Goal: Task Accomplishment & Management: Use online tool/utility

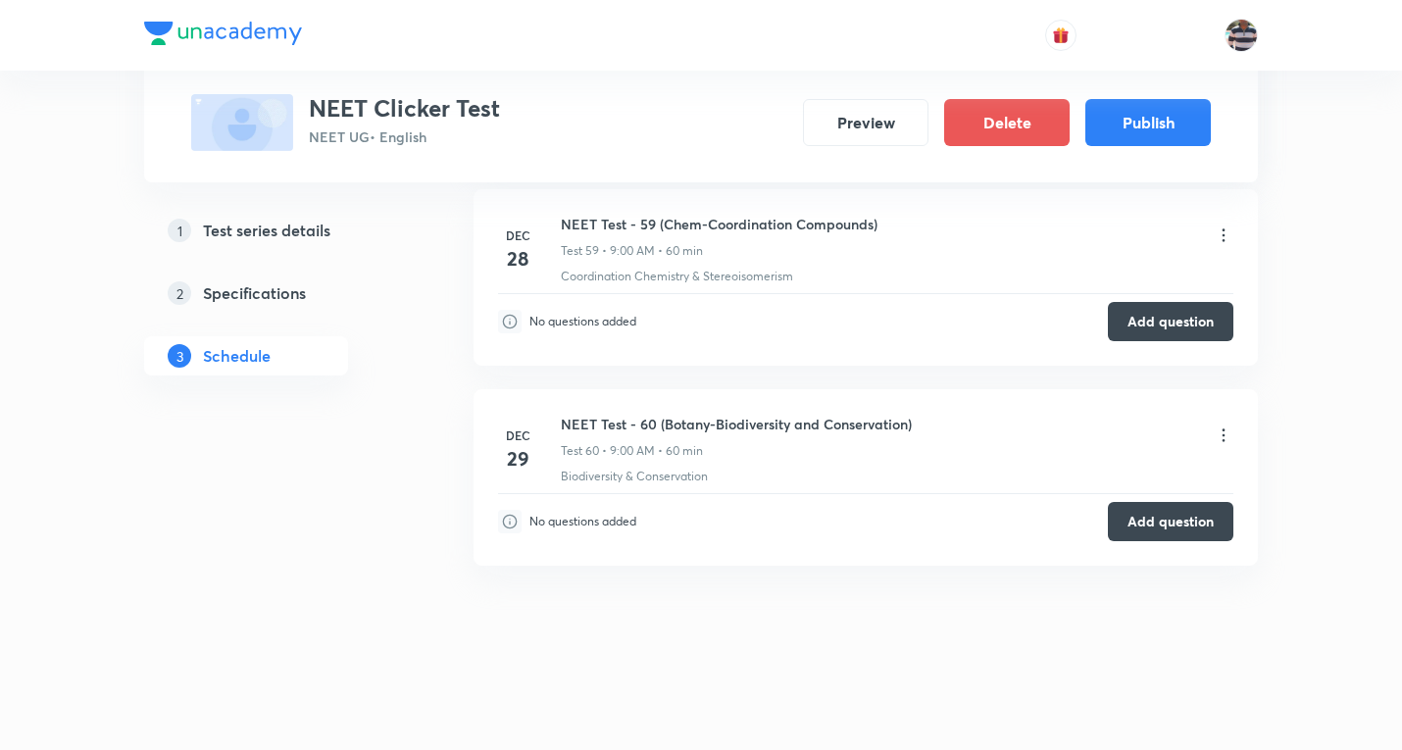
scroll to position [12056, 0]
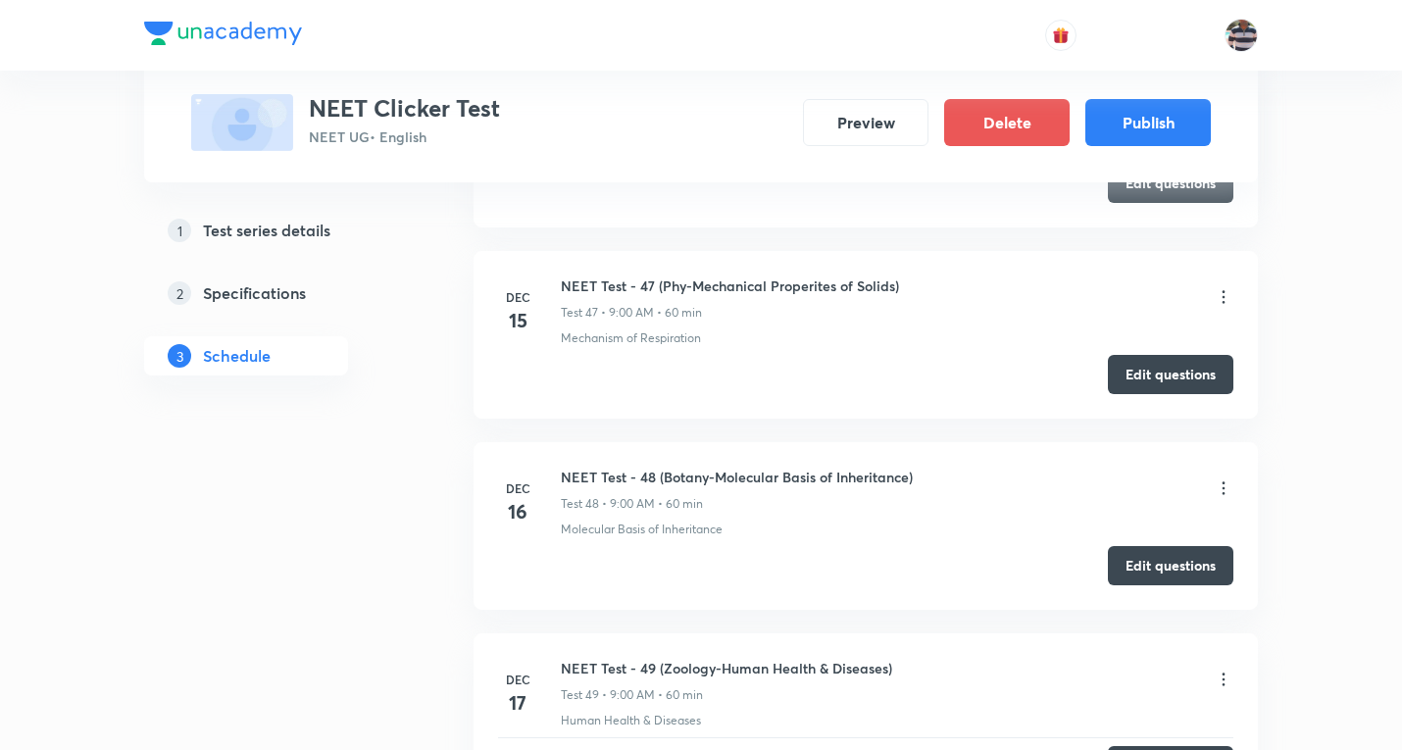
scroll to position [10107, 0]
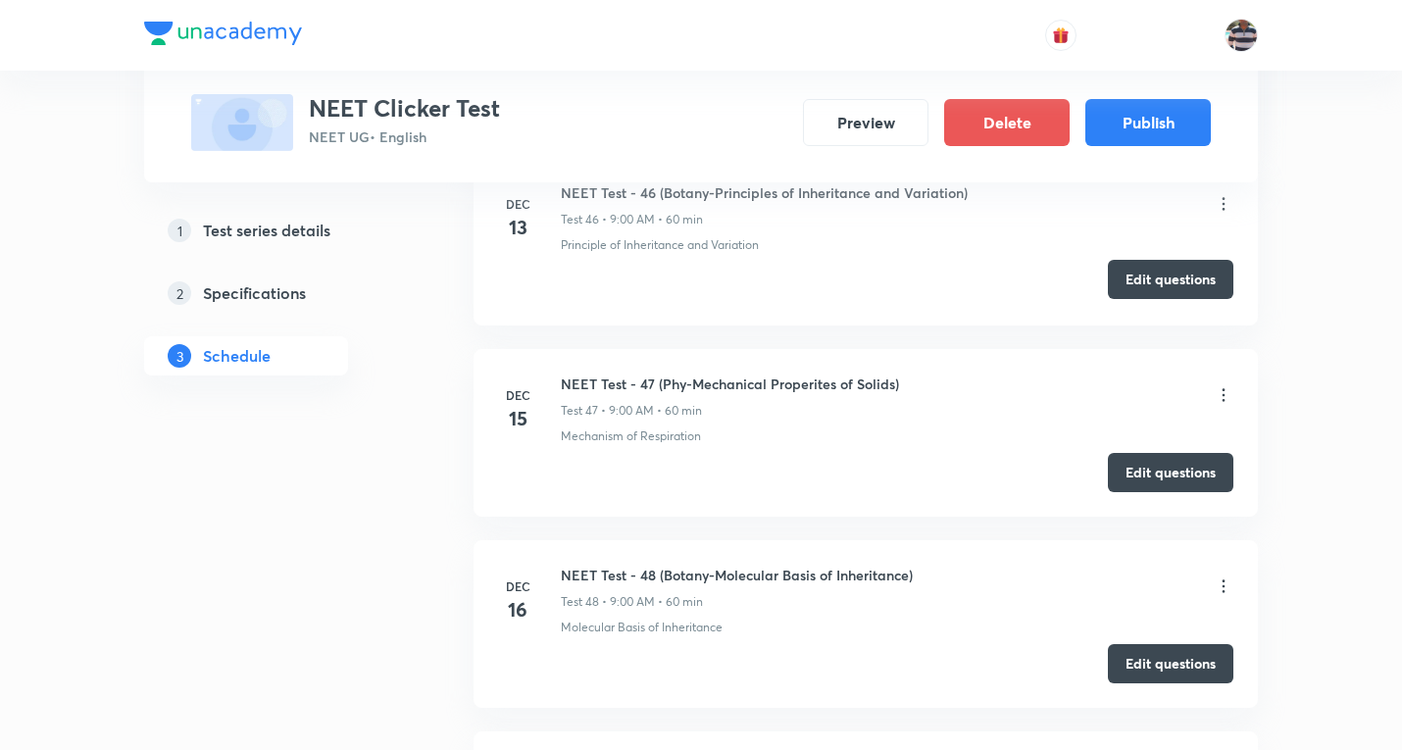
click at [1168, 288] on button "Edit questions" at bounding box center [1171, 279] width 126 height 39
click at [1166, 292] on button "Edit questions" at bounding box center [1171, 279] width 126 height 39
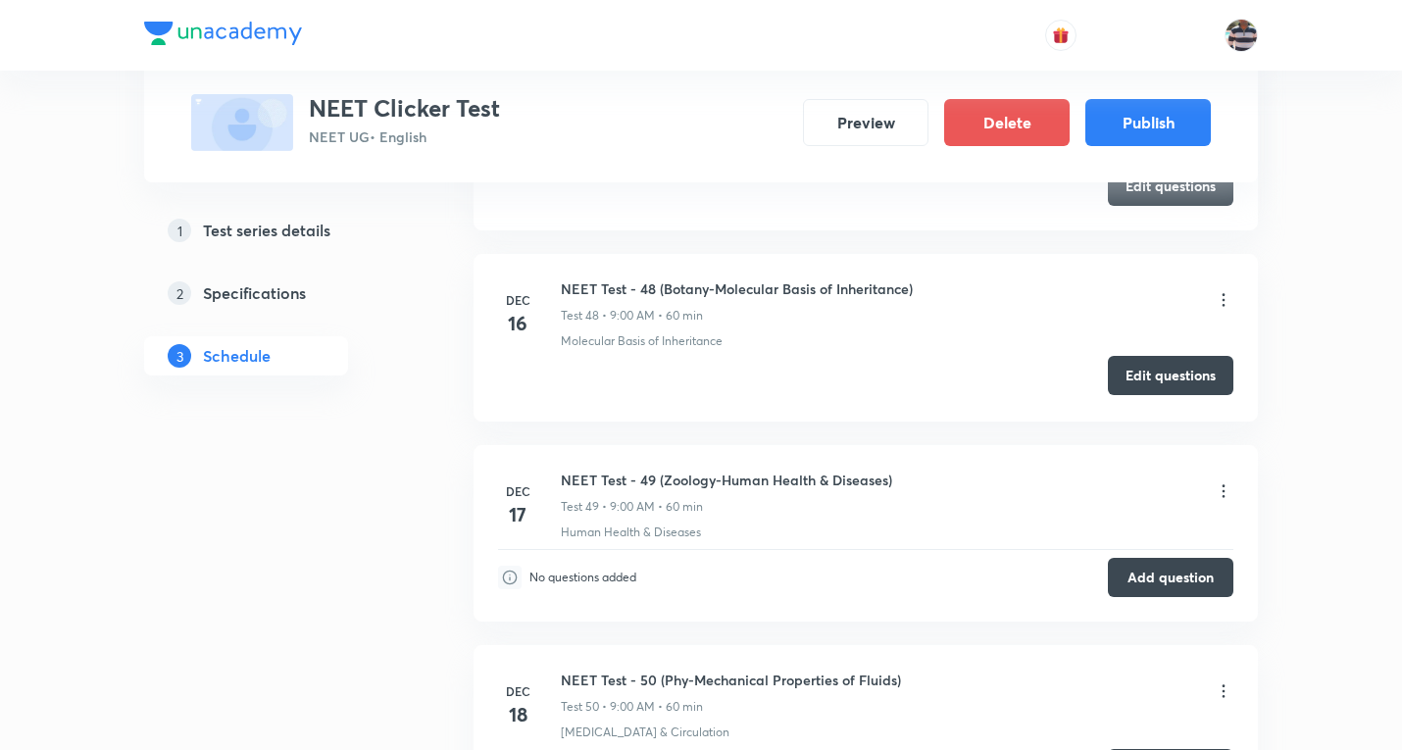
scroll to position [10401, 0]
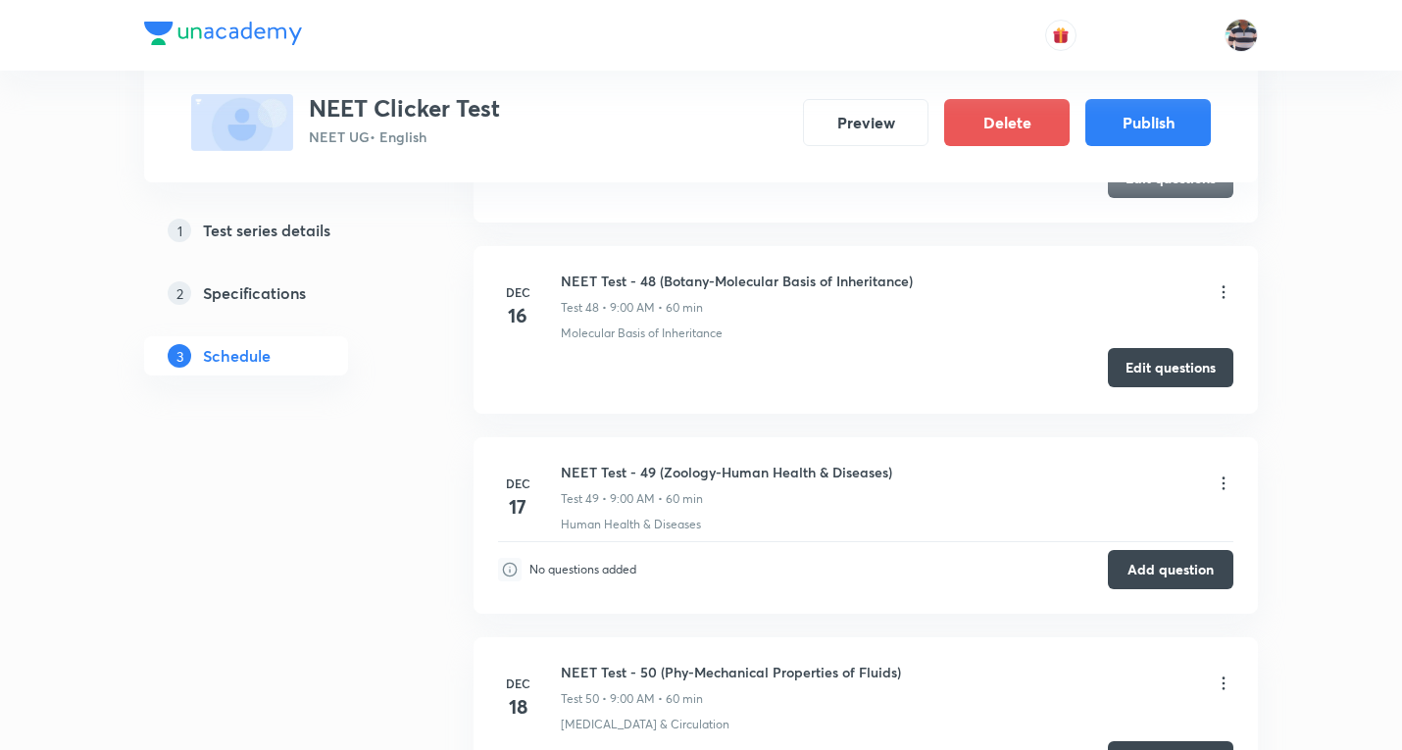
click at [1168, 370] on button "Edit questions" at bounding box center [1171, 367] width 126 height 39
click at [1108, 350] on button "Edit questions" at bounding box center [1171, 369] width 126 height 39
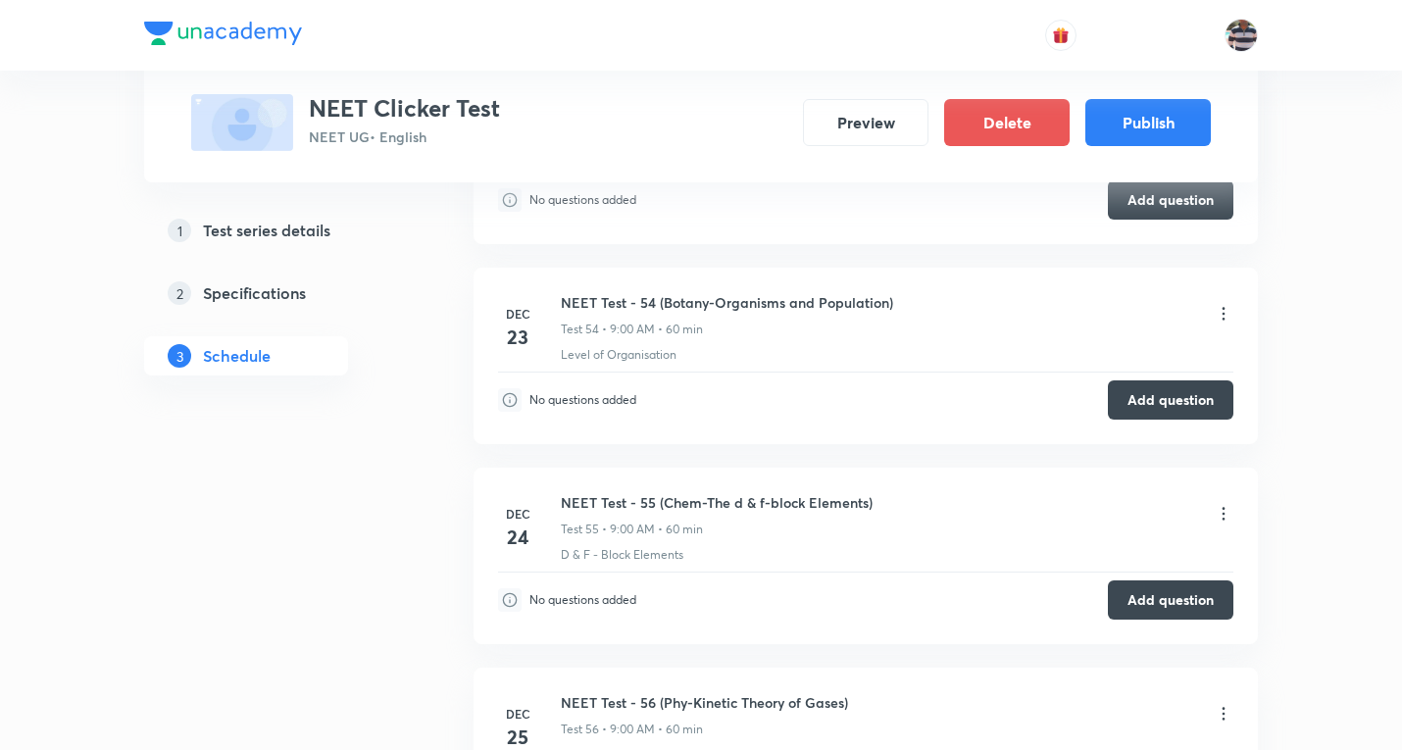
scroll to position [11184, 0]
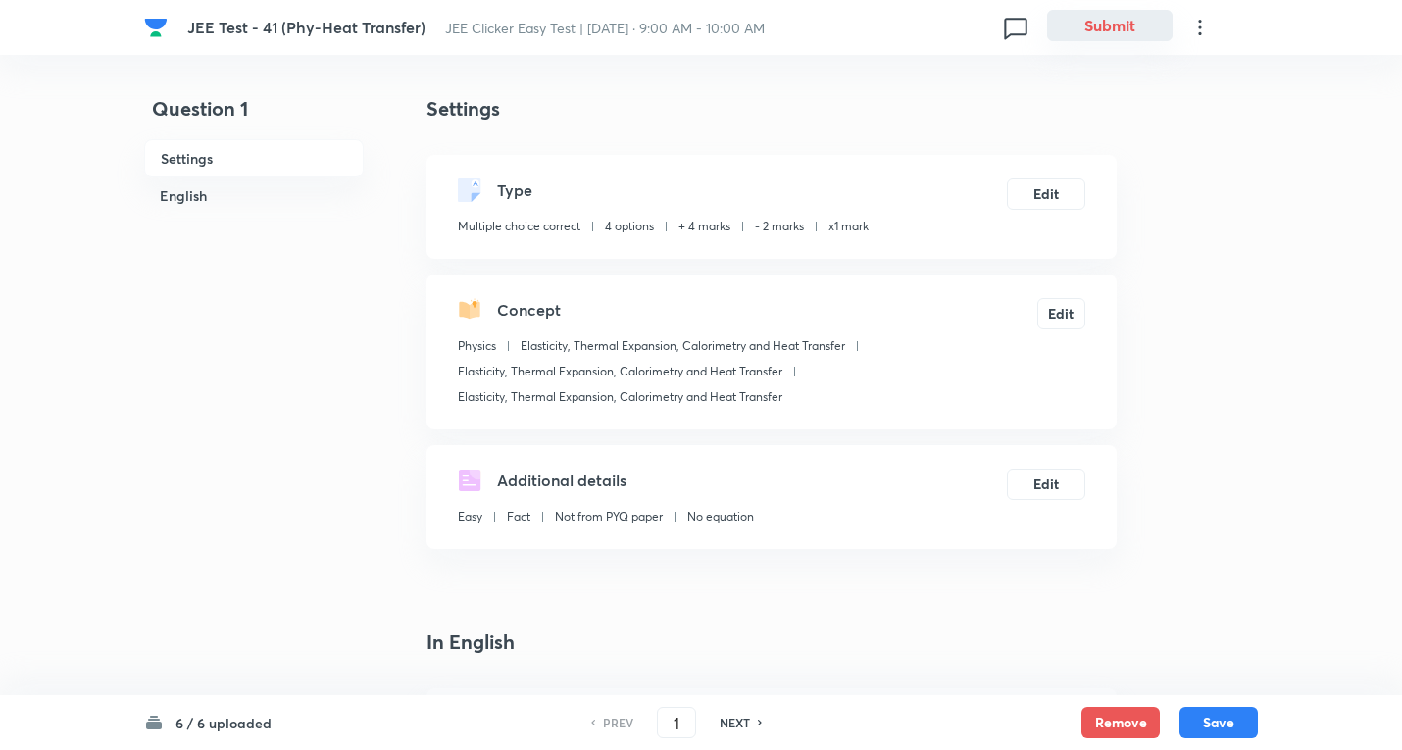
click at [1107, 25] on button "Submit" at bounding box center [1110, 25] width 126 height 31
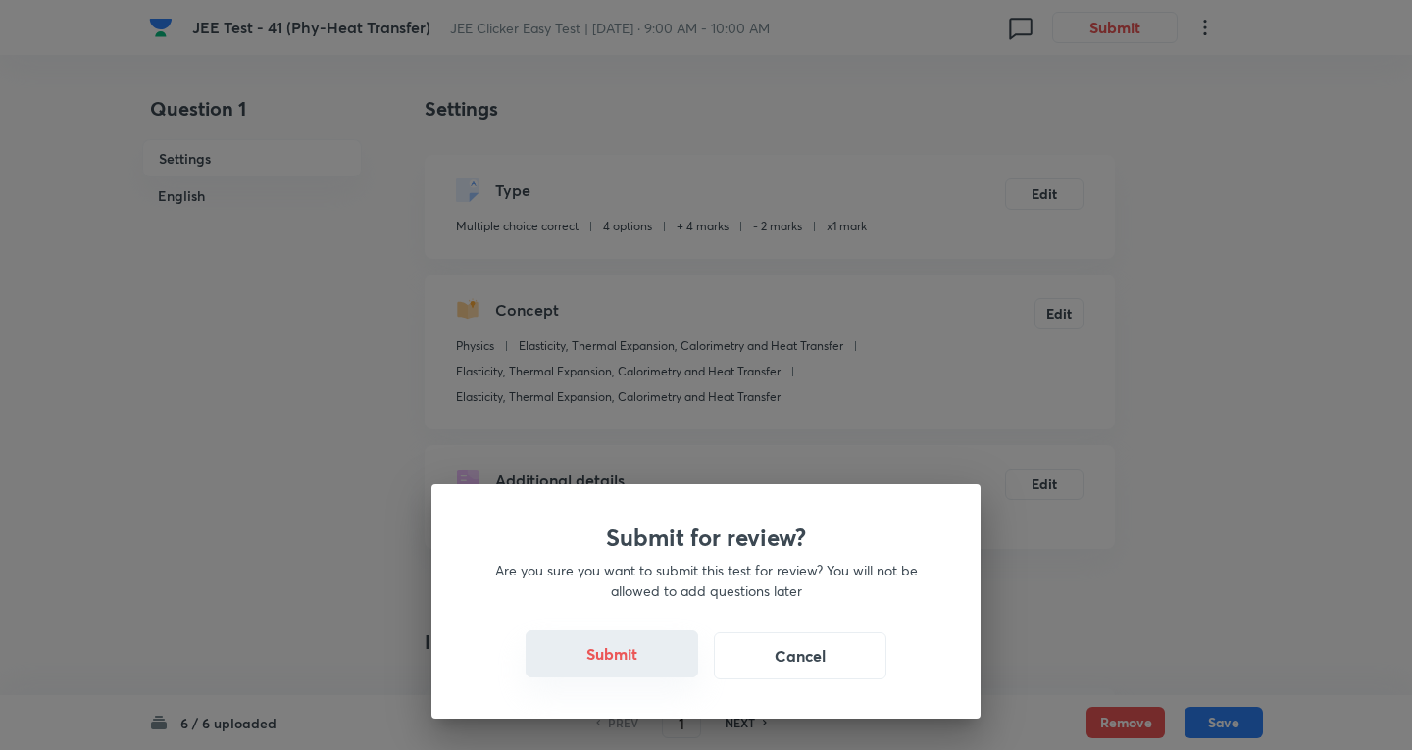
click at [602, 655] on button "Submit" at bounding box center [612, 654] width 173 height 47
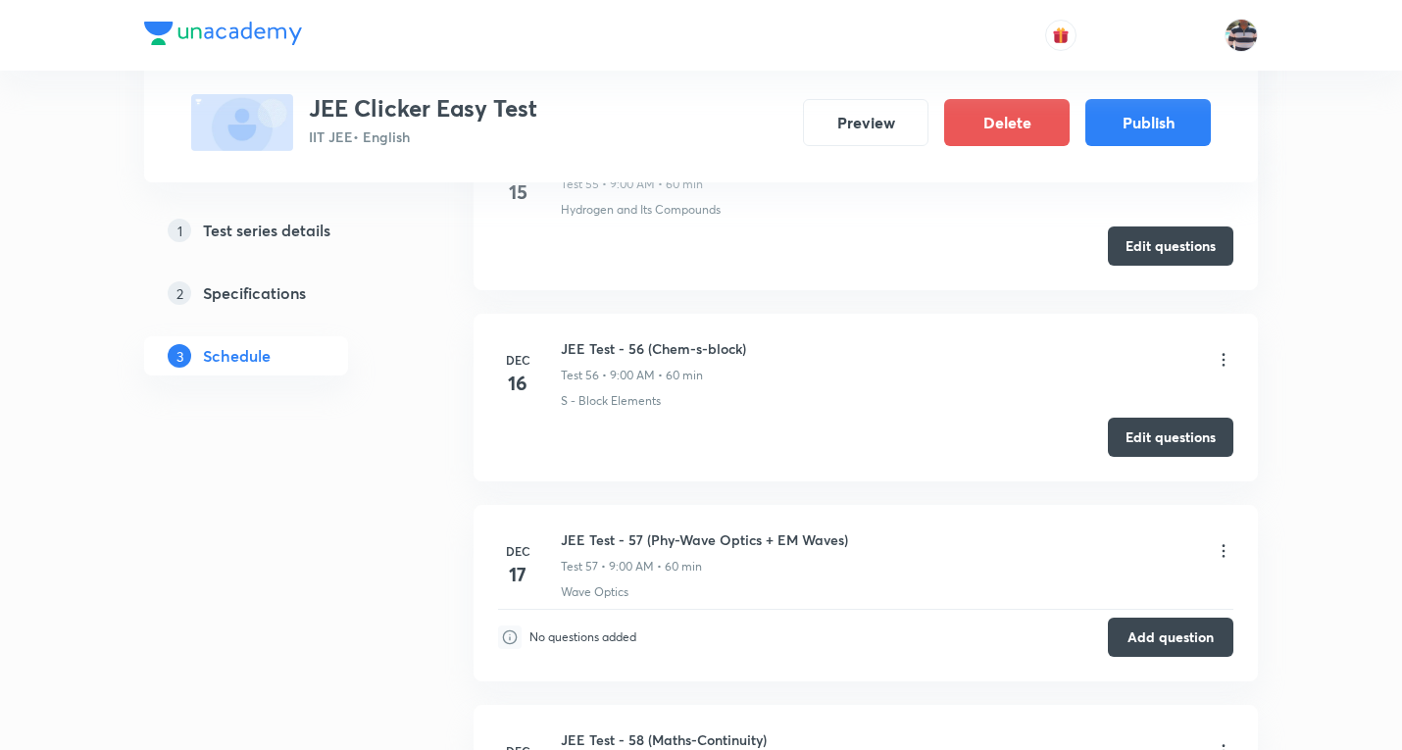
scroll to position [11838, 0]
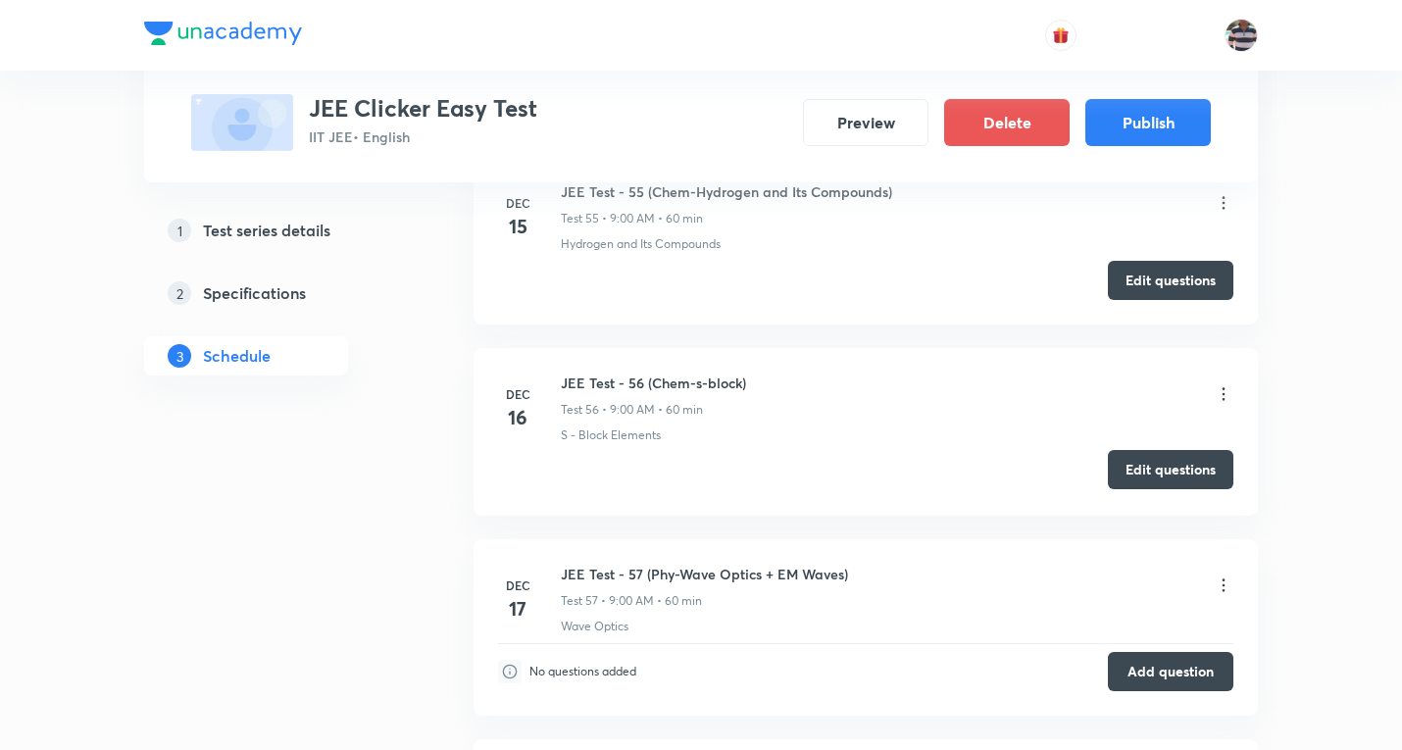
click at [1211, 476] on button "Edit questions" at bounding box center [1171, 469] width 126 height 39
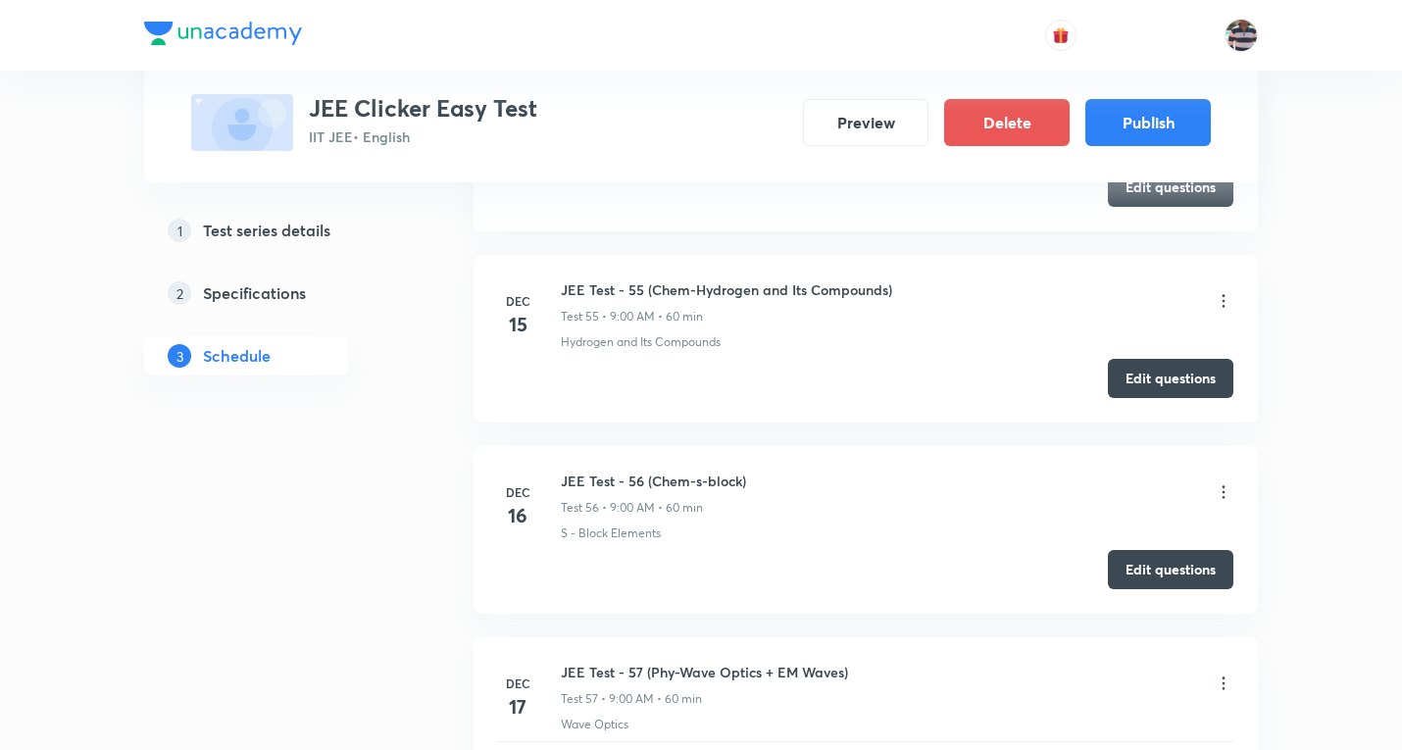
scroll to position [12034, 0]
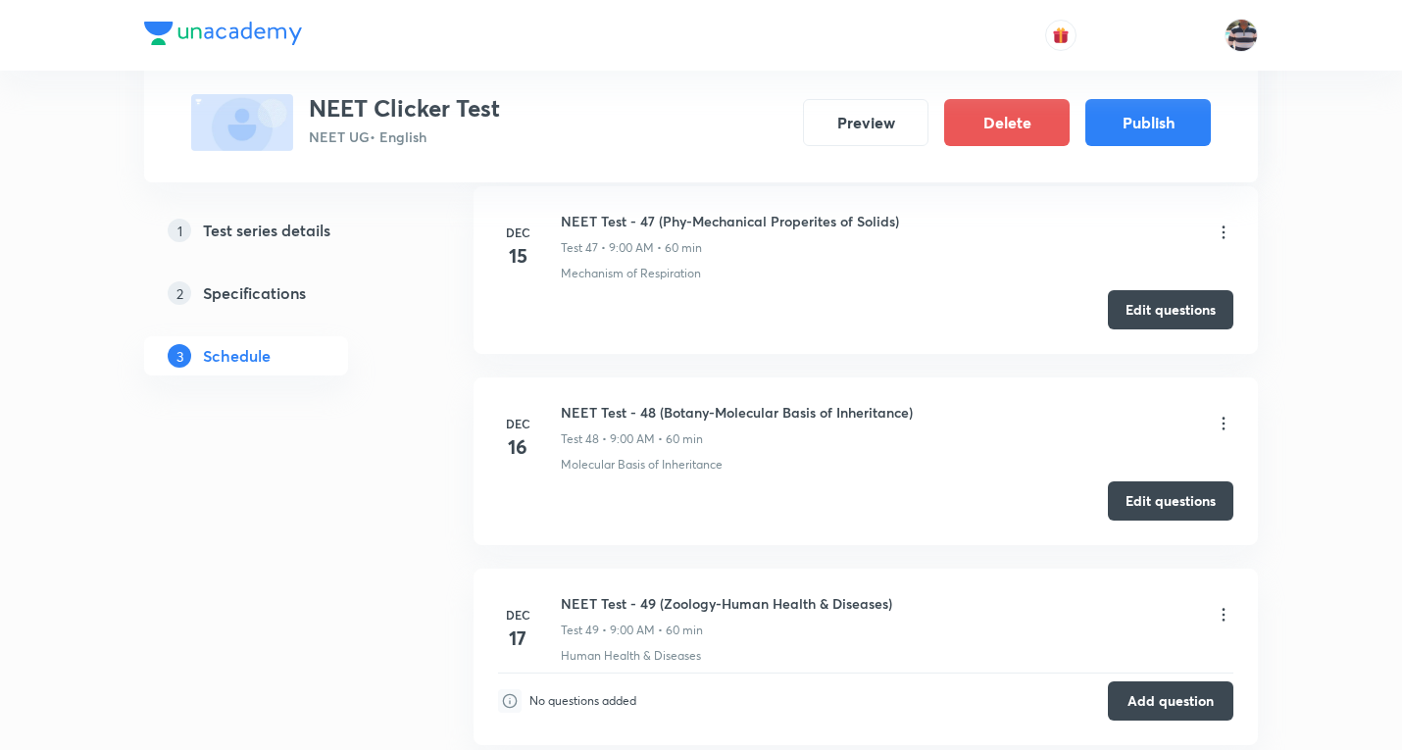
scroll to position [10290, 0]
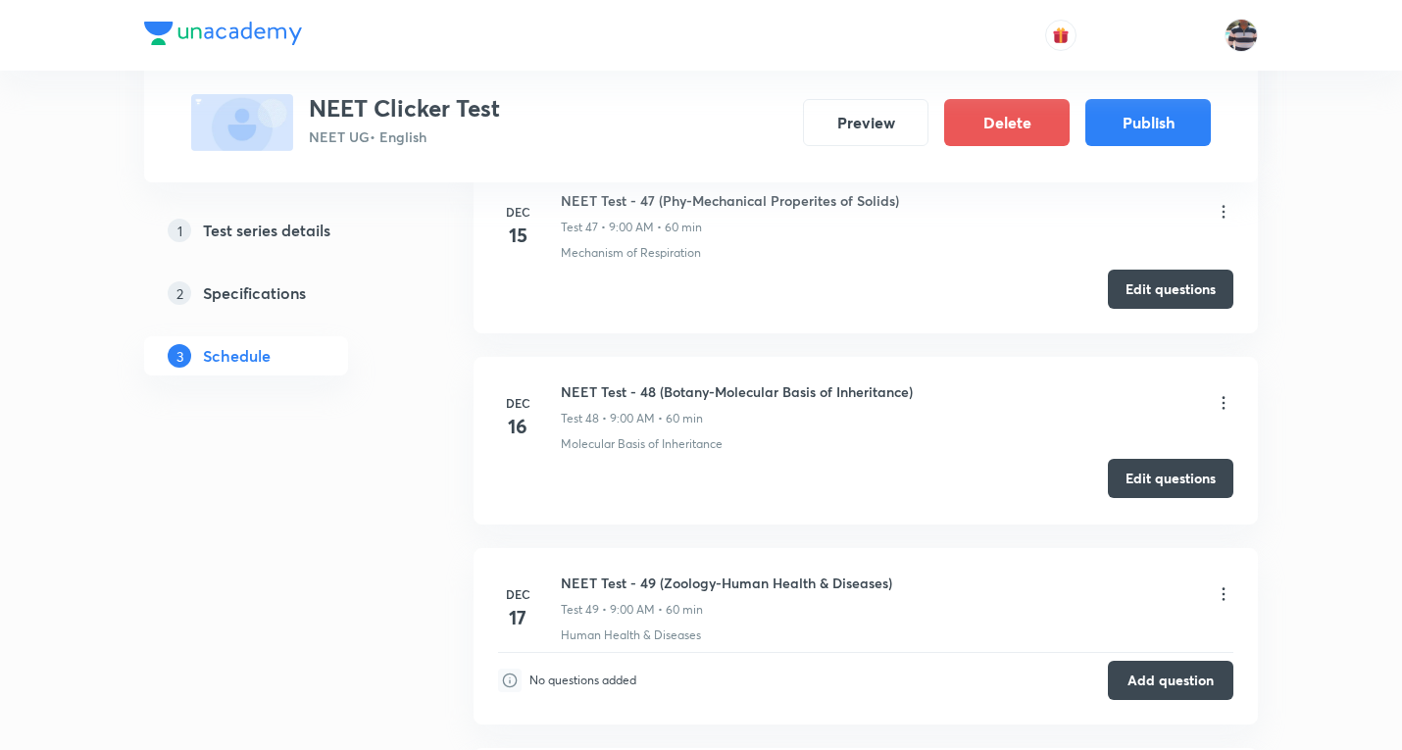
click at [1167, 476] on button "Edit questions" at bounding box center [1171, 478] width 126 height 39
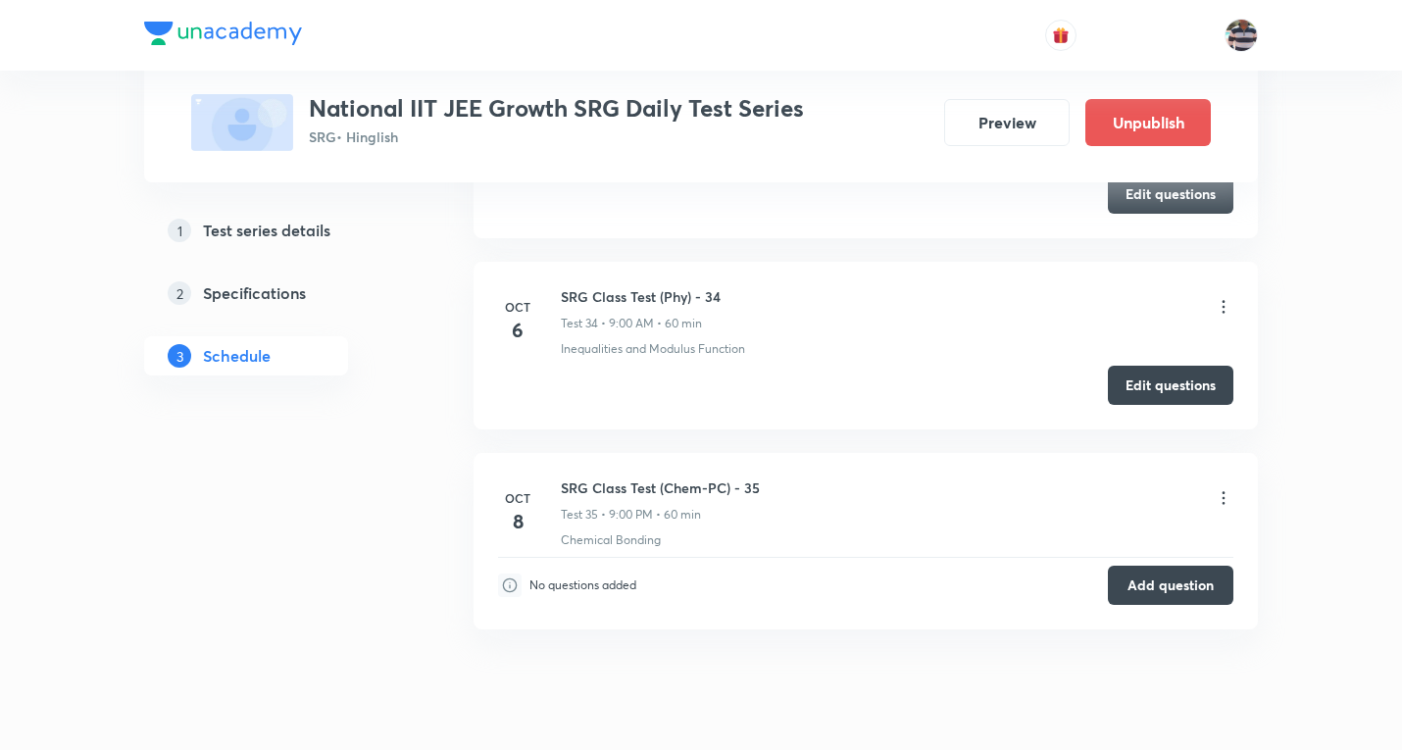
scroll to position [7272, 0]
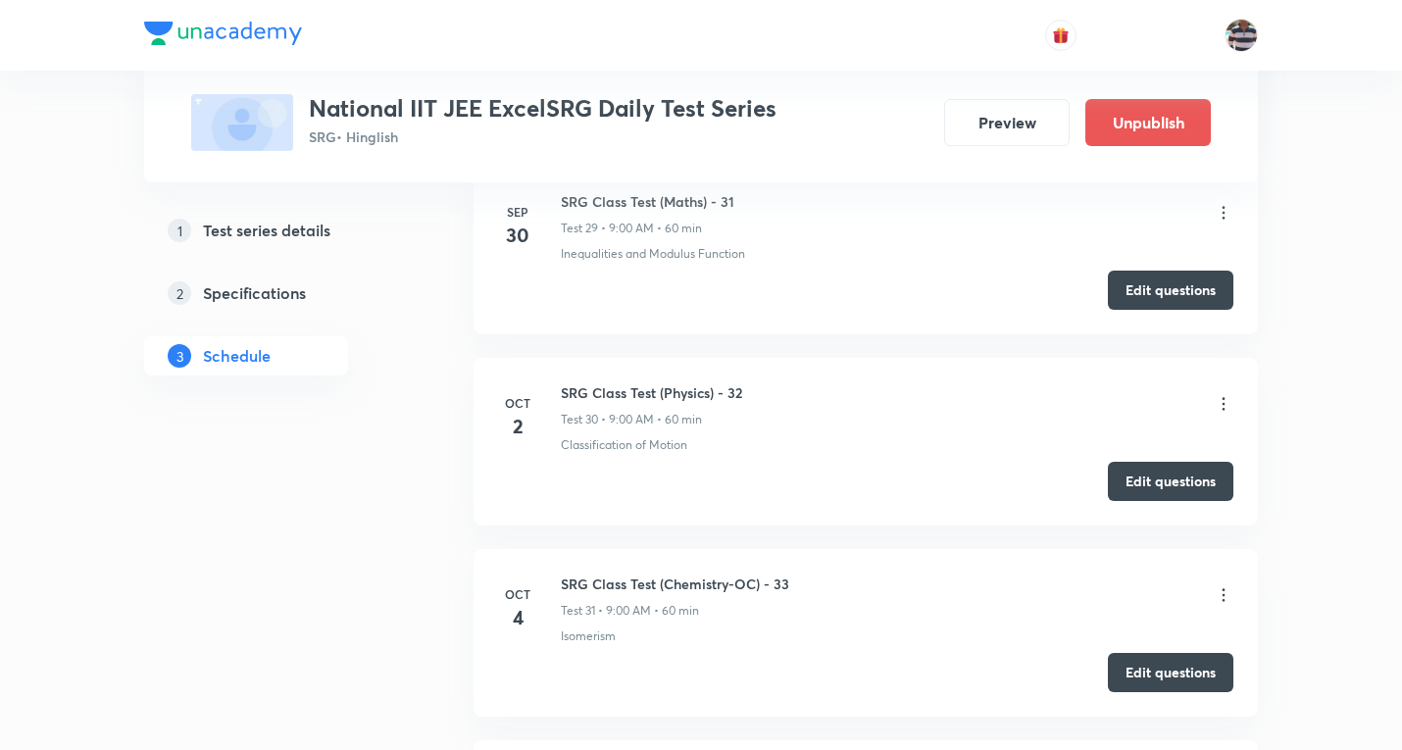
scroll to position [6698, 0]
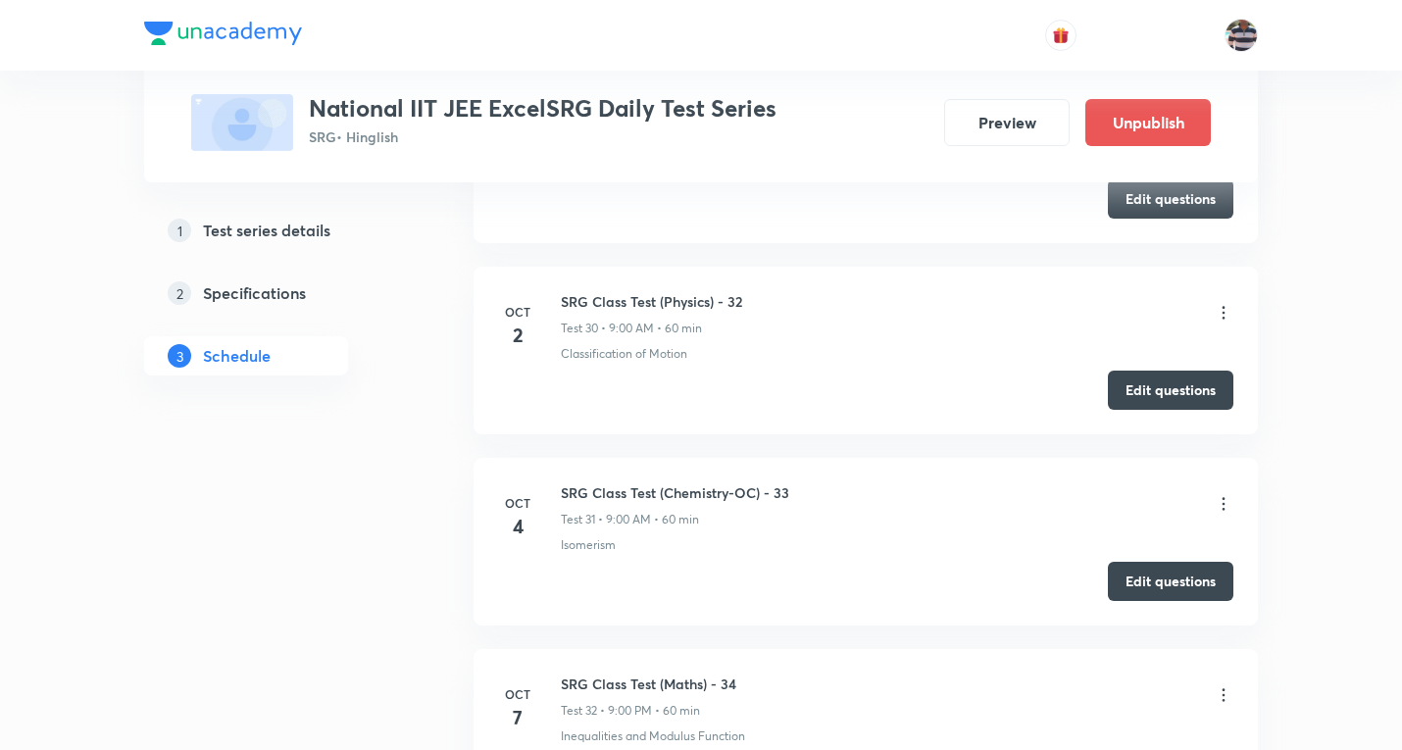
scroll to position [6404, 0]
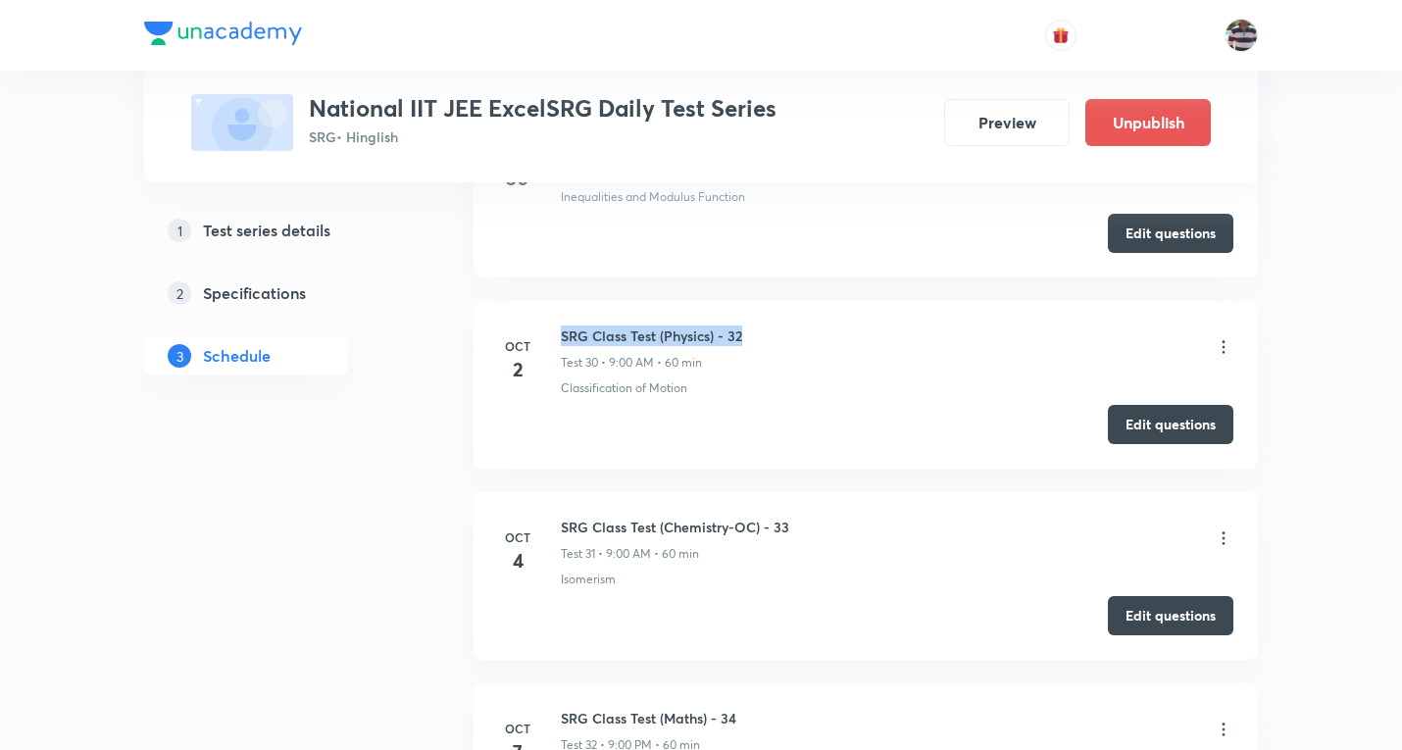
drag, startPoint x: 766, startPoint y: 337, endPoint x: 557, endPoint y: 325, distance: 209.3
click at [557, 326] on div "[DATE] SRG Class Test (Physics) - 32 Test 30 • 9:00 AM • 60 min Classification …" at bounding box center [865, 362] width 735 height 72
copy h6 "SRG Class Test (Physics) - 32"
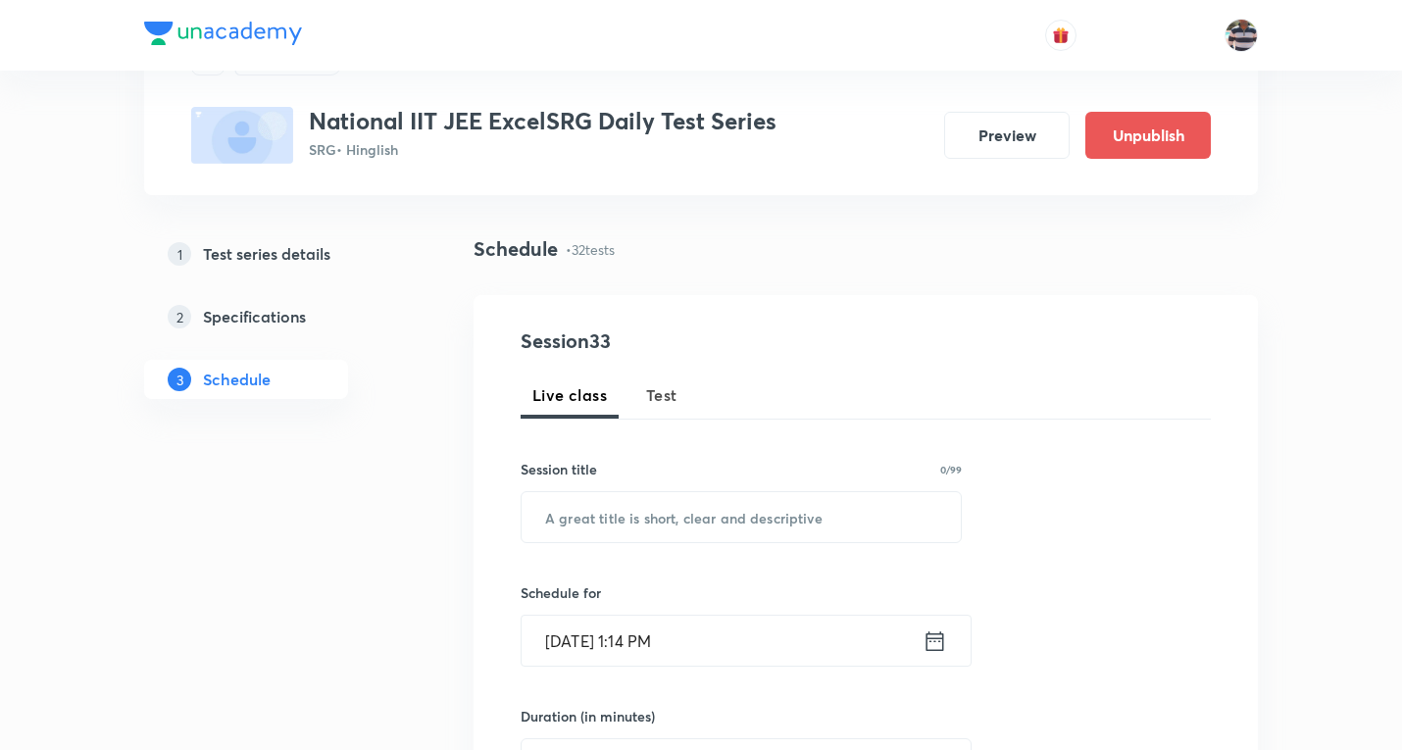
scroll to position [98, 0]
click at [666, 392] on span "Test" at bounding box center [661, 394] width 31 height 24
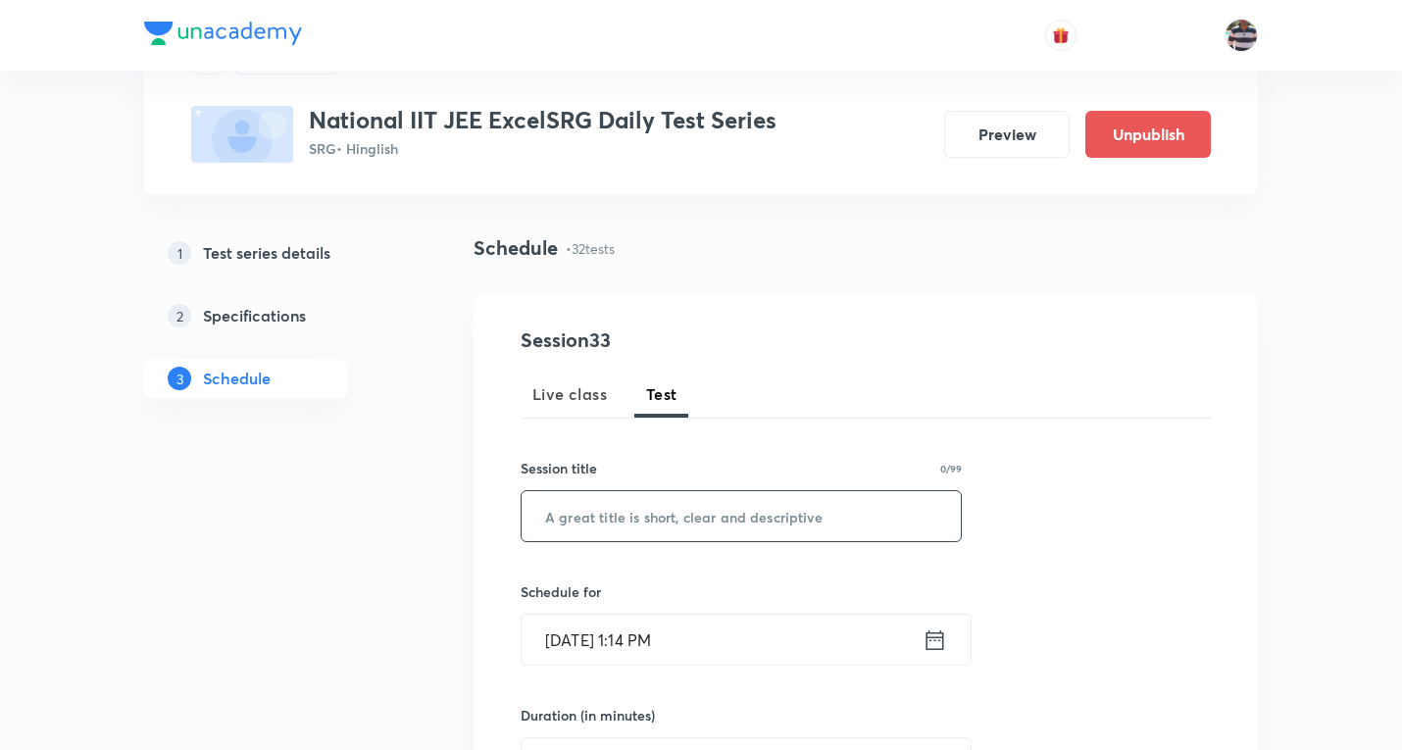
click at [699, 496] on input "text" at bounding box center [741, 516] width 439 height 50
paste input "SRG Class Test (Physics) - 32"
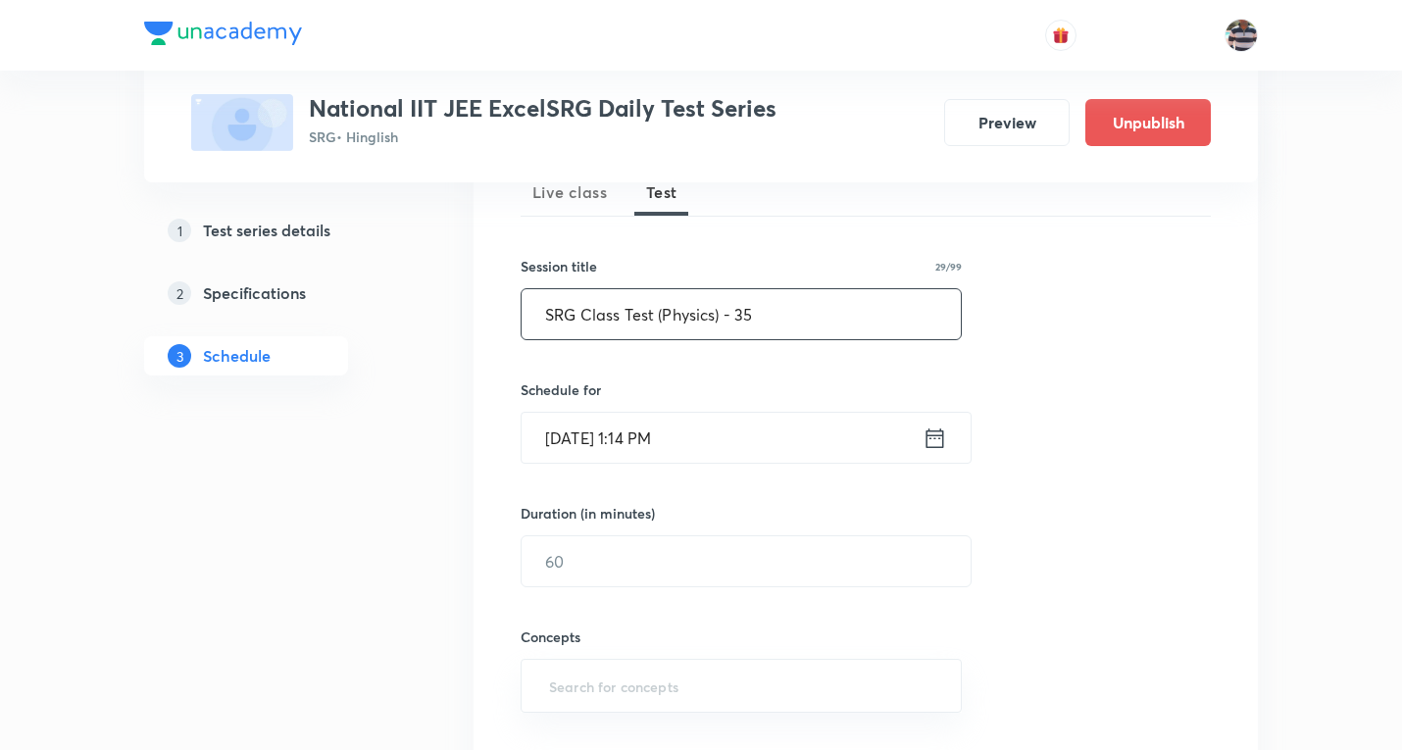
scroll to position [490, 0]
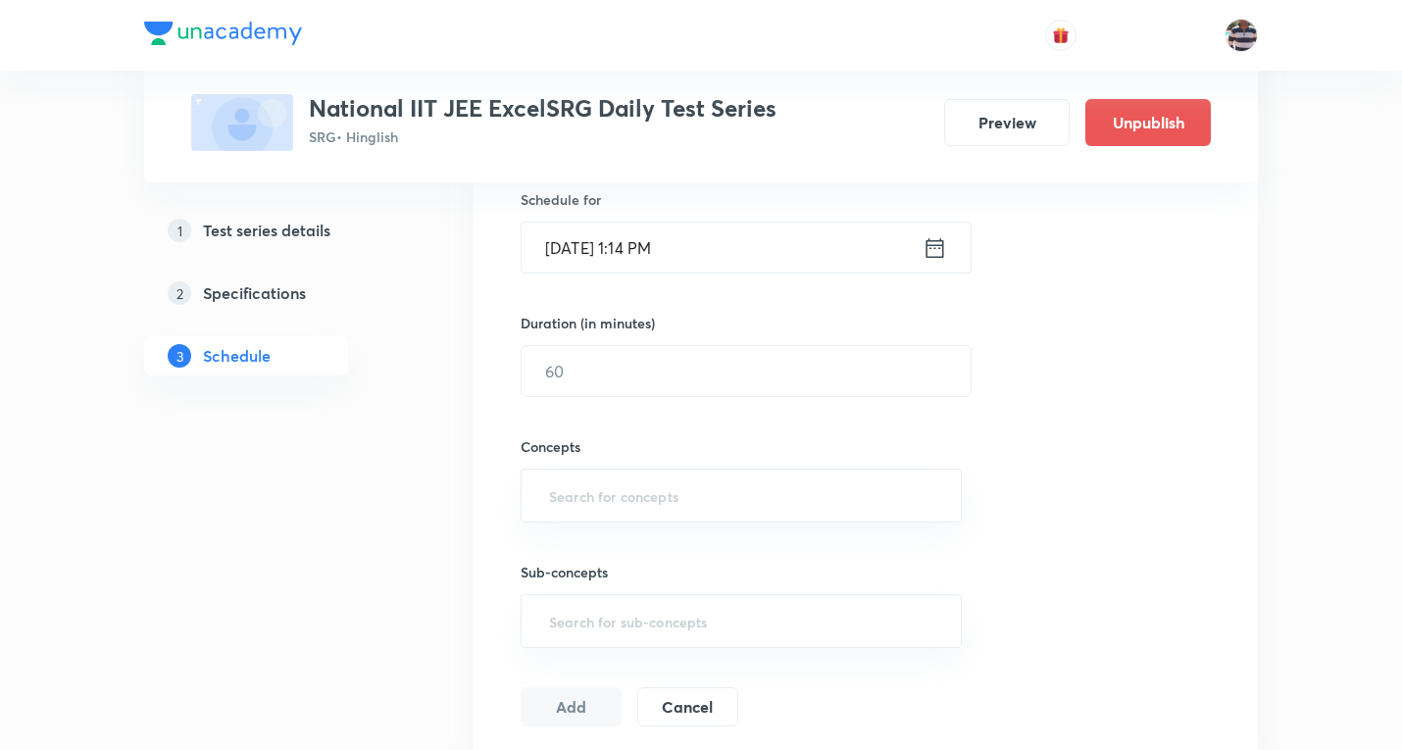
type input "SRG Class Test (Physics) - 35"
click at [583, 241] on input "Oct 7, 2025, 1:14 PM" at bounding box center [722, 248] width 401 height 50
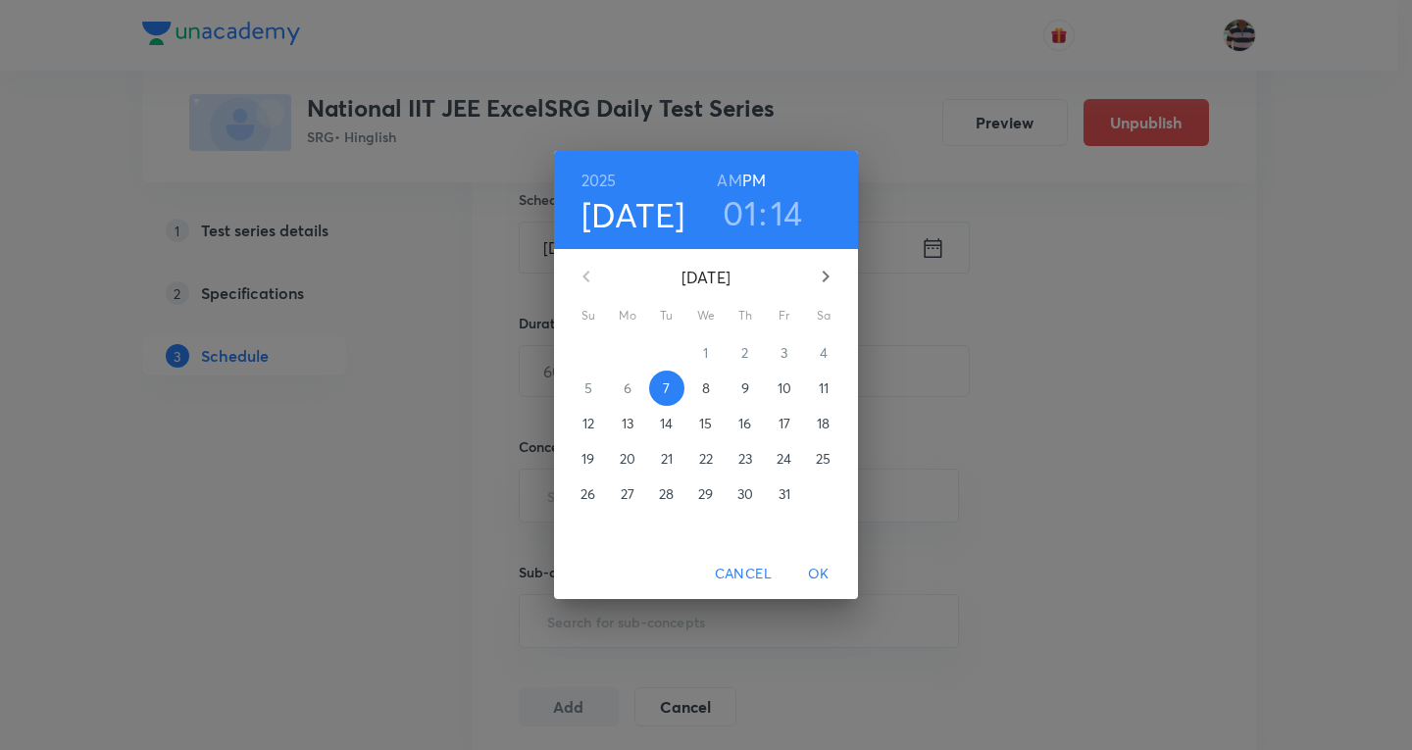
click at [746, 390] on p "9" at bounding box center [745, 389] width 8 height 20
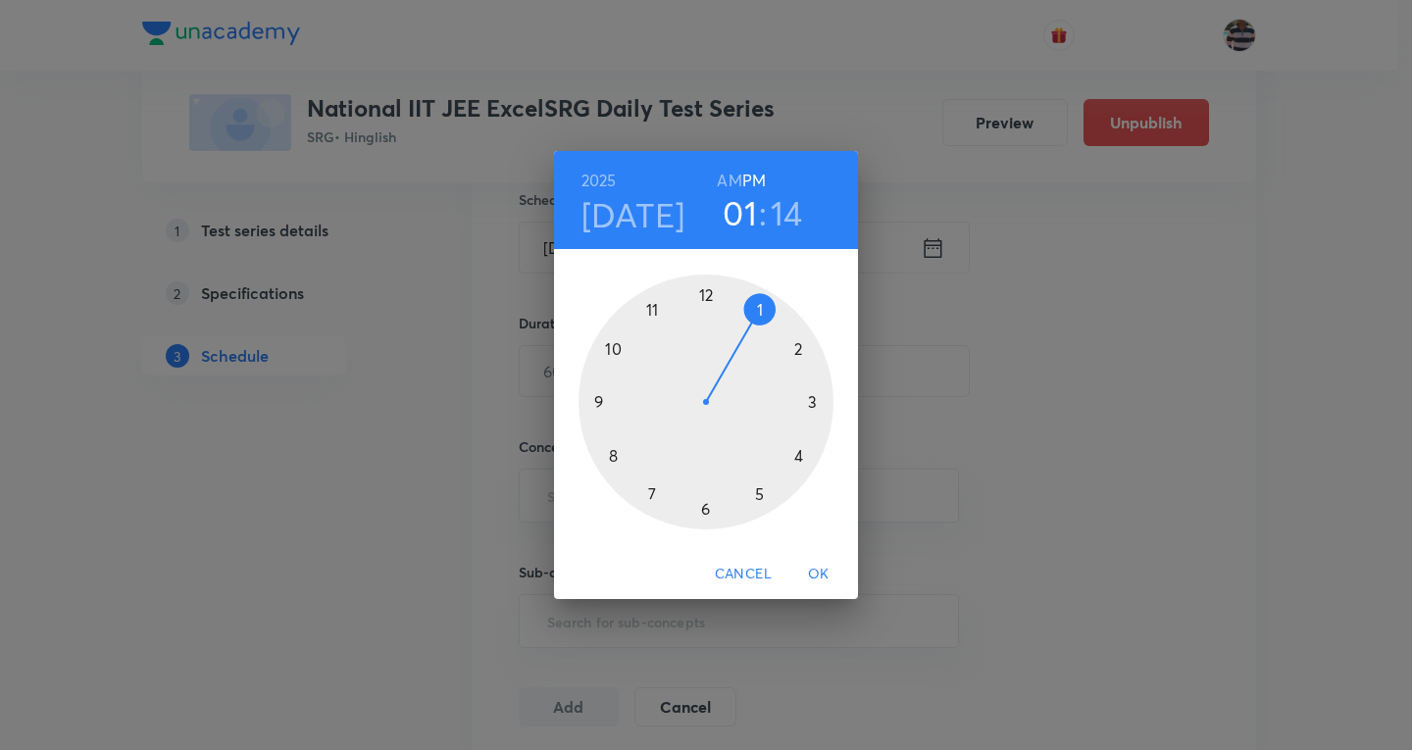
click at [608, 399] on div at bounding box center [706, 402] width 255 height 255
click at [735, 181] on h6 "AM" at bounding box center [729, 180] width 25 height 27
drag, startPoint x: 812, startPoint y: 372, endPoint x: 706, endPoint y: 307, distance: 124.1
click at [706, 307] on div at bounding box center [706, 402] width 255 height 255
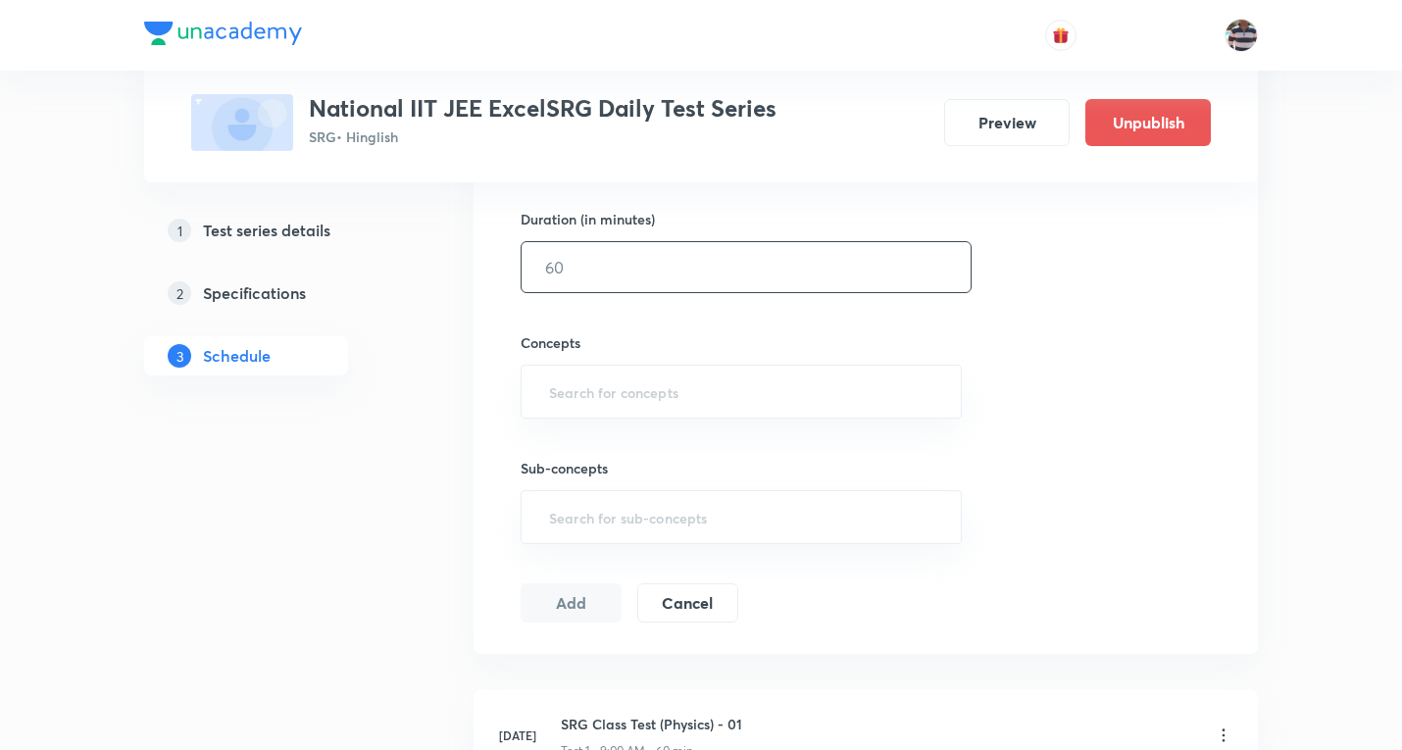
scroll to position [588, 0]
click at [583, 275] on input "text" at bounding box center [746, 273] width 449 height 50
type input "5"
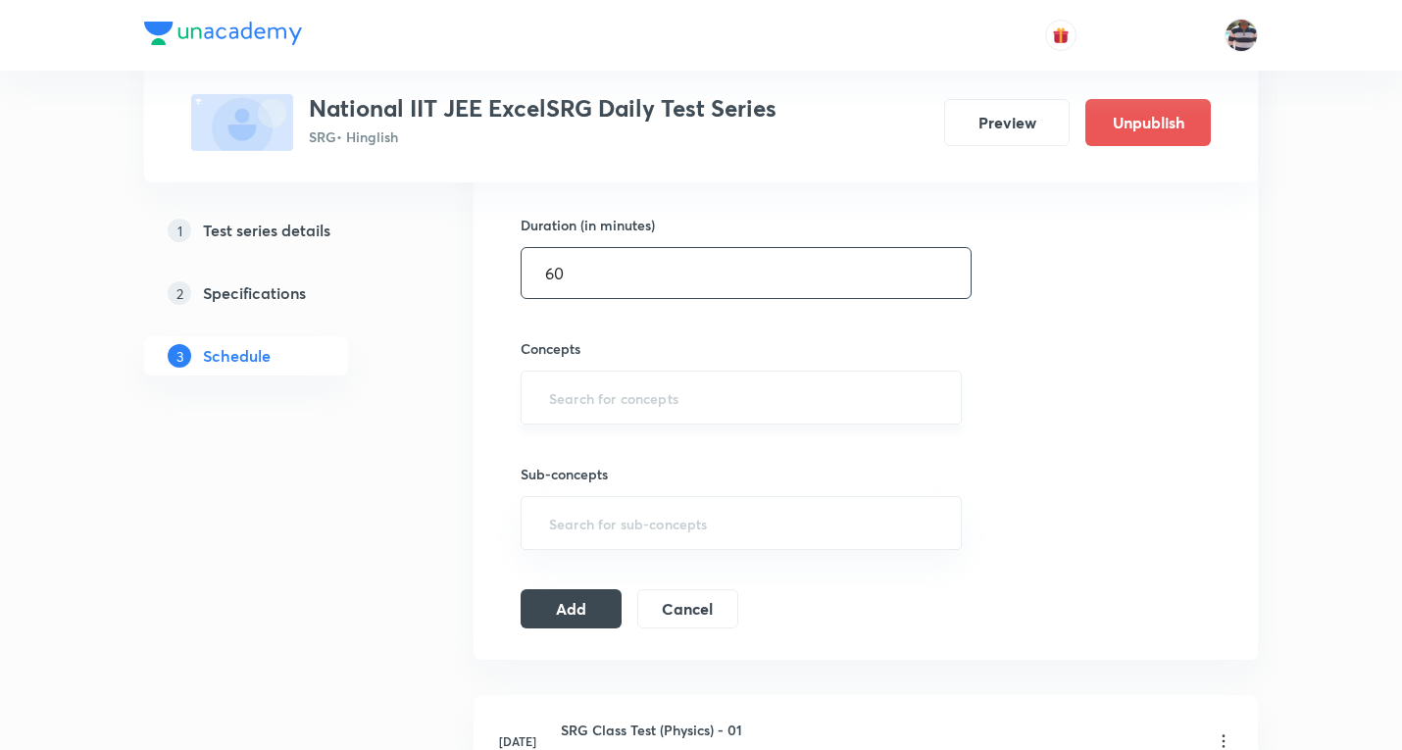
type input "60"
click at [693, 410] on input "text" at bounding box center [741, 397] width 392 height 36
type input "a"
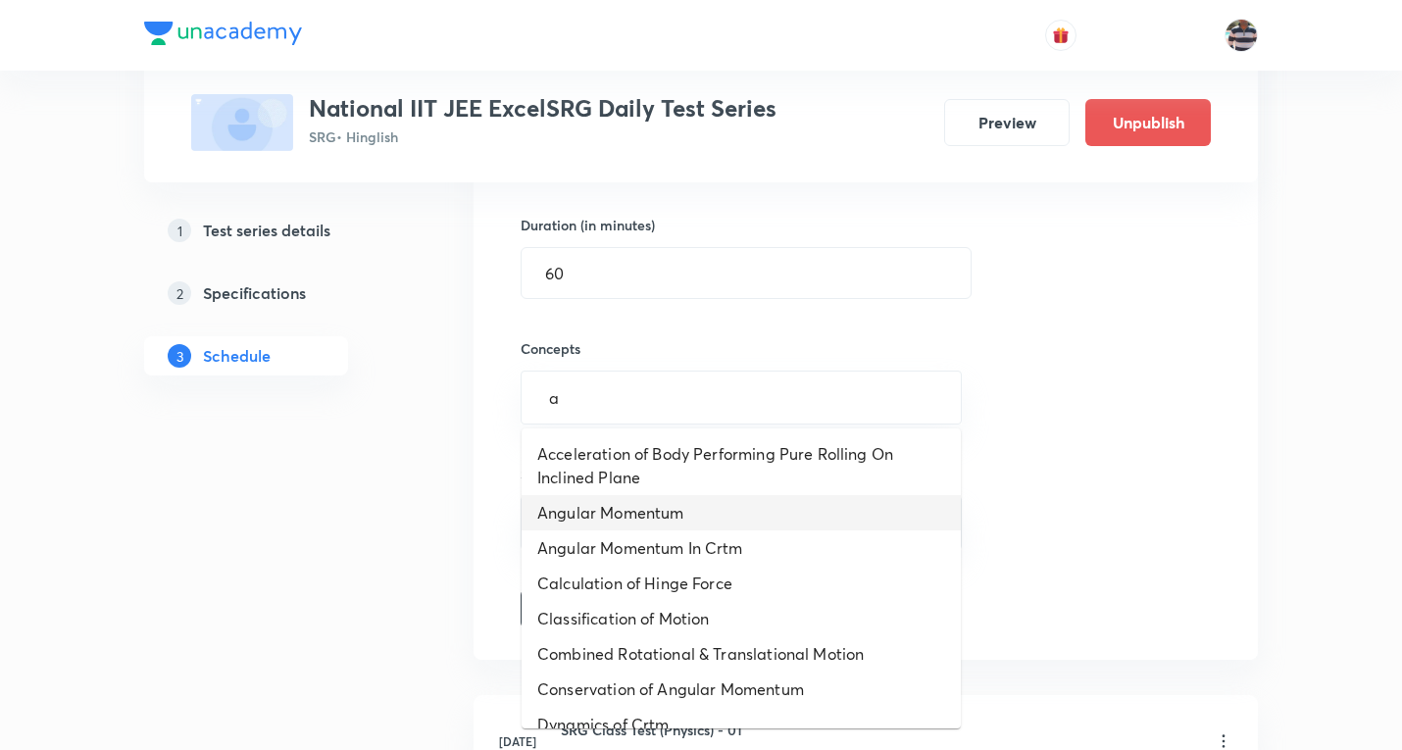
click at [646, 507] on li "Angular Momentum" at bounding box center [741, 512] width 439 height 35
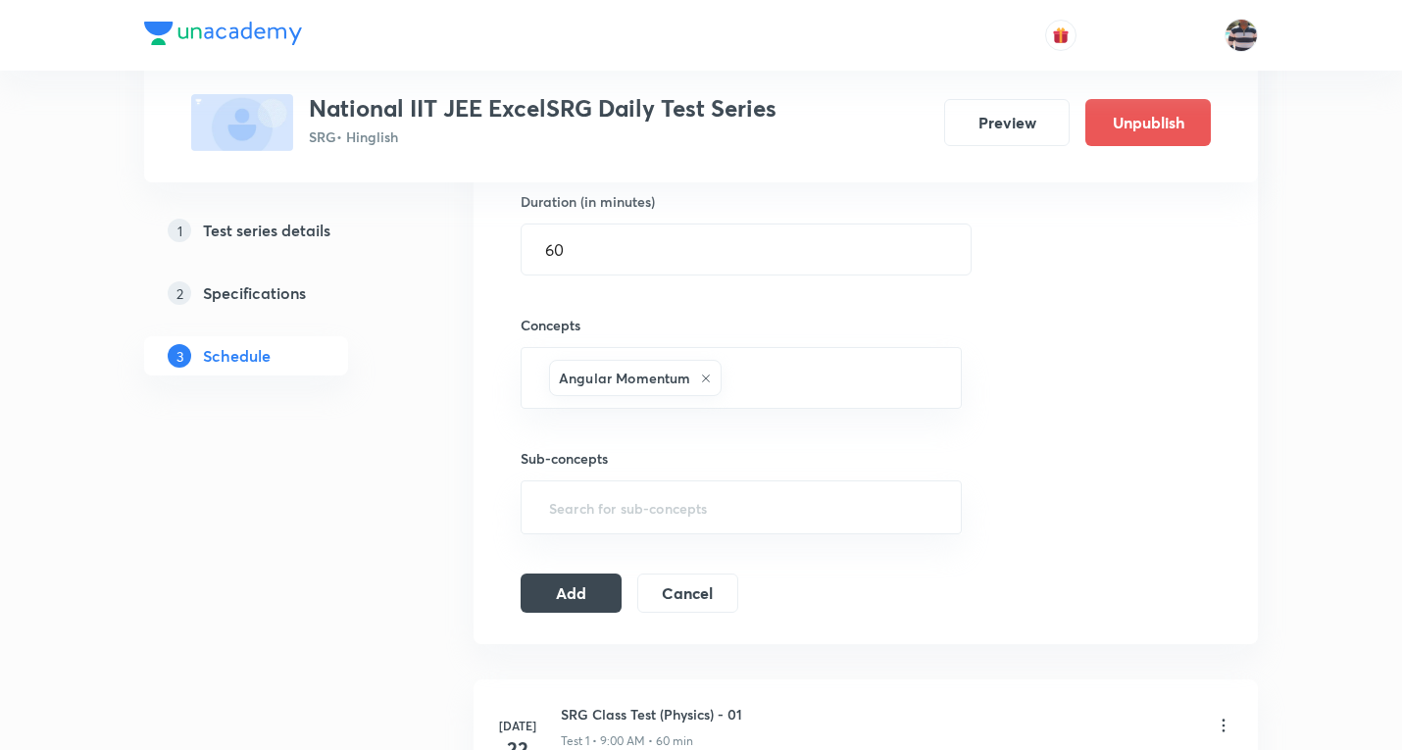
scroll to position [784, 0]
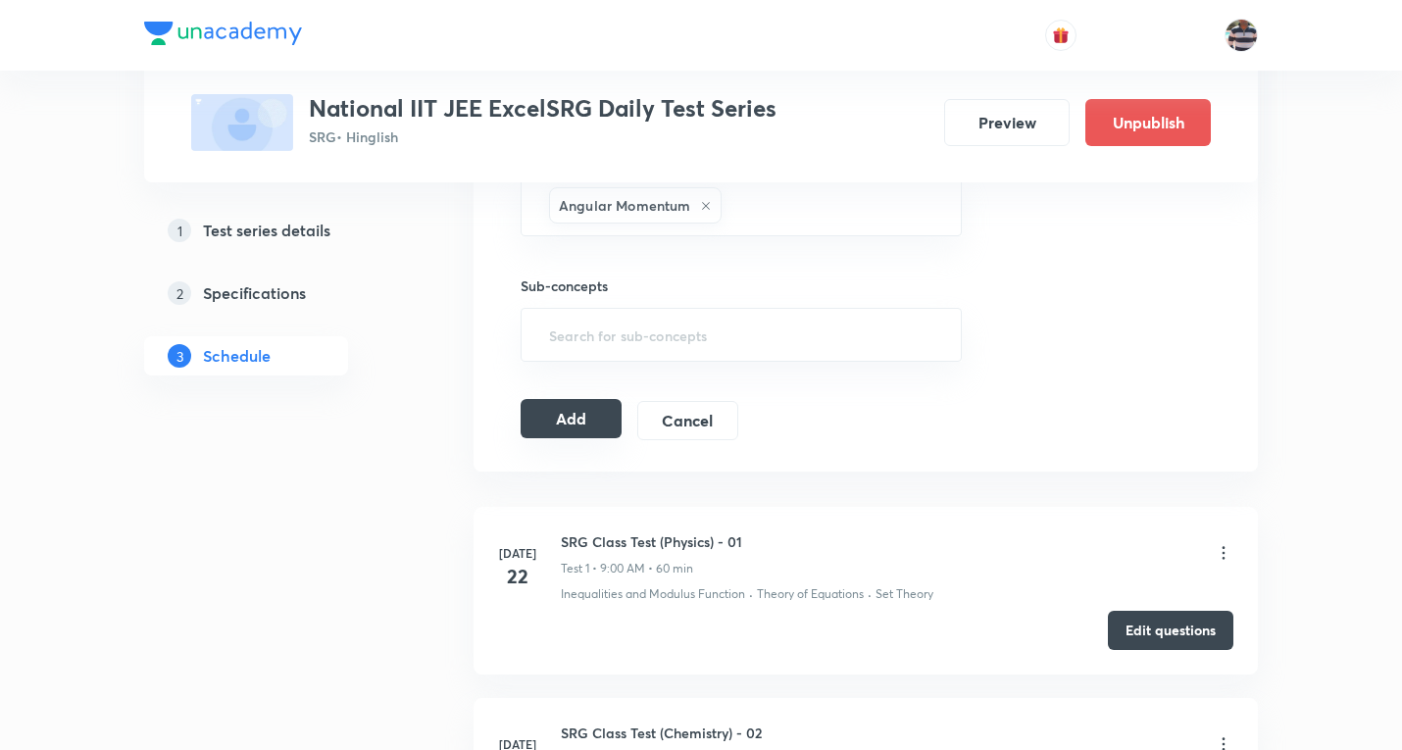
click at [576, 426] on button "Add" at bounding box center [571, 418] width 101 height 39
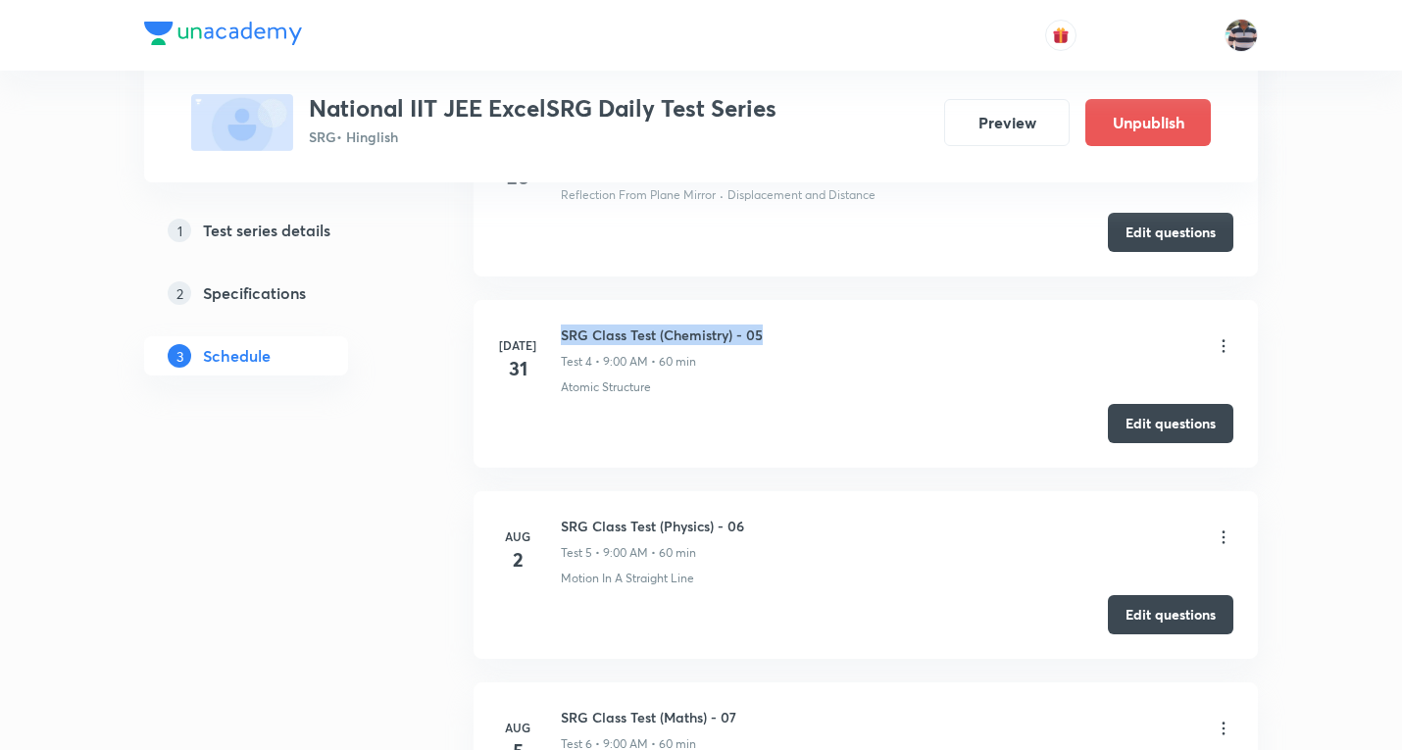
drag, startPoint x: 757, startPoint y: 333, endPoint x: 562, endPoint y: 331, distance: 195.1
click at [562, 331] on div "SRG Class Test (Chemistry) - 05 Test 4 • 9:00 AM • 60 min" at bounding box center [897, 348] width 673 height 46
copy h6 "SRG Class Test (Chemistry) - 05"
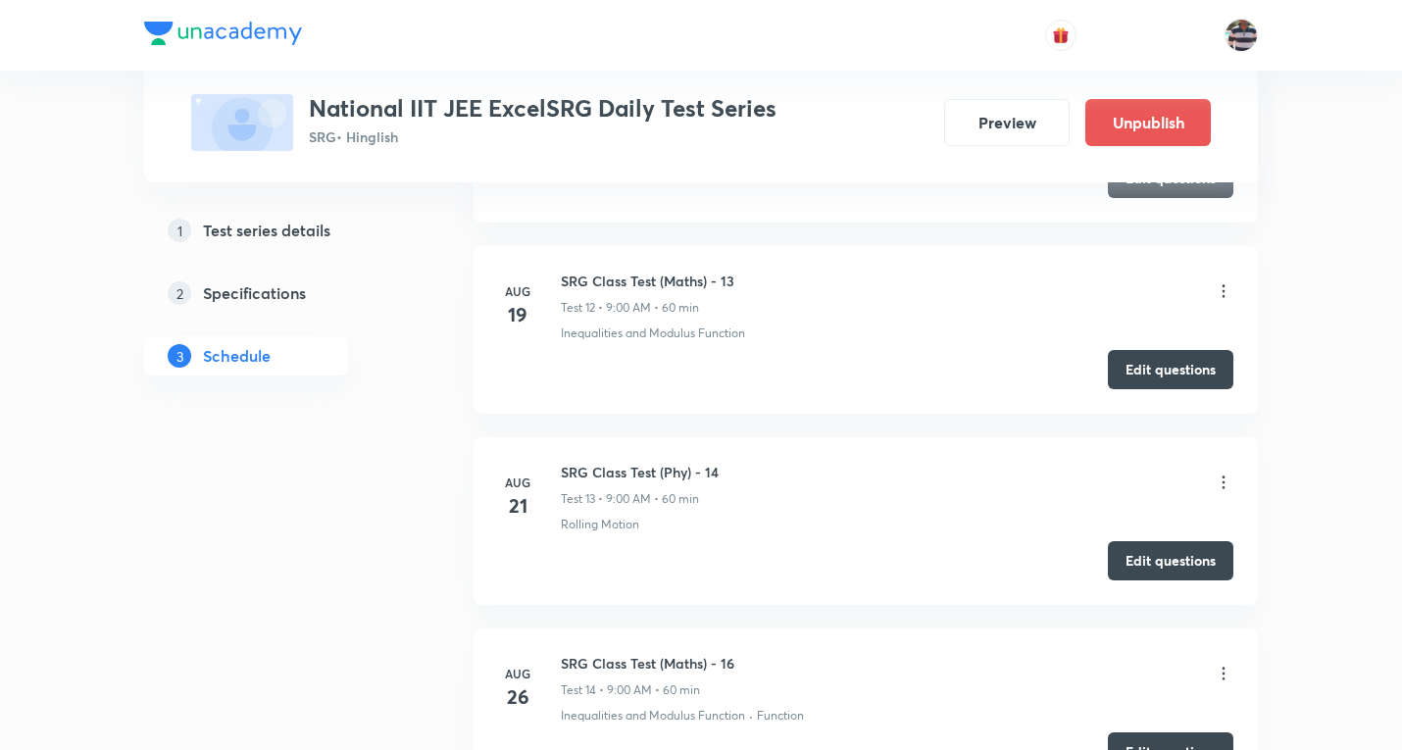
scroll to position [0, 0]
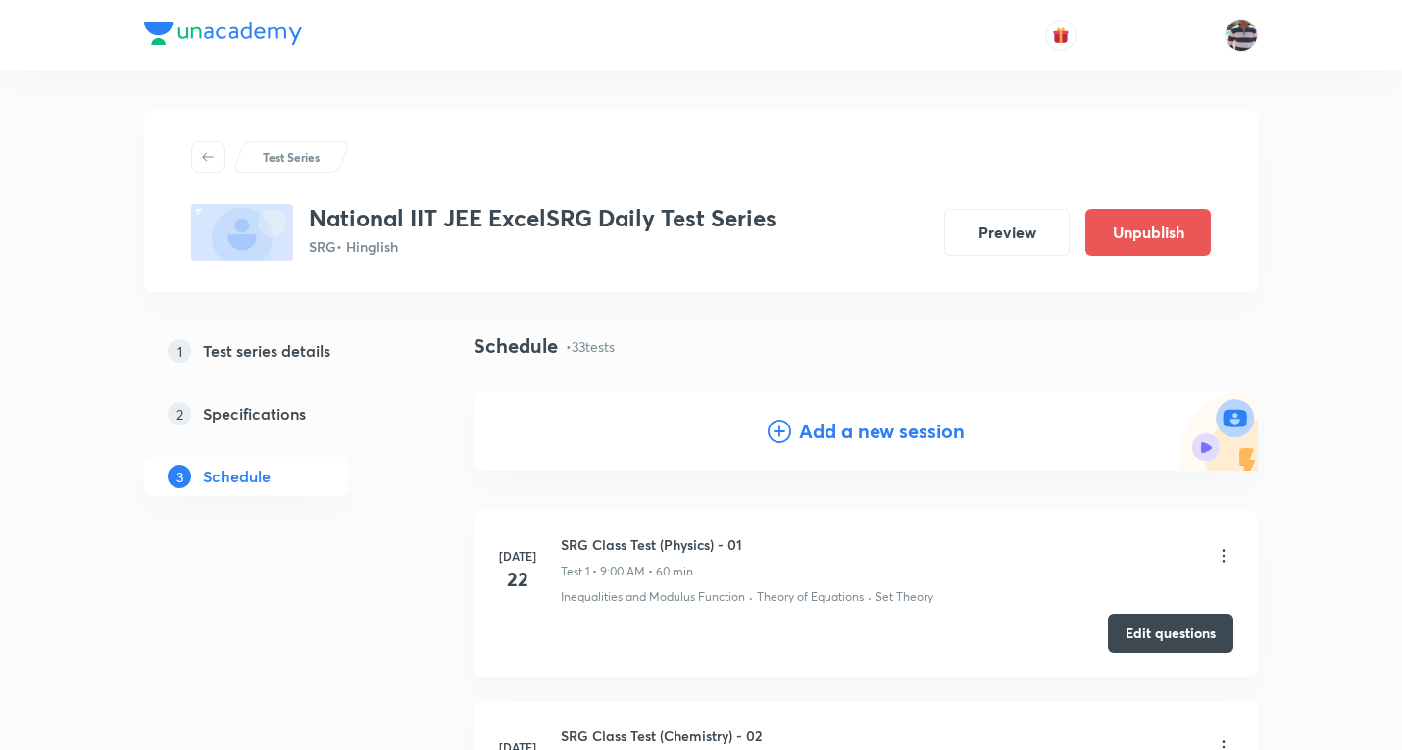
click at [888, 417] on h4 "Add a new session" at bounding box center [882, 431] width 166 height 29
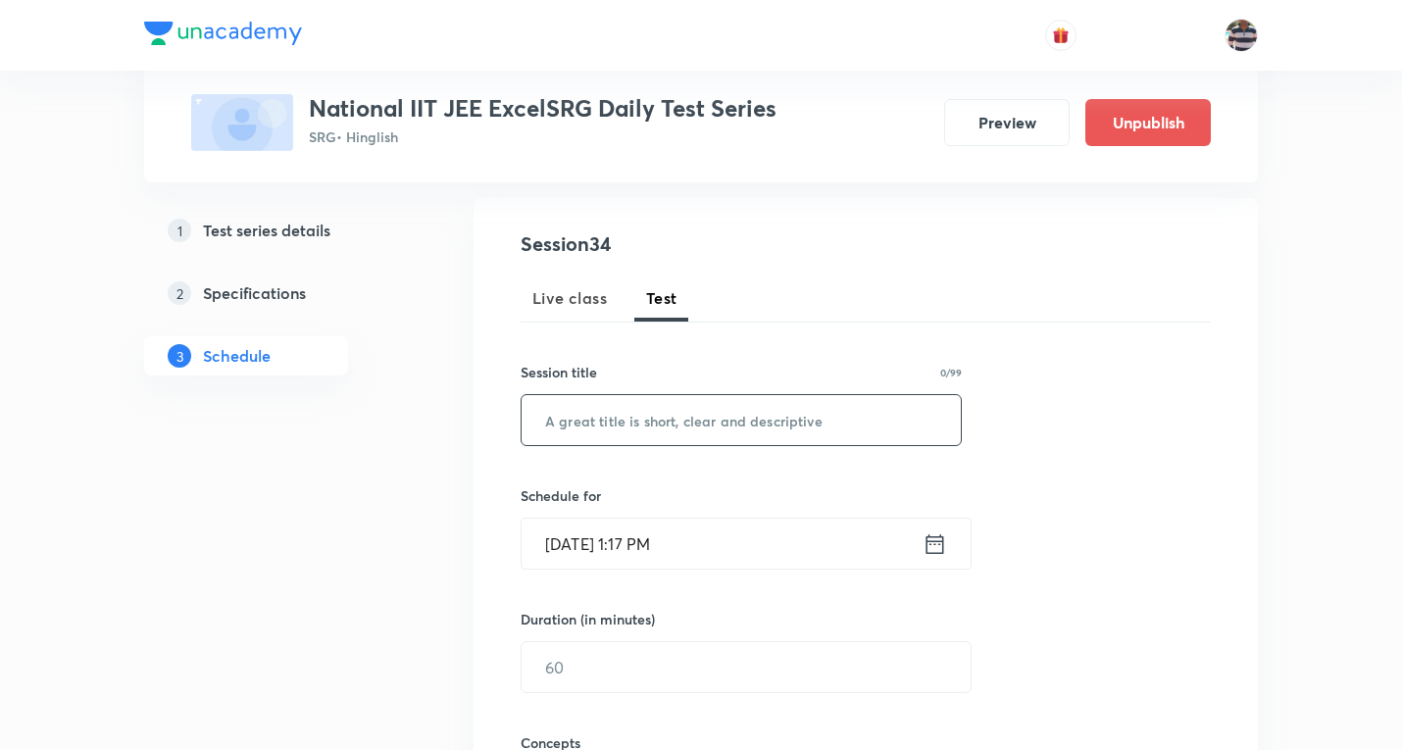
scroll to position [196, 0]
click at [661, 429] on input "text" at bounding box center [741, 418] width 439 height 50
paste input "SRG Class Test (Chemistry) - 05"
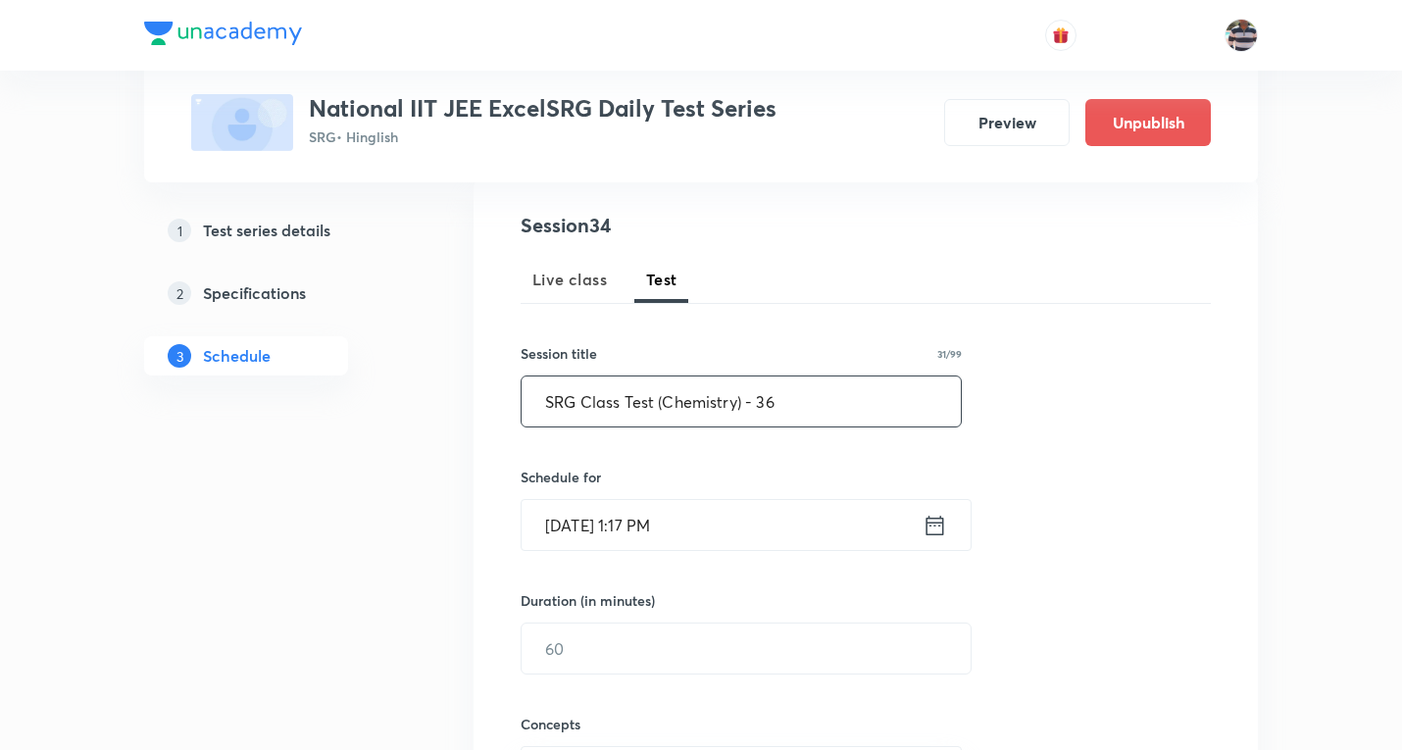
scroll to position [392, 0]
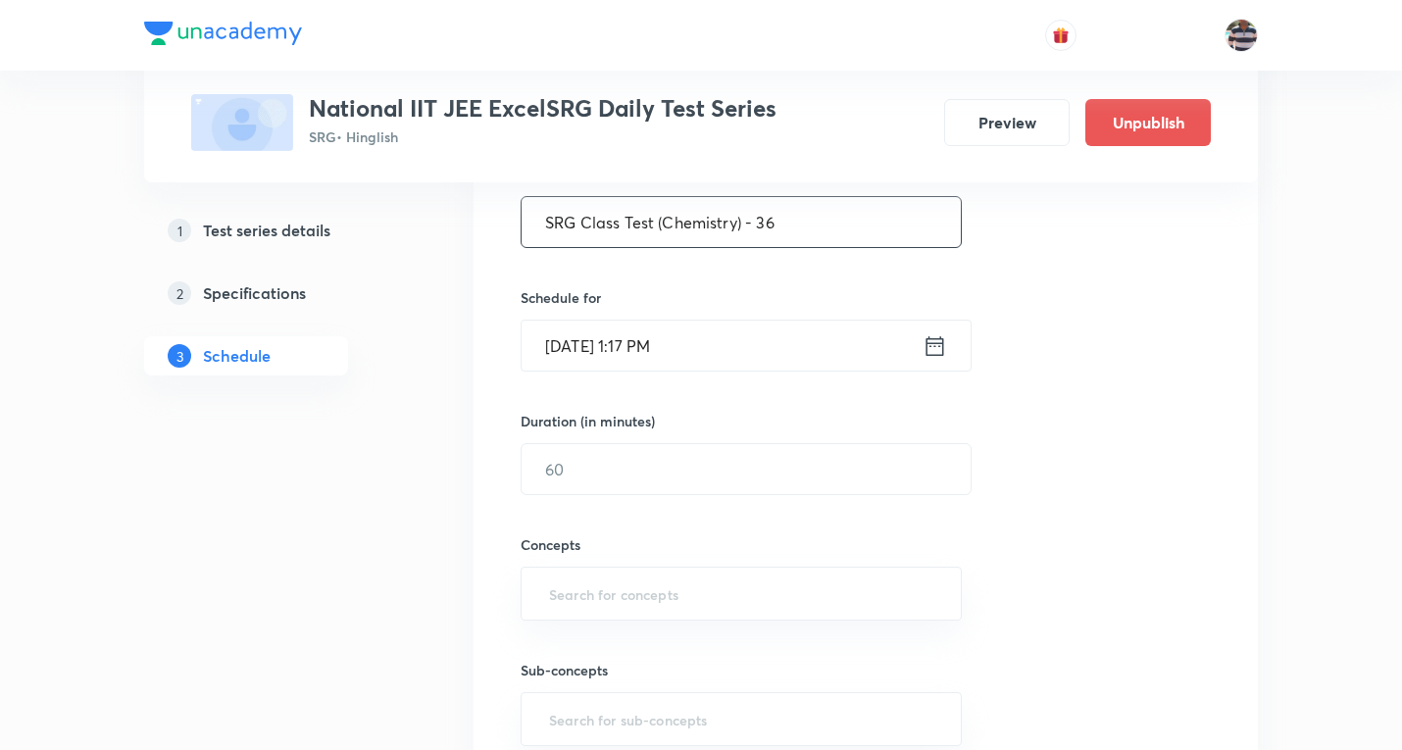
type input "SRG Class Test (Chemistry) - 36"
click at [626, 339] on input "Oct 7, 2025, 1:17 PM" at bounding box center [722, 346] width 401 height 50
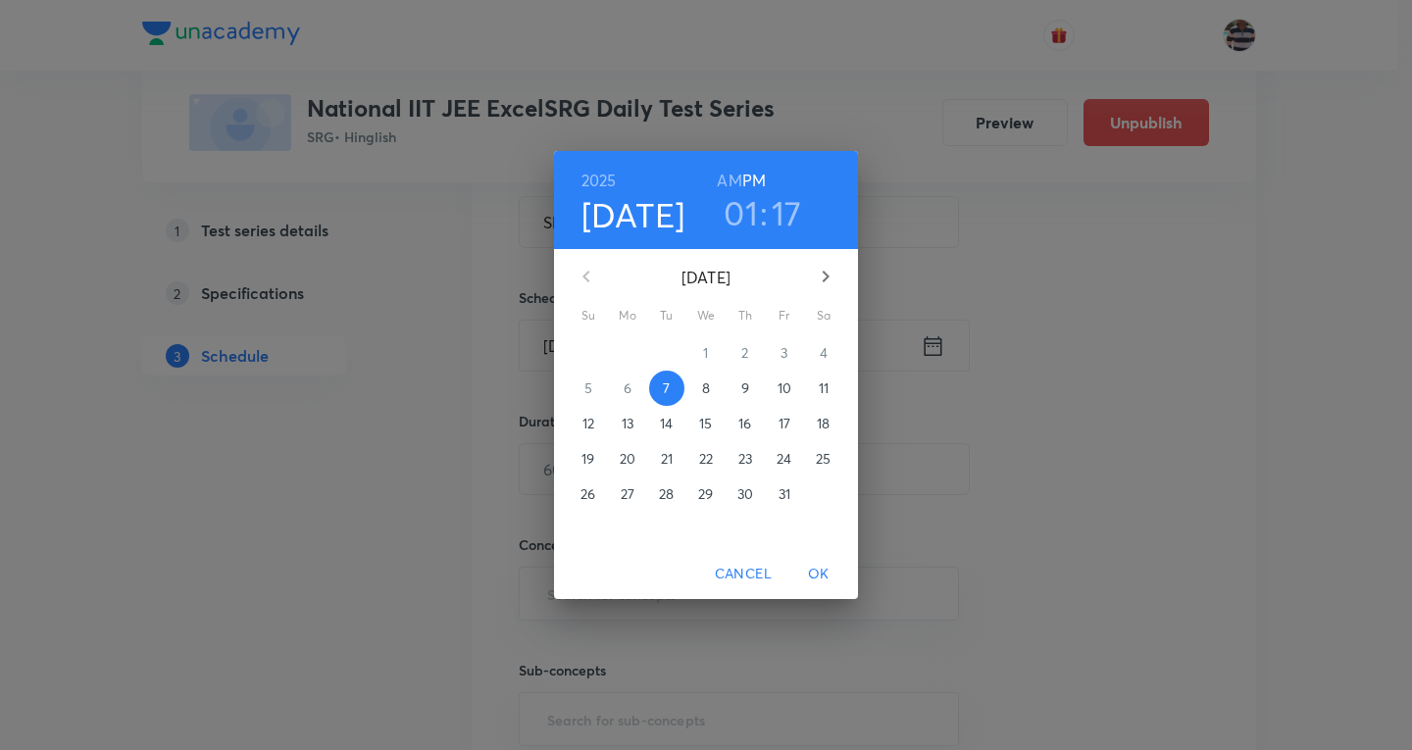
click at [830, 384] on span "11" at bounding box center [823, 389] width 35 height 20
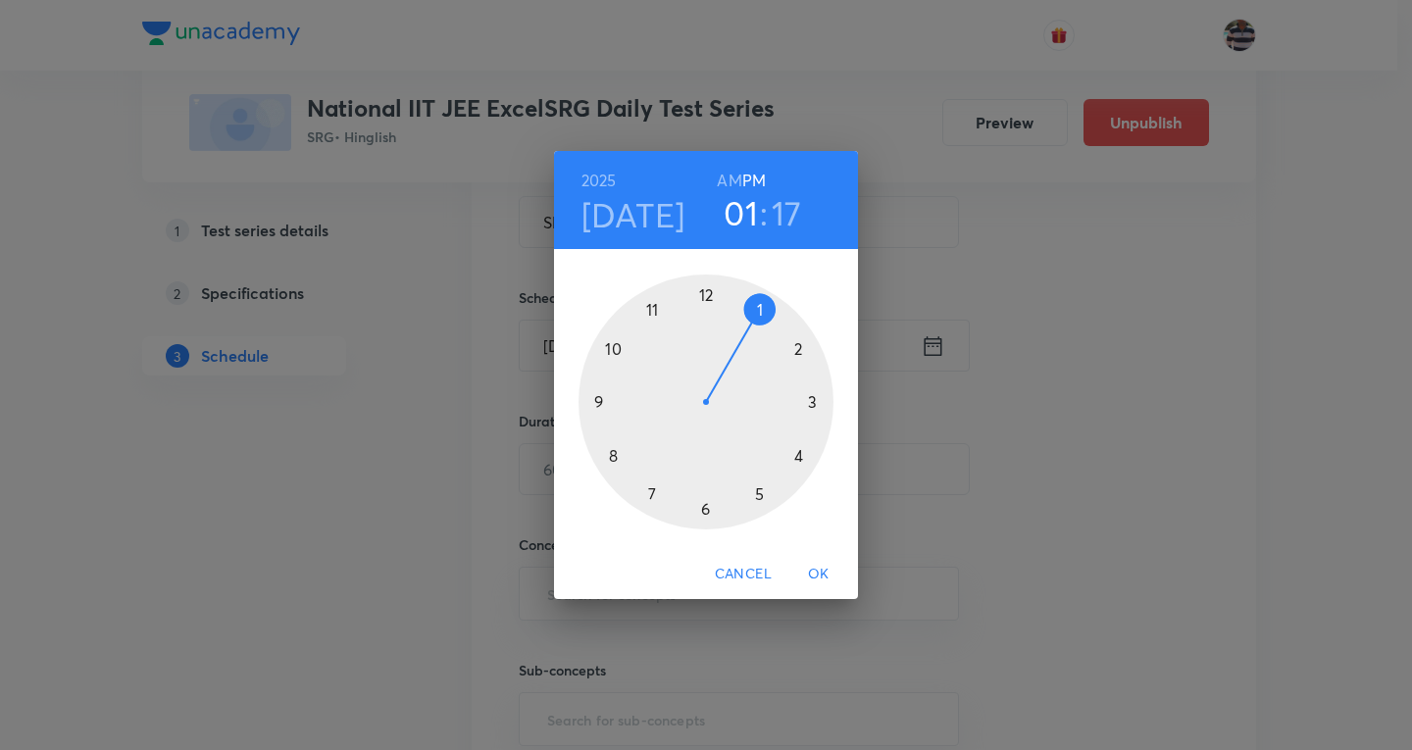
click at [601, 400] on div at bounding box center [706, 402] width 255 height 255
click at [731, 176] on h6 "AM" at bounding box center [729, 180] width 25 height 27
drag, startPoint x: 805, startPoint y: 399, endPoint x: 707, endPoint y: 310, distance: 132.6
click at [707, 310] on div at bounding box center [706, 402] width 255 height 255
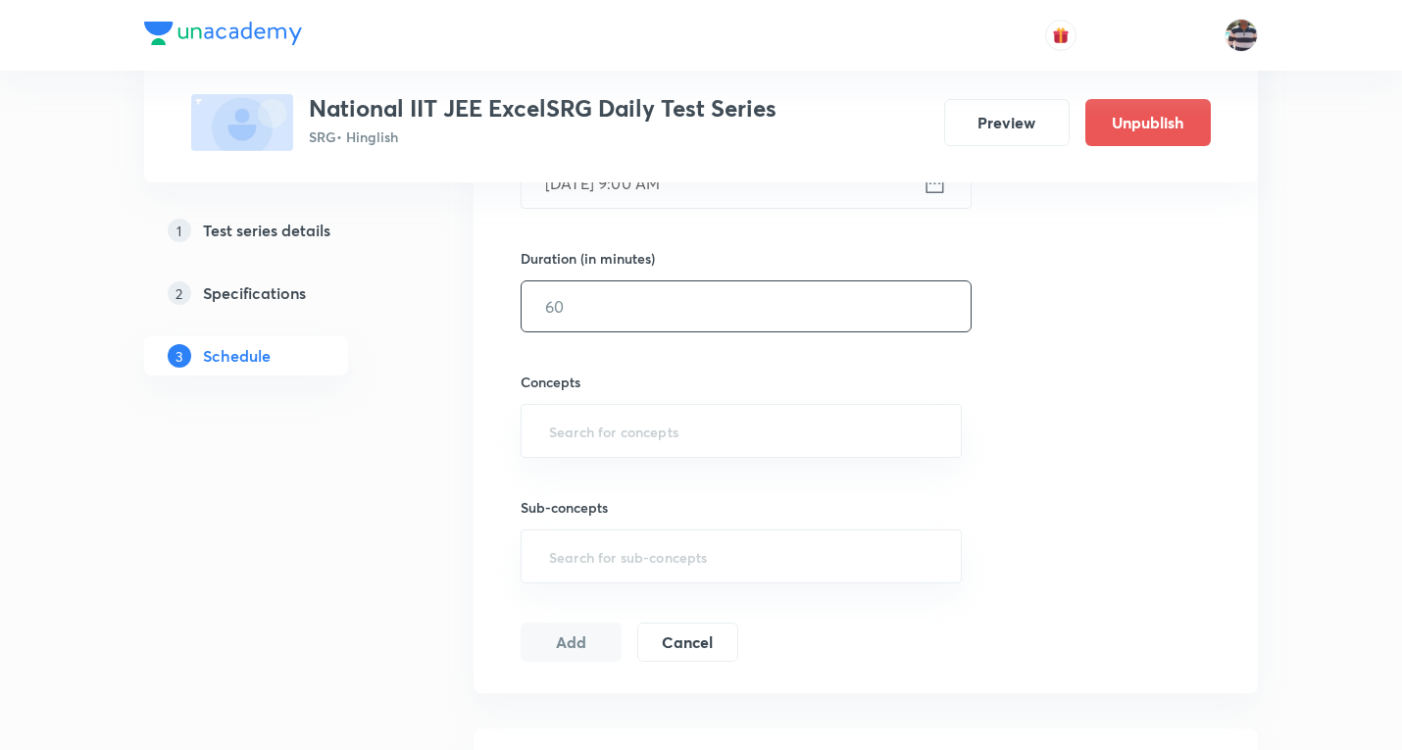
scroll to position [588, 0]
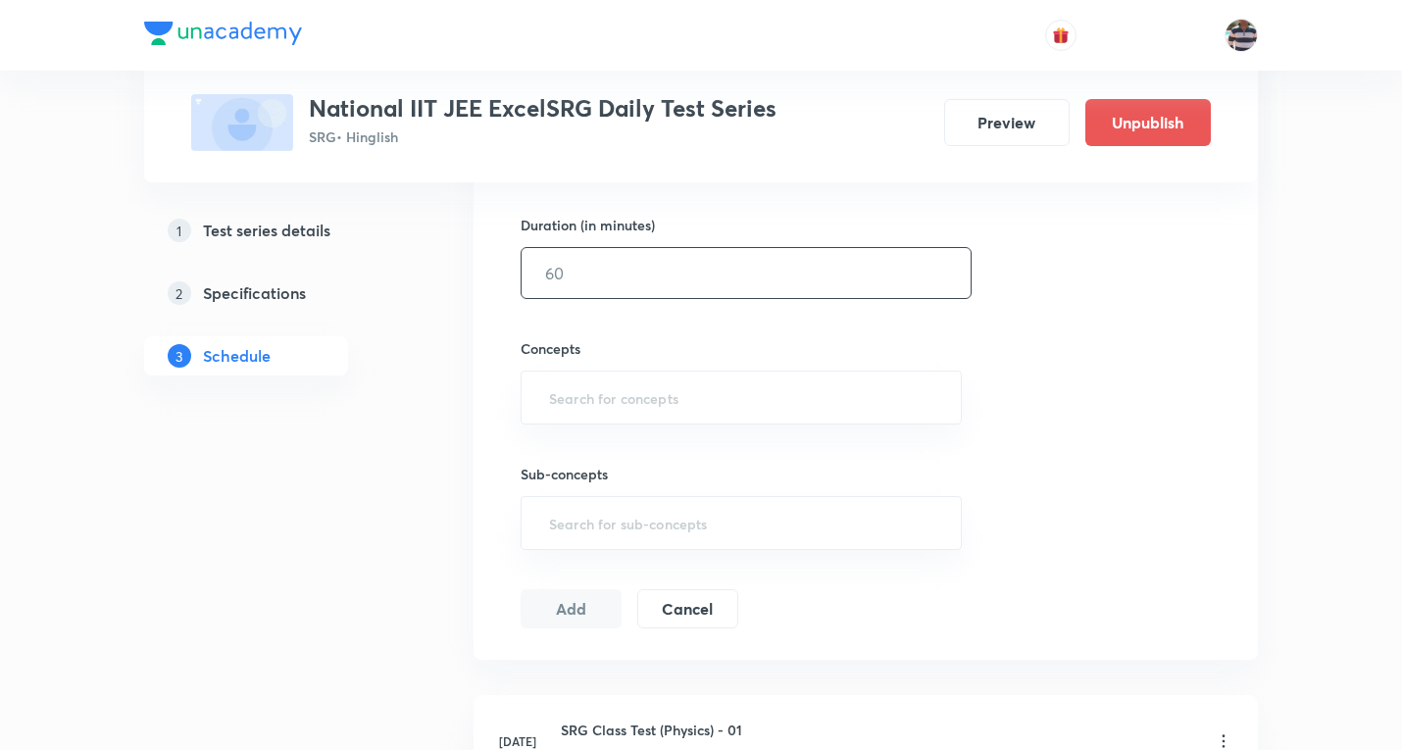
click at [578, 266] on input "text" at bounding box center [746, 273] width 449 height 50
type input "60"
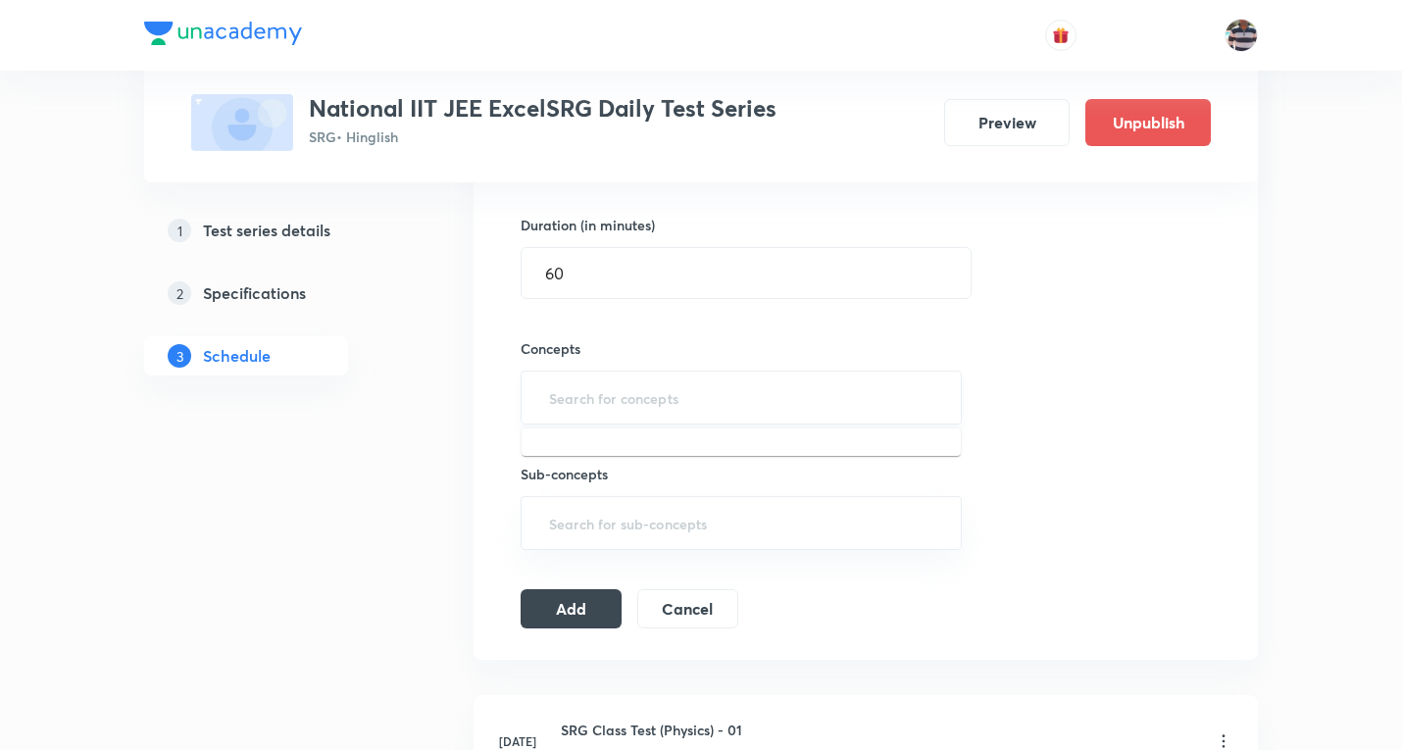
click at [615, 391] on input "text" at bounding box center [741, 397] width 392 height 36
type input "bonding"
click at [621, 450] on li "Chemical Bonding" at bounding box center [741, 453] width 439 height 35
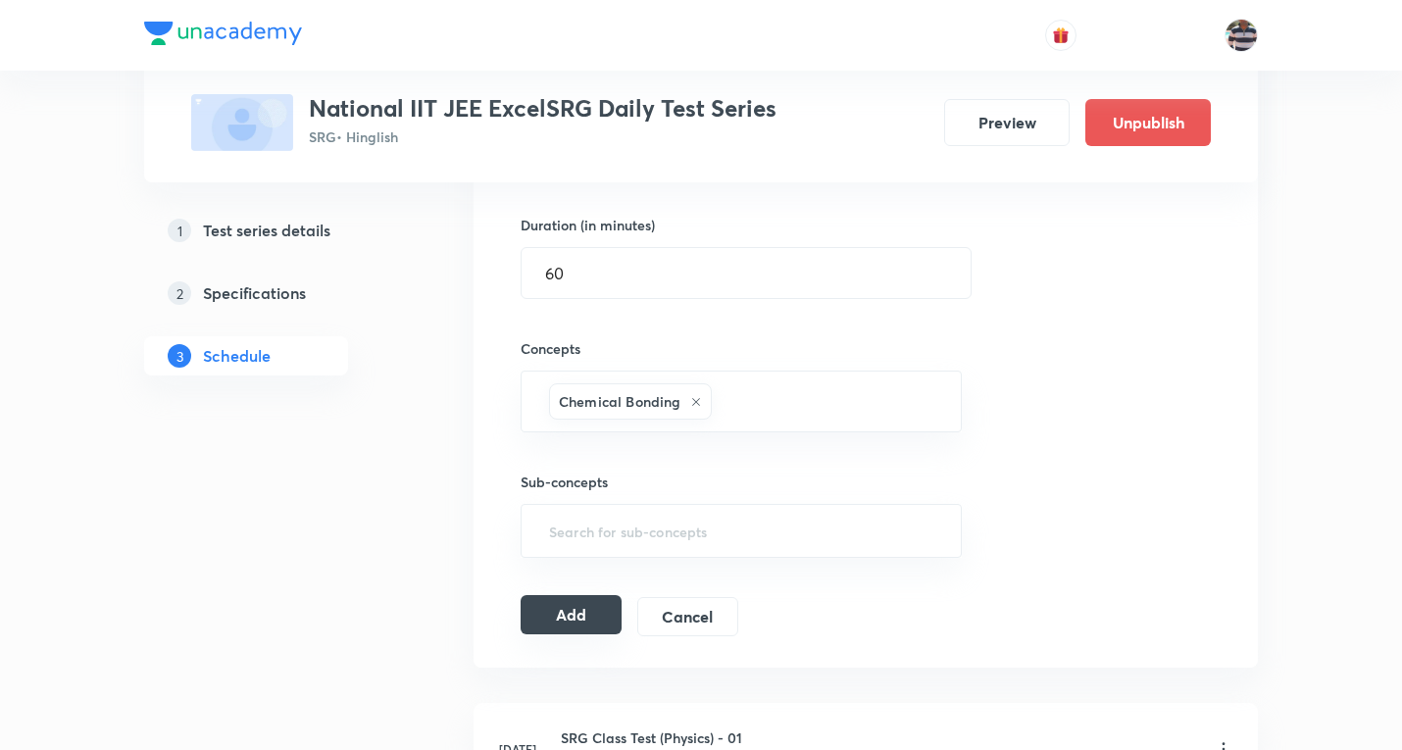
click at [573, 611] on button "Add" at bounding box center [571, 614] width 101 height 39
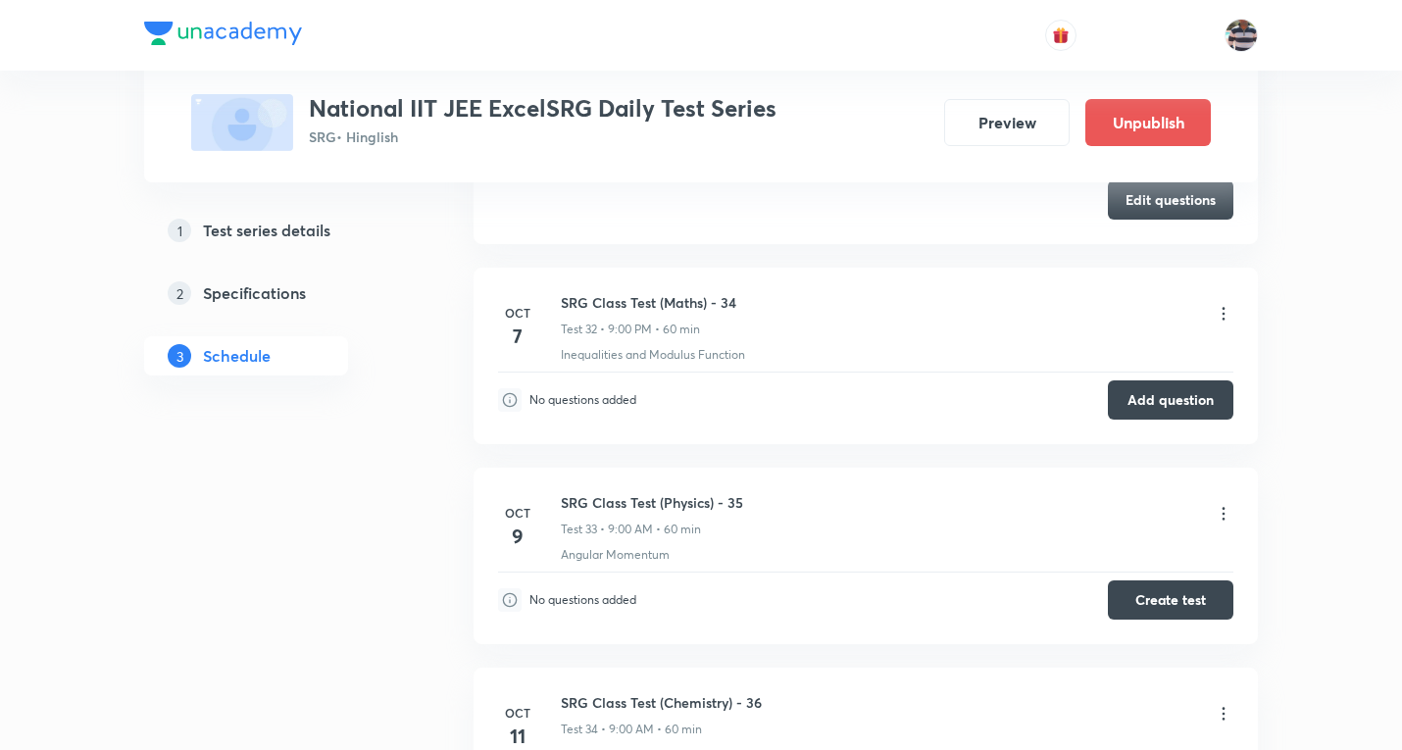
scroll to position [6156, 0]
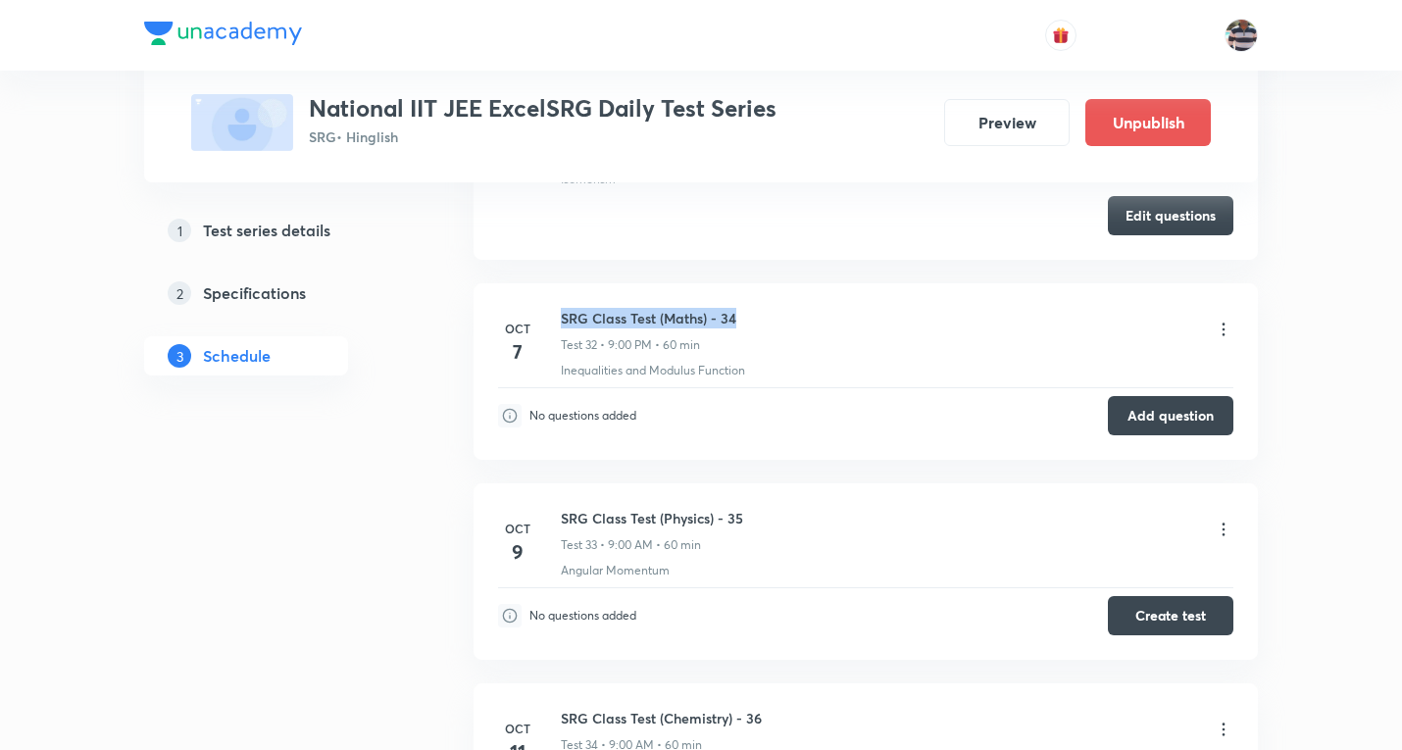
drag, startPoint x: 732, startPoint y: 315, endPoint x: 556, endPoint y: 315, distance: 176.5
click at [556, 315] on div "Oct 7 SRG Class Test (Maths) - 34 Test 32 • 9:00 PM • 60 min Inequalities and M…" at bounding box center [865, 344] width 735 height 72
copy h6 "SRG Class Test (Maths) - 34"
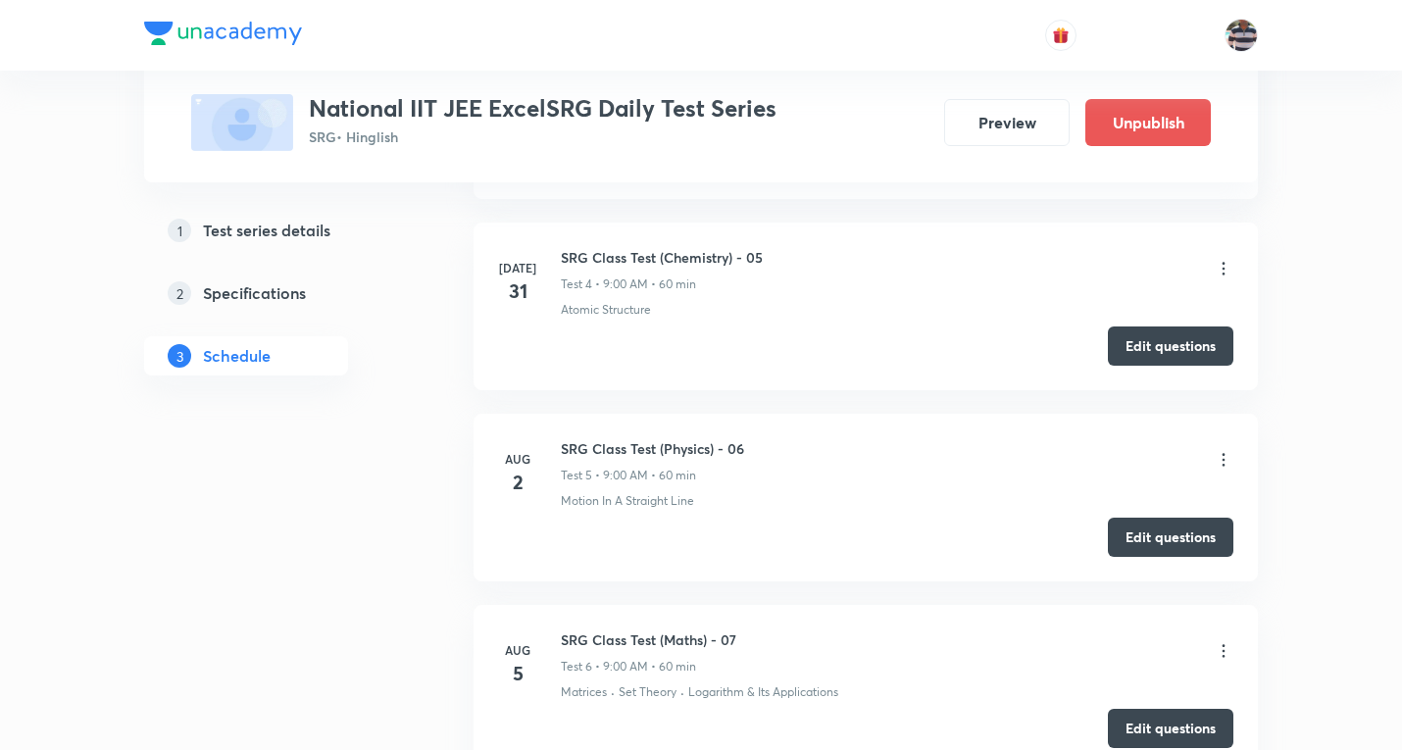
scroll to position [0, 0]
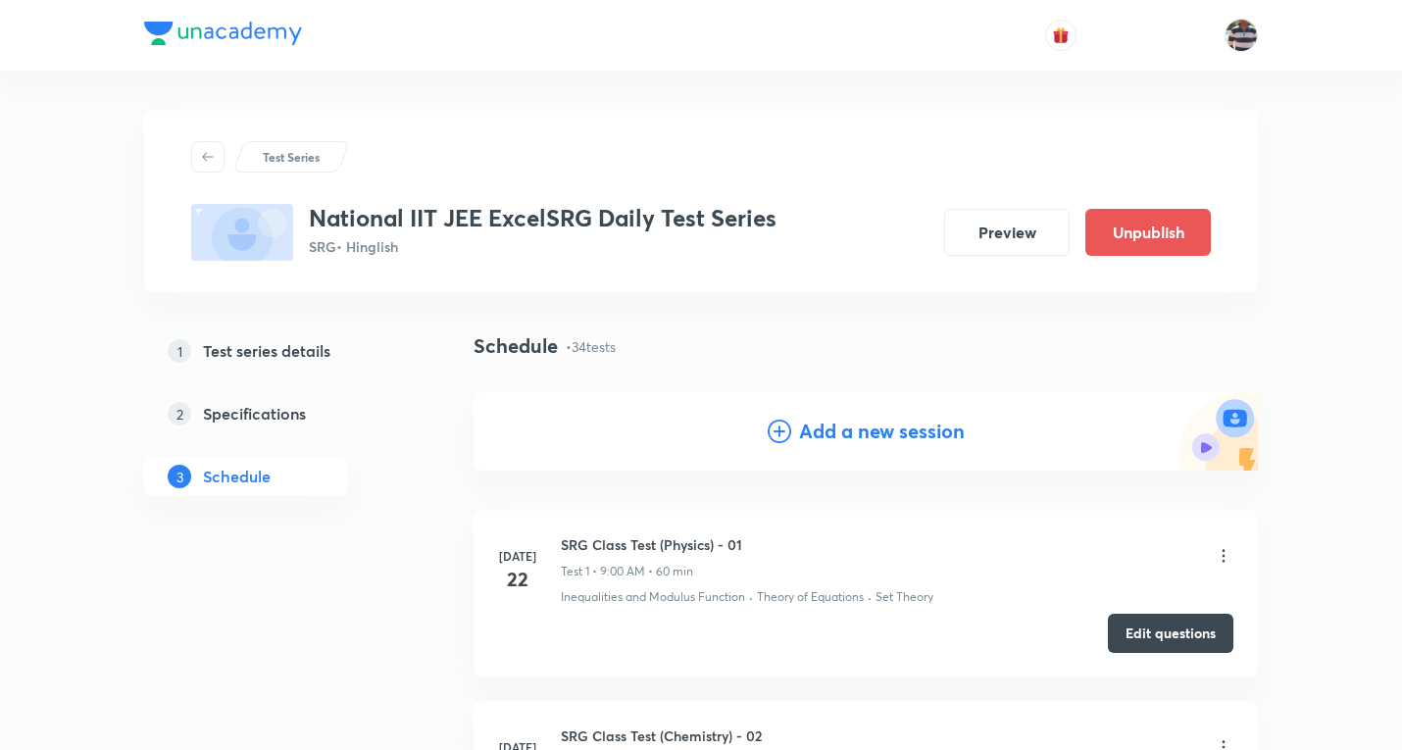
click at [886, 429] on h4 "Add a new session" at bounding box center [882, 431] width 166 height 29
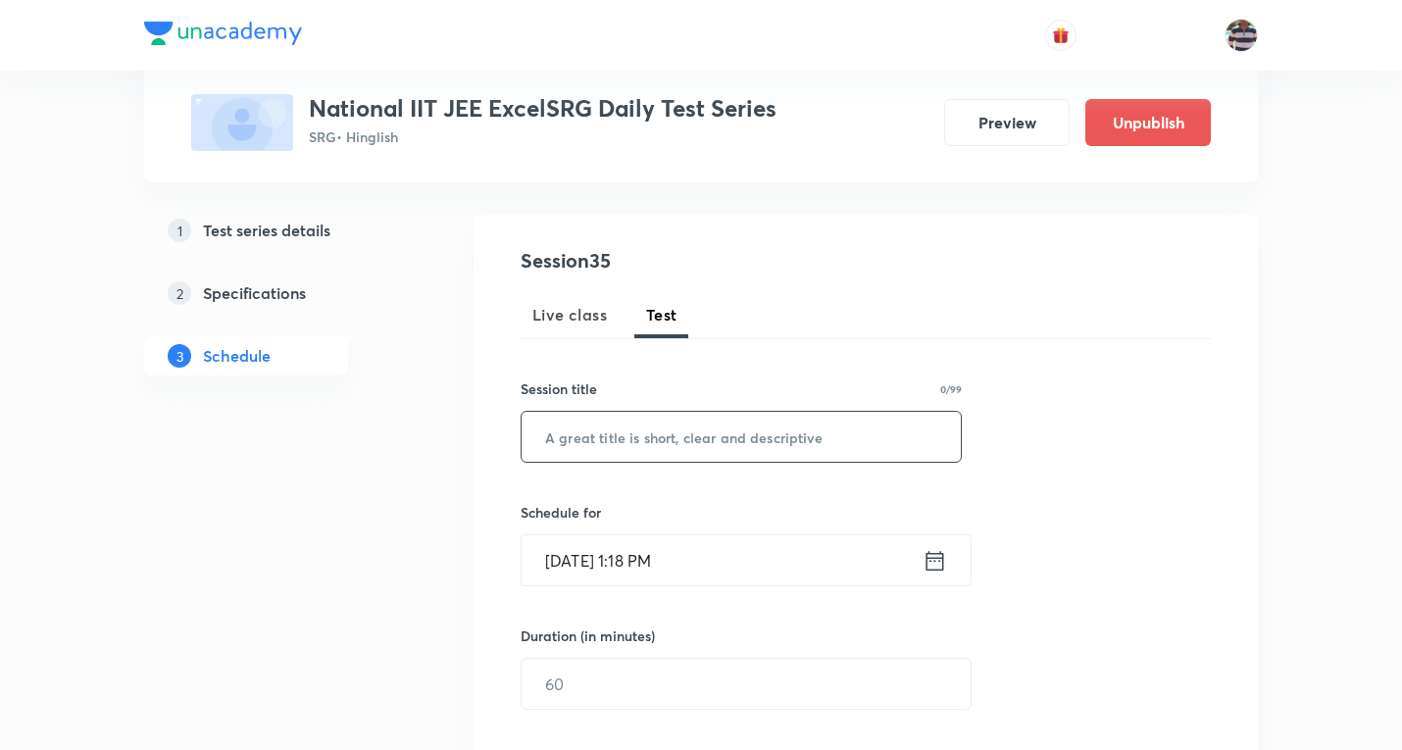
scroll to position [196, 0]
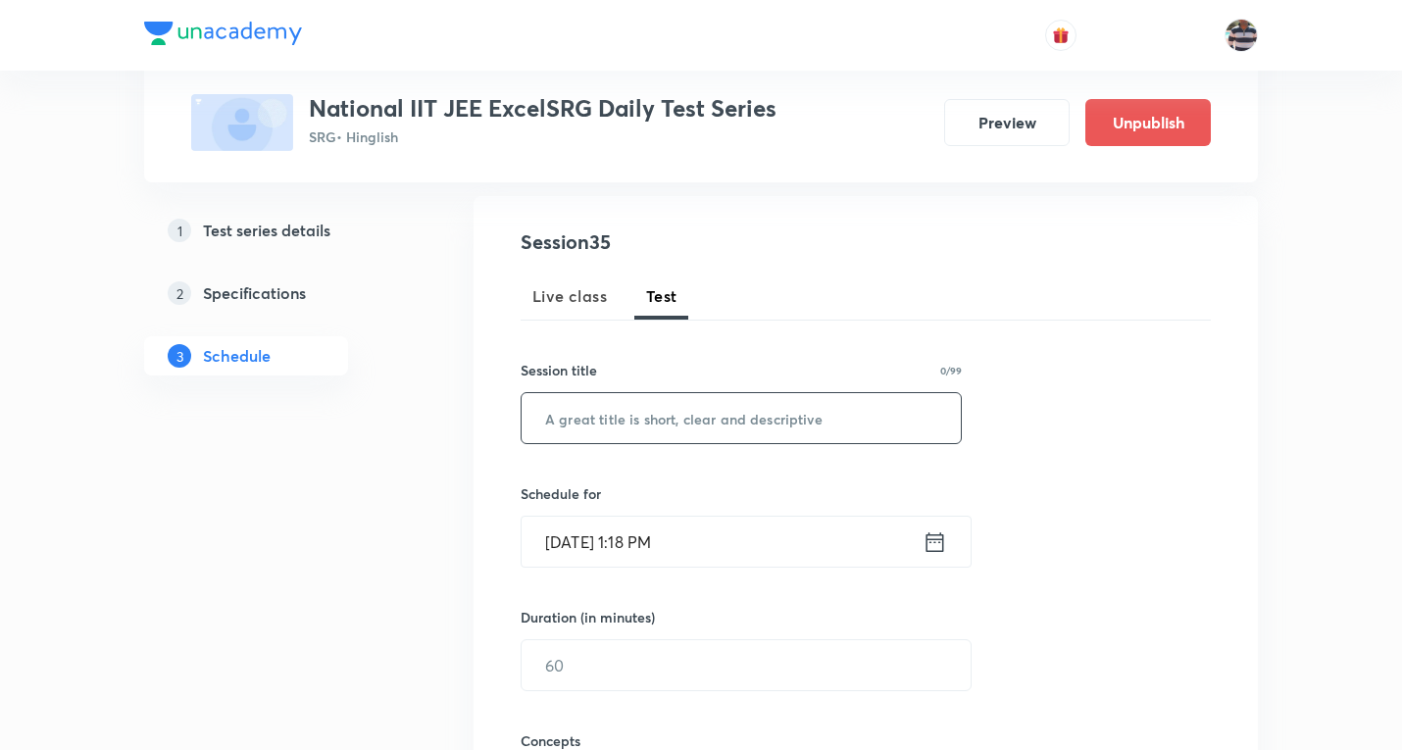
click at [723, 433] on input "text" at bounding box center [741, 418] width 439 height 50
paste input "SRG Class Test (Maths) - 34"
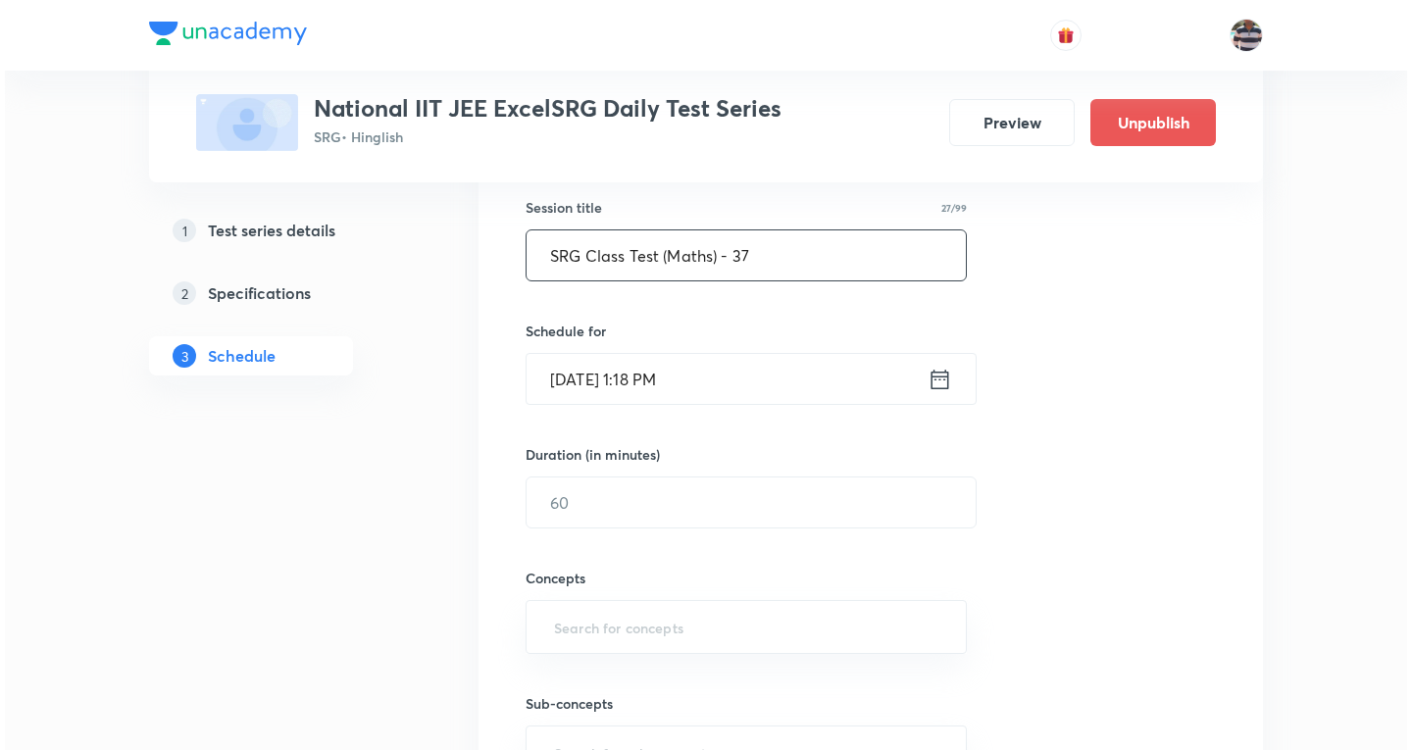
scroll to position [392, 0]
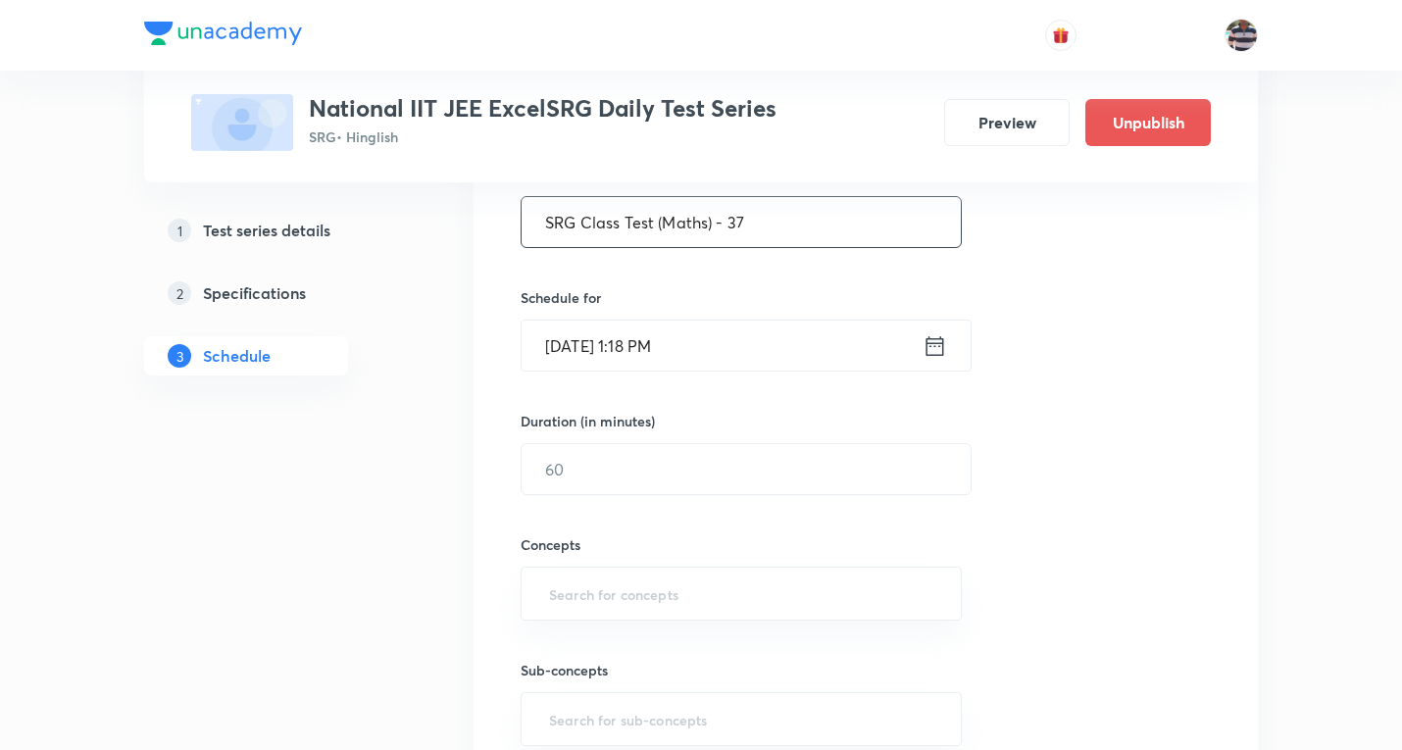
type input "SRG Class Test (Maths) - 37"
click at [586, 365] on input "Oct 7, 2025, 1:18 PM" at bounding box center [722, 346] width 401 height 50
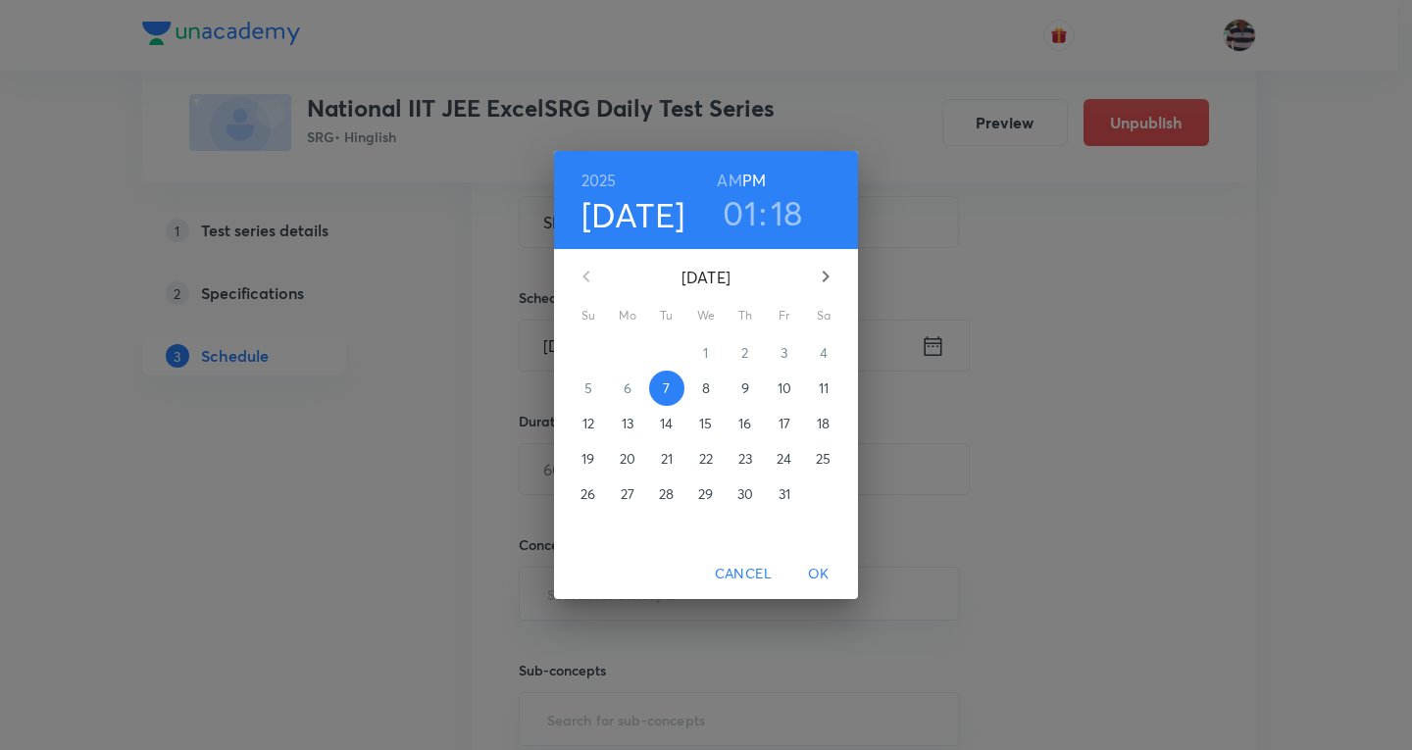
click at [672, 419] on p "14" at bounding box center [666, 424] width 13 height 20
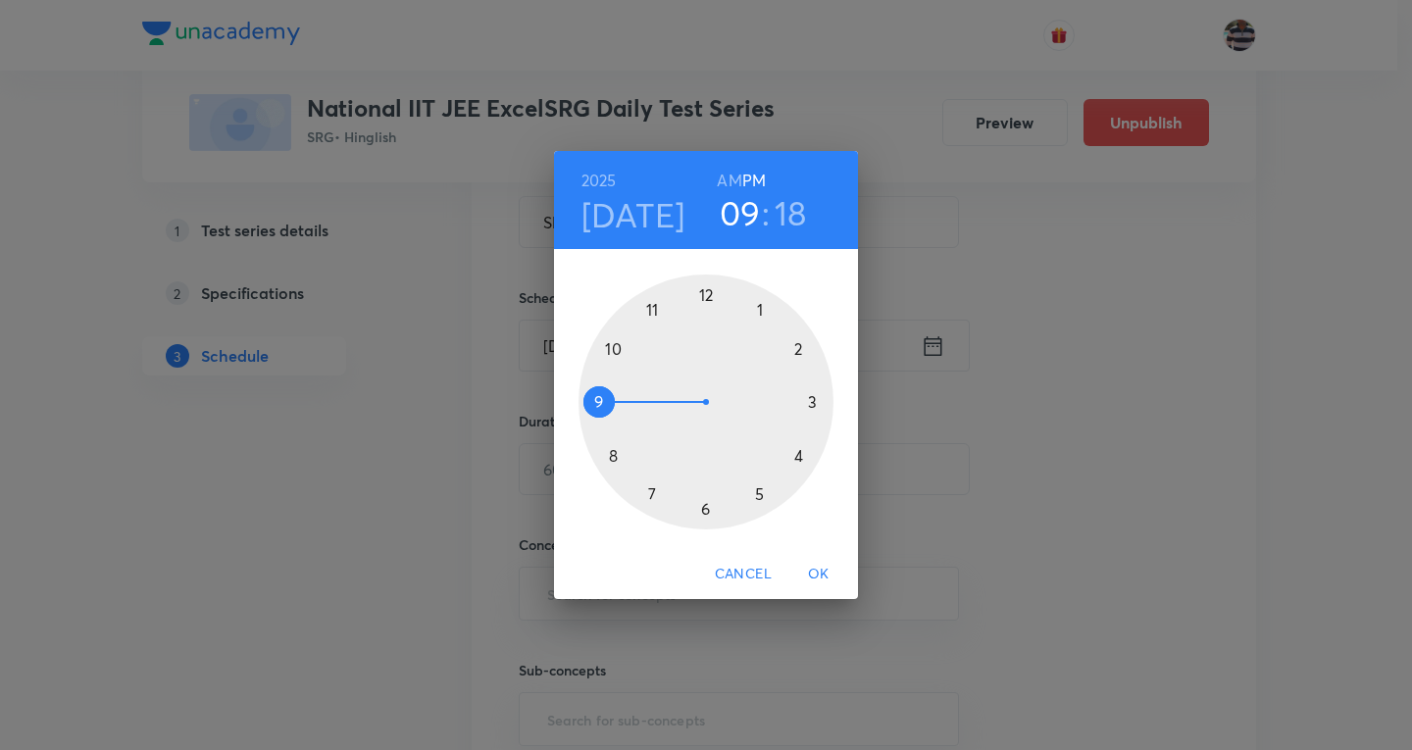
click at [598, 399] on div at bounding box center [706, 402] width 255 height 255
click at [724, 179] on h6 "AM" at bounding box center [729, 180] width 25 height 27
drag, startPoint x: 762, startPoint y: 366, endPoint x: 706, endPoint y: 335, distance: 63.6
click at [706, 335] on div at bounding box center [706, 402] width 255 height 255
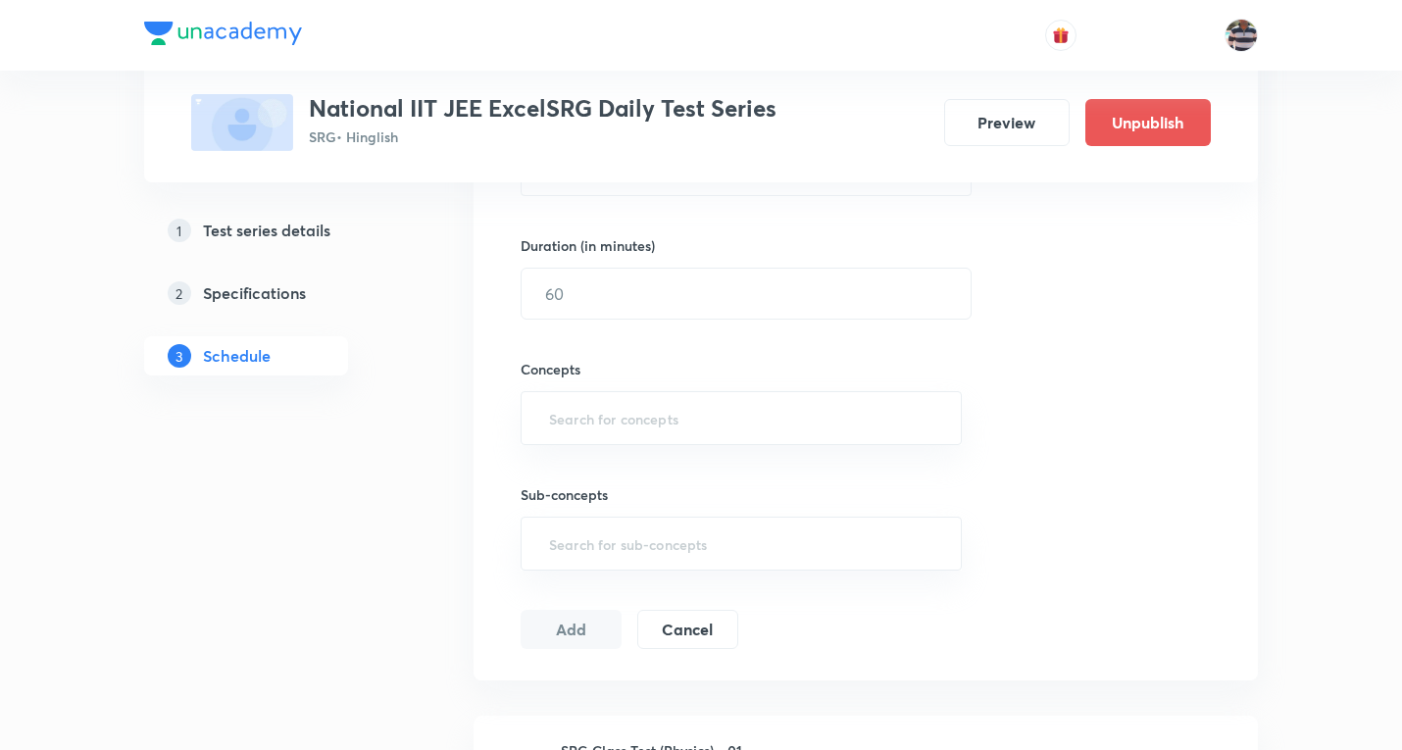
scroll to position [588, 0]
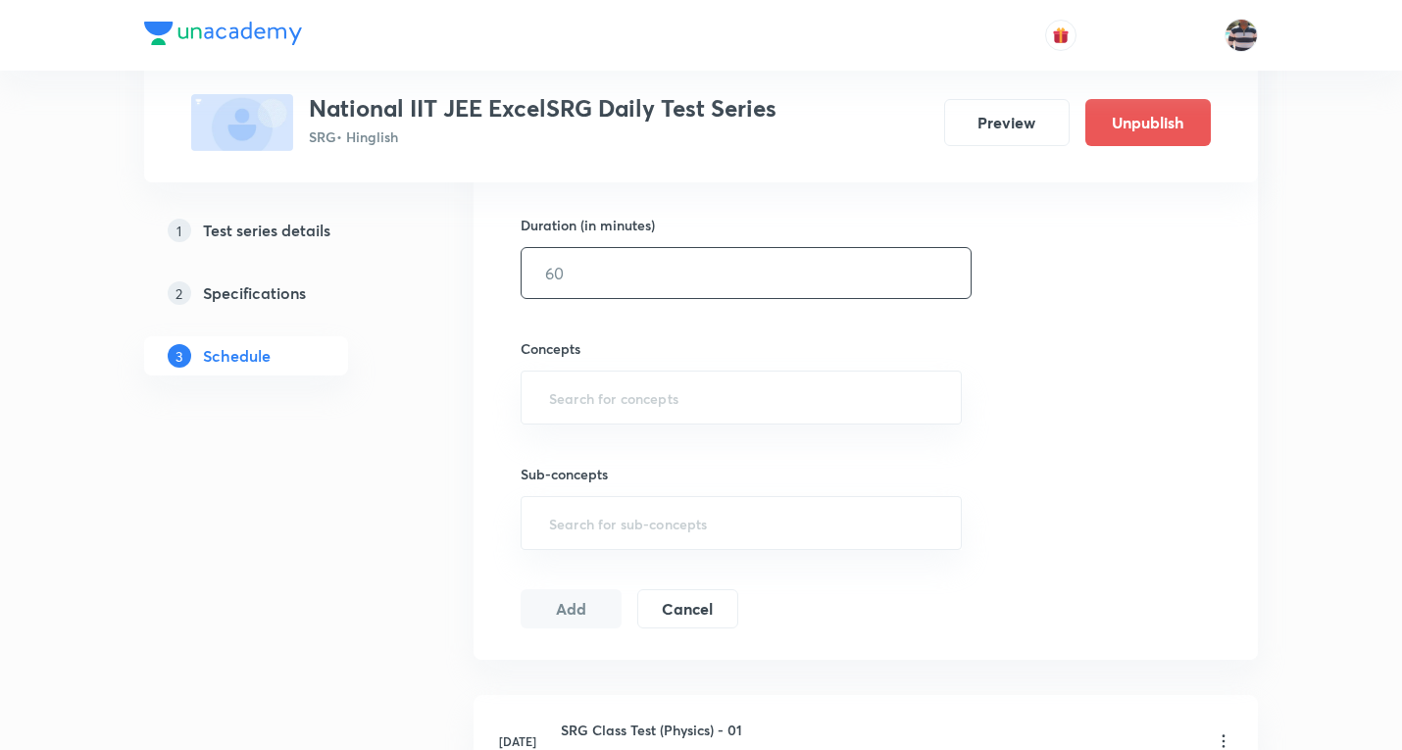
click at [585, 264] on input "text" at bounding box center [746, 273] width 449 height 50
type input "60"
click at [650, 395] on input "text" at bounding box center [741, 397] width 392 height 36
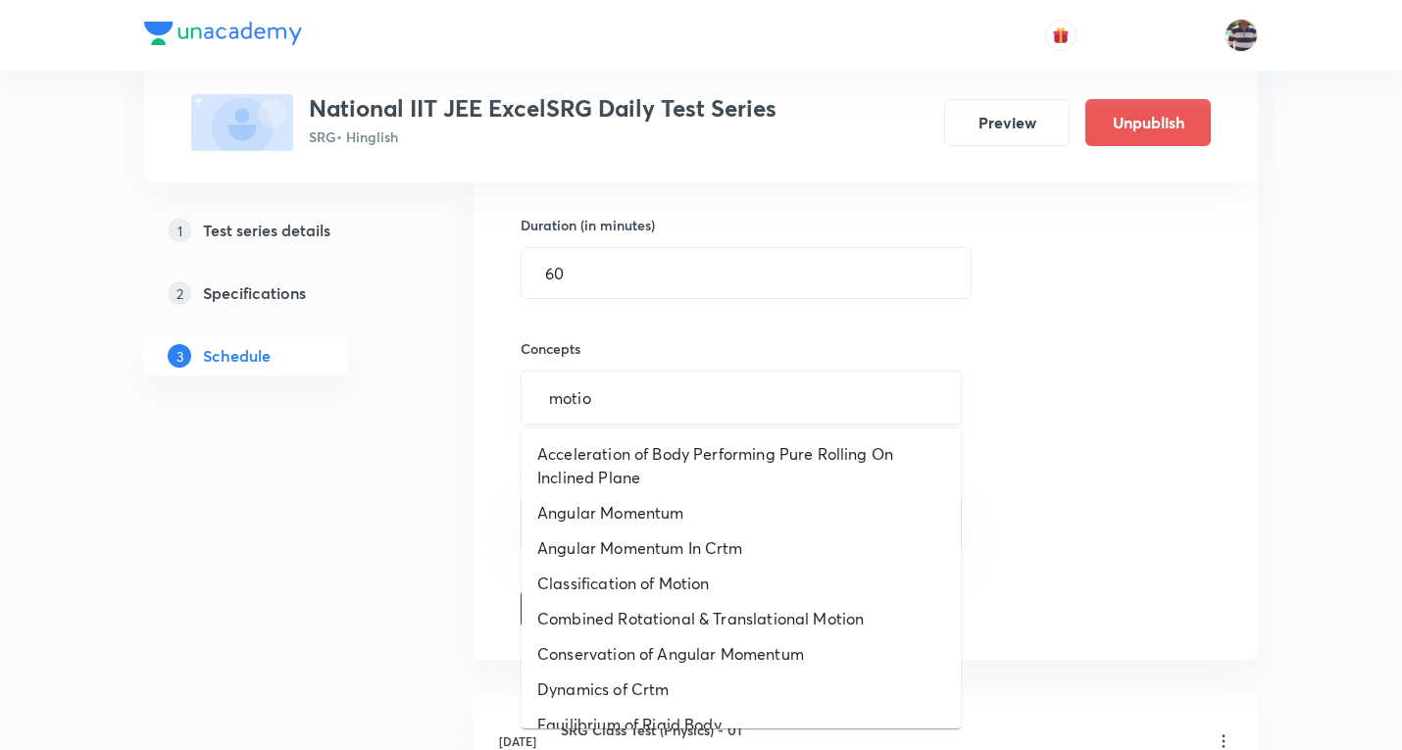
type input "motion"
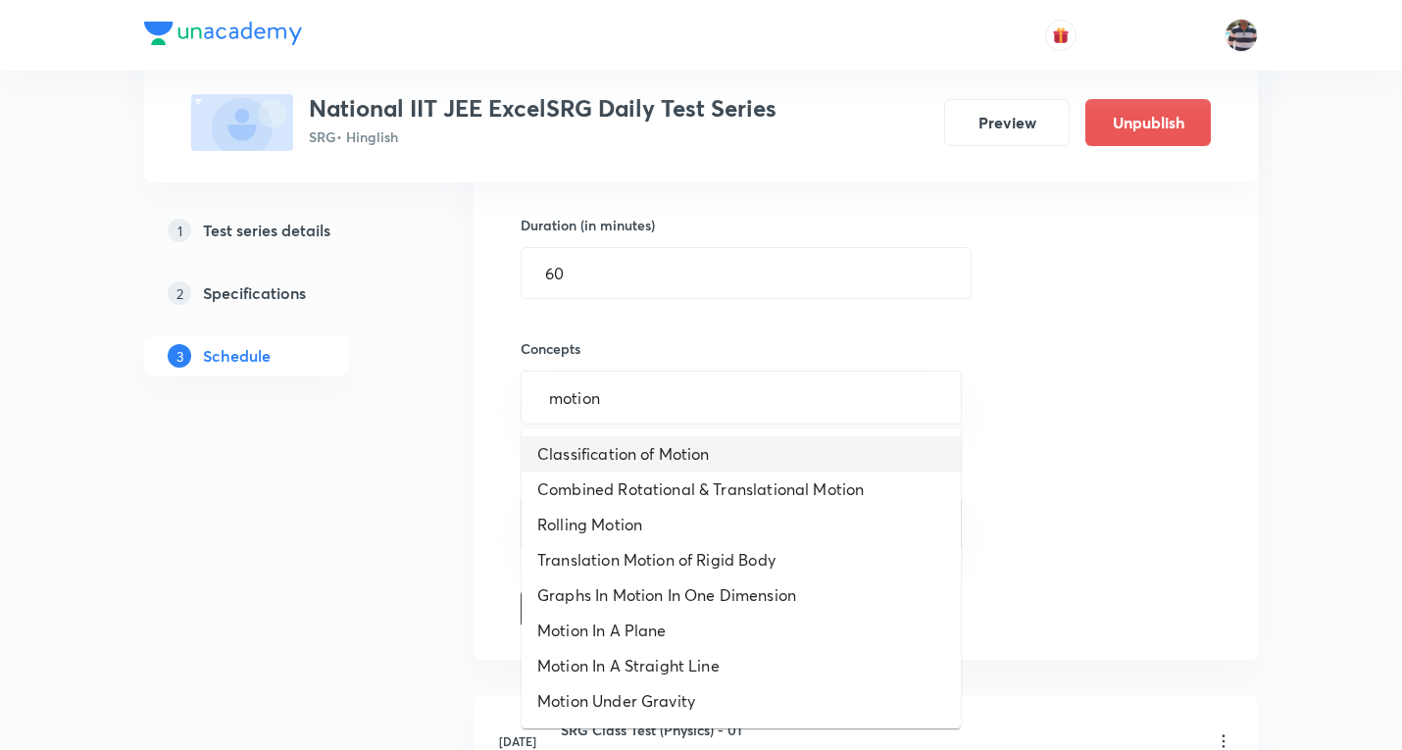
click at [649, 448] on li "Classification of Motion" at bounding box center [741, 453] width 439 height 35
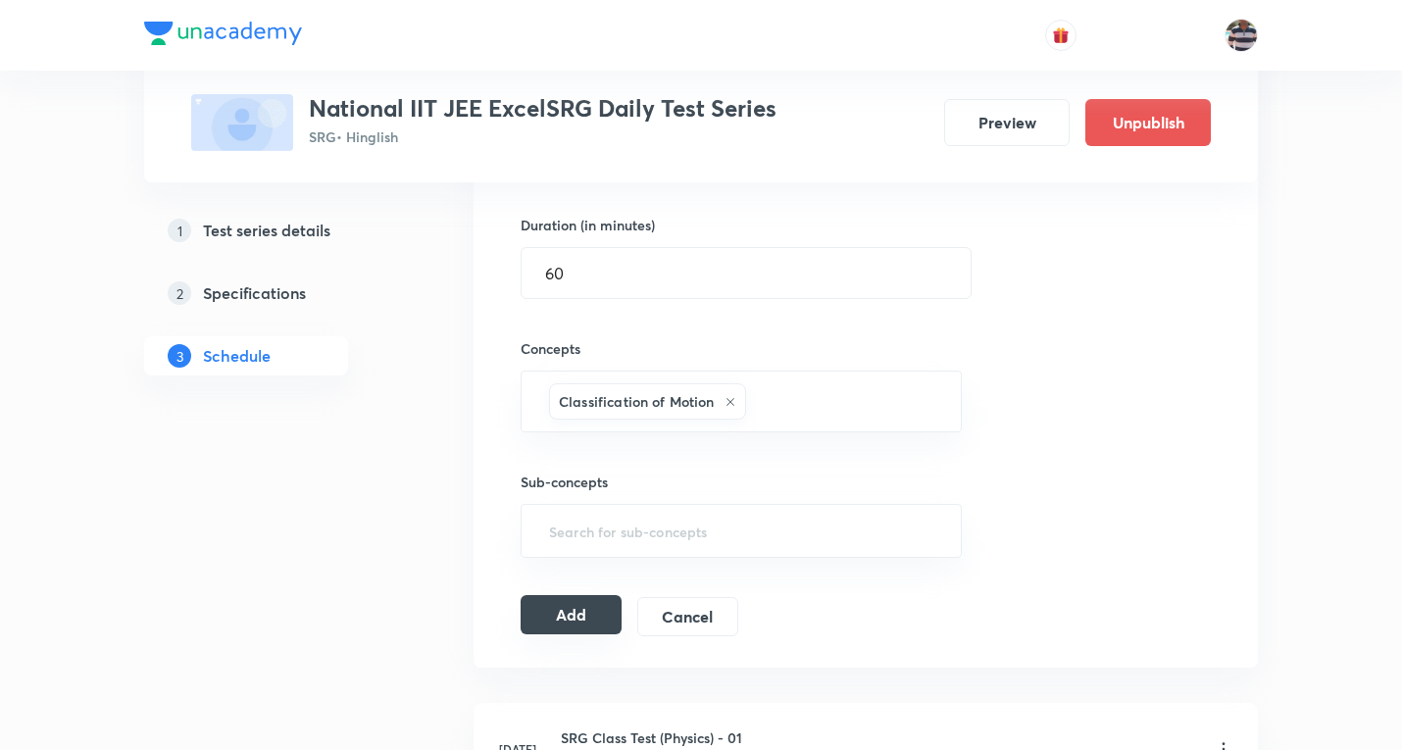
click at [602, 609] on button "Add" at bounding box center [571, 614] width 101 height 39
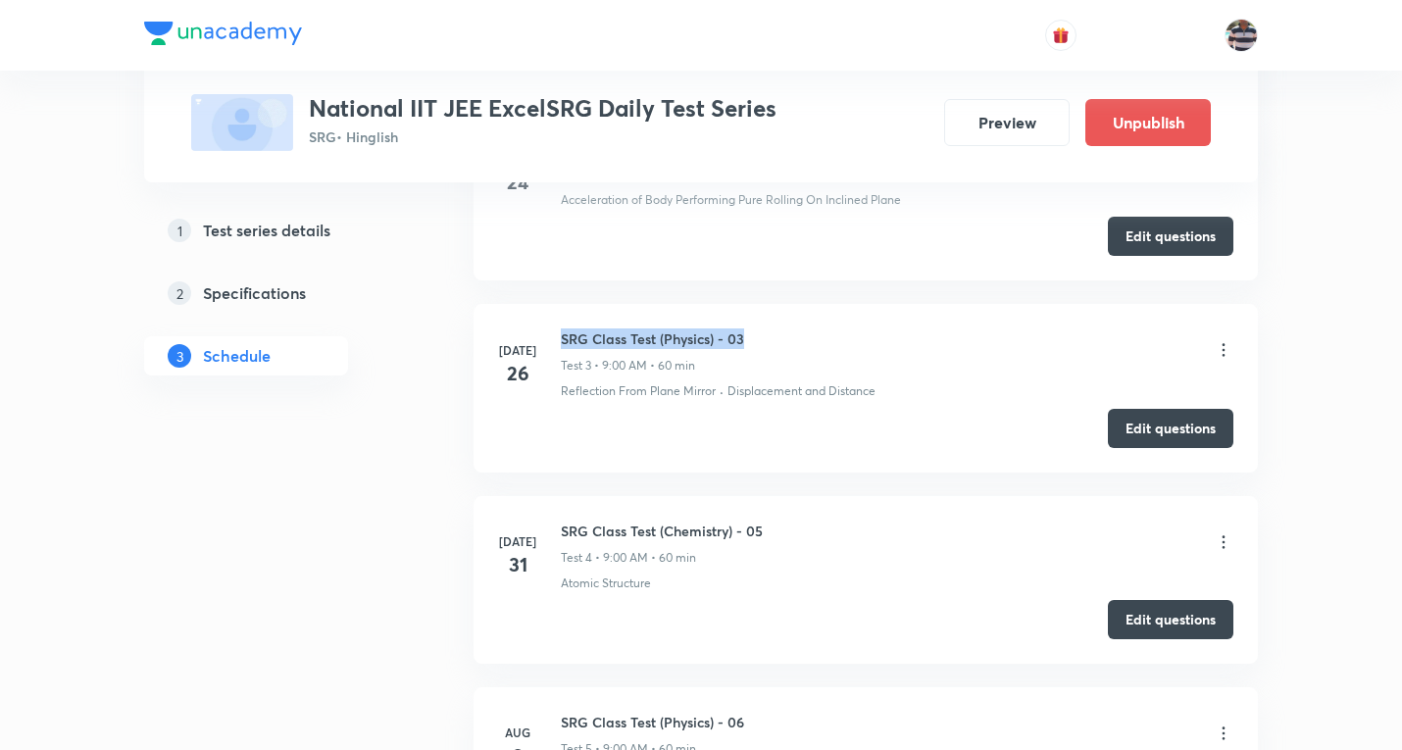
drag, startPoint x: 761, startPoint y: 335, endPoint x: 553, endPoint y: 332, distance: 207.9
click at [553, 332] on div "Jul 26 SRG Class Test (Physics) - 03 Test 3 • 9:00 AM • 60 min Reflection From …" at bounding box center [865, 364] width 735 height 72
copy h6 "SRG Class Test (Physics) - 03"
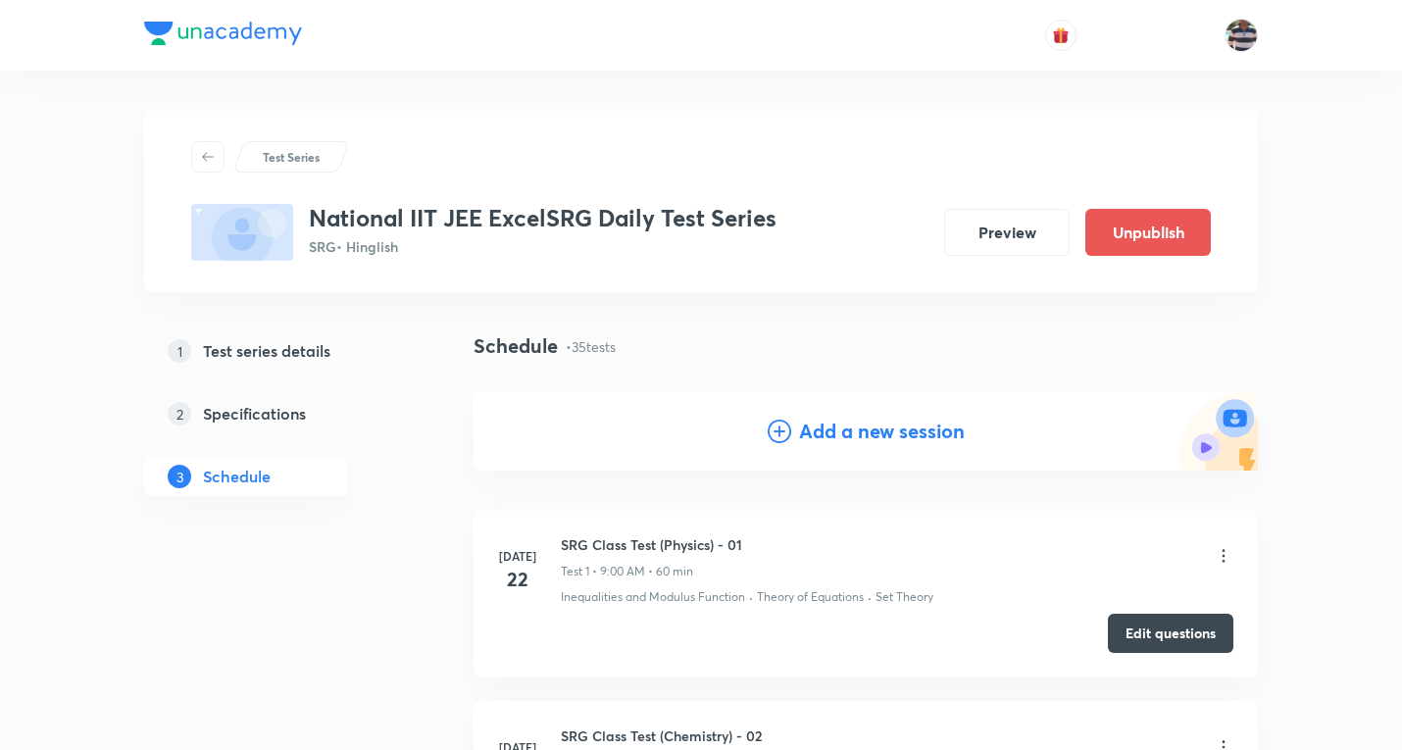
click at [933, 435] on h4 "Add a new session" at bounding box center [882, 431] width 166 height 29
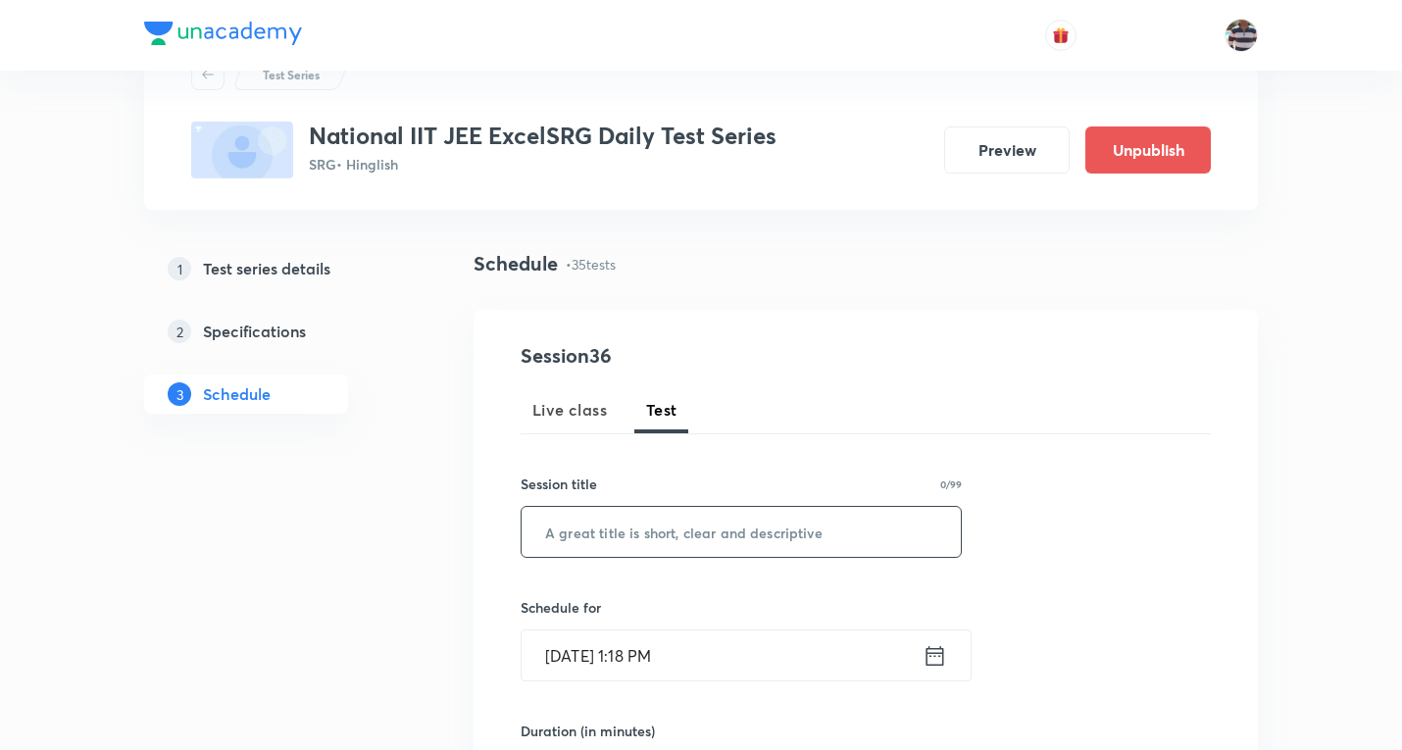
scroll to position [196, 0]
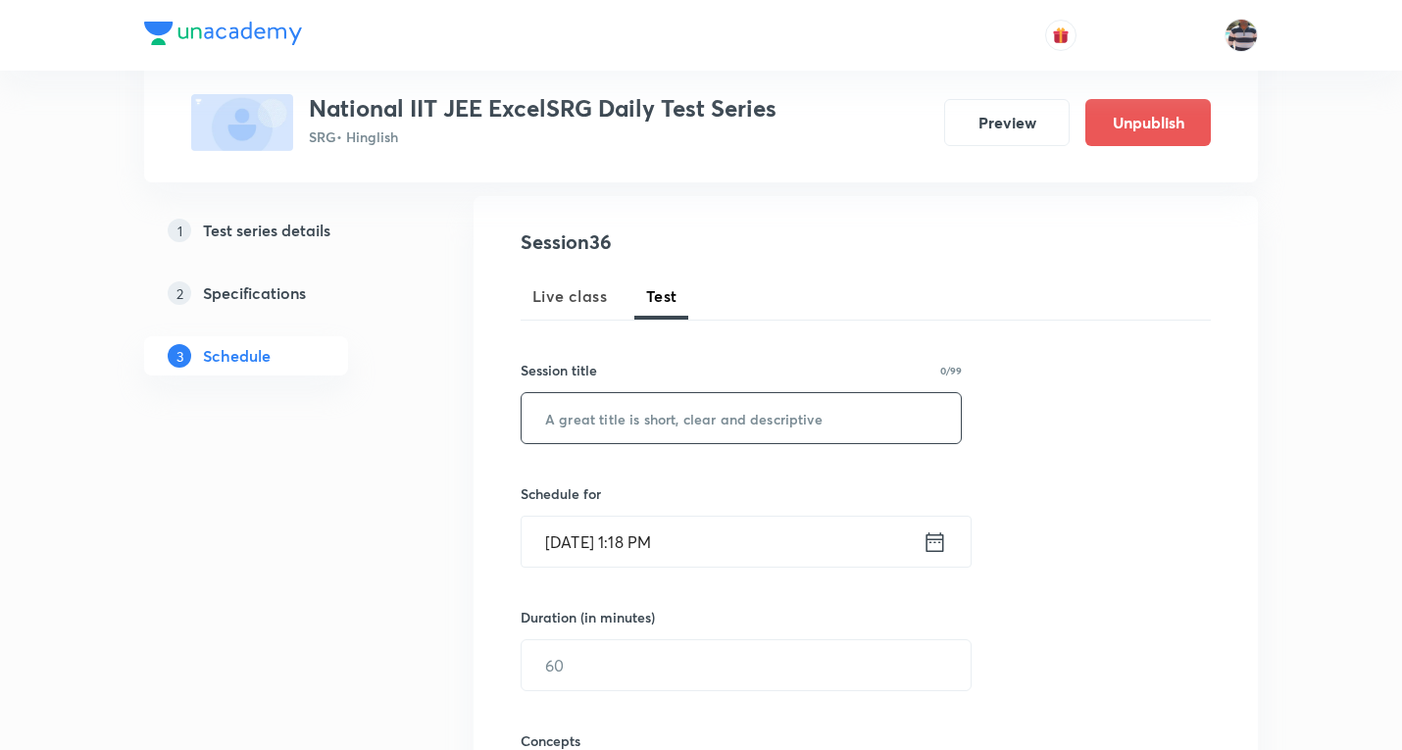
click at [713, 431] on input "text" at bounding box center [741, 418] width 439 height 50
paste input "SRG Class Test (Physics) - 03"
type input "SRG Class Test (Physics) - 38"
click at [593, 537] on input "Oct 7, 2025, 1:18 PM" at bounding box center [722, 542] width 401 height 50
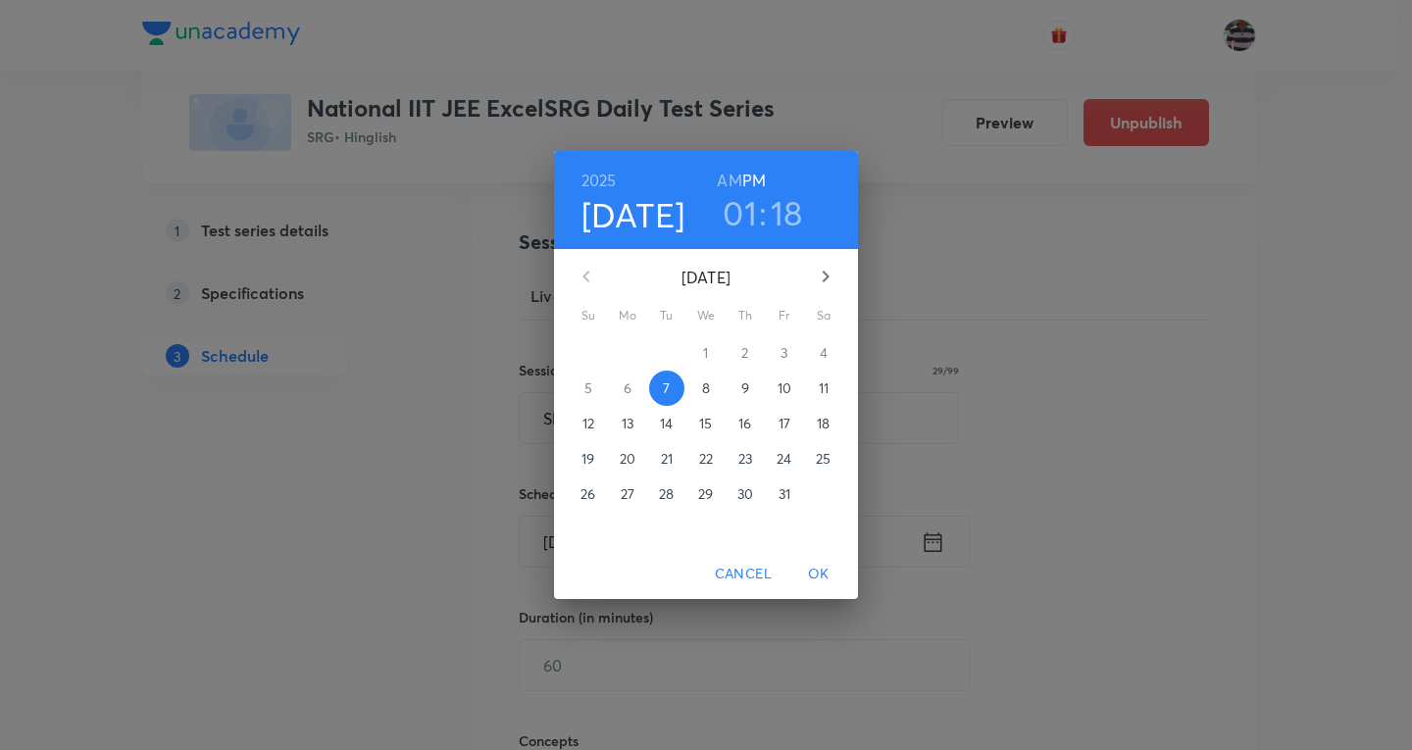
click at [738, 421] on p "16" at bounding box center [744, 424] width 13 height 20
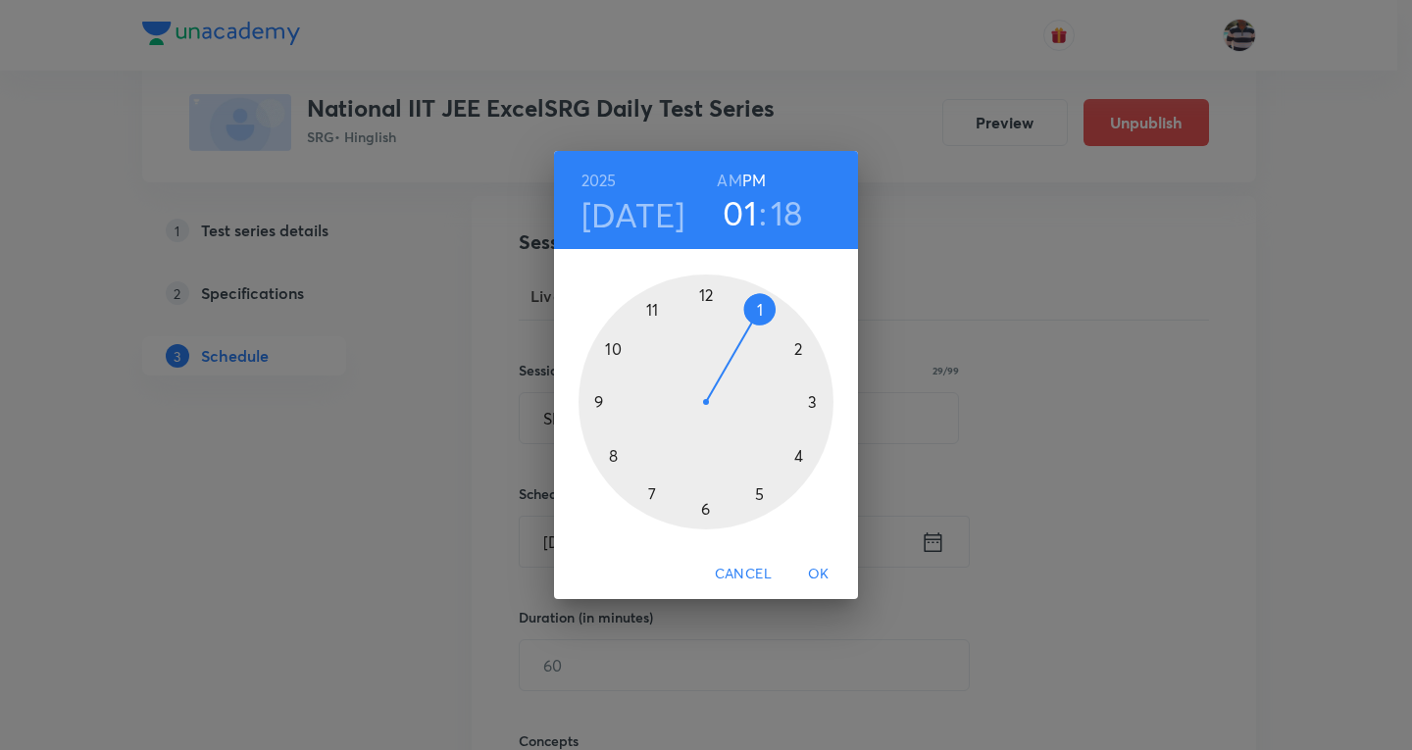
click at [603, 399] on div at bounding box center [706, 402] width 255 height 255
click at [736, 177] on h6 "AM" at bounding box center [729, 180] width 25 height 27
drag, startPoint x: 810, startPoint y: 429, endPoint x: 708, endPoint y: 309, distance: 157.2
click at [708, 309] on div at bounding box center [706, 402] width 255 height 255
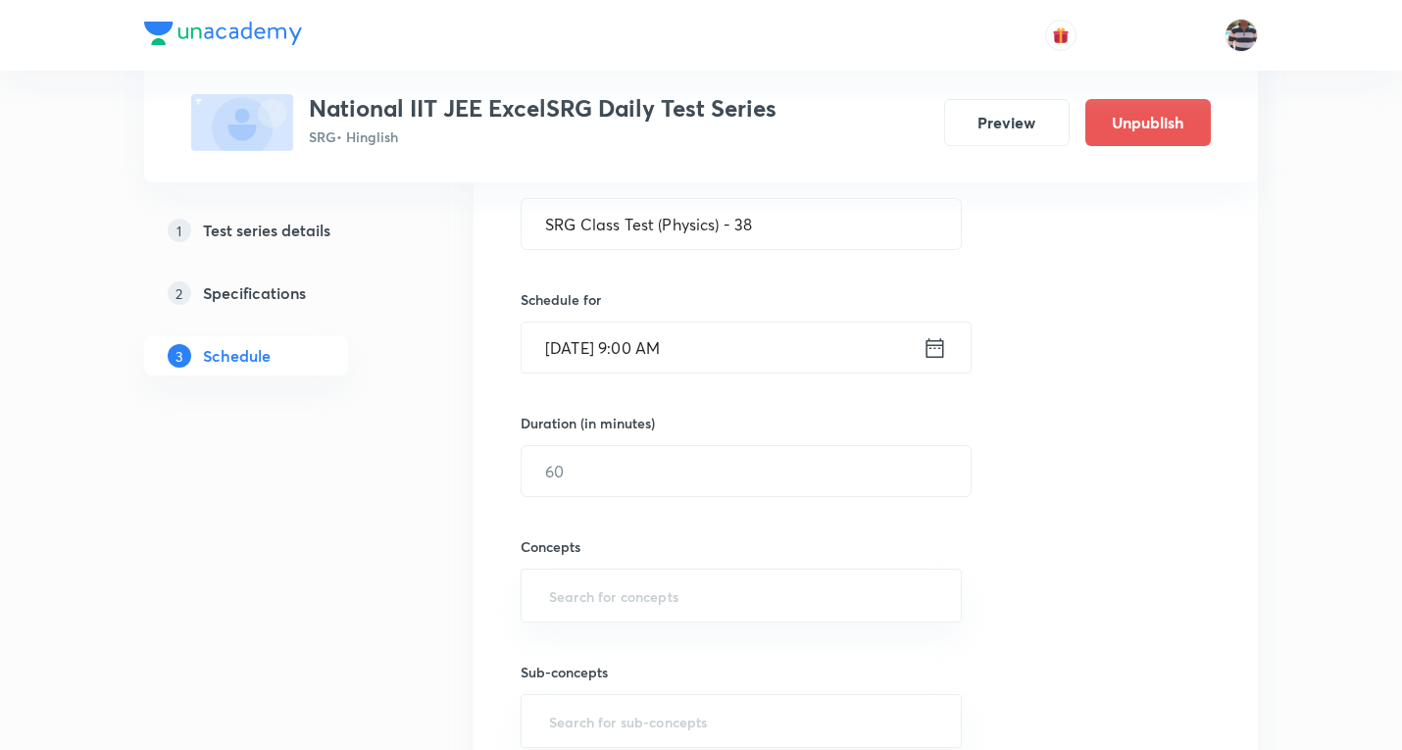
scroll to position [392, 0]
click at [632, 464] on input "text" at bounding box center [746, 469] width 449 height 50
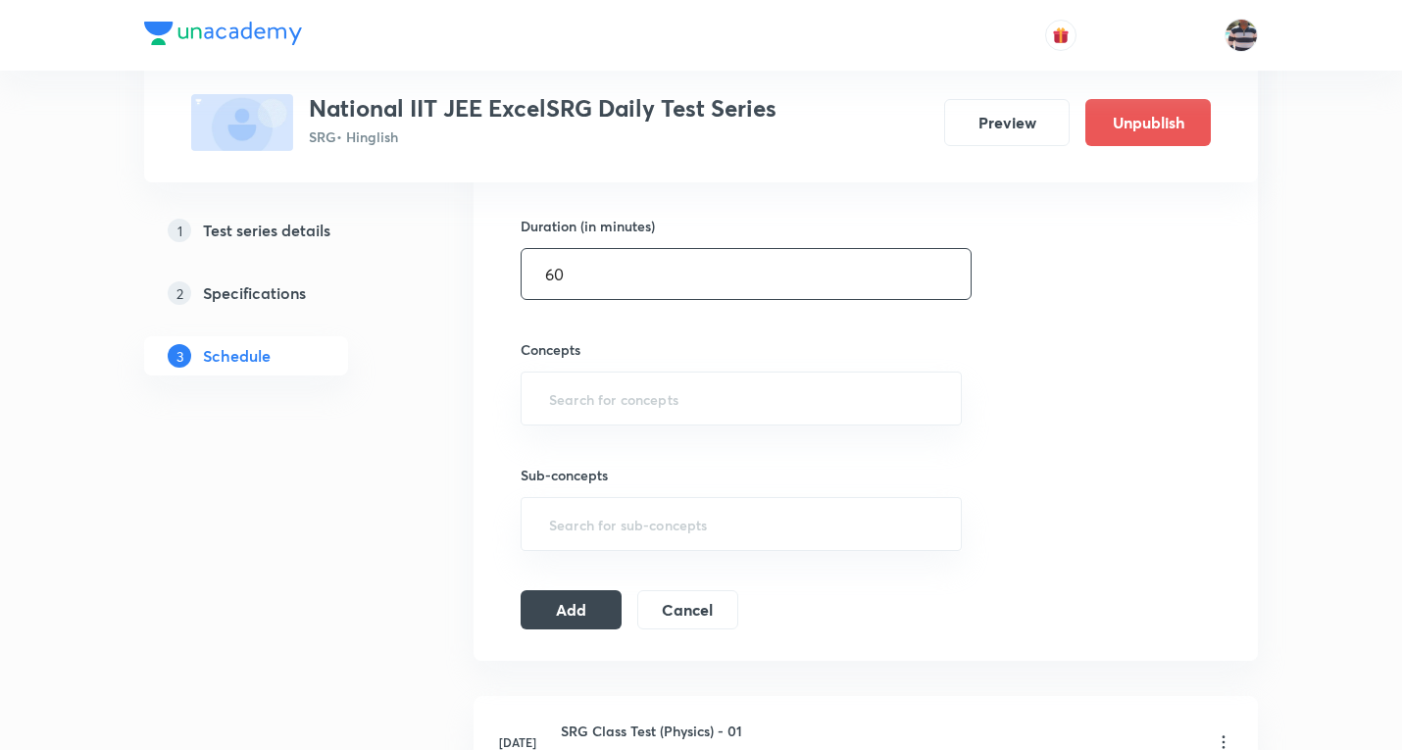
scroll to position [588, 0]
click at [656, 423] on div "​" at bounding box center [741, 398] width 441 height 54
type input "60"
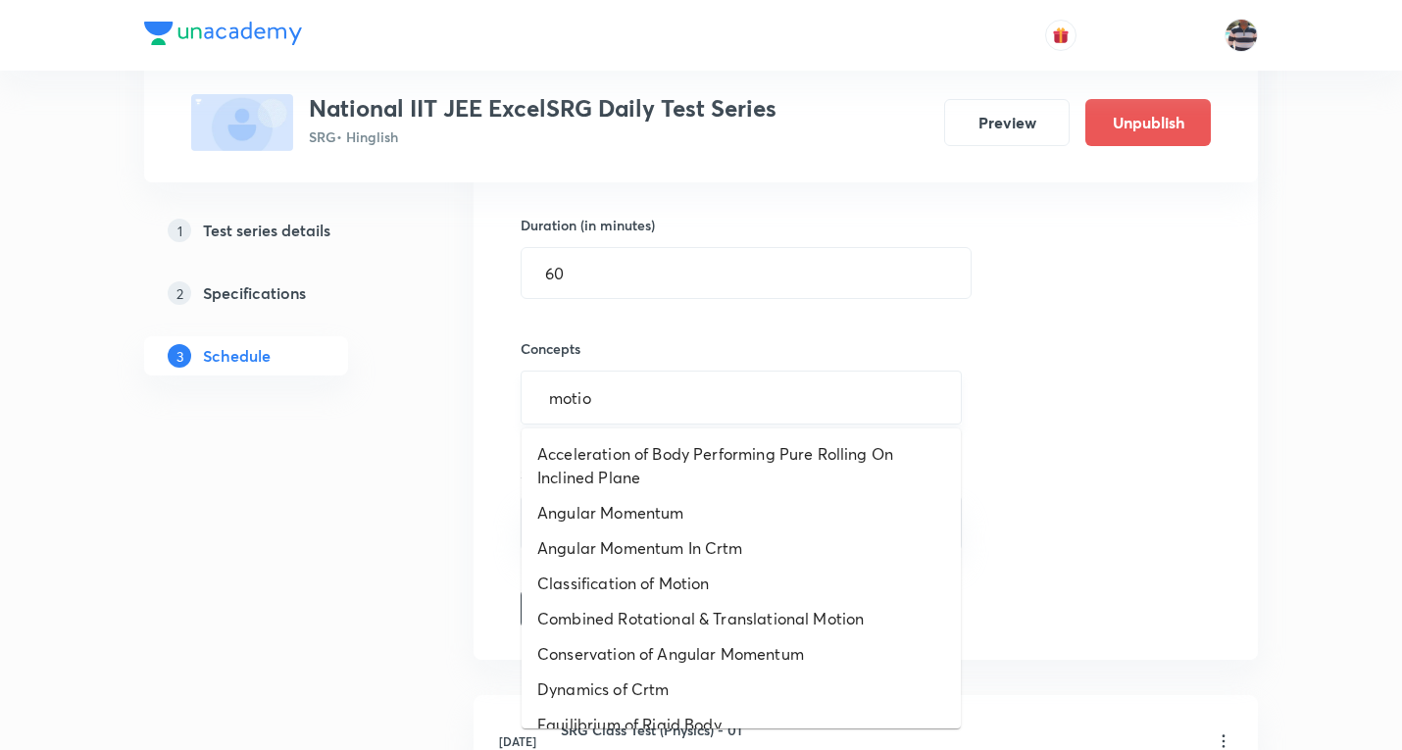
type input "motion"
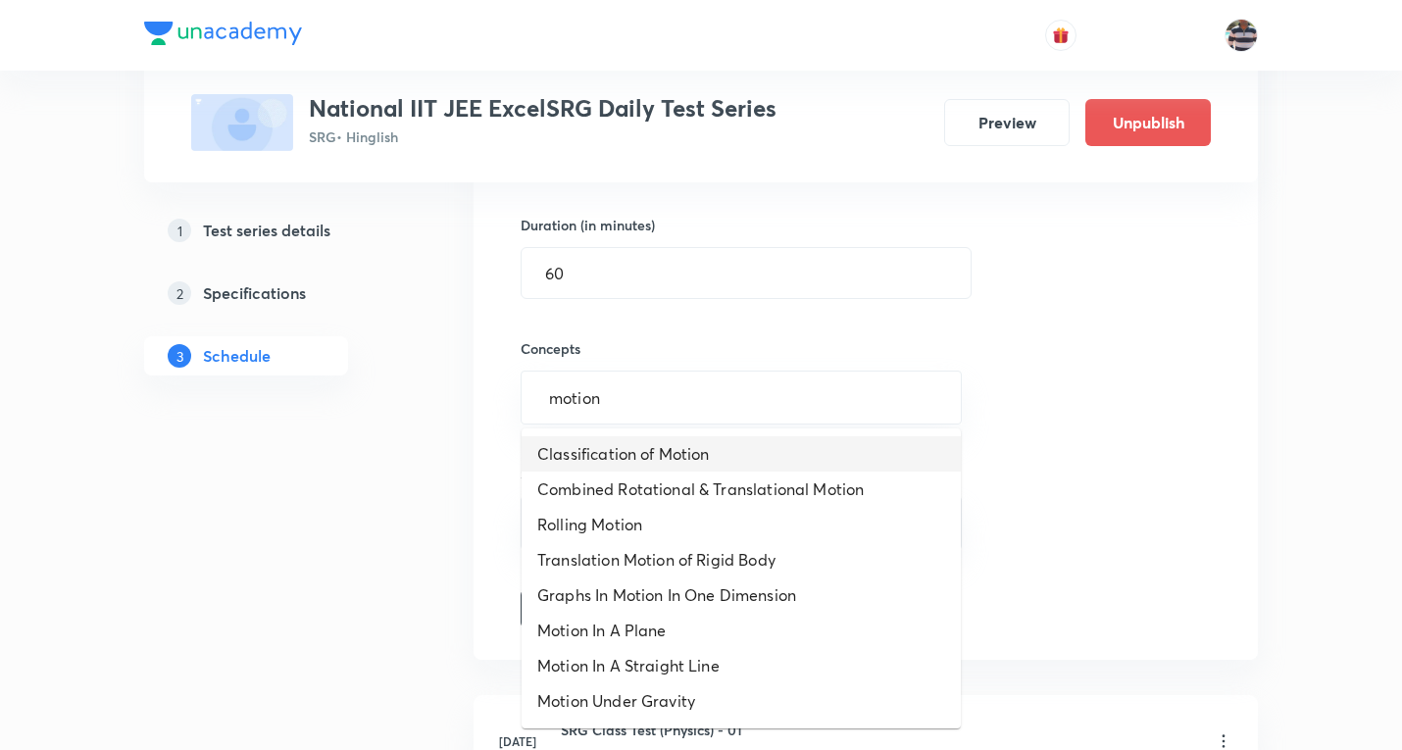
click at [679, 459] on li "Classification of Motion" at bounding box center [741, 453] width 439 height 35
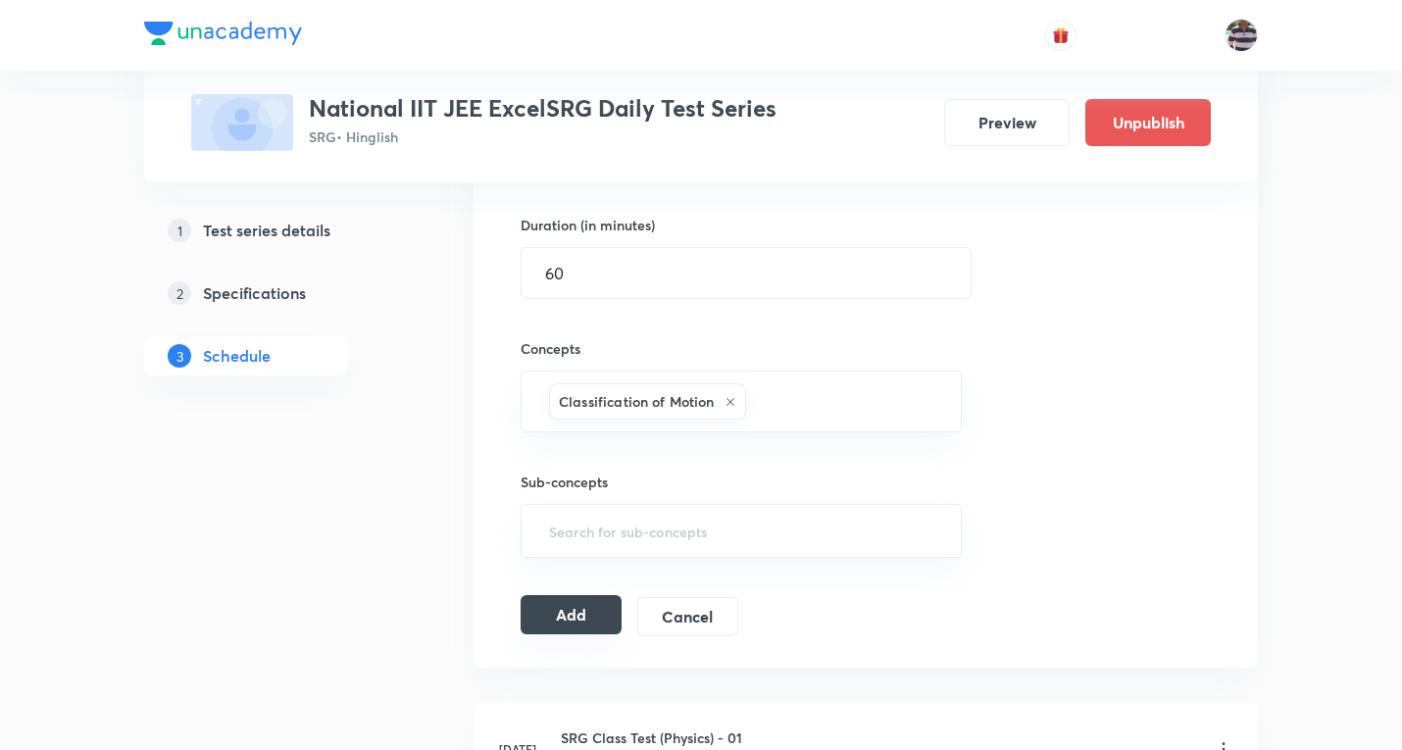
click at [581, 608] on button "Add" at bounding box center [571, 614] width 101 height 39
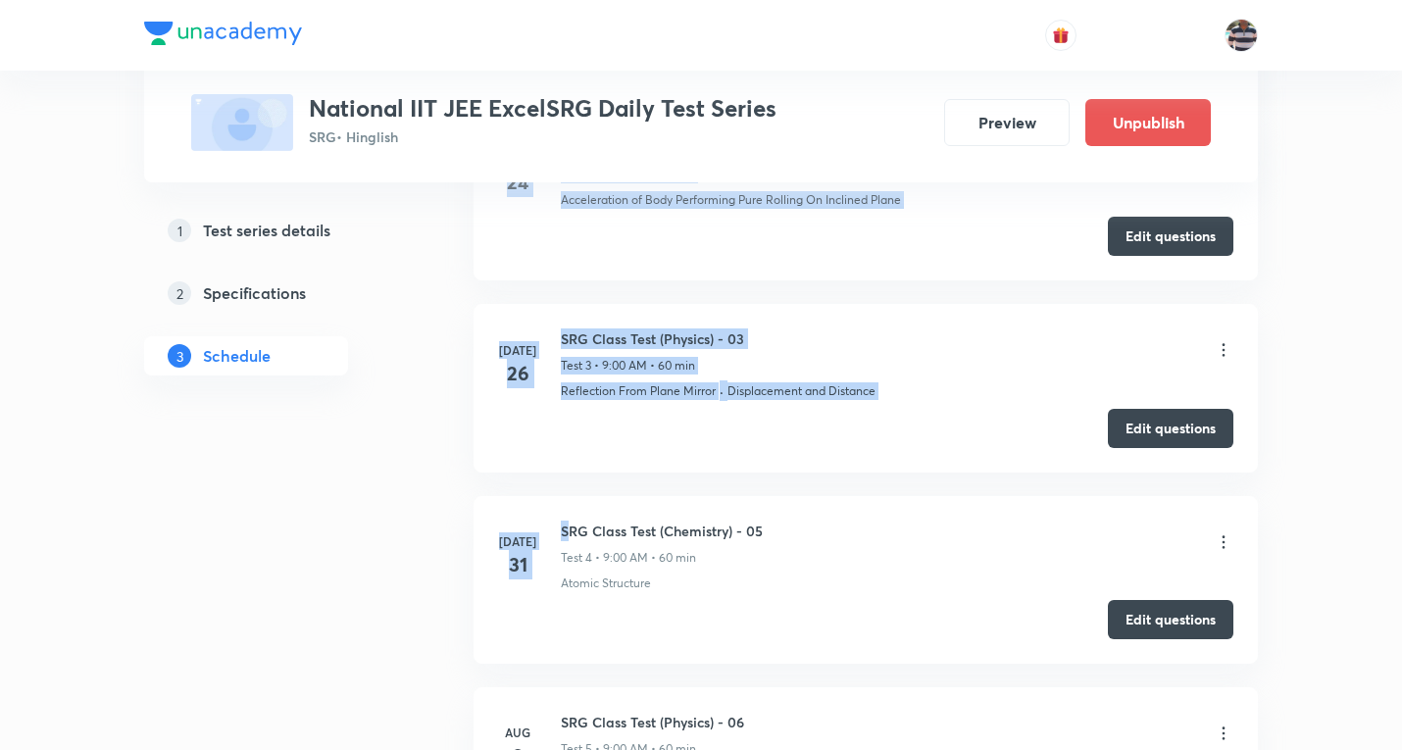
drag, startPoint x: 774, startPoint y: 532, endPoint x: 572, endPoint y: 533, distance: 202.0
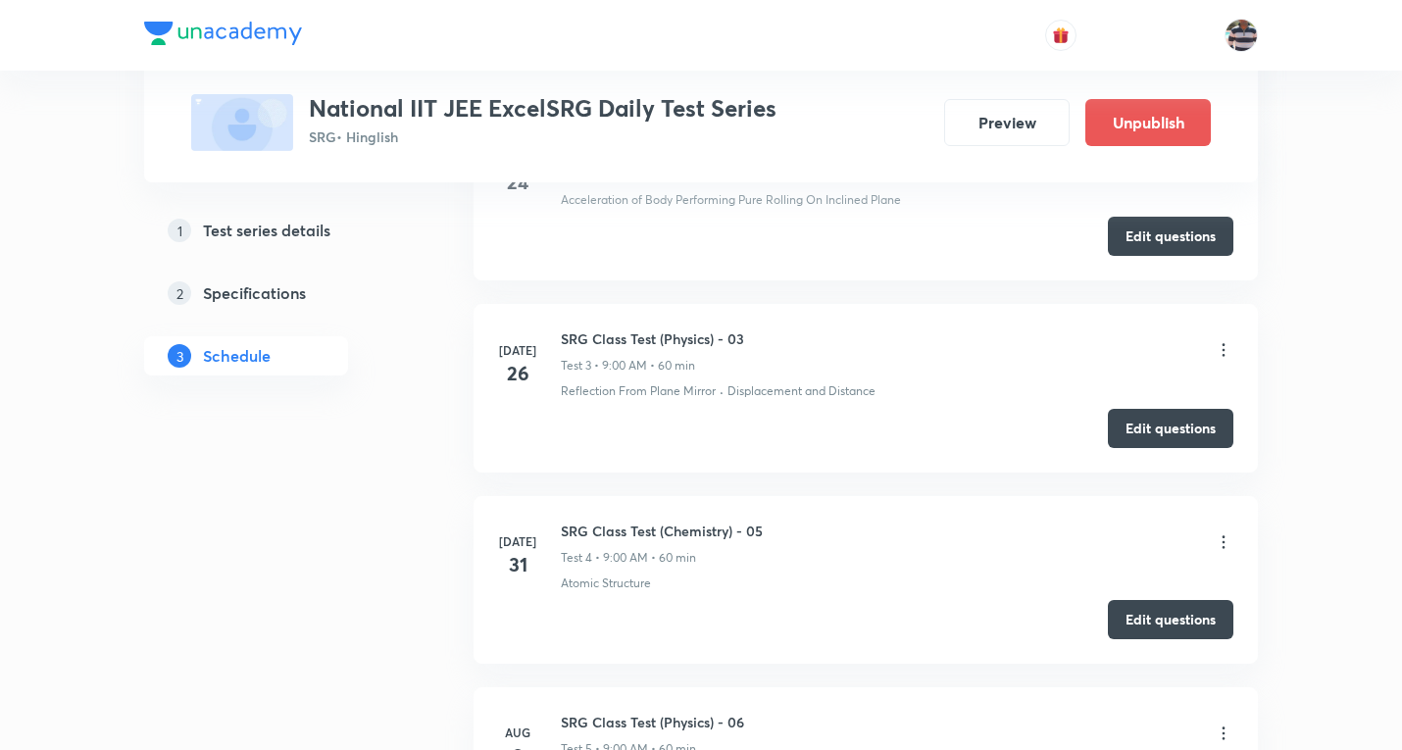
click at [914, 589] on div "Atomic Structure" at bounding box center [897, 584] width 673 height 18
drag, startPoint x: 793, startPoint y: 530, endPoint x: 559, endPoint y: 523, distance: 234.5
click at [559, 523] on div "Jul 31 SRG Class Test (Chemistry) - 05 Test 4 • 9:00 AM • 60 min Atomic Structu…" at bounding box center [865, 557] width 735 height 72
copy h6 "SRG Class Test (Chemistry) - 05"
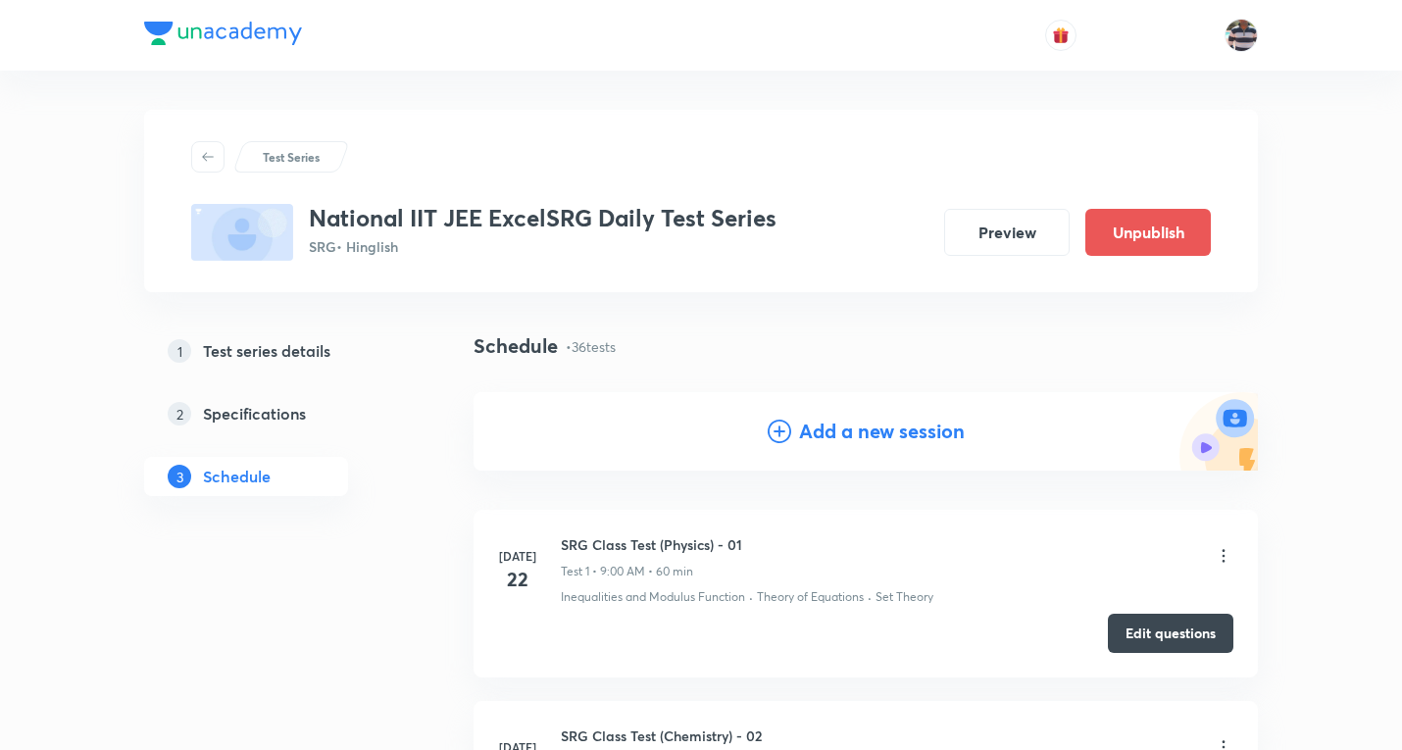
click at [871, 435] on h4 "Add a new session" at bounding box center [882, 431] width 166 height 29
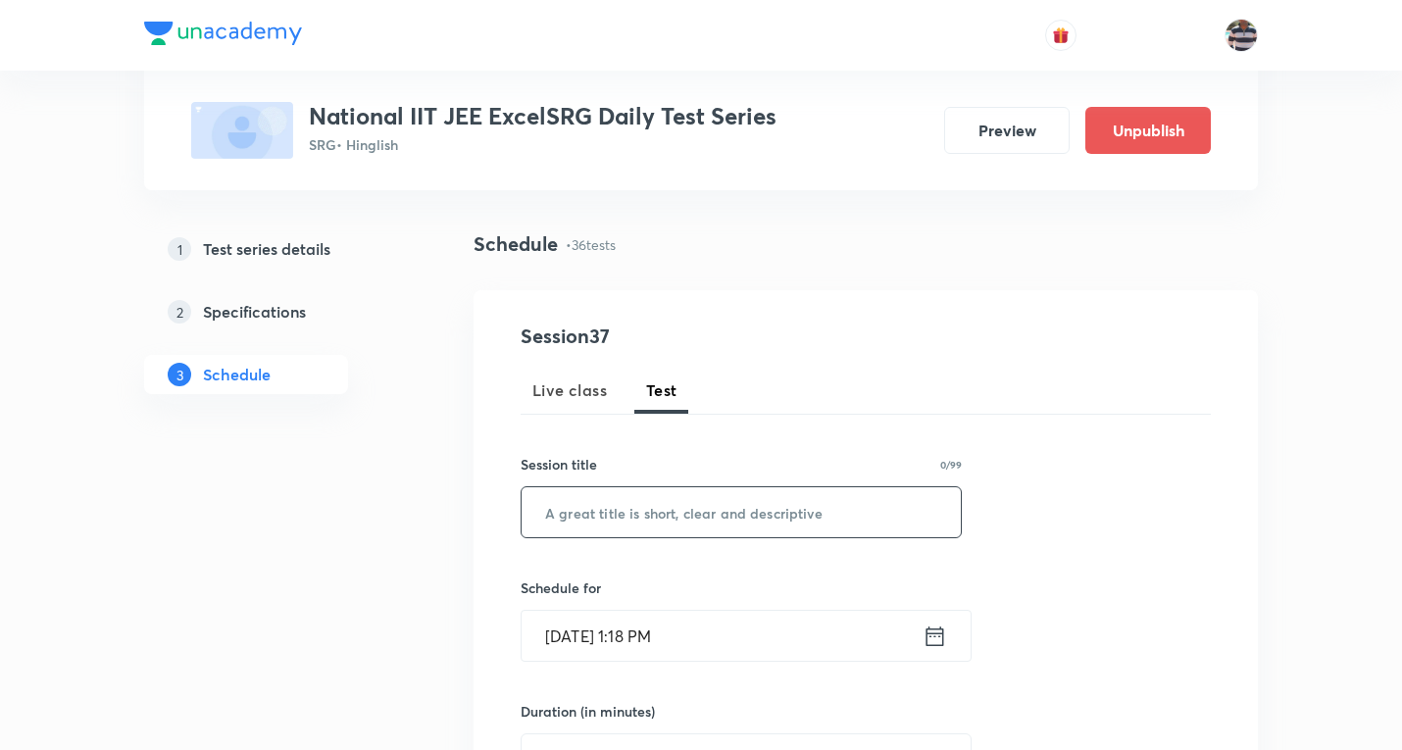
scroll to position [196, 0]
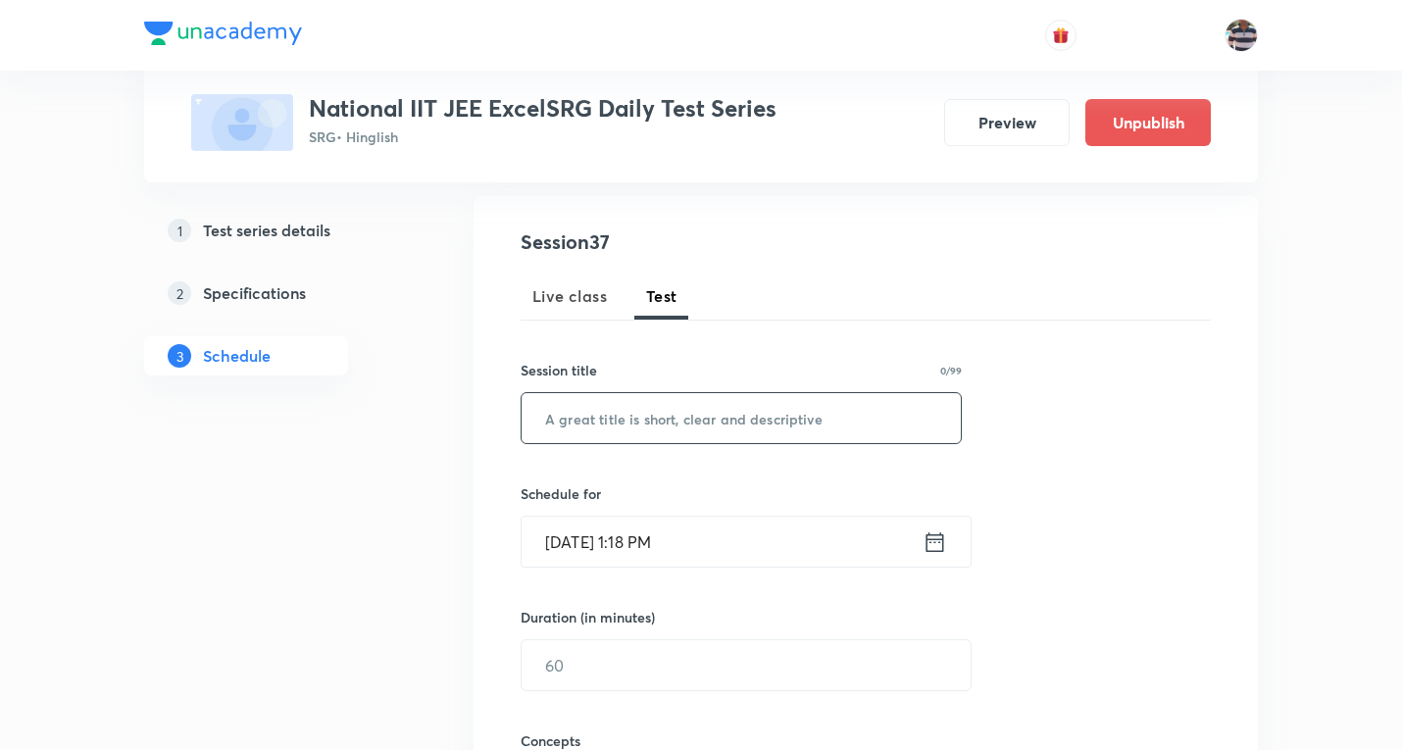
click at [703, 428] on input "text" at bounding box center [741, 418] width 439 height 50
paste input "SRG Class Test (Chemistry) - 05"
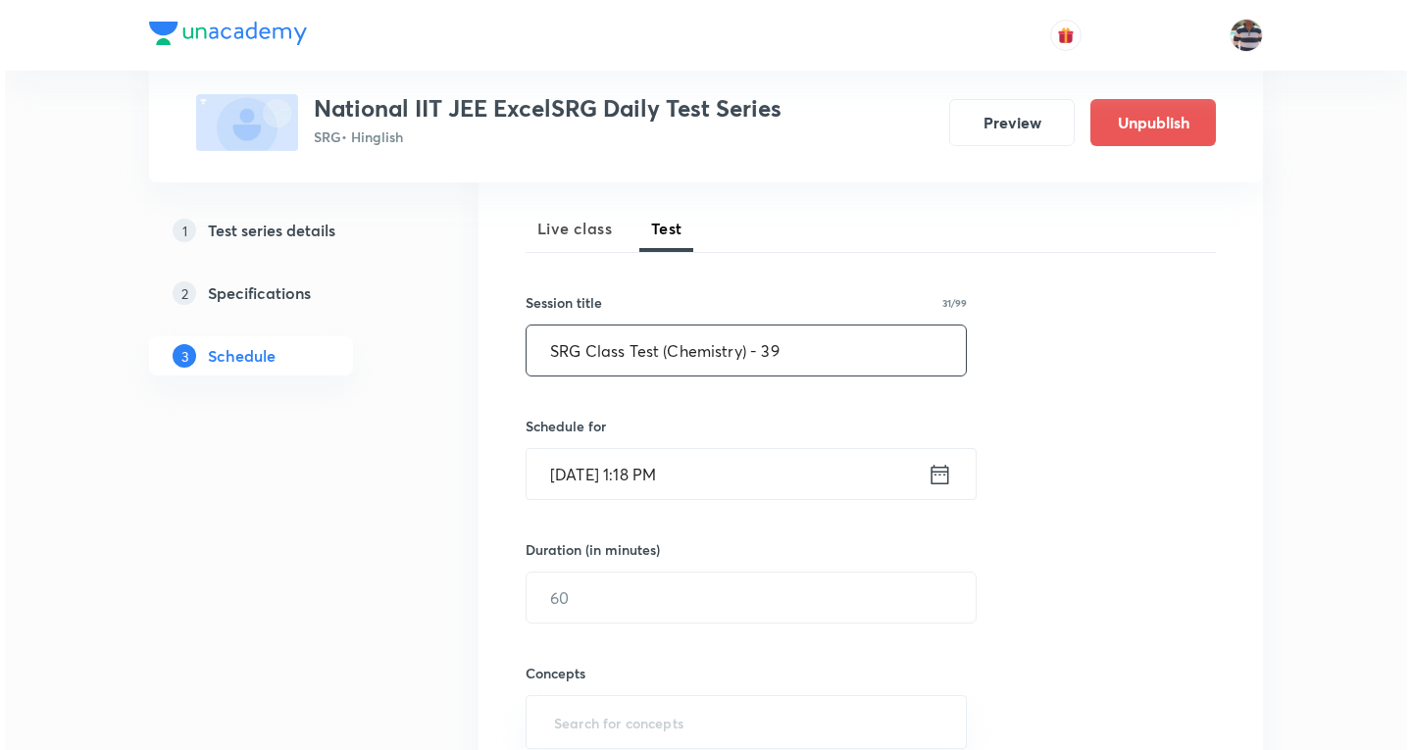
scroll to position [294, 0]
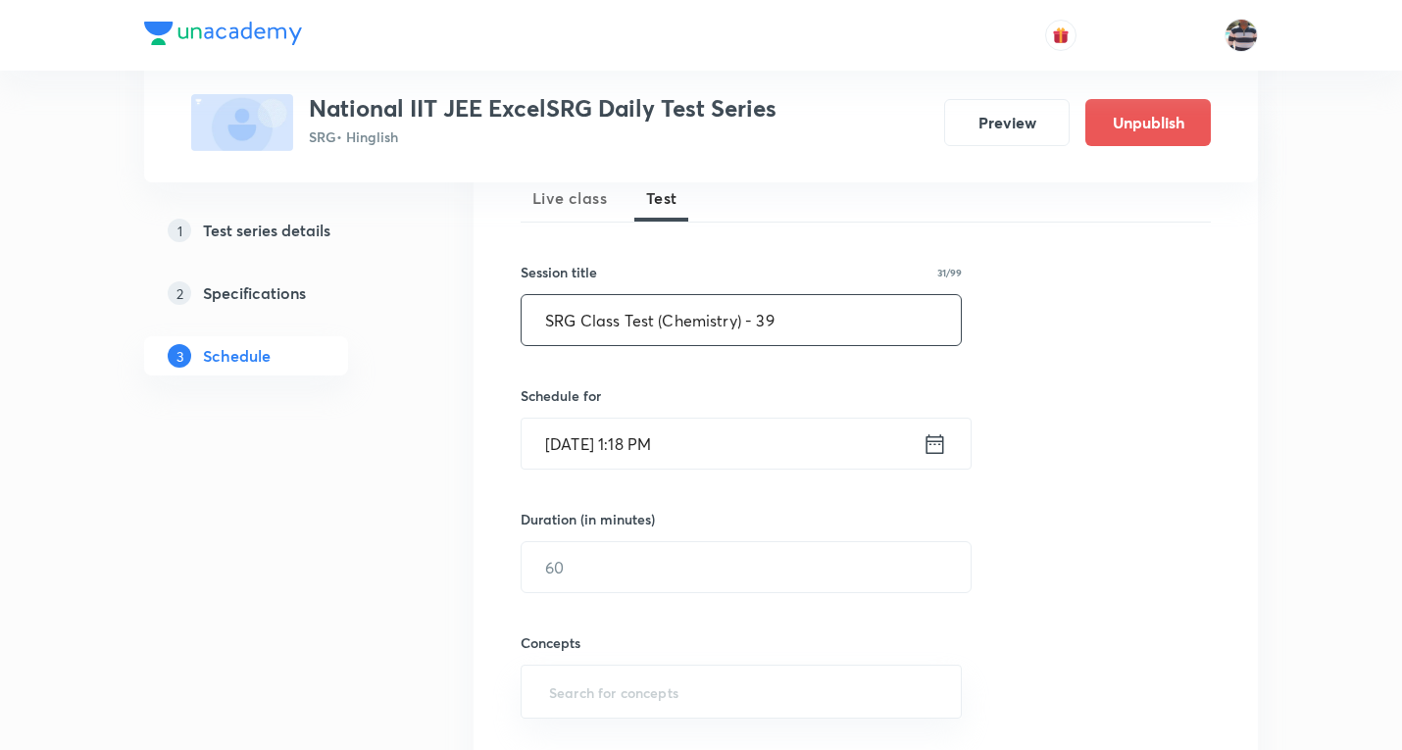
type input "SRG Class Test (Chemistry) - 39"
click at [599, 449] on input "Oct 7, 2025, 1:18 PM" at bounding box center [722, 444] width 401 height 50
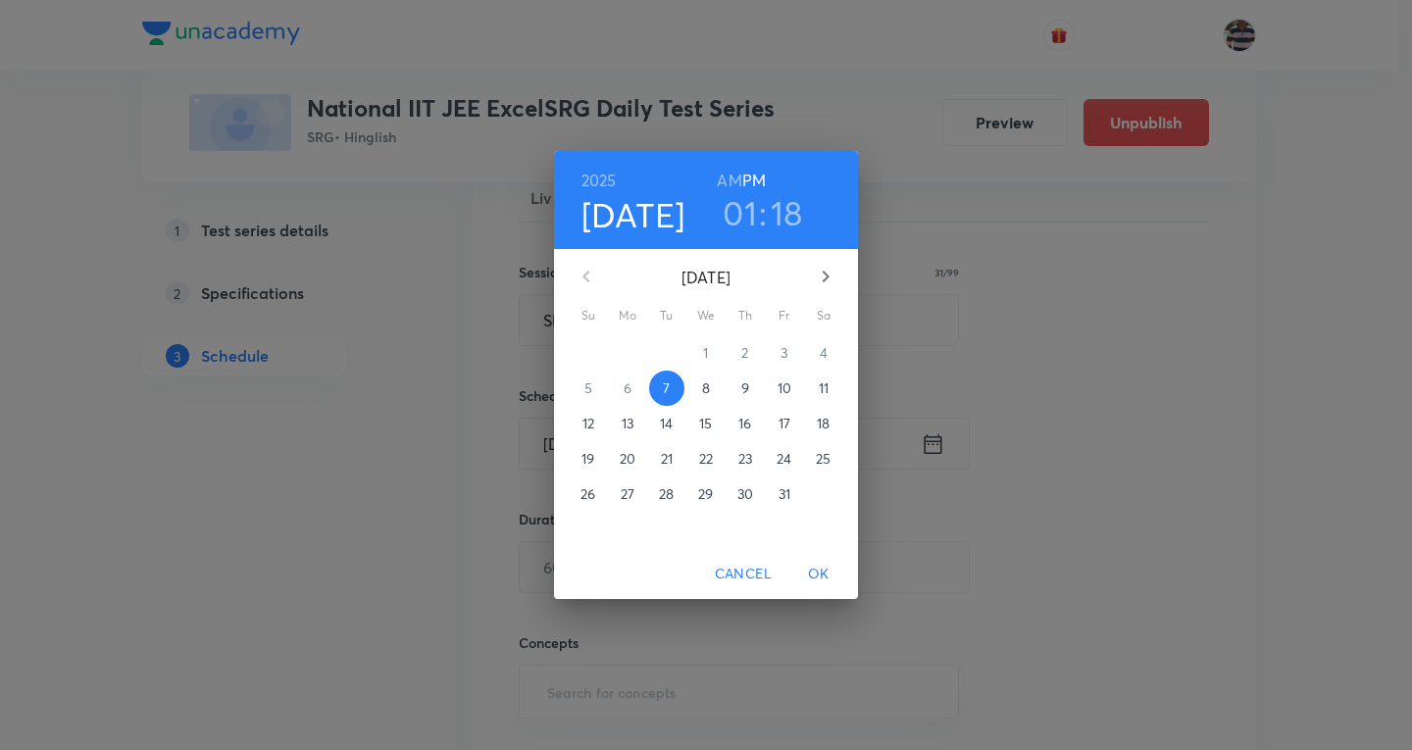
click at [819, 420] on p "18" at bounding box center [823, 424] width 13 height 20
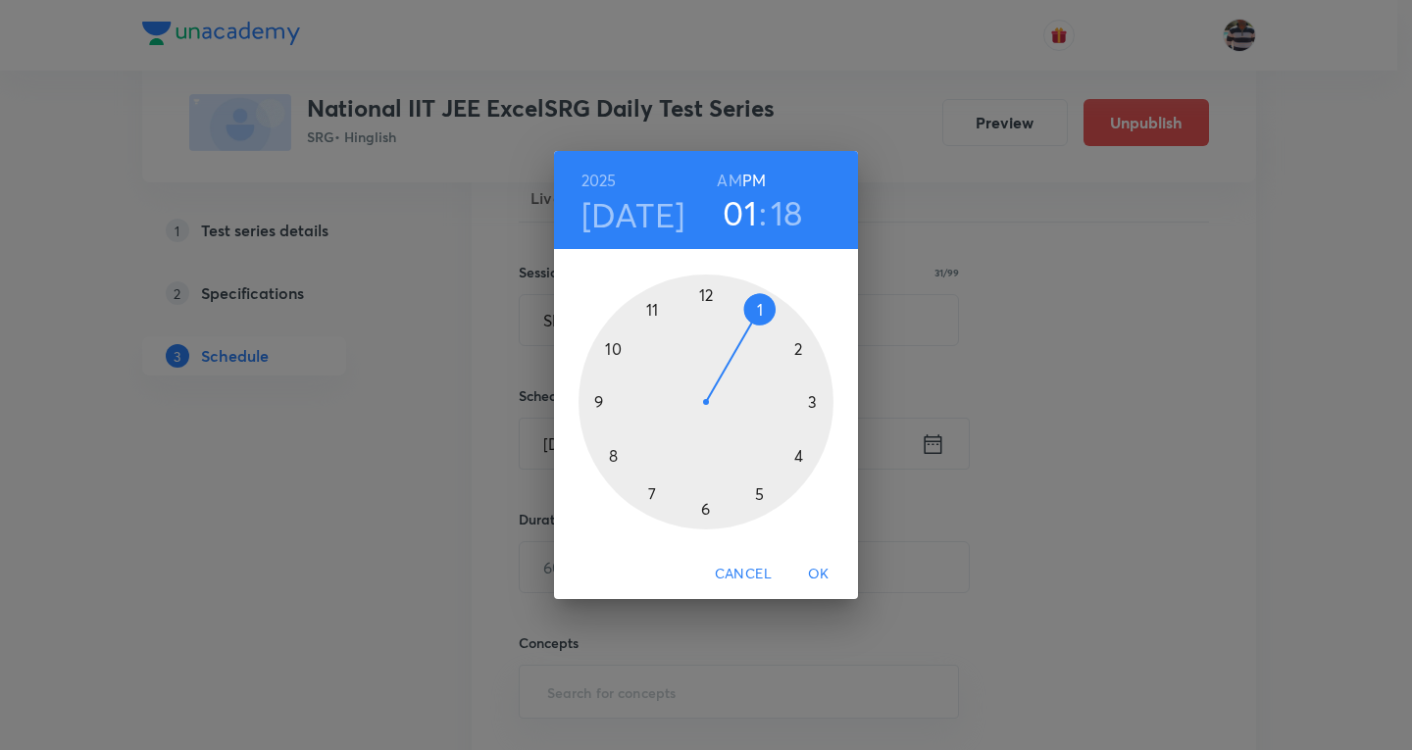
click at [600, 398] on div at bounding box center [706, 402] width 255 height 255
click at [732, 180] on h6 "AM" at bounding box center [729, 180] width 25 height 27
drag, startPoint x: 778, startPoint y: 374, endPoint x: 703, endPoint y: 337, distance: 82.9
click at [703, 337] on div at bounding box center [706, 402] width 255 height 255
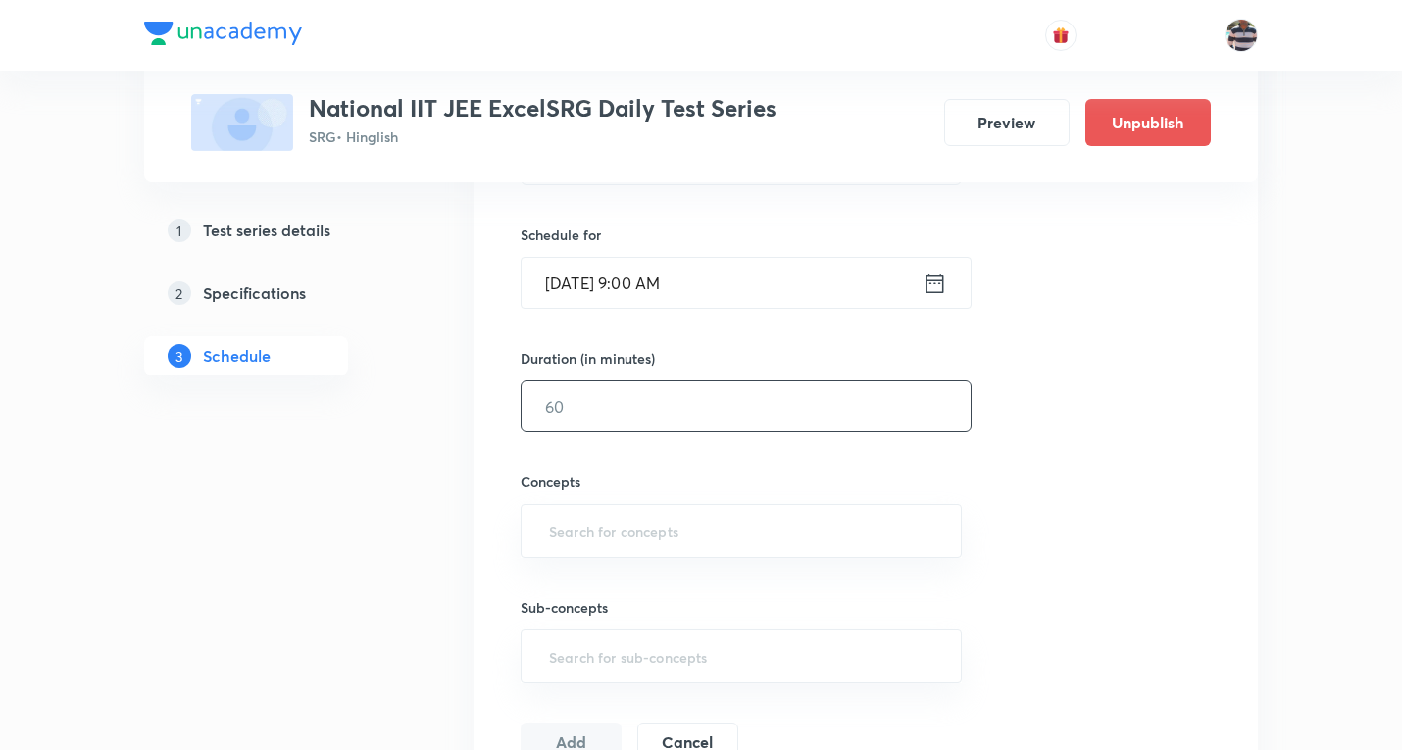
scroll to position [490, 0]
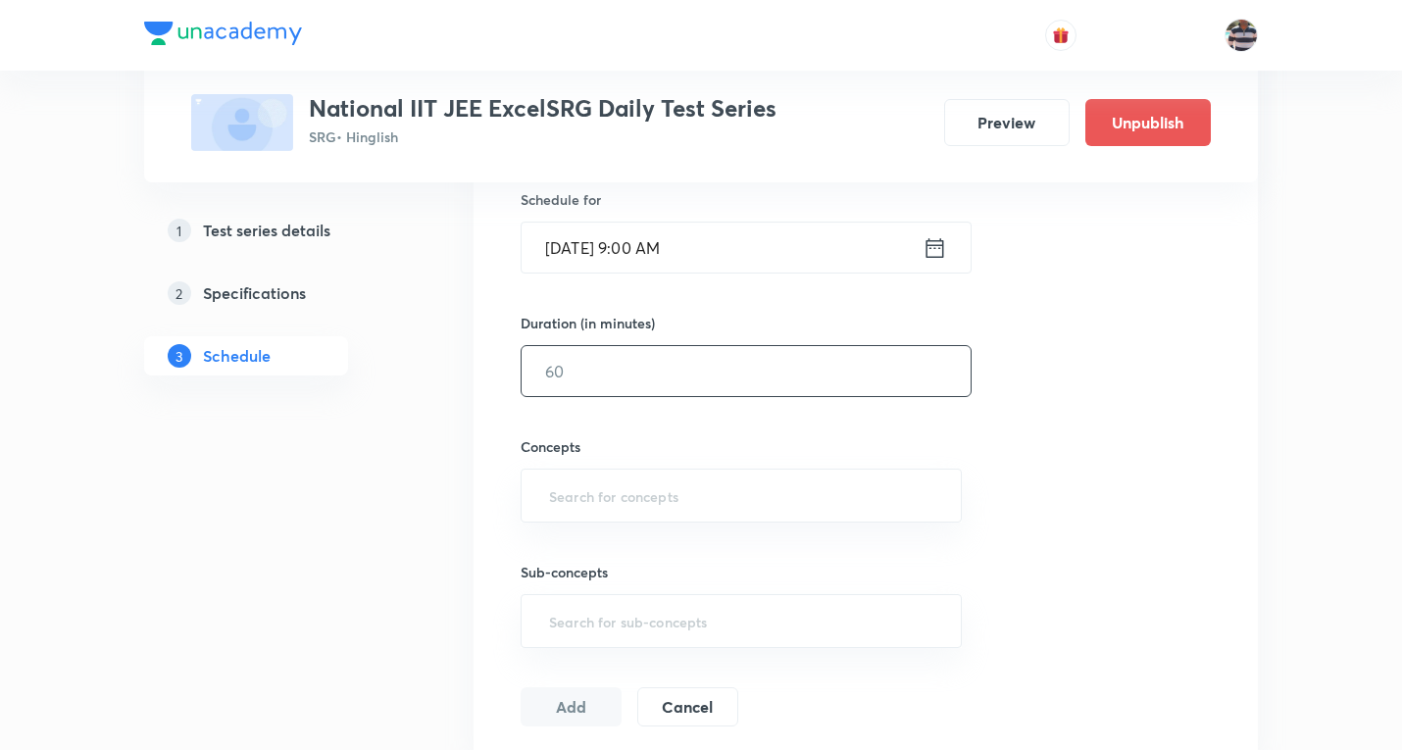
click at [610, 370] on input "text" at bounding box center [746, 371] width 449 height 50
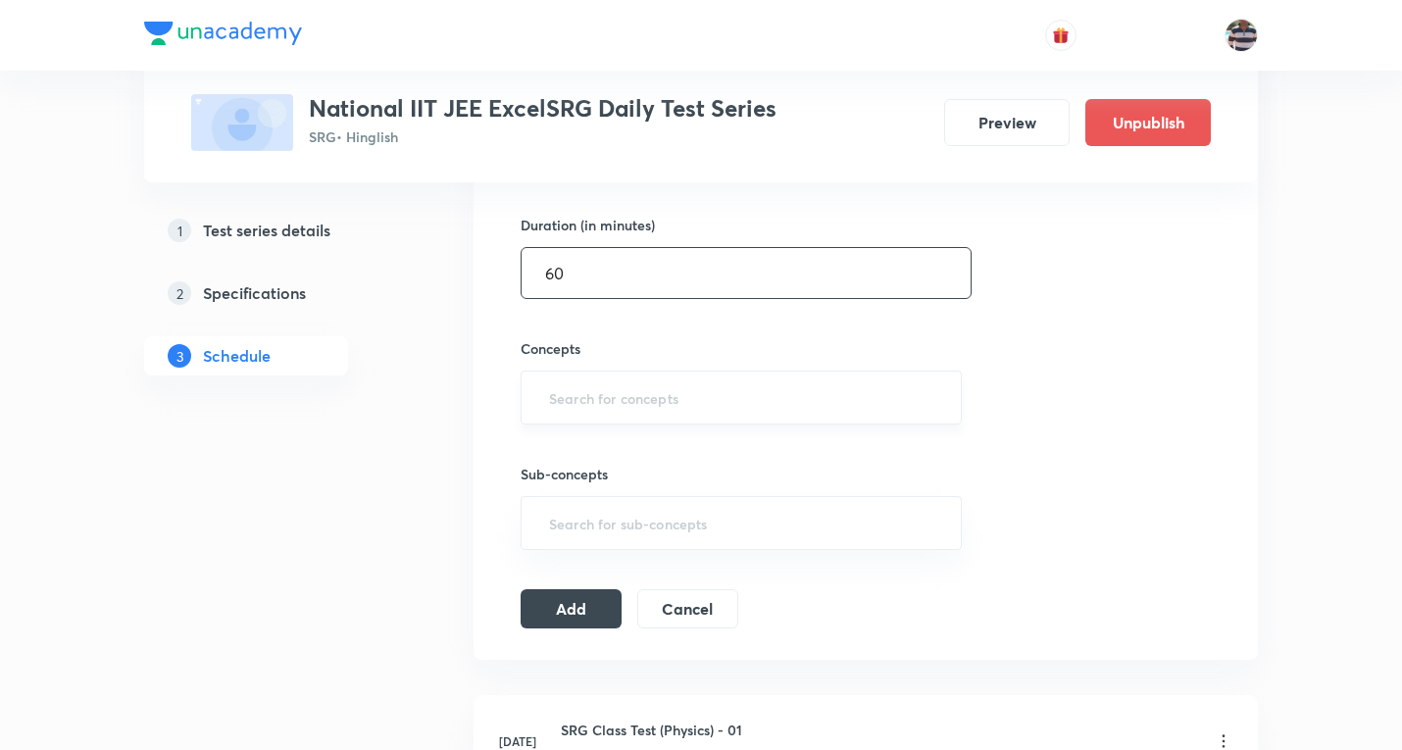
type input "60"
click at [625, 408] on input "text" at bounding box center [741, 397] width 392 height 36
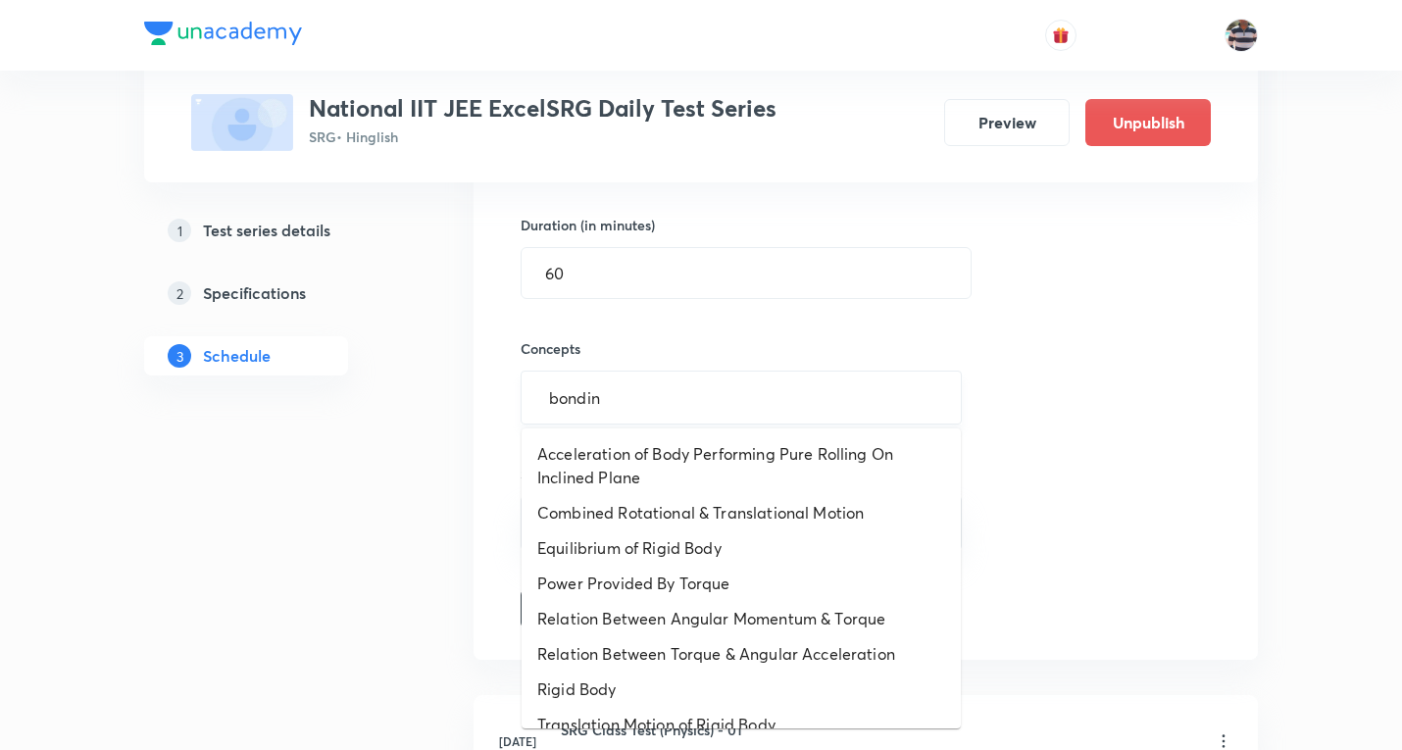
type input "bonding"
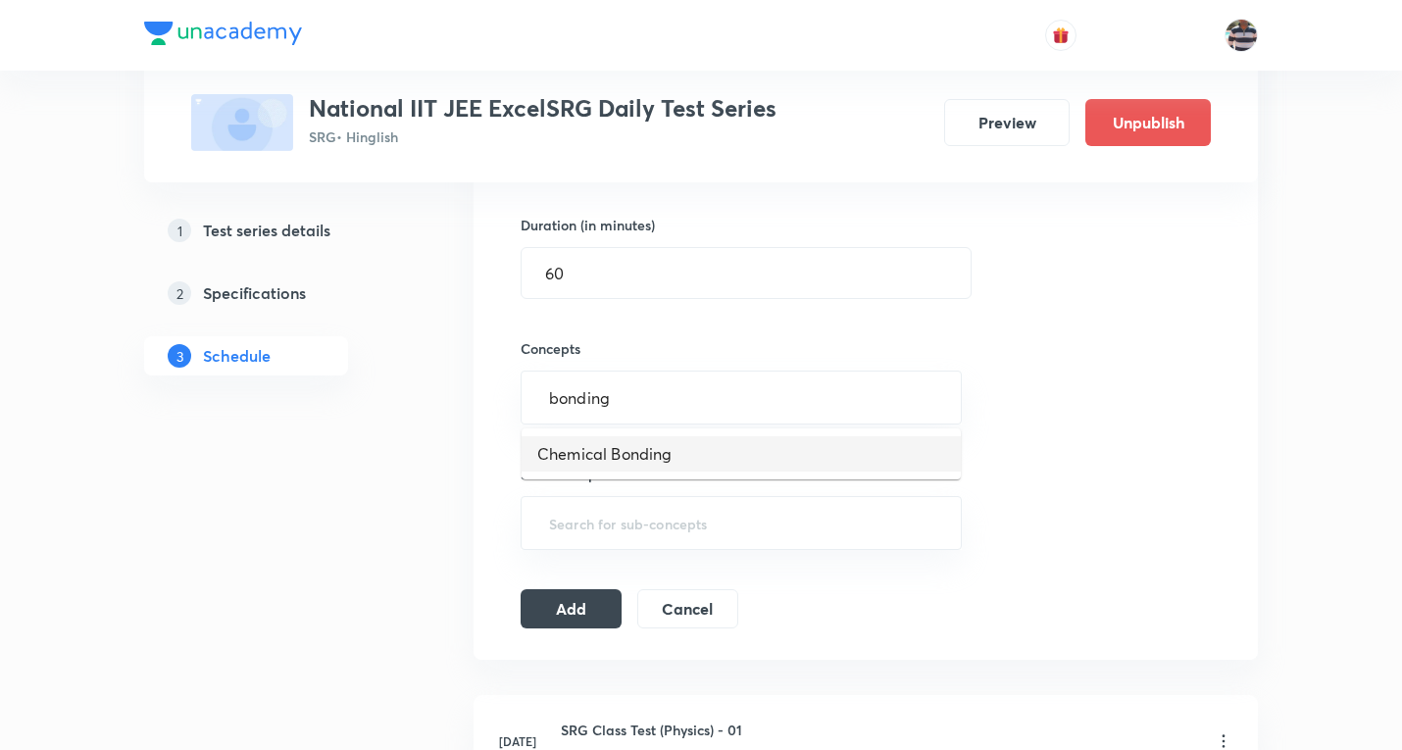
click at [631, 455] on li "Chemical Bonding" at bounding box center [741, 453] width 439 height 35
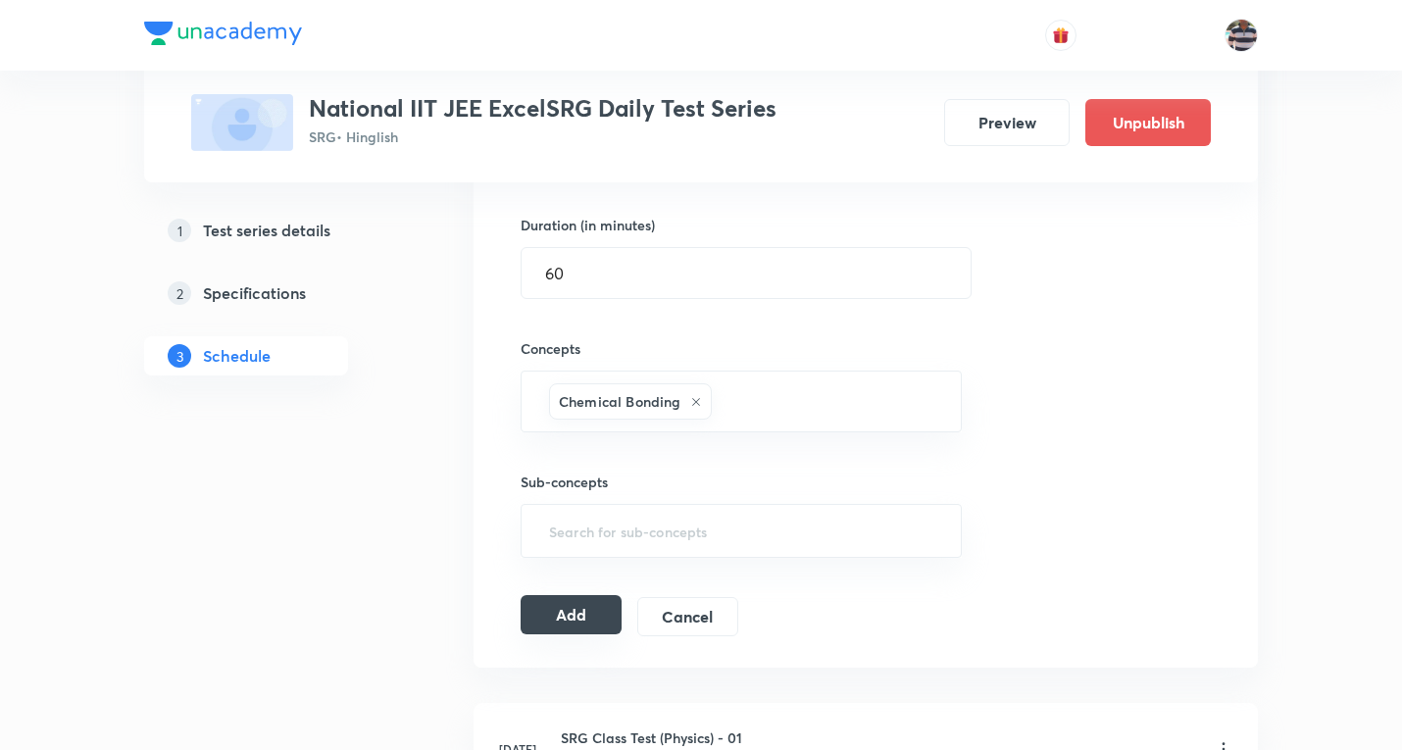
click at [577, 625] on button "Add" at bounding box center [571, 614] width 101 height 39
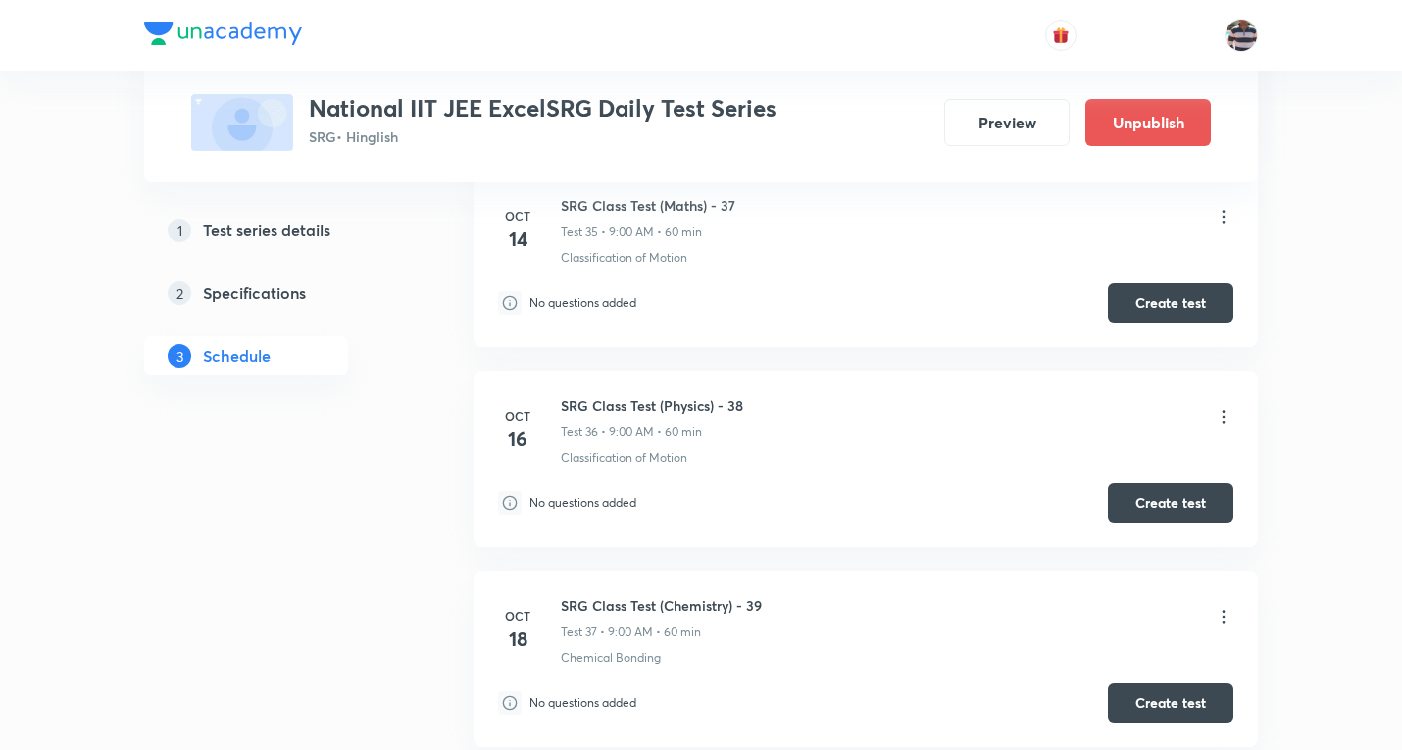
scroll to position [6854, 0]
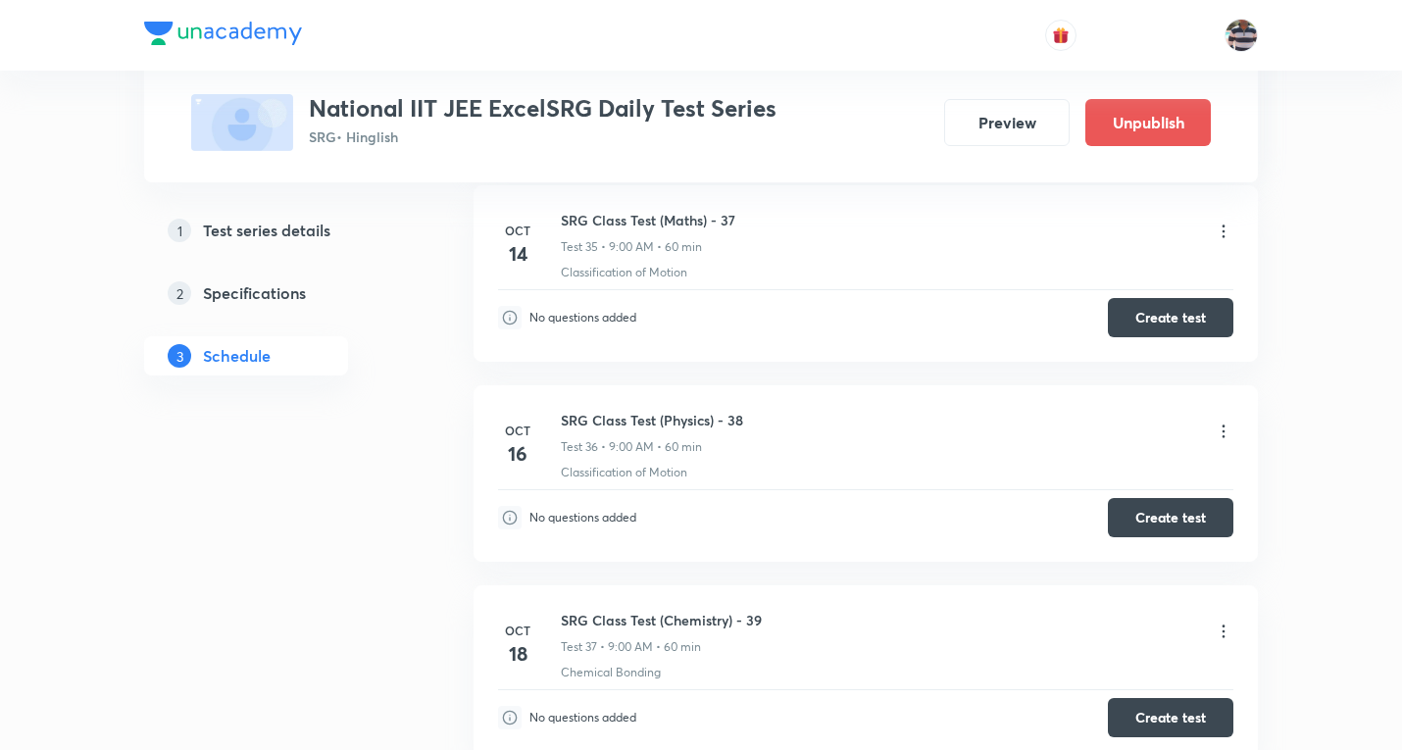
click at [1221, 228] on icon at bounding box center [1224, 232] width 20 height 20
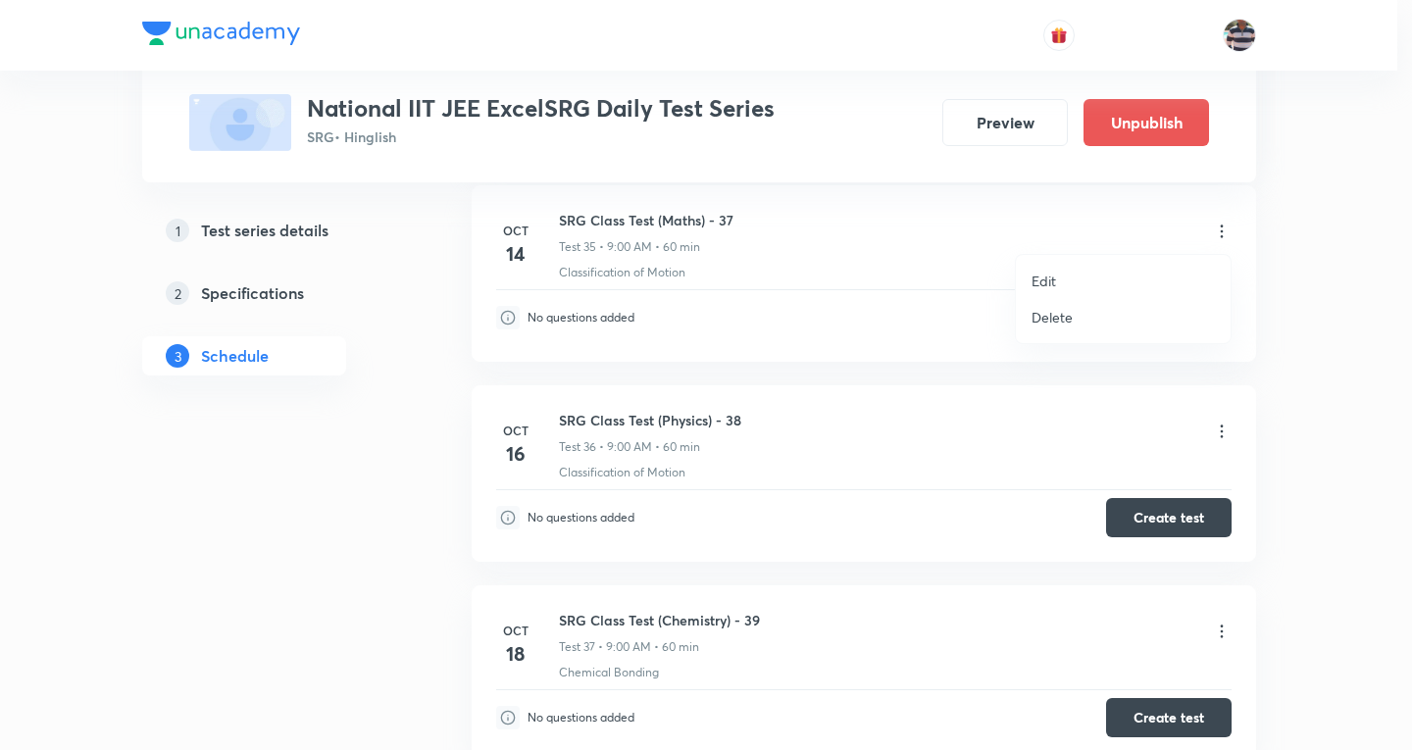
click at [1044, 287] on p "Edit" at bounding box center [1044, 281] width 25 height 21
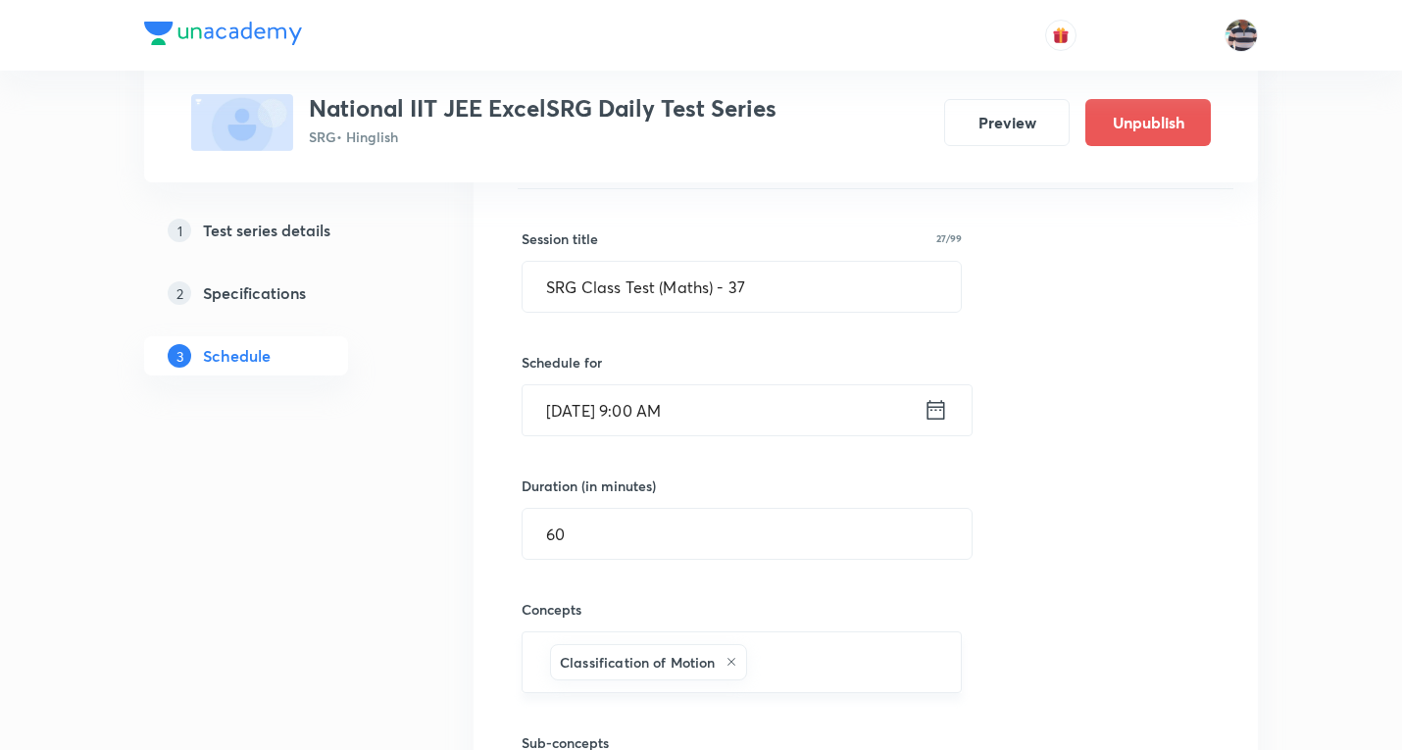
click at [739, 661] on div "Classification of Motion" at bounding box center [648, 662] width 197 height 36
click at [733, 661] on icon at bounding box center [732, 663] width 8 height 8
click at [738, 658] on input "text" at bounding box center [741, 658] width 391 height 36
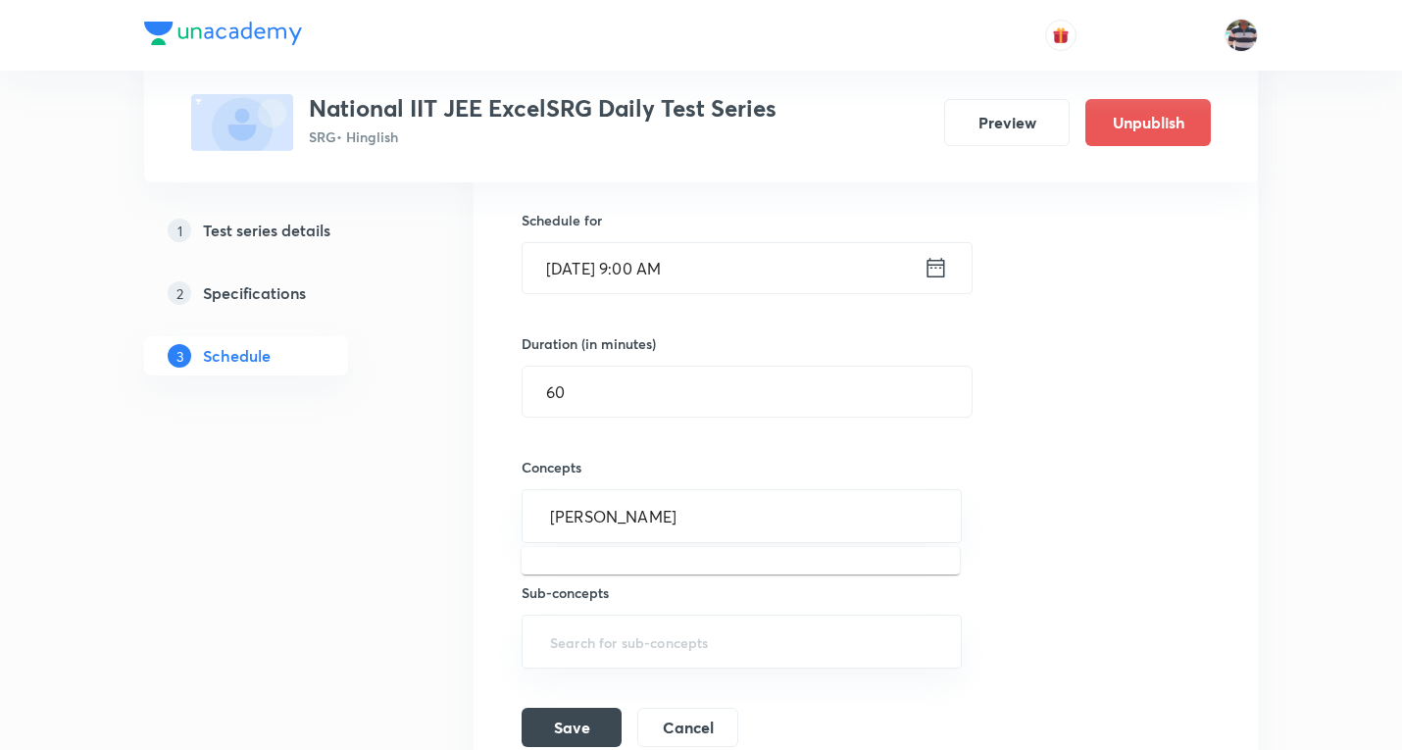
scroll to position [7247, 0]
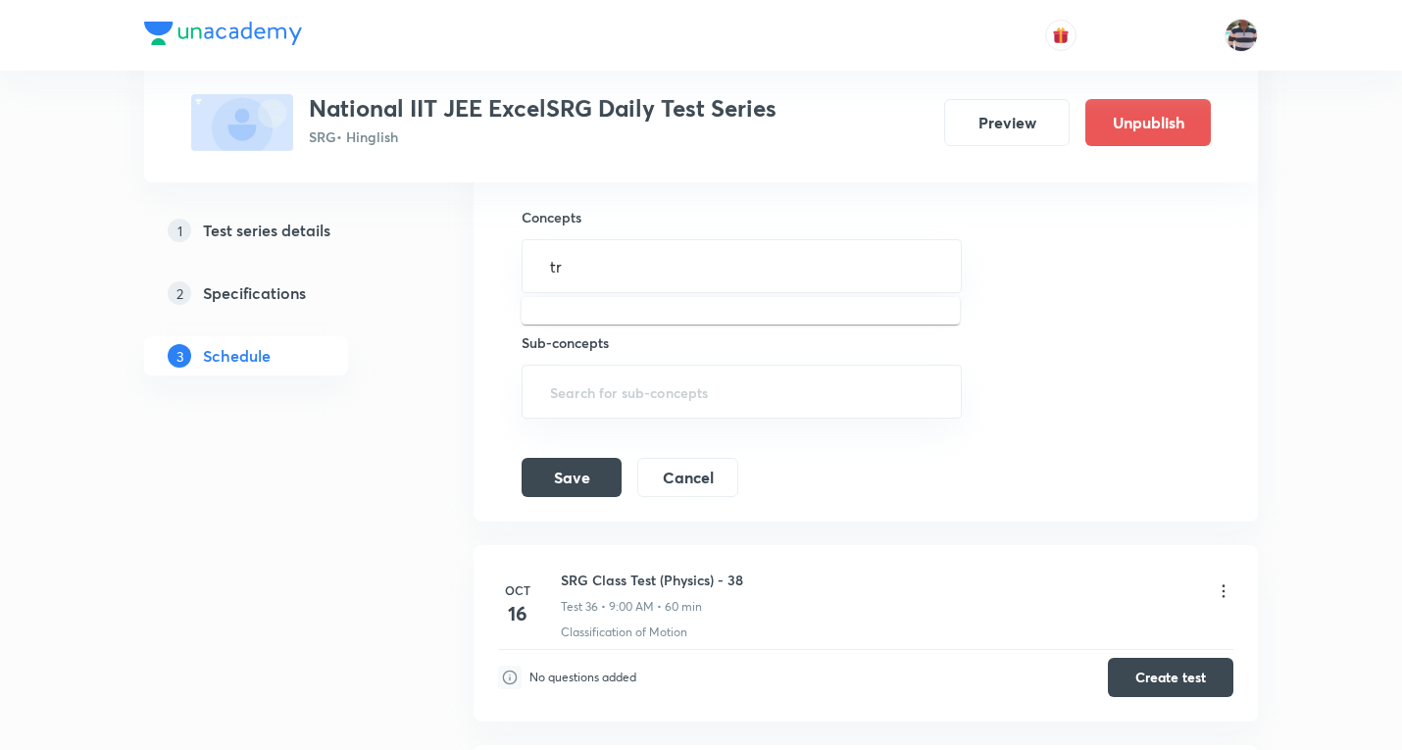
type input "t"
type input "funct"
click at [680, 318] on li "Inequalities and Modulus Function" at bounding box center [741, 322] width 438 height 35
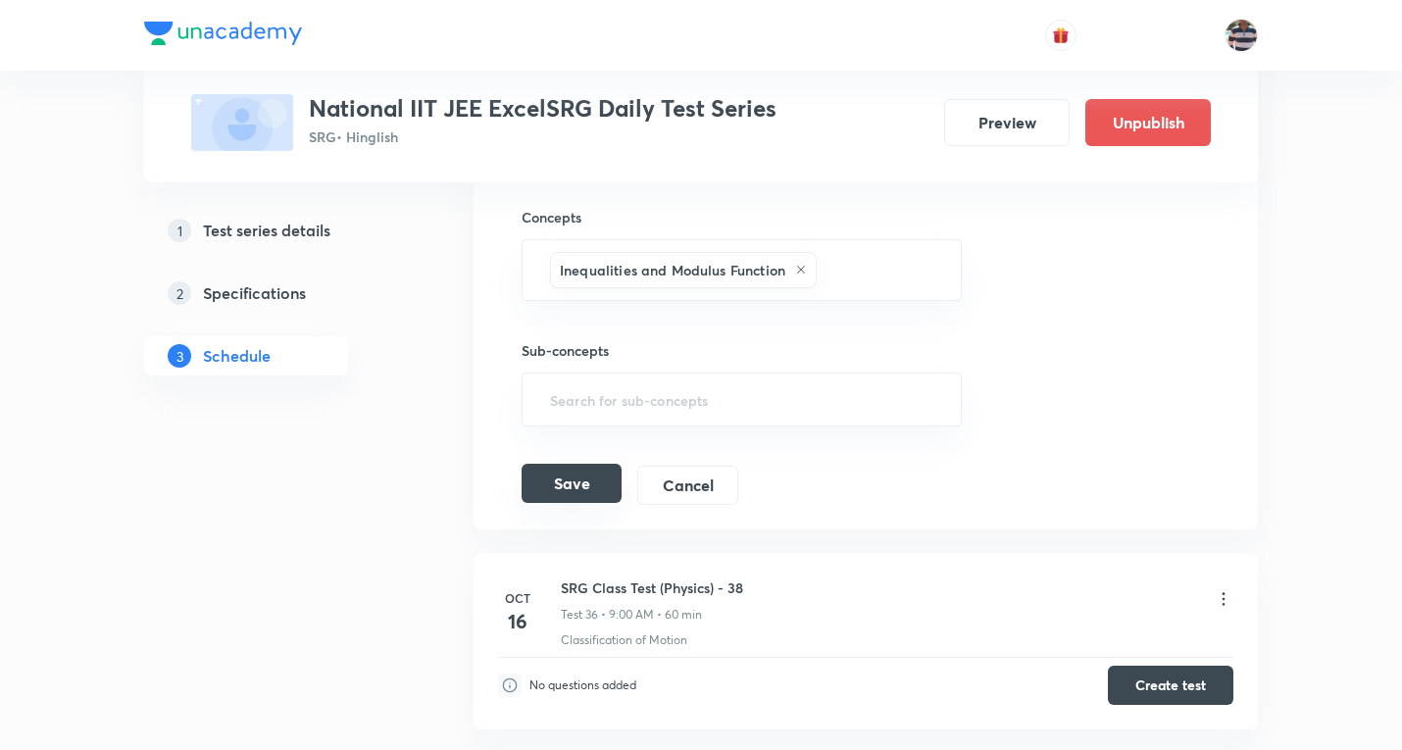
click at [579, 483] on button "Save" at bounding box center [572, 483] width 100 height 39
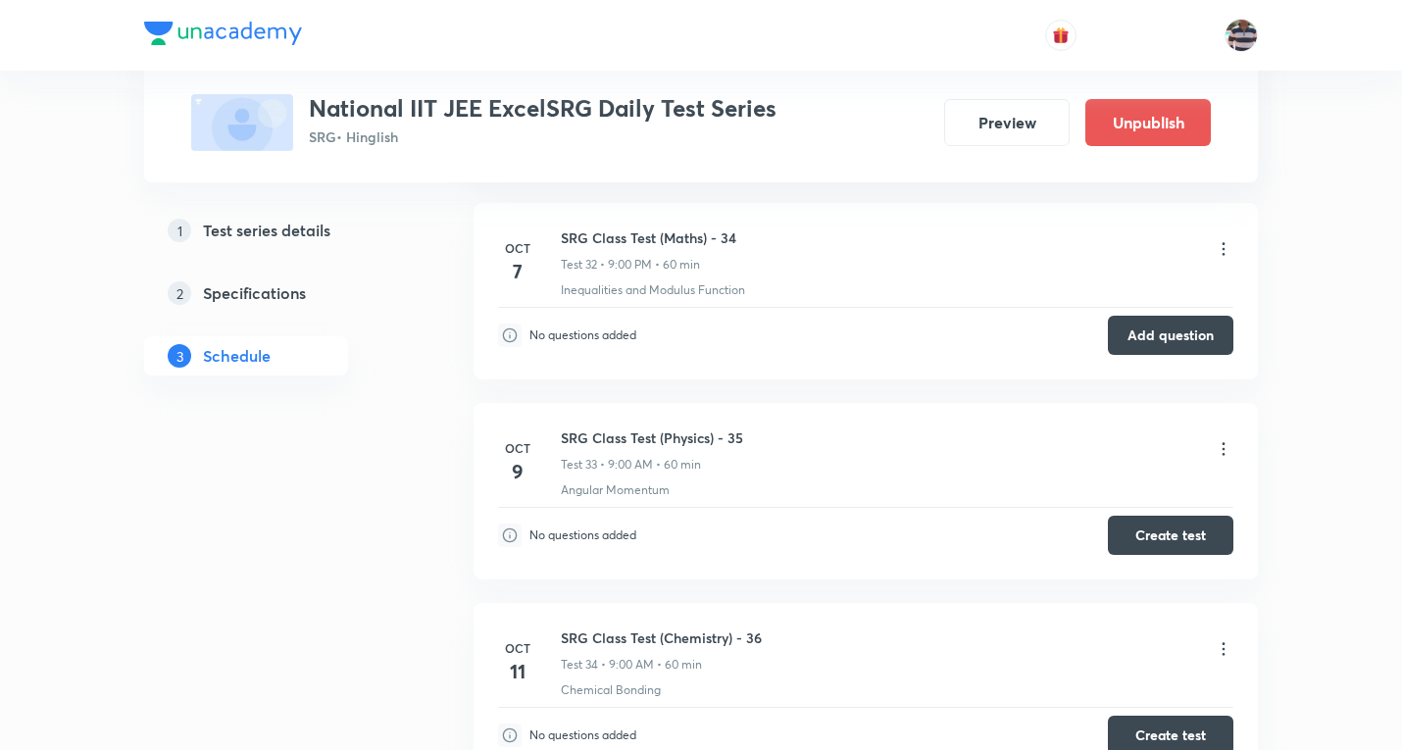
scroll to position [6266, 0]
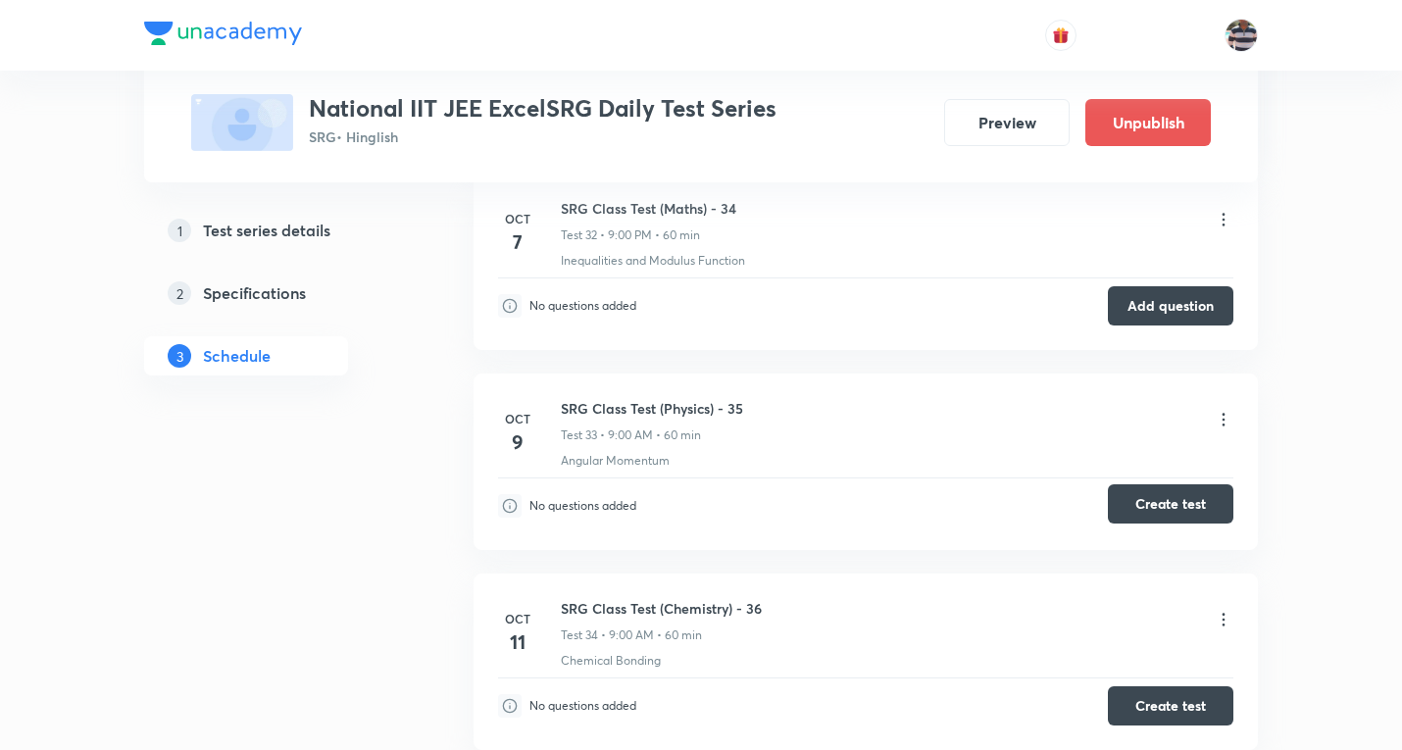
click at [1179, 489] on button "Create test" at bounding box center [1171, 503] width 126 height 39
click at [1177, 506] on button "Create test" at bounding box center [1171, 503] width 126 height 39
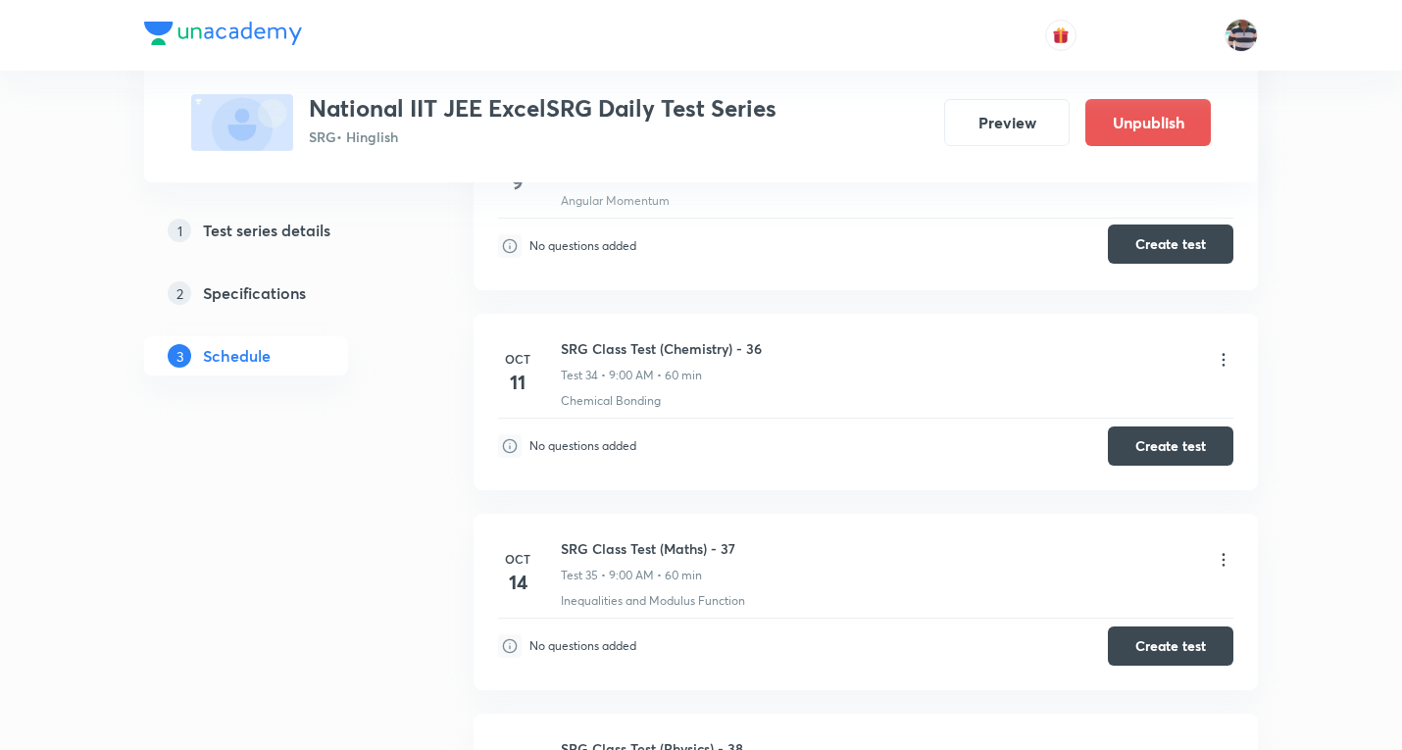
scroll to position [6560, 0]
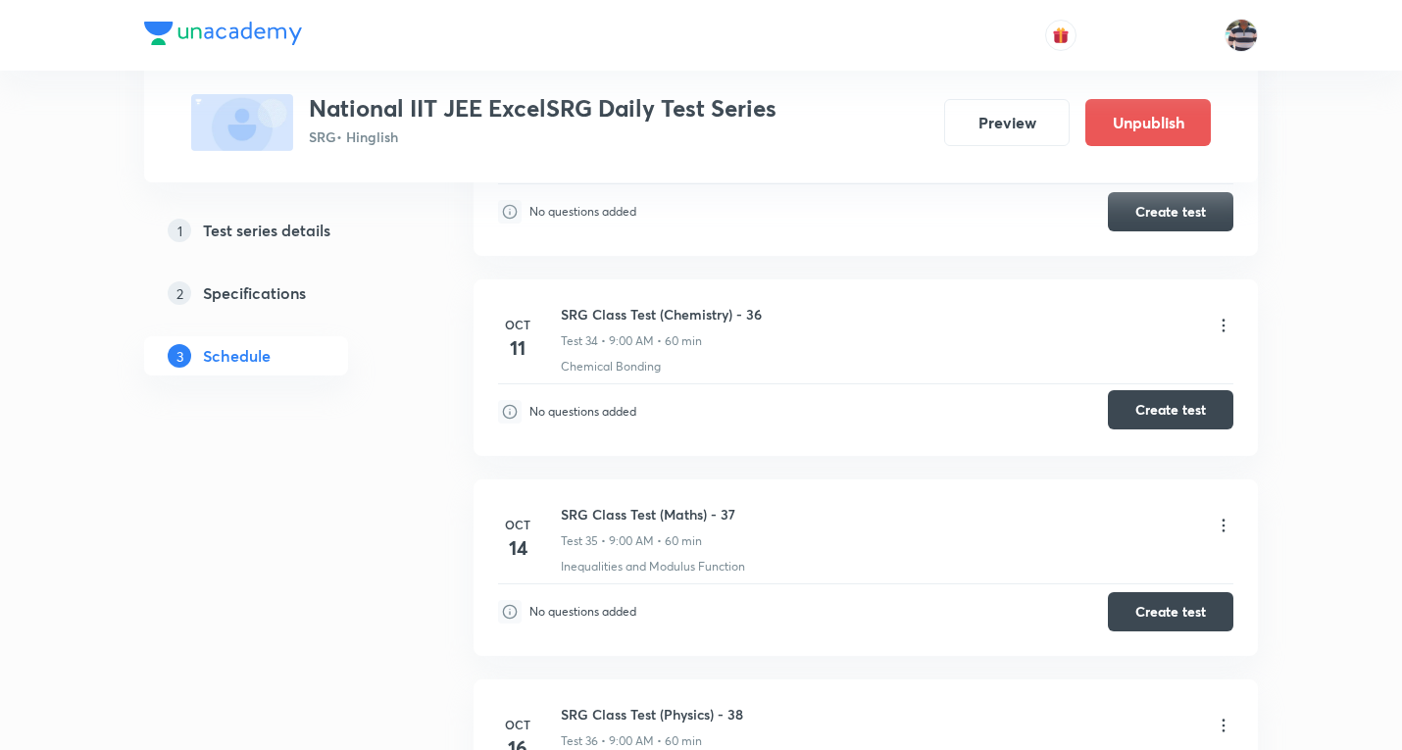
click at [1185, 409] on button "Create test" at bounding box center [1171, 409] width 126 height 39
click at [399, 238] on link "1 Test series details" at bounding box center [277, 230] width 267 height 39
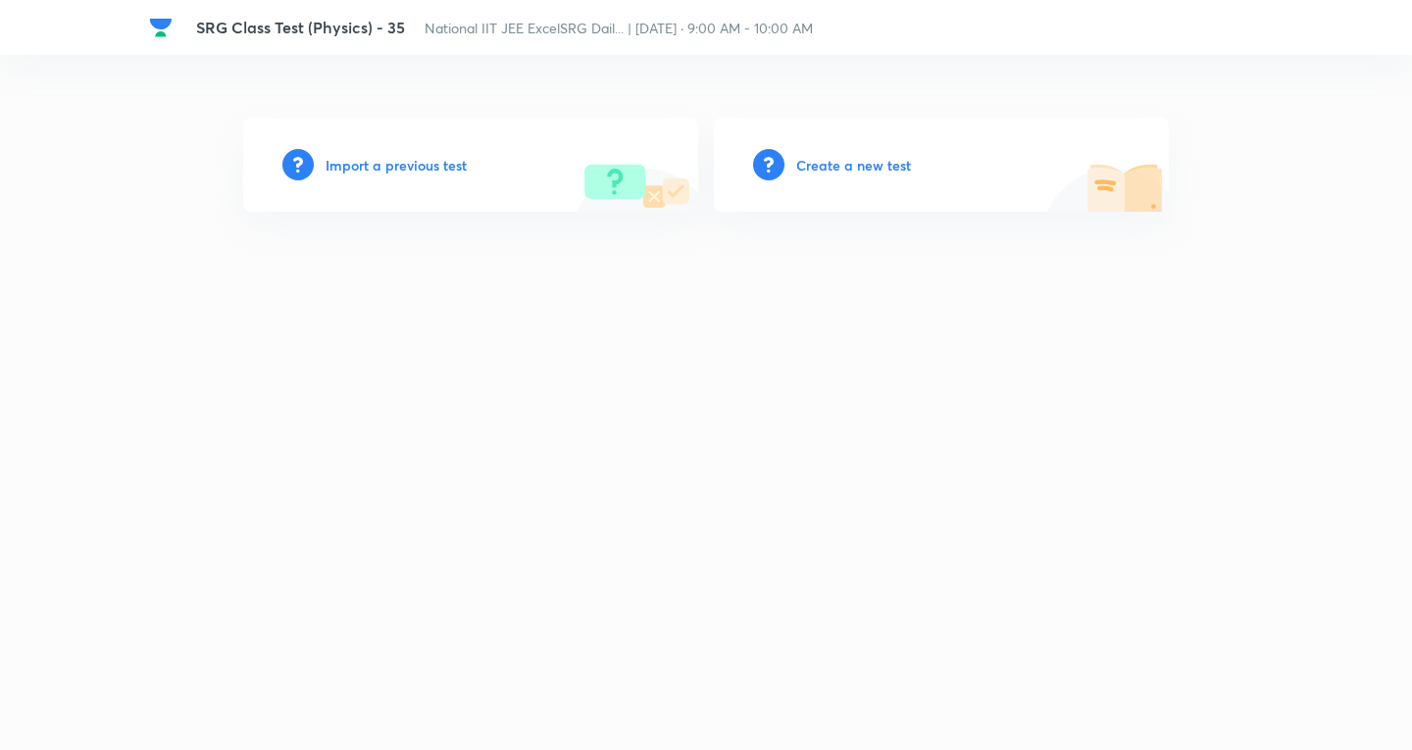
click at [856, 168] on h6 "Create a new test" at bounding box center [853, 165] width 115 height 21
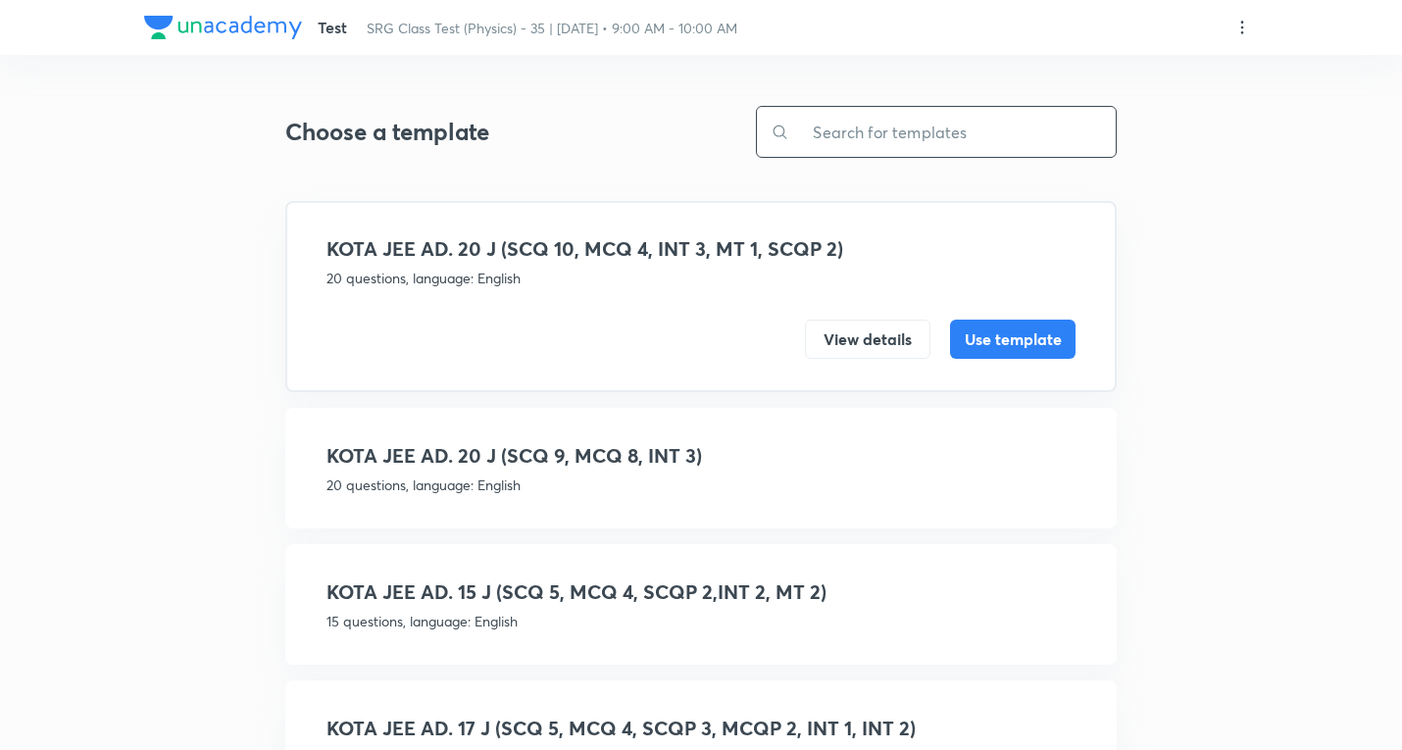
click at [938, 134] on input "text" at bounding box center [952, 132] width 327 height 50
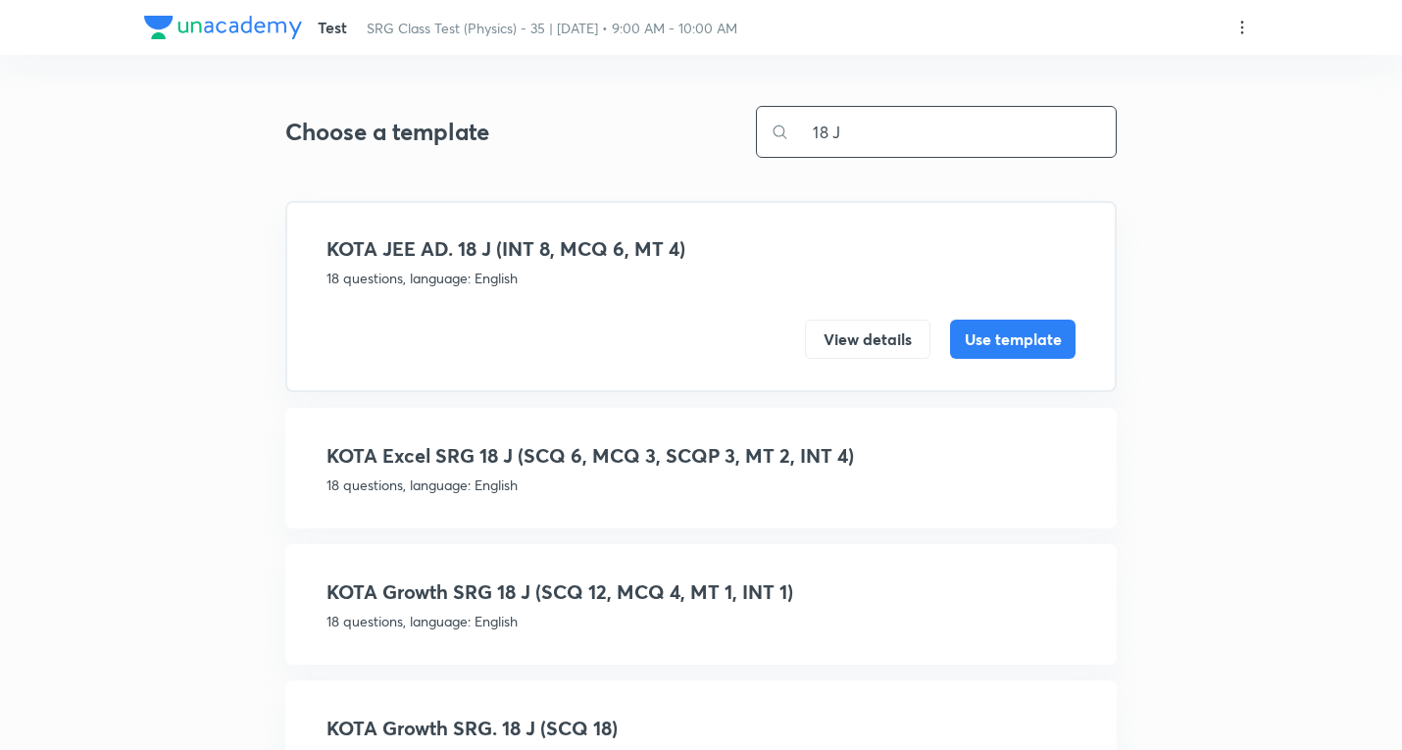
type input "18 J"
click at [737, 450] on h4 "KOTA Excel SRG 18 J (SCQ 6, MCQ 3, SCQP 3, MT 2, INT 4)" at bounding box center [701, 455] width 749 height 29
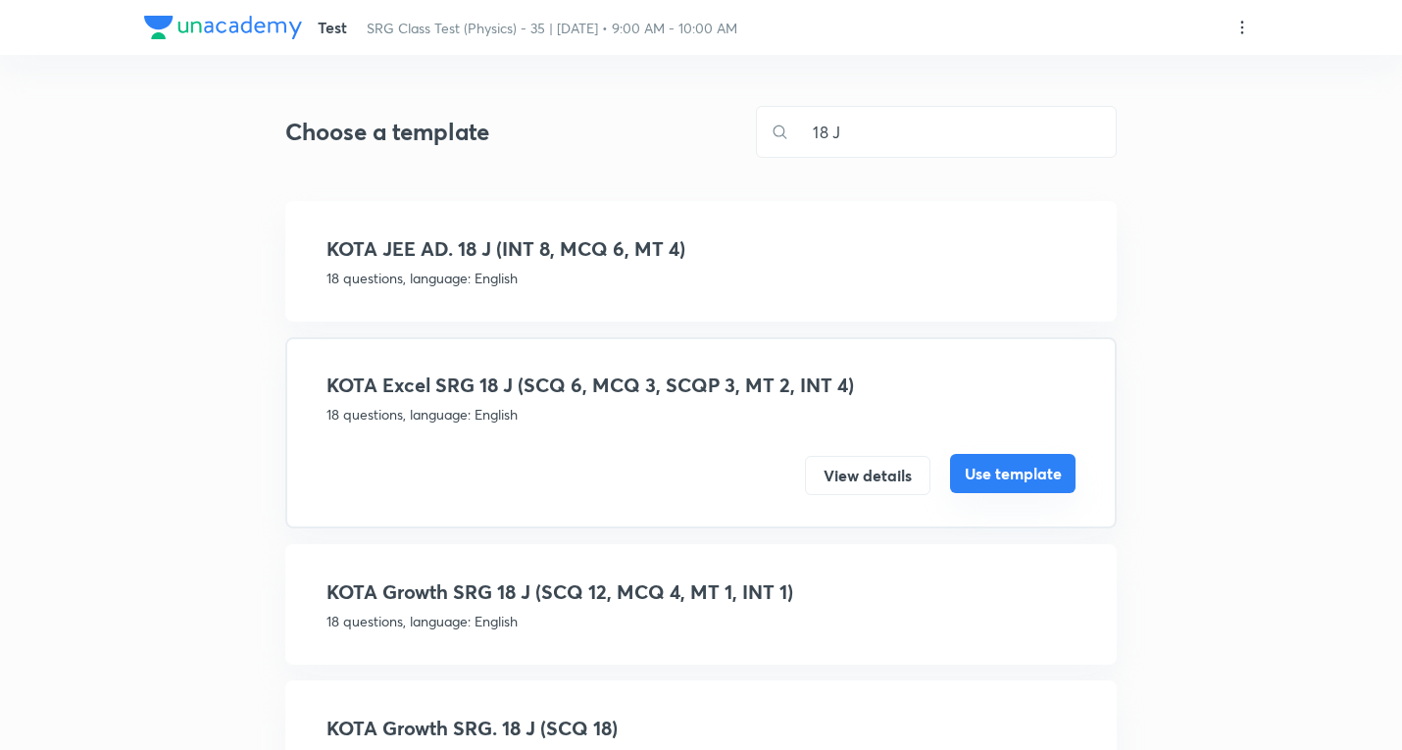
click at [1004, 471] on button "Use template" at bounding box center [1013, 473] width 126 height 39
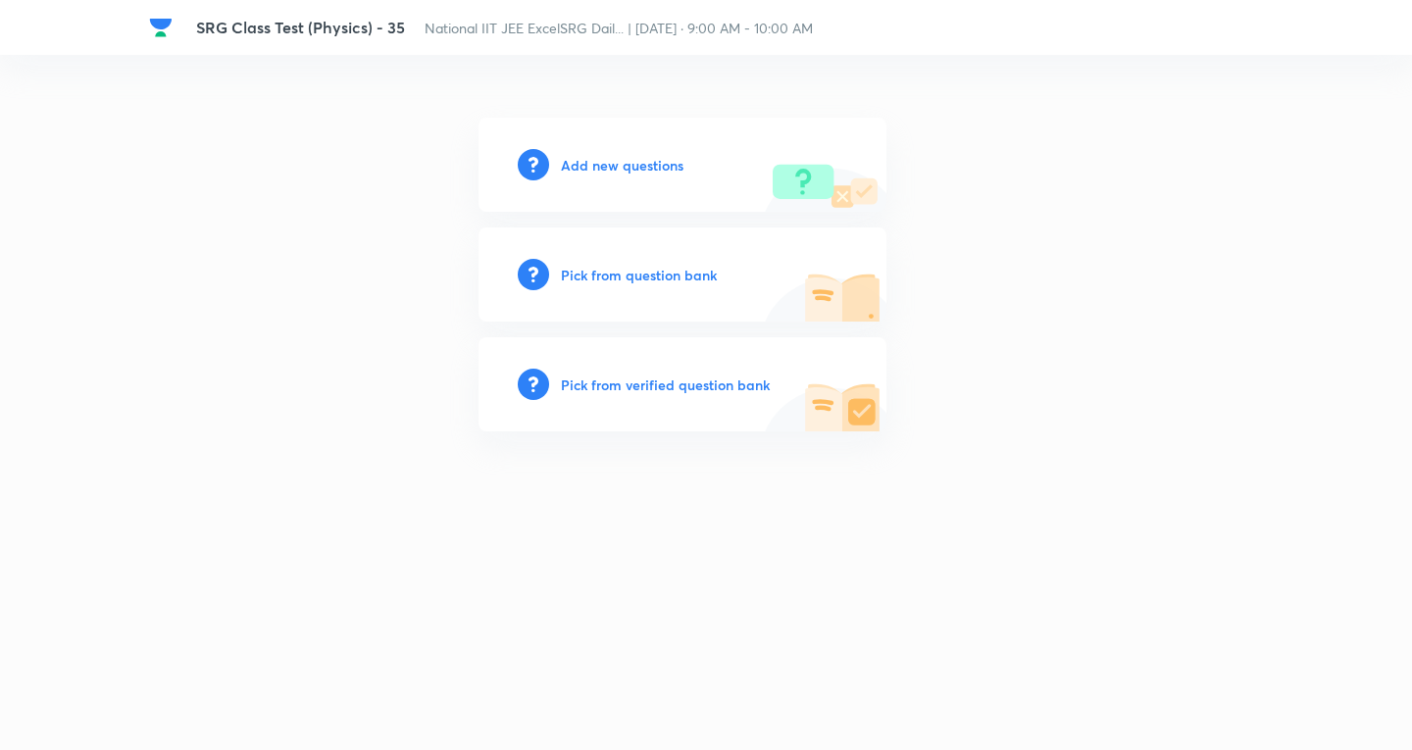
click at [623, 165] on h6 "Add new questions" at bounding box center [622, 165] width 123 height 21
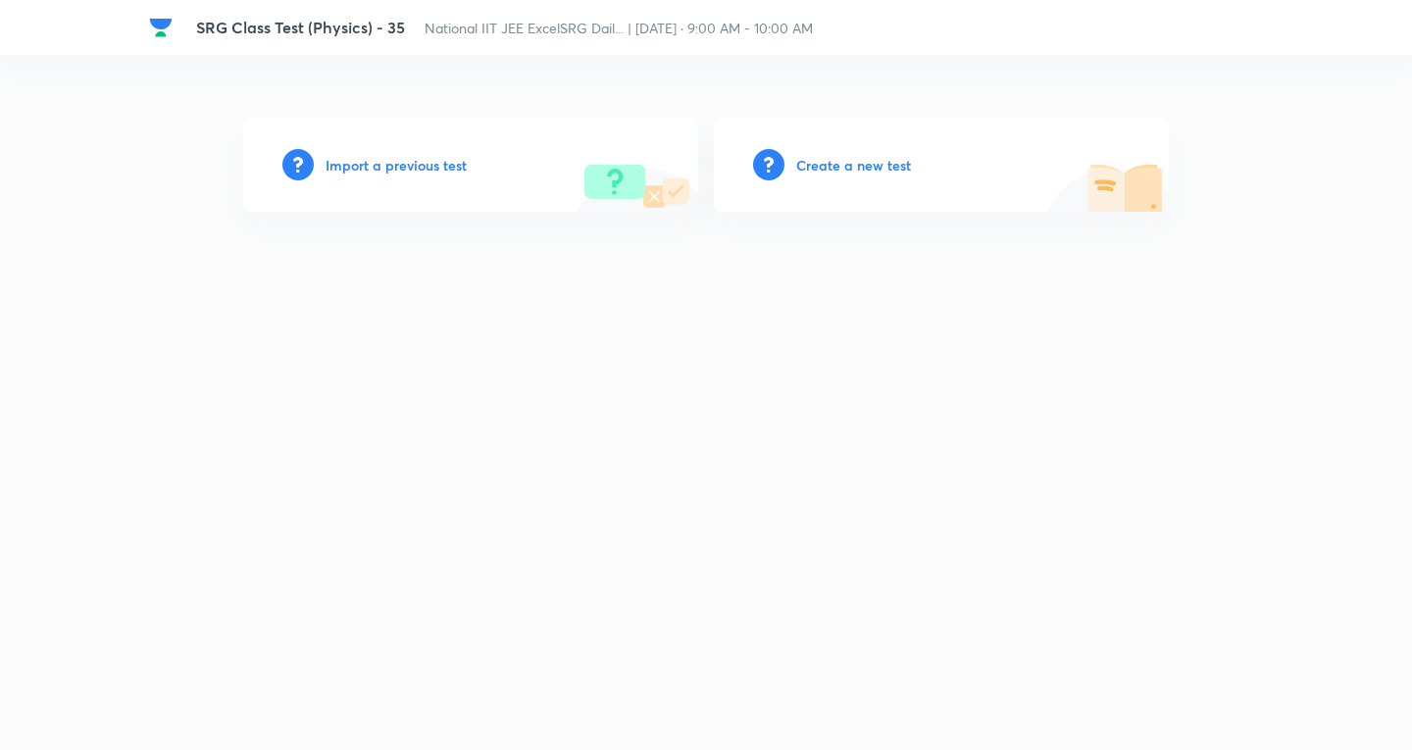
click at [840, 159] on h6 "Create a new test" at bounding box center [853, 165] width 115 height 21
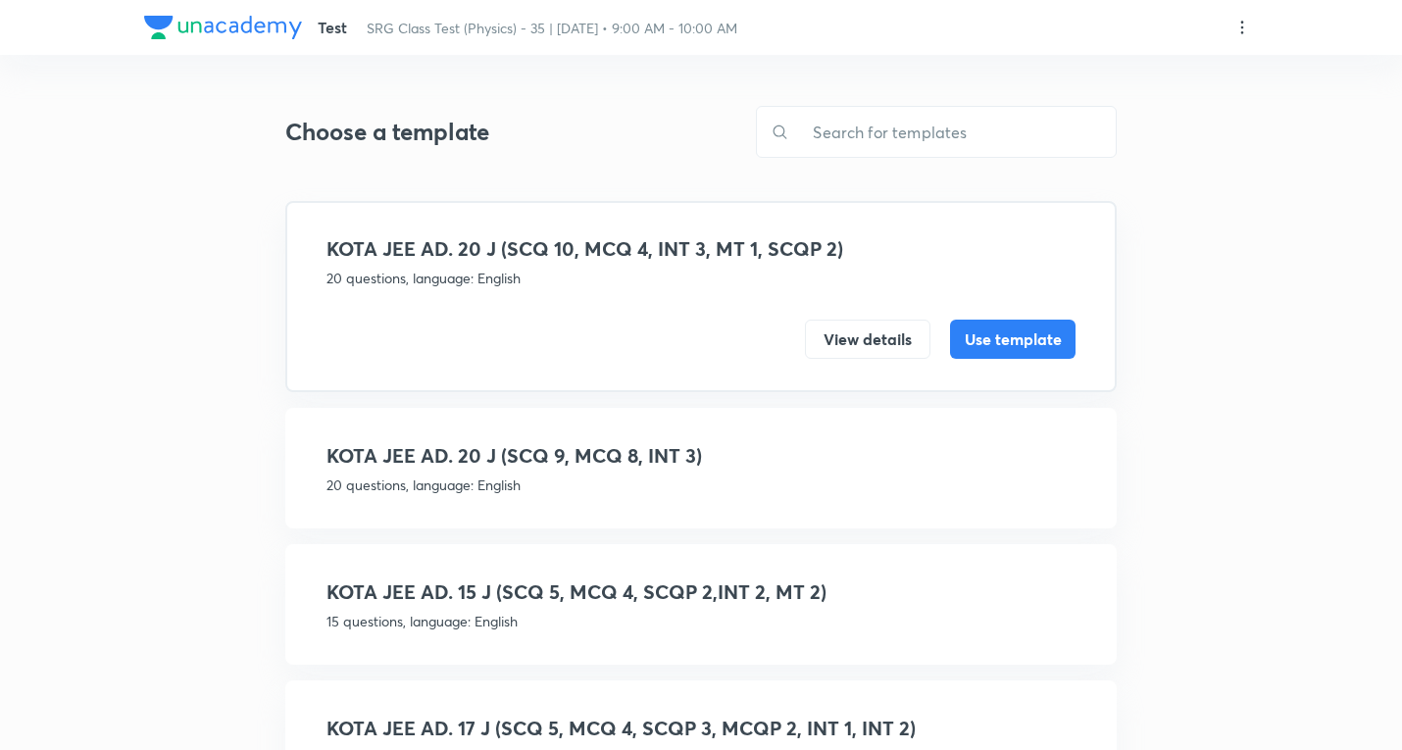
click at [1241, 24] on icon at bounding box center [1243, 28] width 20 height 20
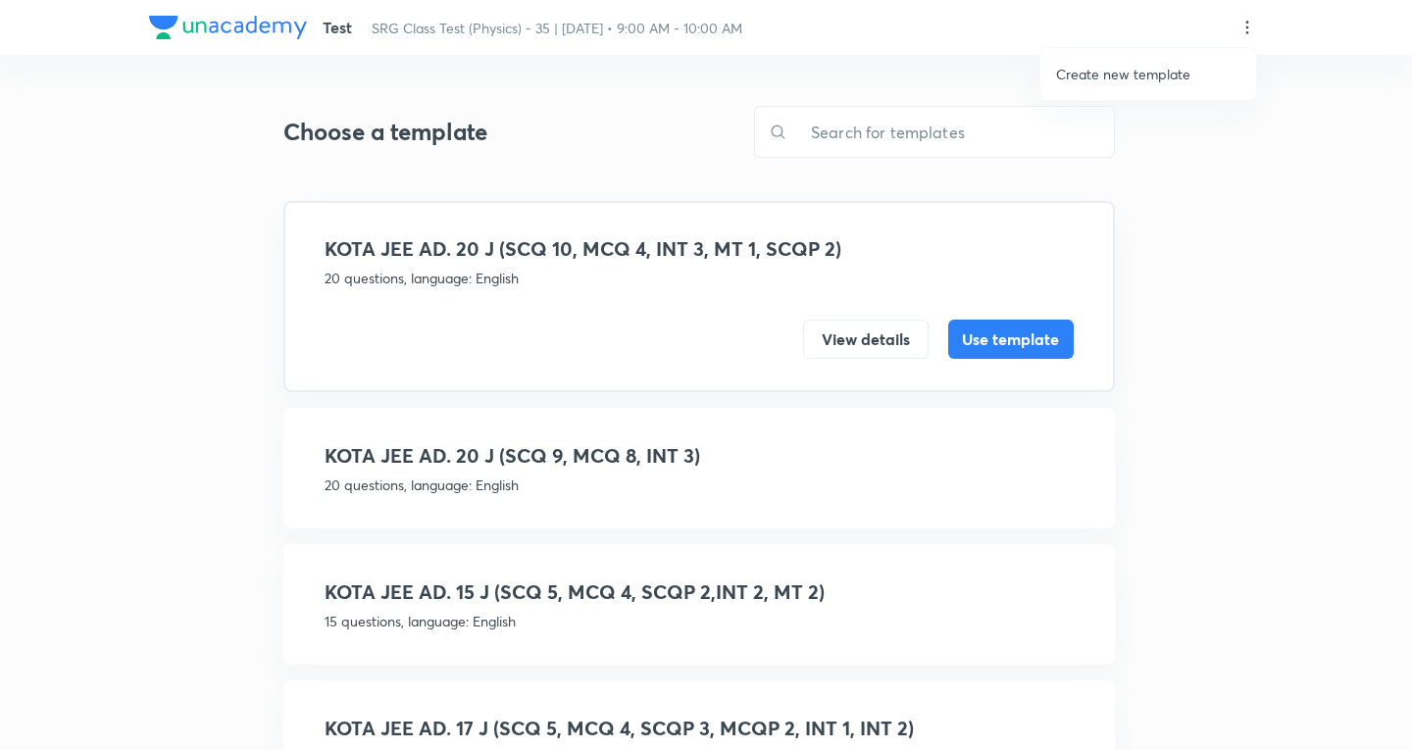
click at [1139, 71] on p "Create new template" at bounding box center [1123, 74] width 134 height 21
click at [1080, 485] on div at bounding box center [706, 375] width 1412 height 750
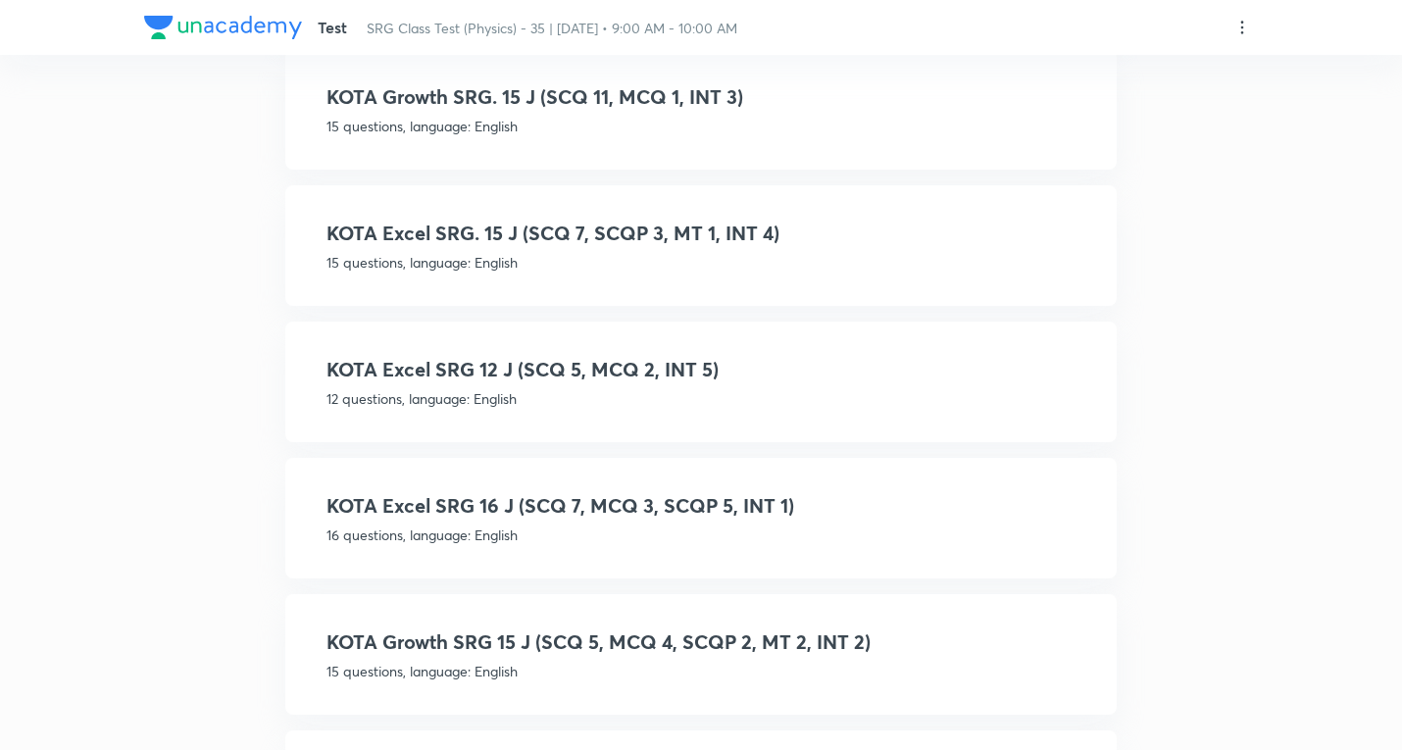
scroll to position [2814, 0]
click at [816, 635] on h4 "KOTA Growth SRG 15 J (SCQ 5, MCQ 4, SCQP 2, MT 2, INT 2)" at bounding box center [701, 640] width 749 height 29
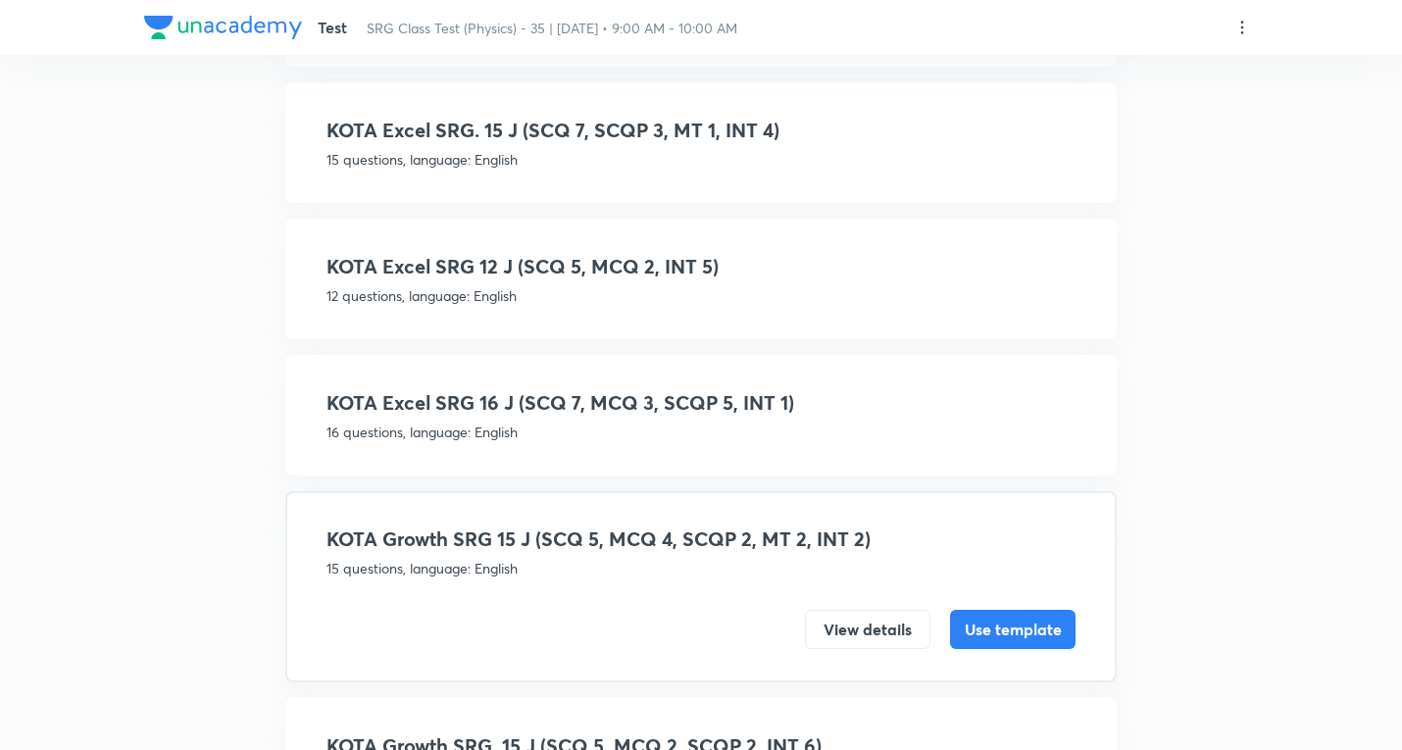
scroll to position [2940, 0]
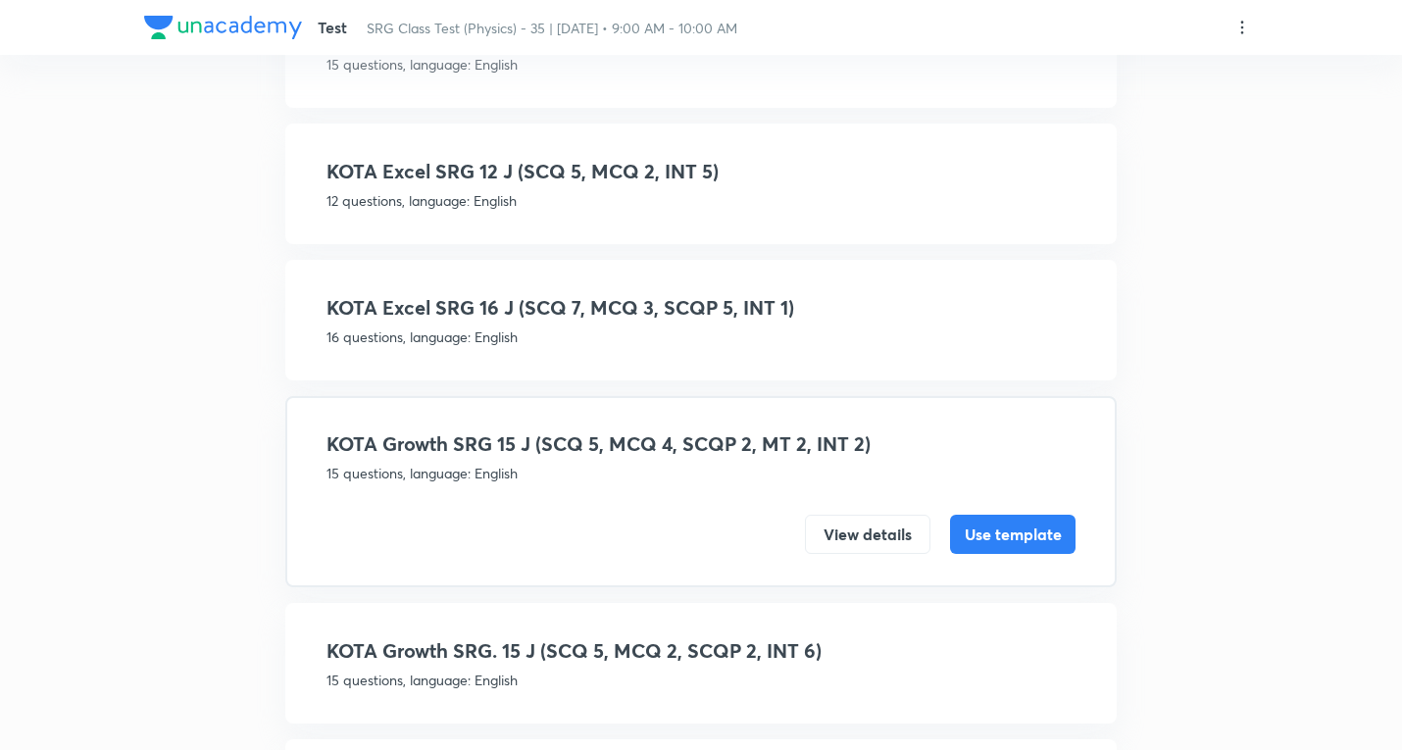
drag, startPoint x: 894, startPoint y: 445, endPoint x: 237, endPoint y: 403, distance: 658.3
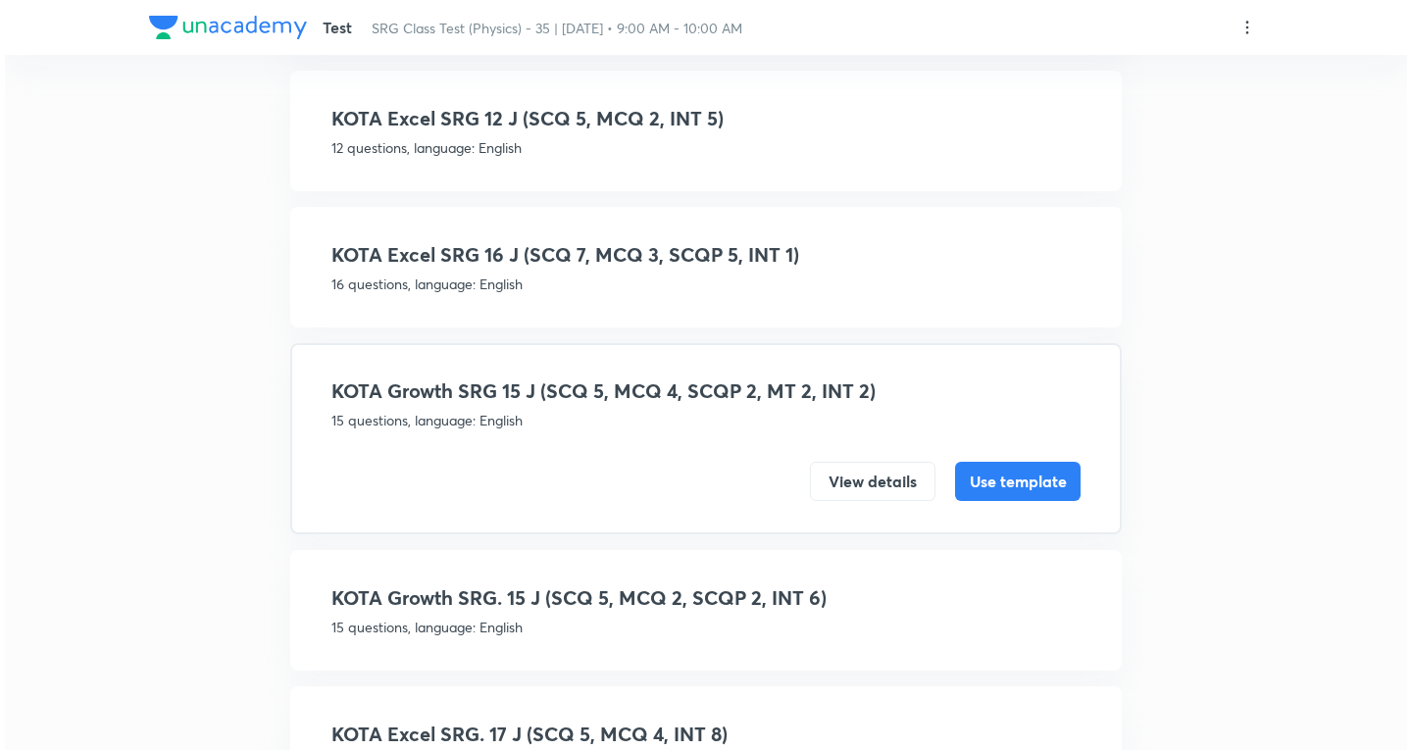
scroll to position [3038, 0]
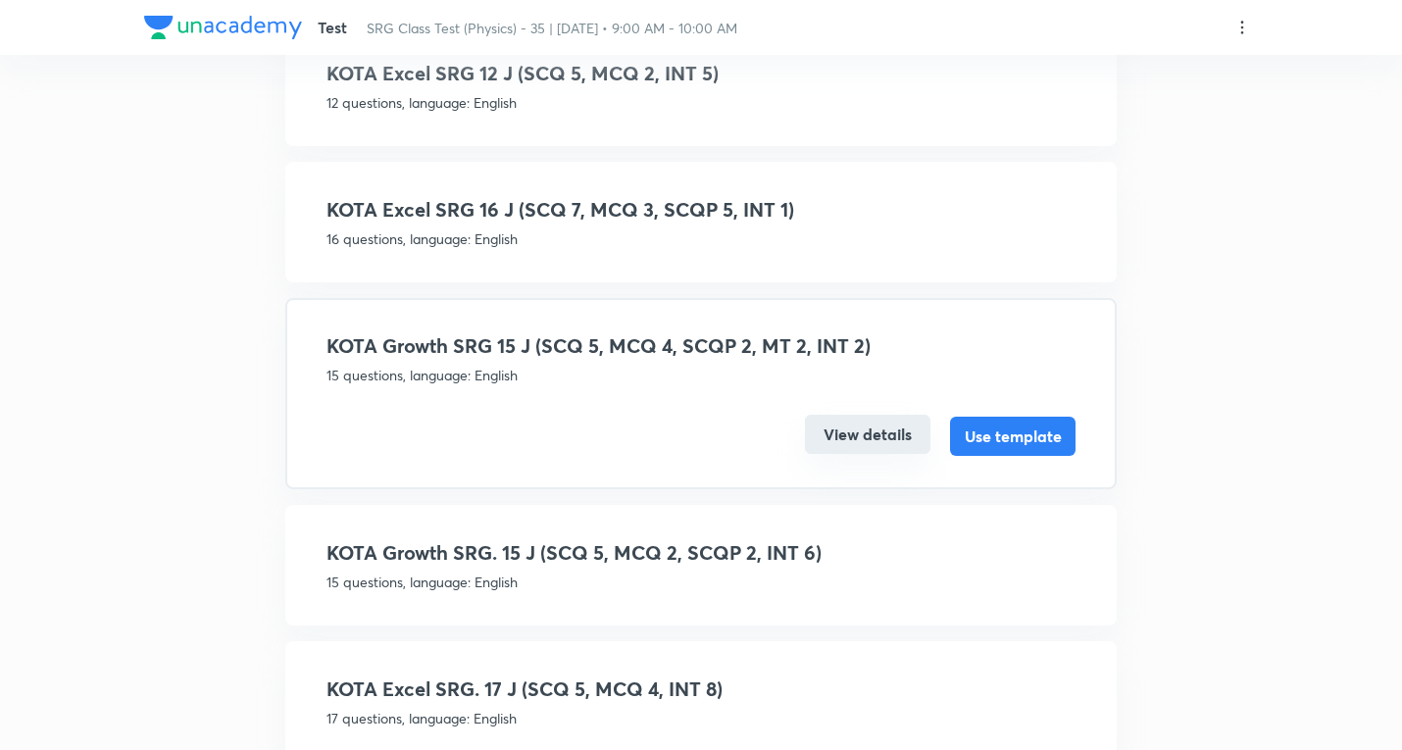
click at [884, 427] on button "View details" at bounding box center [868, 434] width 126 height 39
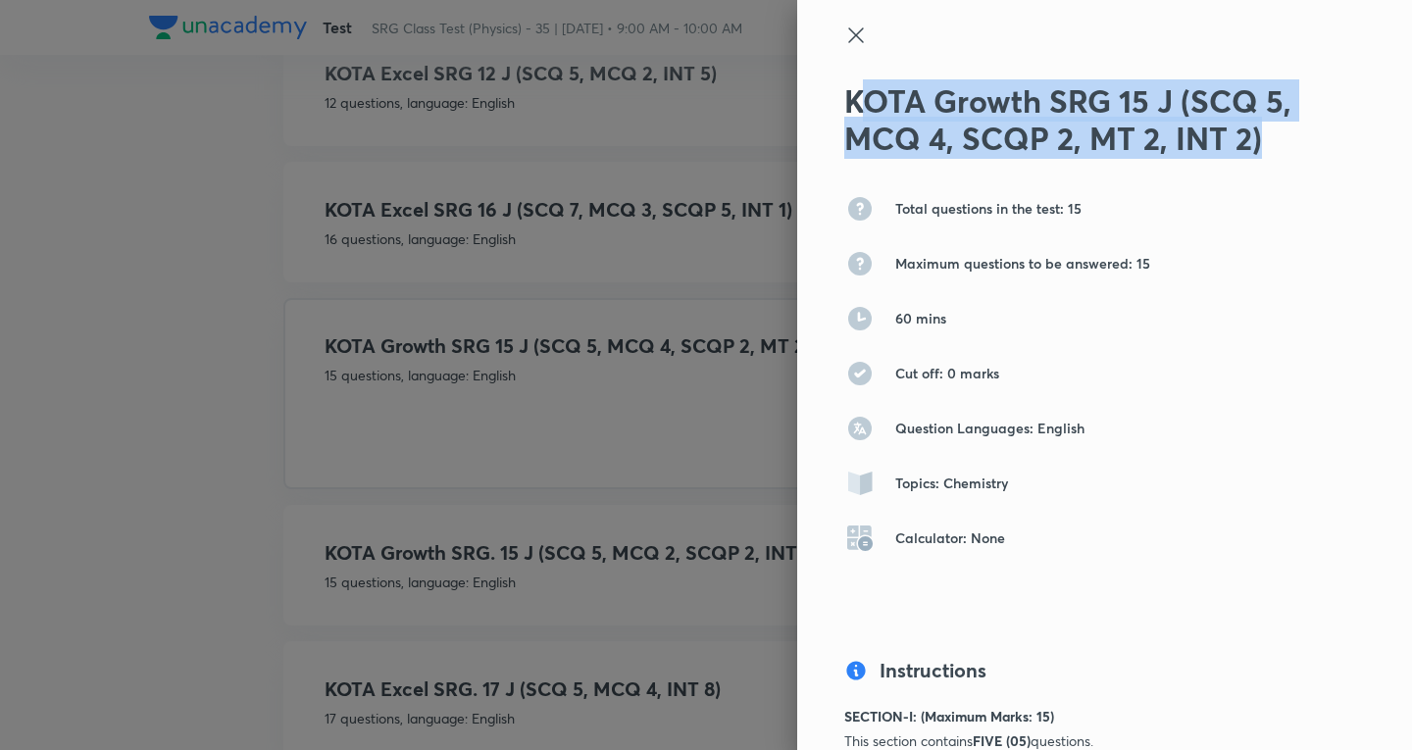
drag, startPoint x: 1273, startPoint y: 142, endPoint x: 851, endPoint y: 111, distance: 422.8
click at [851, 111] on h2 "KOTA Growth SRG 15 J (SCQ 5, MCQ 4, SCQP 2, MT 2, INT 2)" at bounding box center [1071, 120] width 455 height 76
click at [1195, 121] on h2 "KOTA Growth SRG 15 J (SCQ 5, MCQ 4, SCQP 2, MT 2, INT 2)" at bounding box center [1071, 120] width 455 height 76
drag, startPoint x: 1094, startPoint y: 136, endPoint x: 834, endPoint y: 101, distance: 263.2
click at [844, 101] on h2 "KOTA Growth SRG 15 J (SCQ 5, MCQ 4, SCQP 2, MT 2, INT 2)" at bounding box center [1071, 120] width 455 height 76
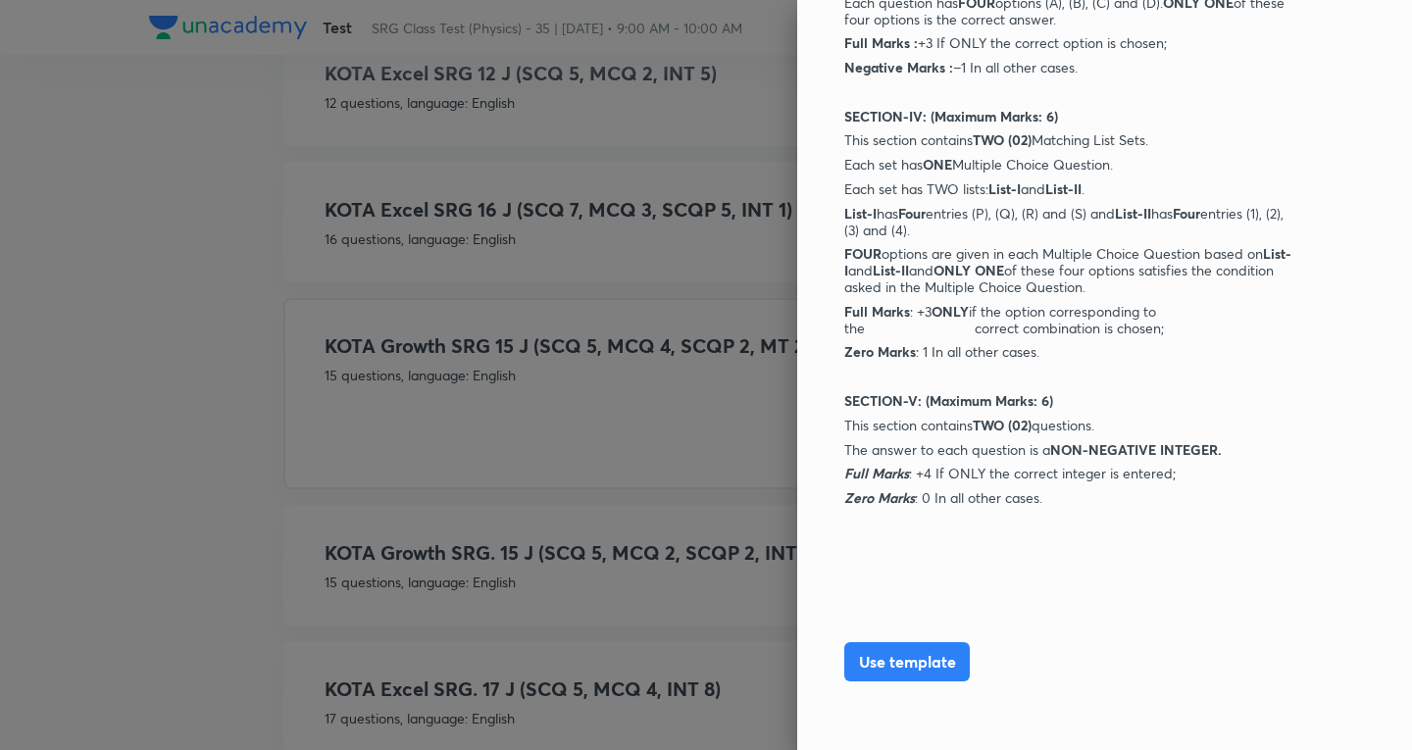
scroll to position [1591, 0]
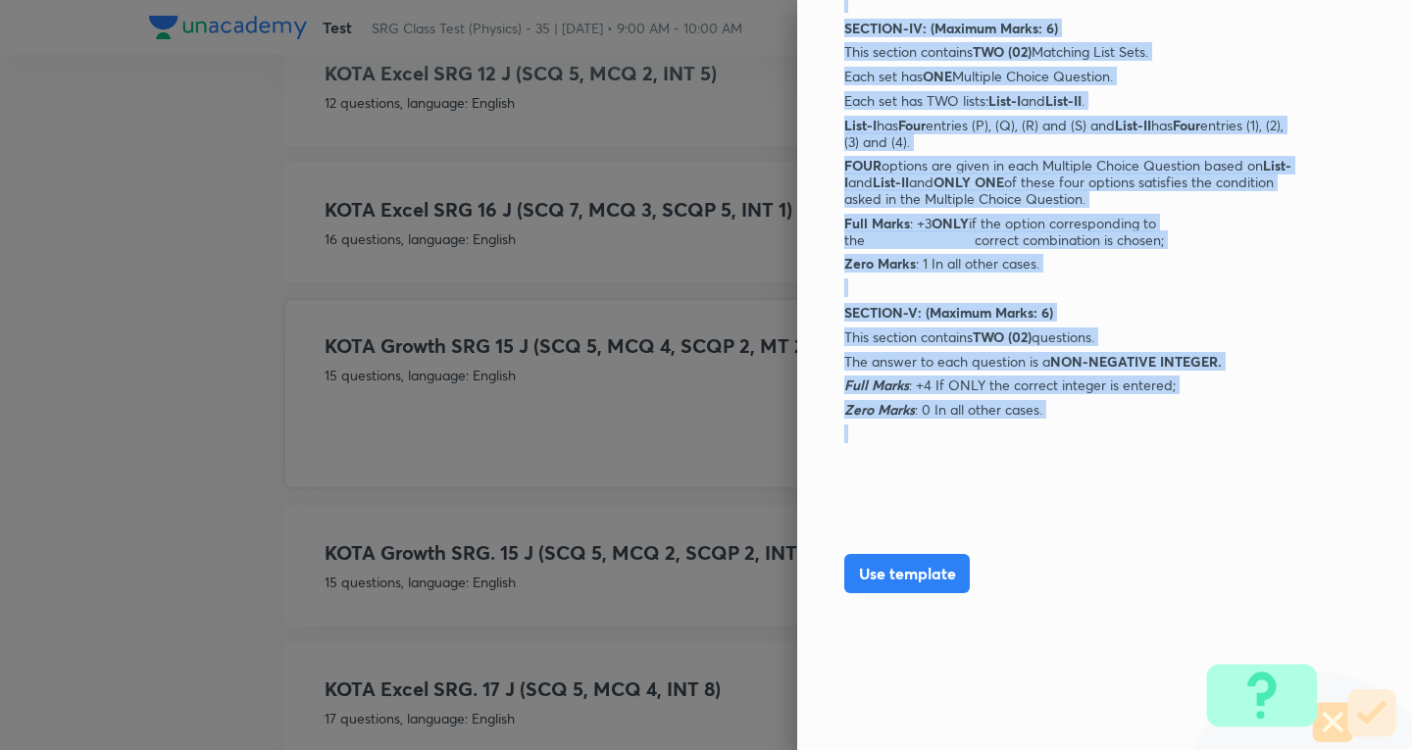
drag, startPoint x: 825, startPoint y: 128, endPoint x: 1079, endPoint y: 424, distance: 389.4
click at [1079, 424] on div "KOTA Growth SRG 15 J (SCQ 5, MCQ 4, SCQP 2, MT 2, INT 2) Total questions in the…" at bounding box center [1104, 375] width 615 height 750
copy div "SECTION-I: (Maximum Marks: 15) This section contains FIVE (05) questions. Each …"
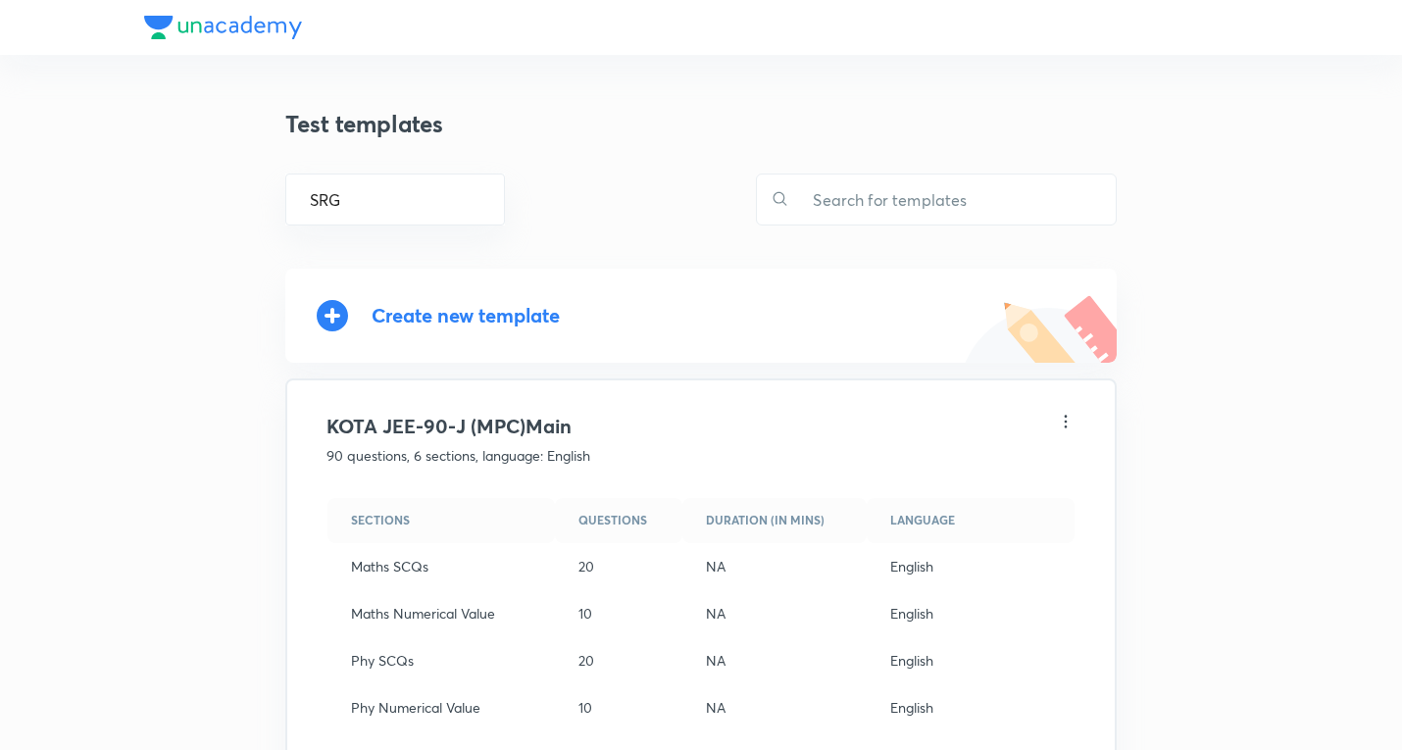
click at [473, 310] on div "Create new template" at bounding box center [466, 315] width 188 height 23
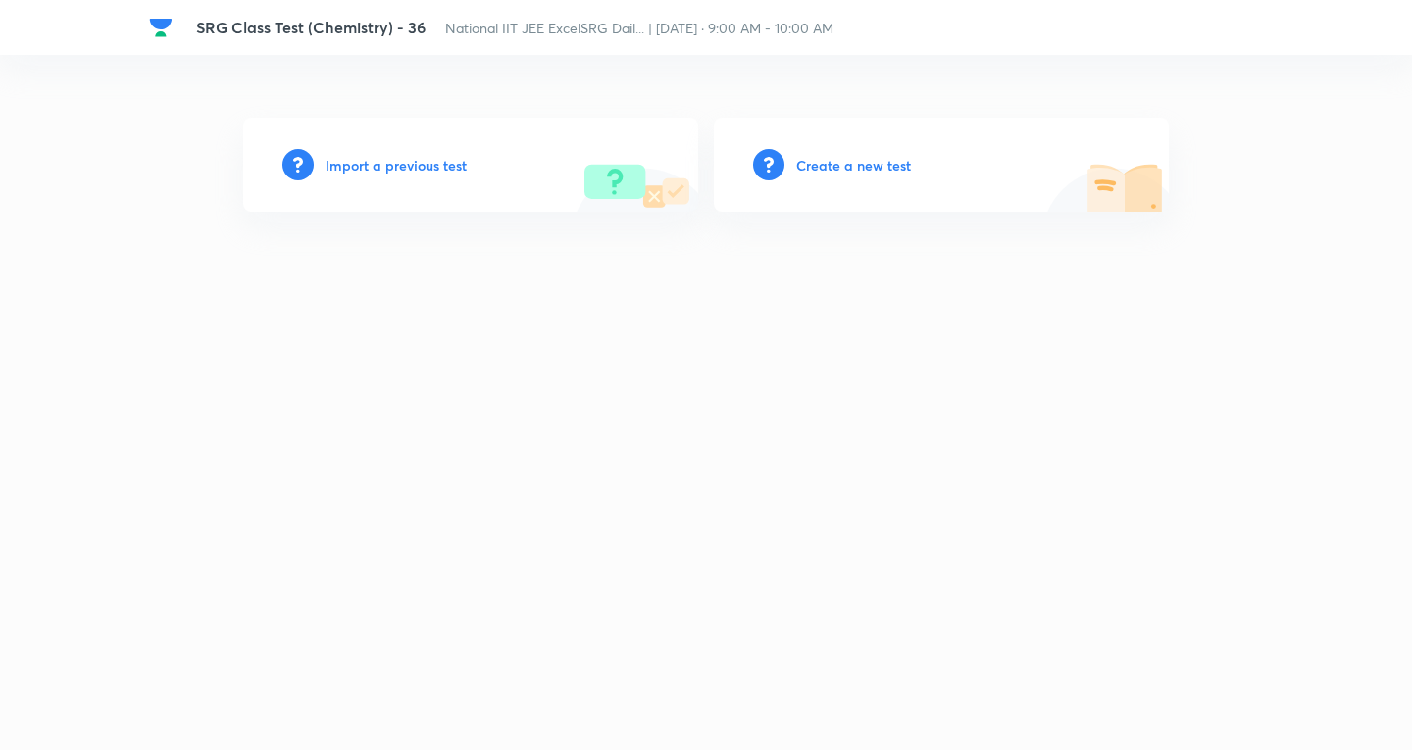
click at [581, 350] on div "SRG Class Test (Chemistry) - 36 National IIT JEE ExcelSRG Dail... | [DATE] · 9:…" at bounding box center [706, 206] width 1114 height 334
click at [835, 166] on h6 "Create a new test" at bounding box center [853, 165] width 115 height 21
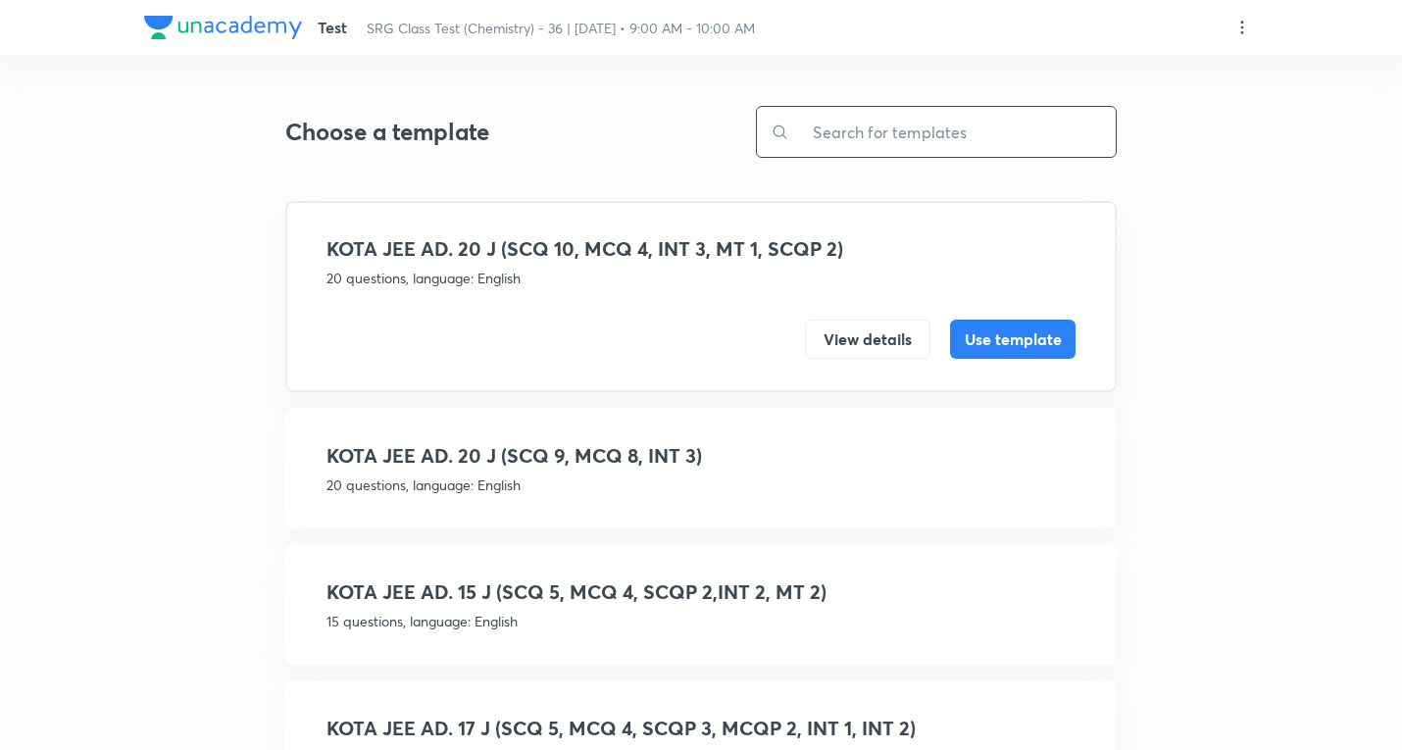
drag, startPoint x: 925, startPoint y: 159, endPoint x: 926, endPoint y: 123, distance: 36.3
click at [927, 150] on div "Choose a template ​ KOTA JEE AD. 20 J (SCQ 10, MCQ 4, INT 3, MT 1, SCQP 2) 20 q…" at bounding box center [701, 580] width 832 height 1019
click at [926, 123] on input "text" at bounding box center [952, 132] width 327 height 50
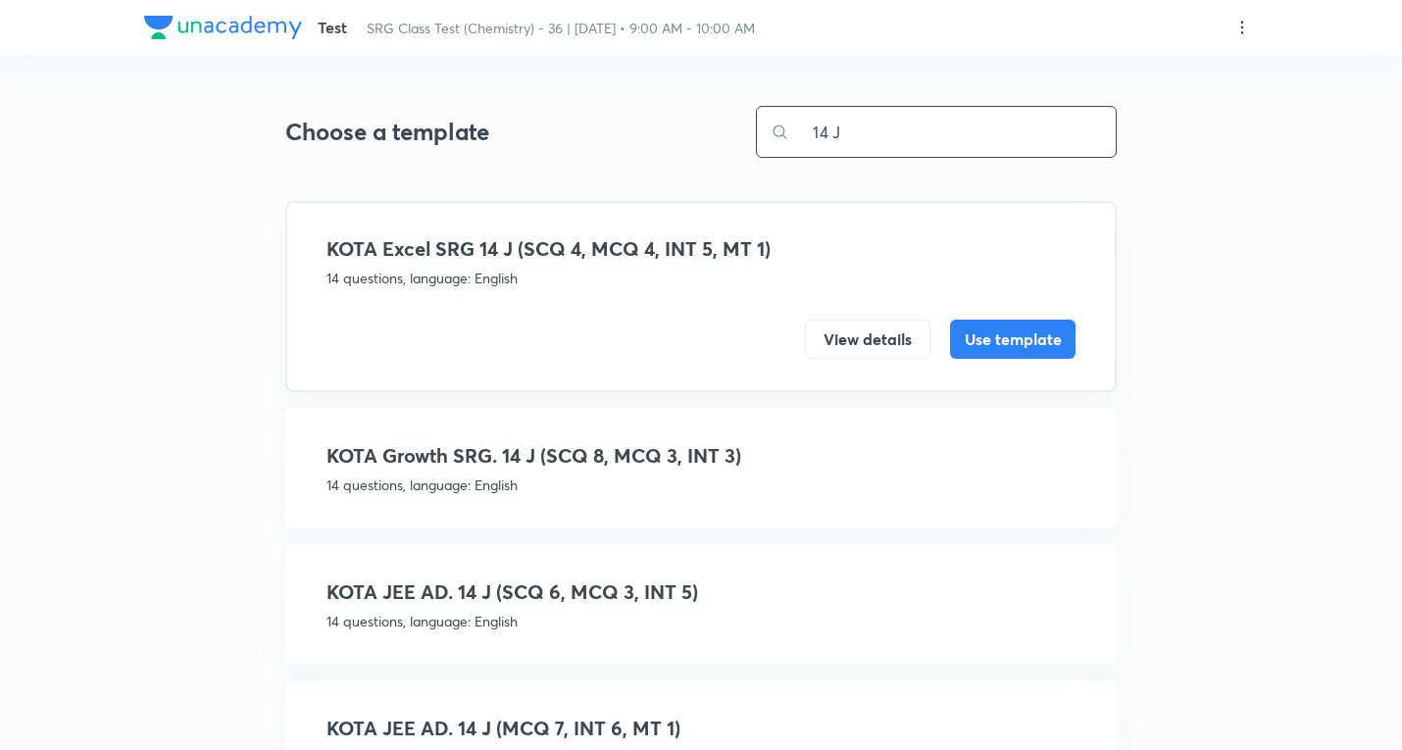
type input "14 J"
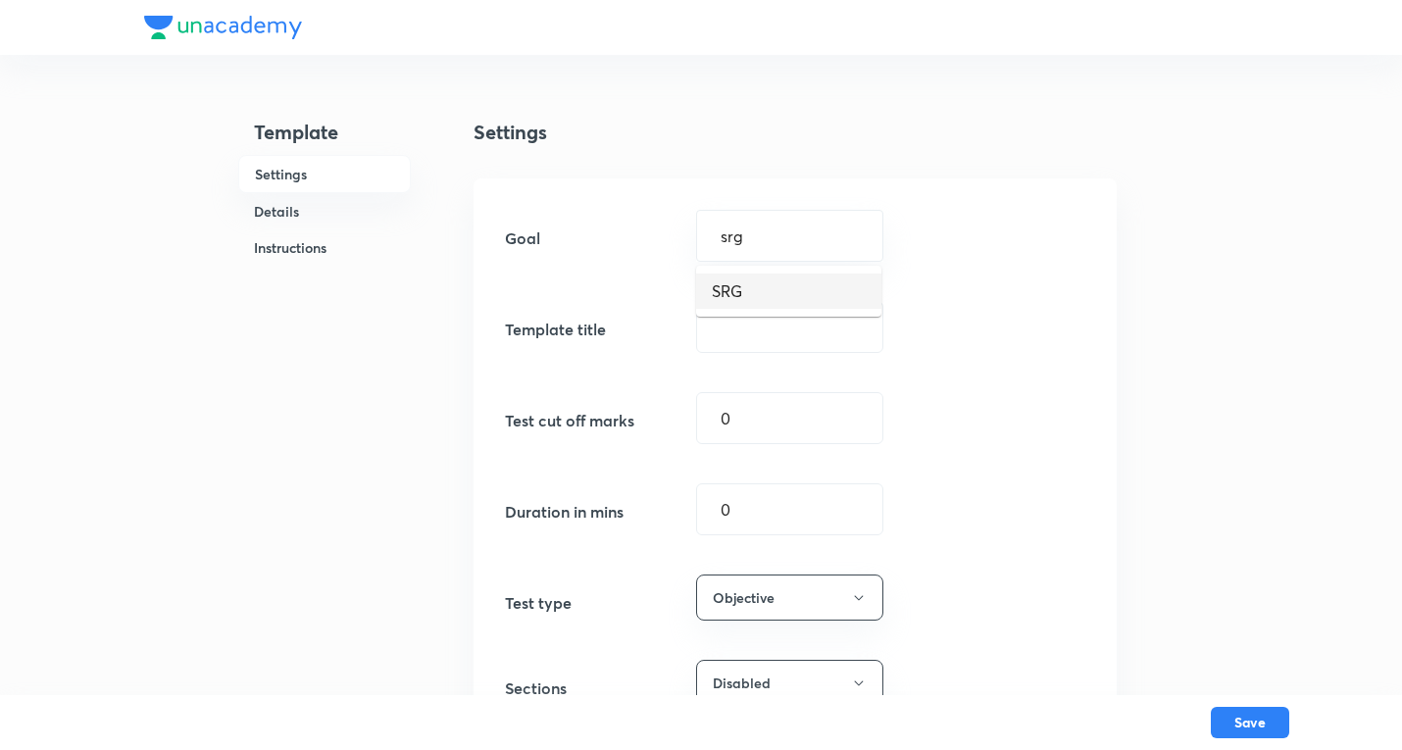
click at [783, 284] on li "SRG" at bounding box center [788, 291] width 185 height 35
type input "SRG"
click at [763, 332] on input "text" at bounding box center [789, 327] width 185 height 50
paste input "KOTA Growth SRG 15 J (SCQ 5, MCQ 4, SCQP 2, MT 2, INT 2)"
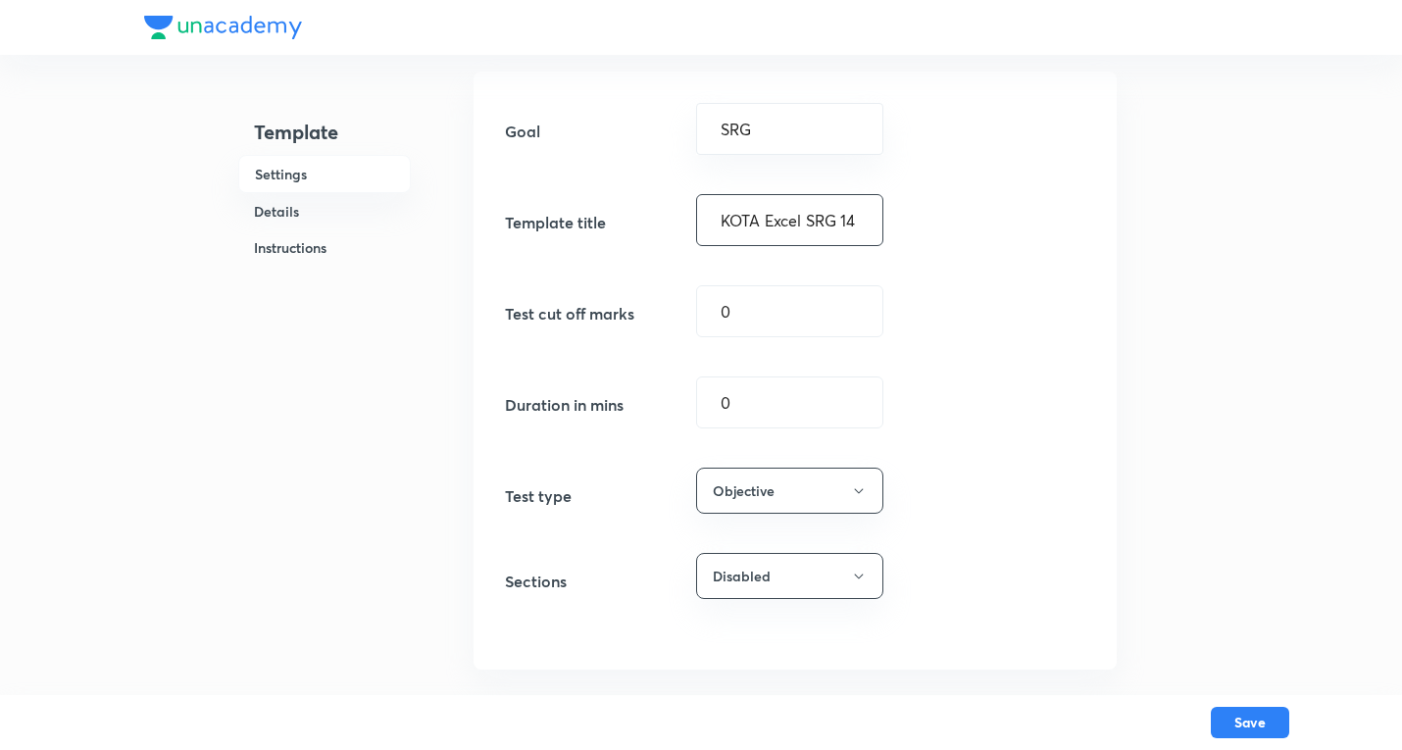
scroll to position [294, 0]
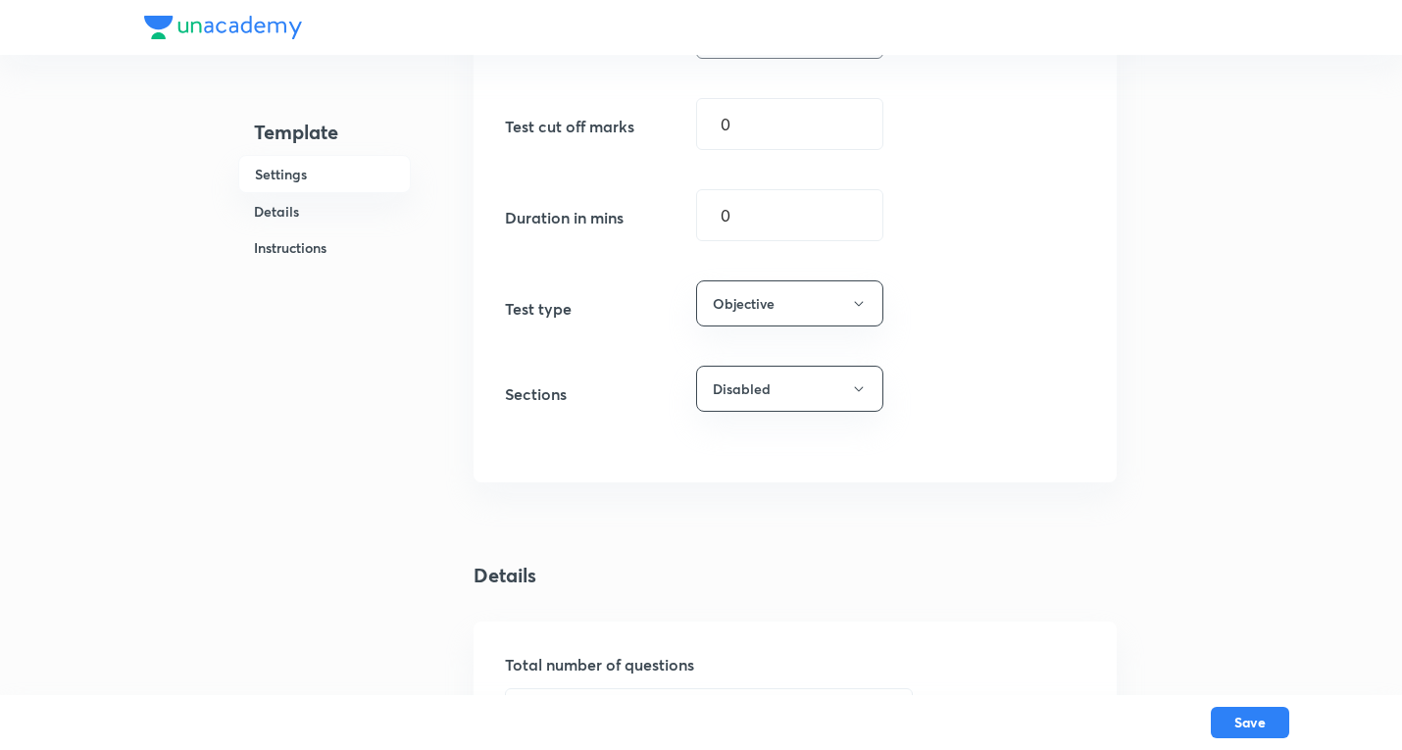
type input "KOTA Excel SRG 14 J (SCQ 3, MCQ 2, SCQP 3, INT 6)"
type input "60"
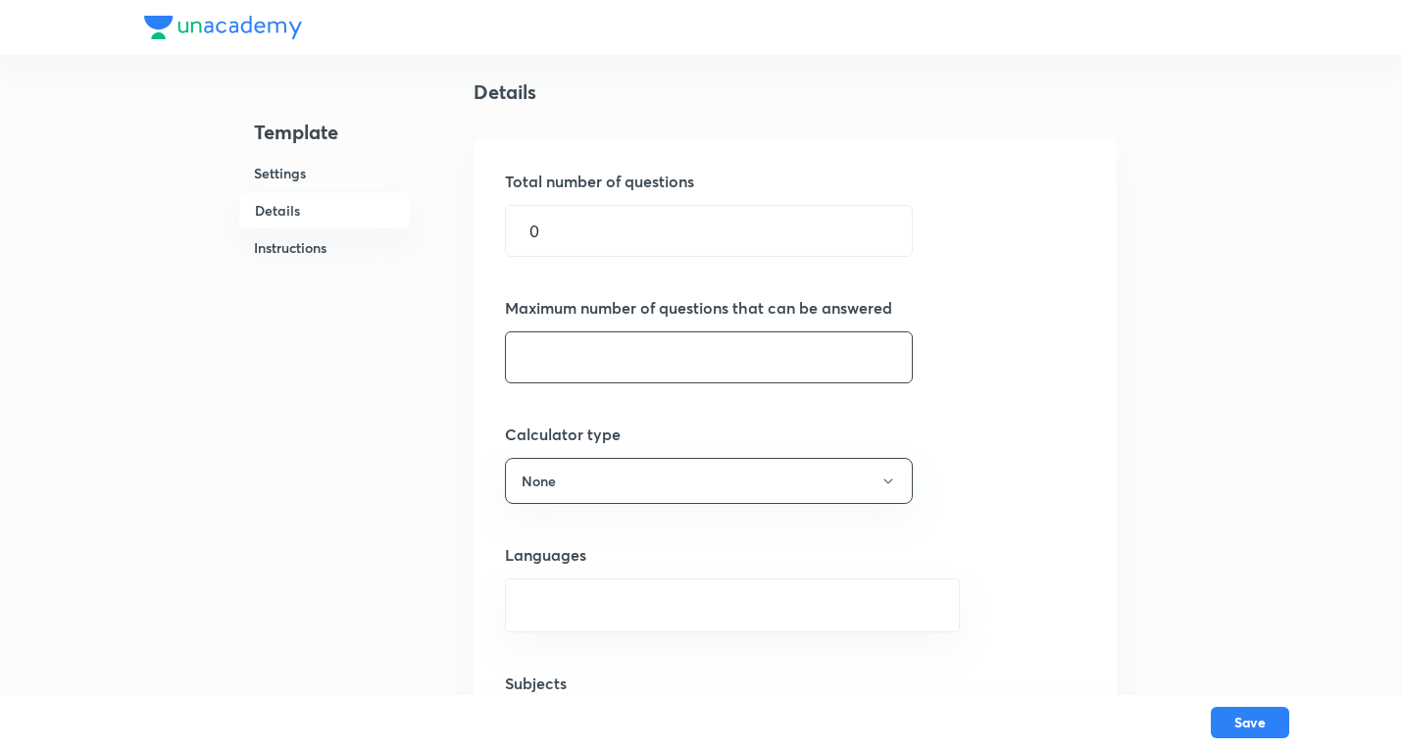
scroll to position [784, 0]
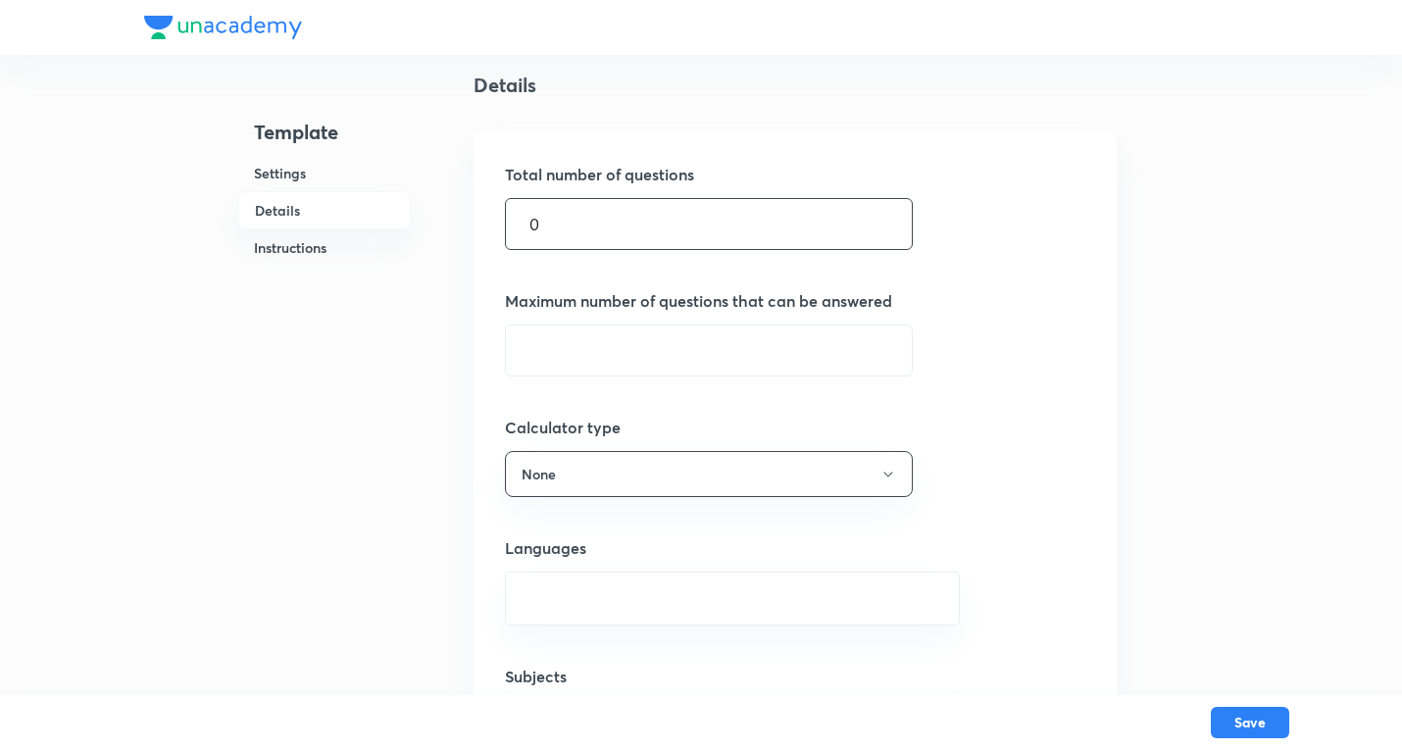
click at [235, 218] on div "Template Settings Details Instructions Settings Goal SRG ​ Template title KOTA …" at bounding box center [701, 419] width 1114 height 2328
type input "14"
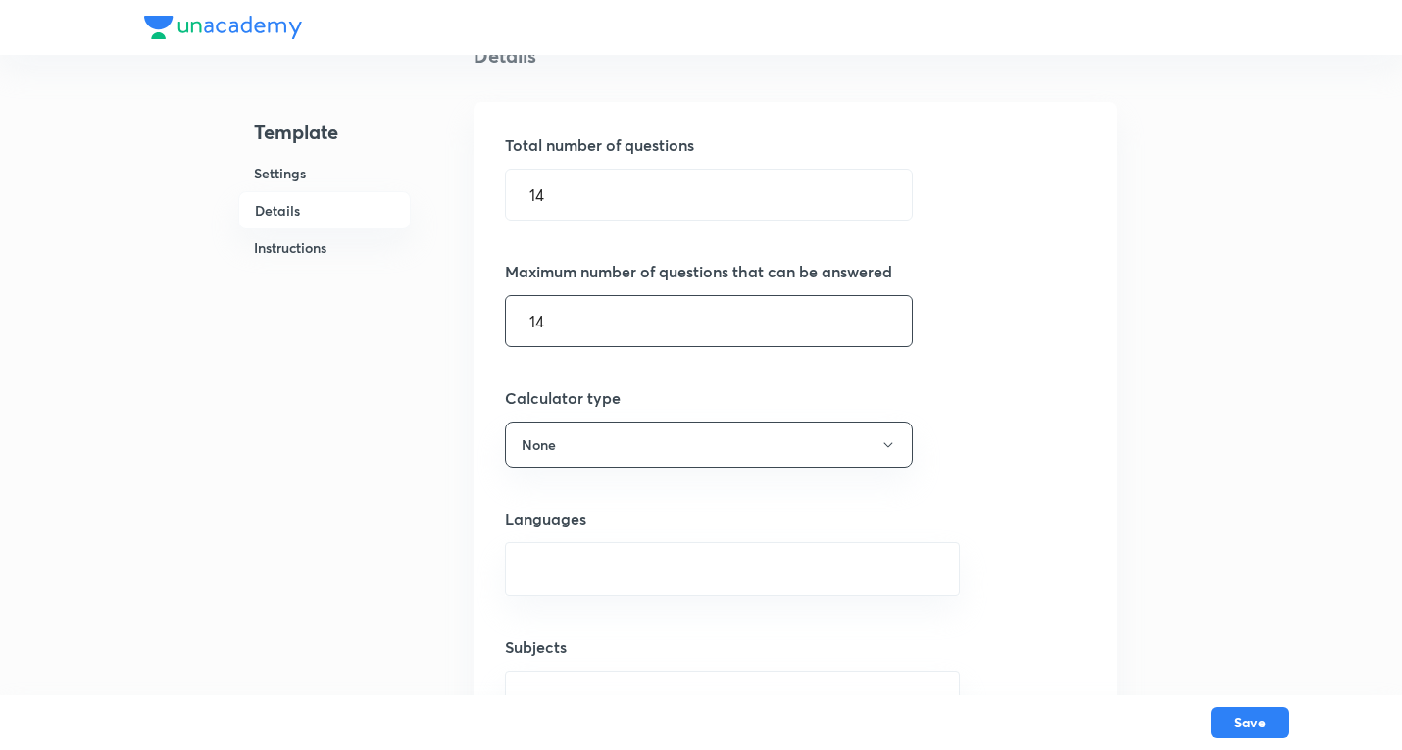
scroll to position [981, 0]
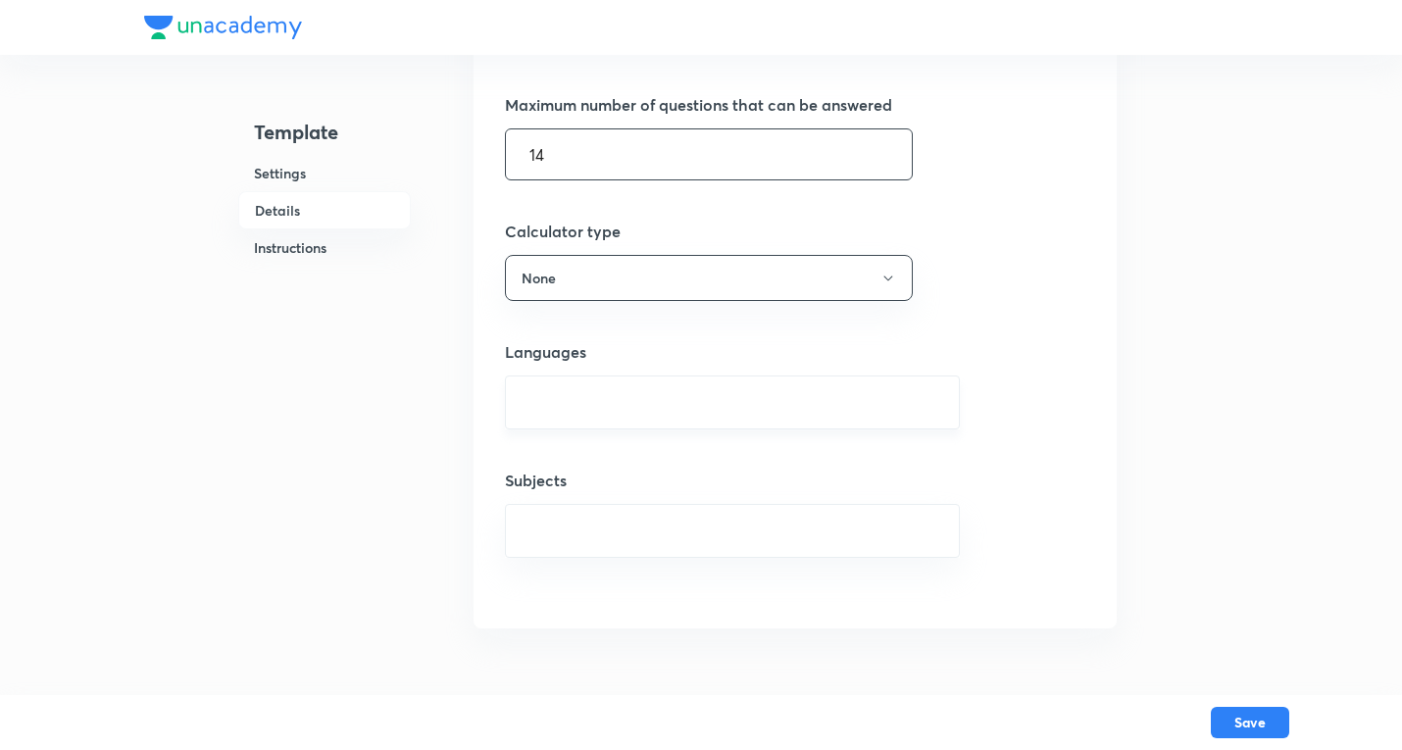
type input "14"
click at [626, 403] on input "text" at bounding box center [733, 402] width 406 height 36
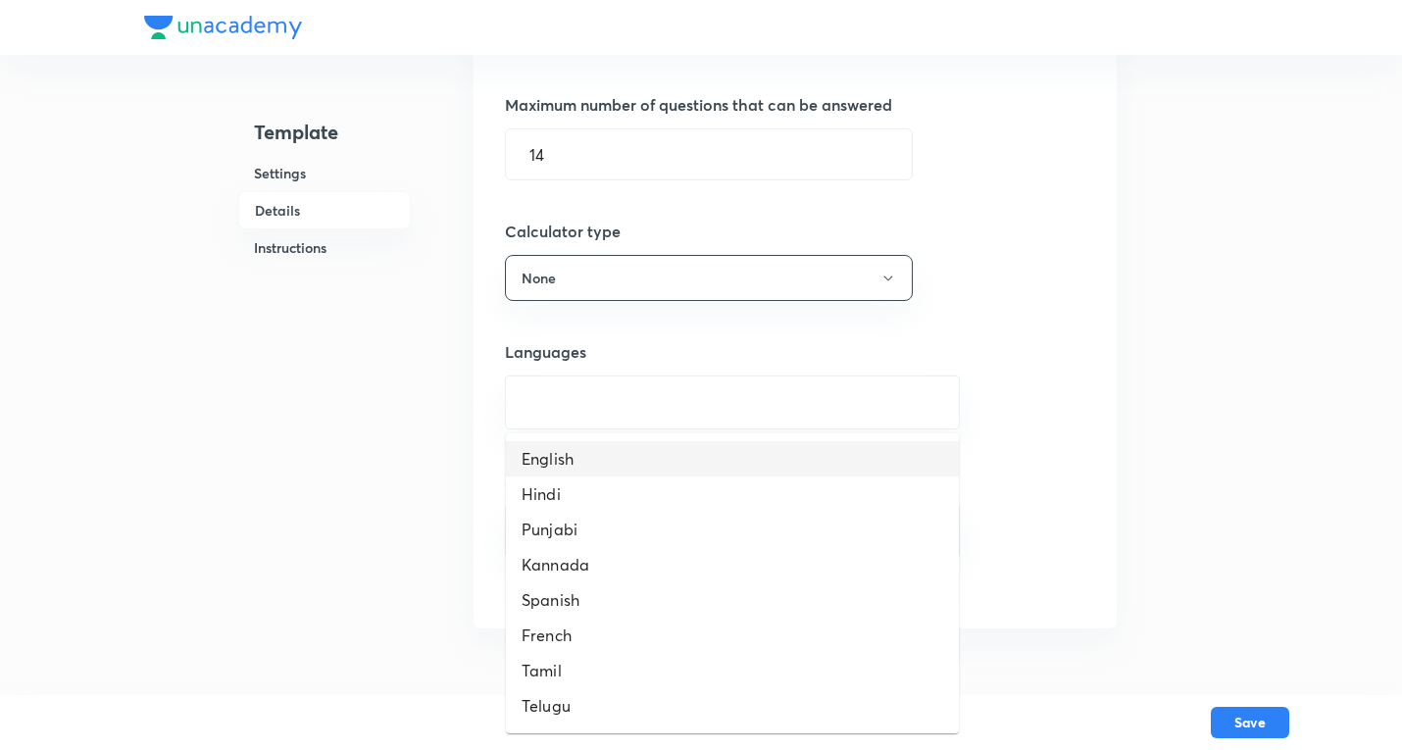
click at [569, 459] on li "English" at bounding box center [732, 458] width 453 height 35
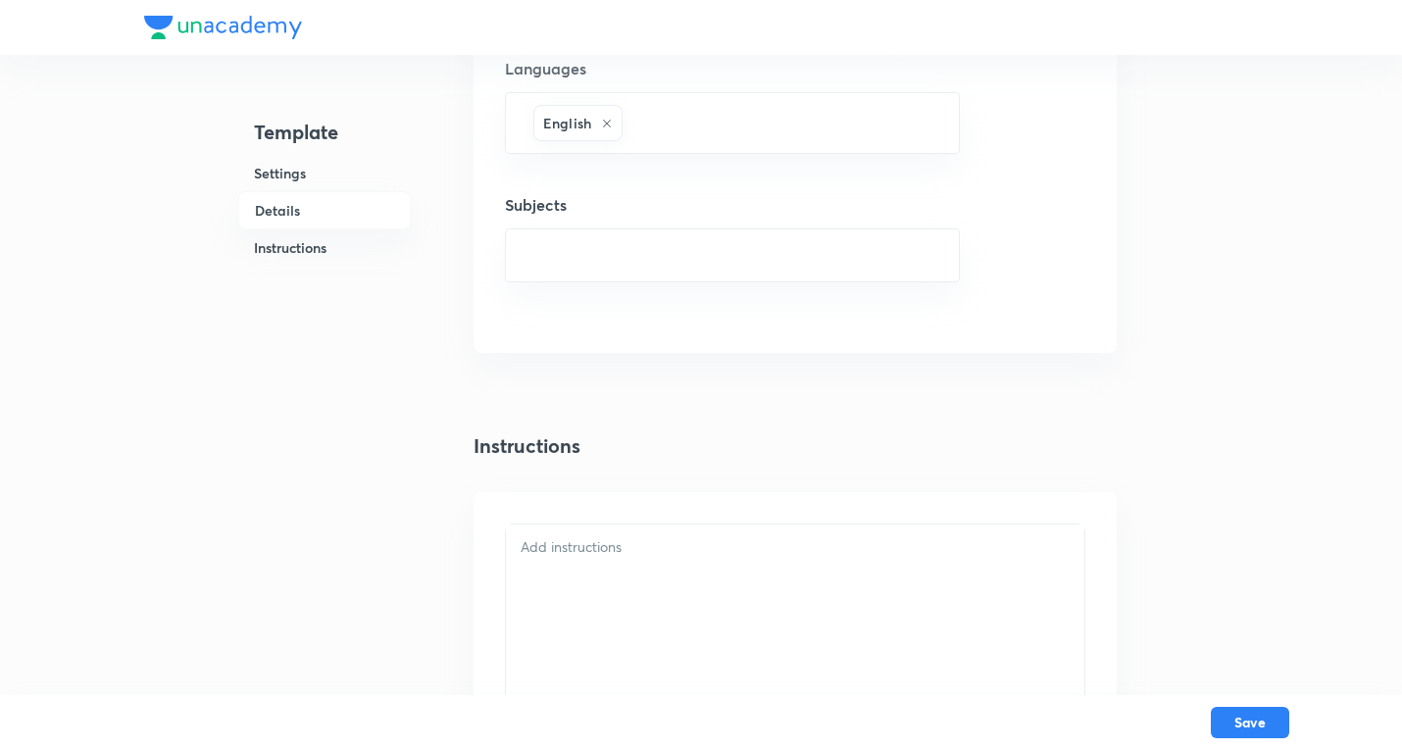
scroll to position [1275, 0]
click at [597, 234] on input "text" at bounding box center [733, 245] width 406 height 36
type input "chemistry"
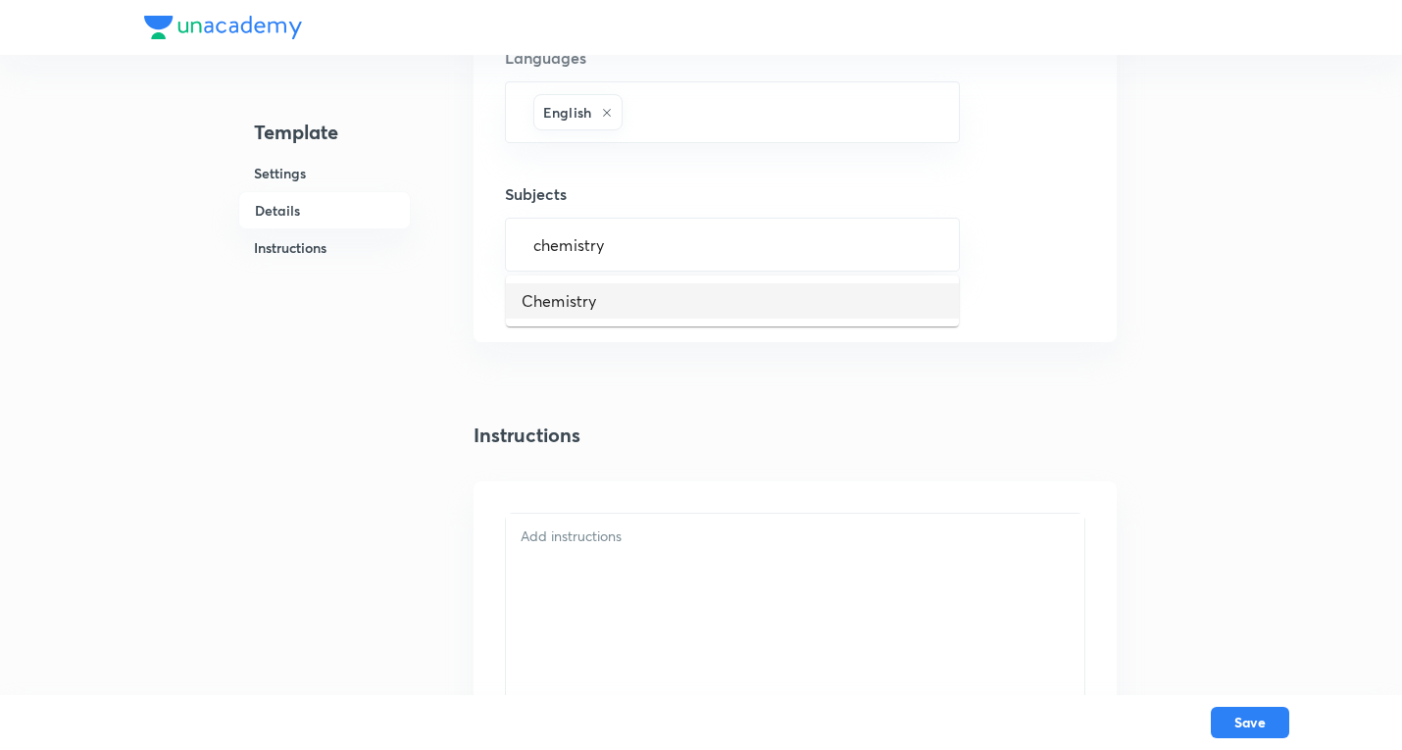
click at [593, 303] on li "Chemistry" at bounding box center [732, 300] width 453 height 35
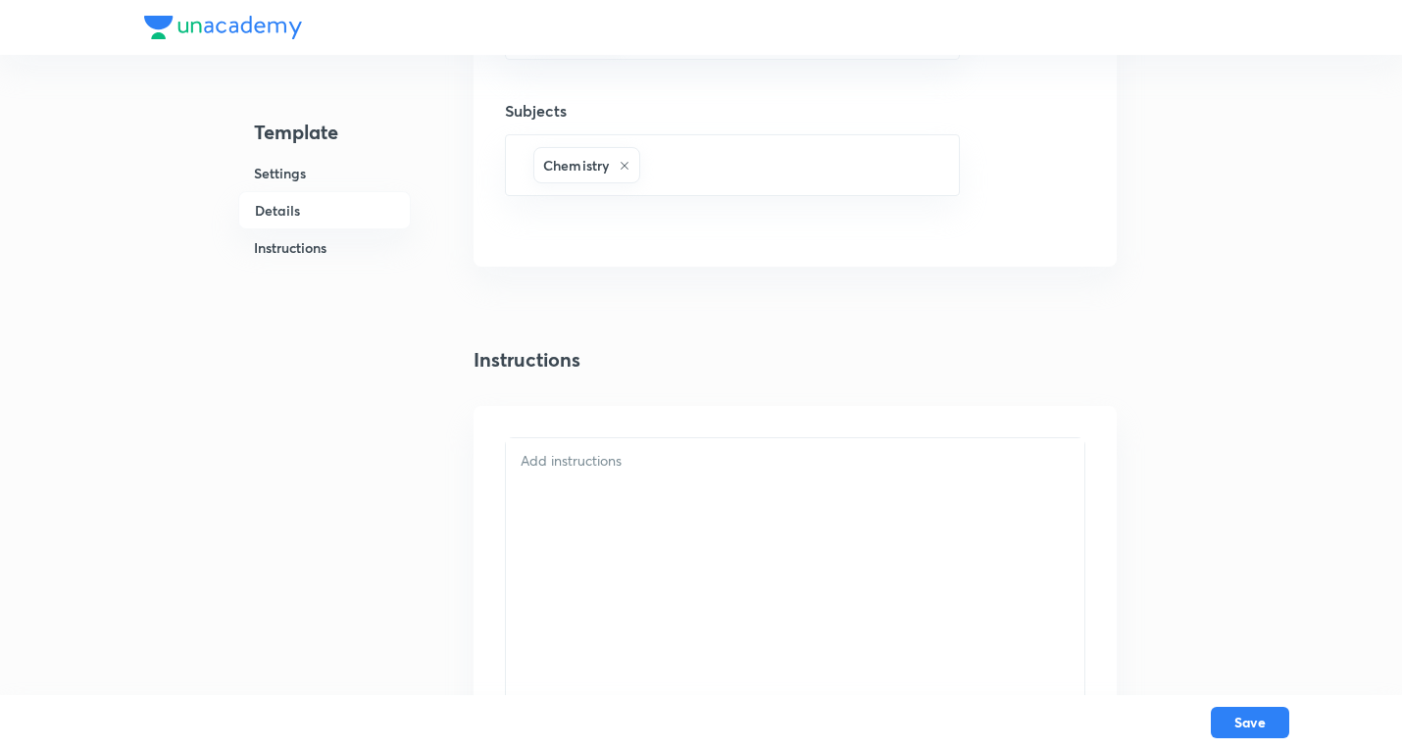
scroll to position [1471, 0]
click at [617, 387] on div at bounding box center [795, 528] width 579 height 404
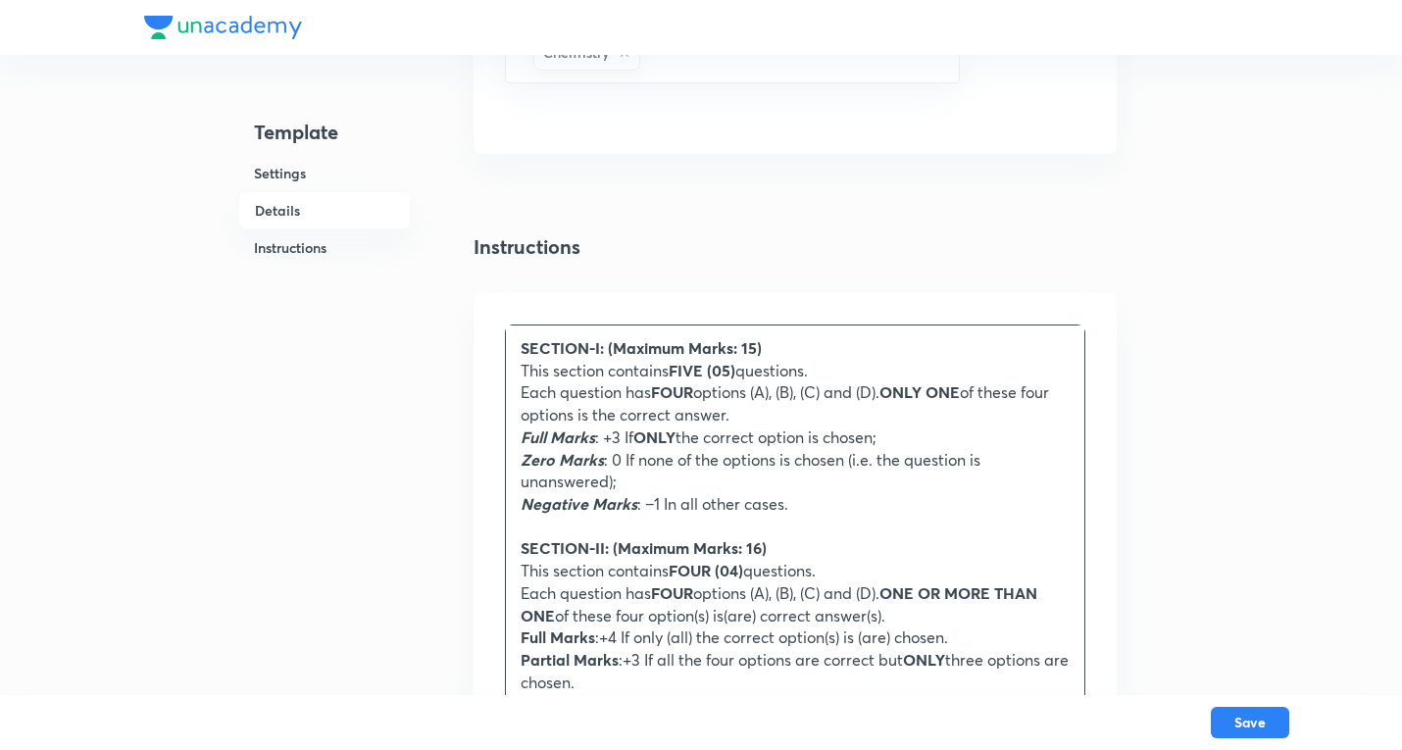
click at [709, 371] on strong "FIVE (05)" at bounding box center [702, 370] width 67 height 21
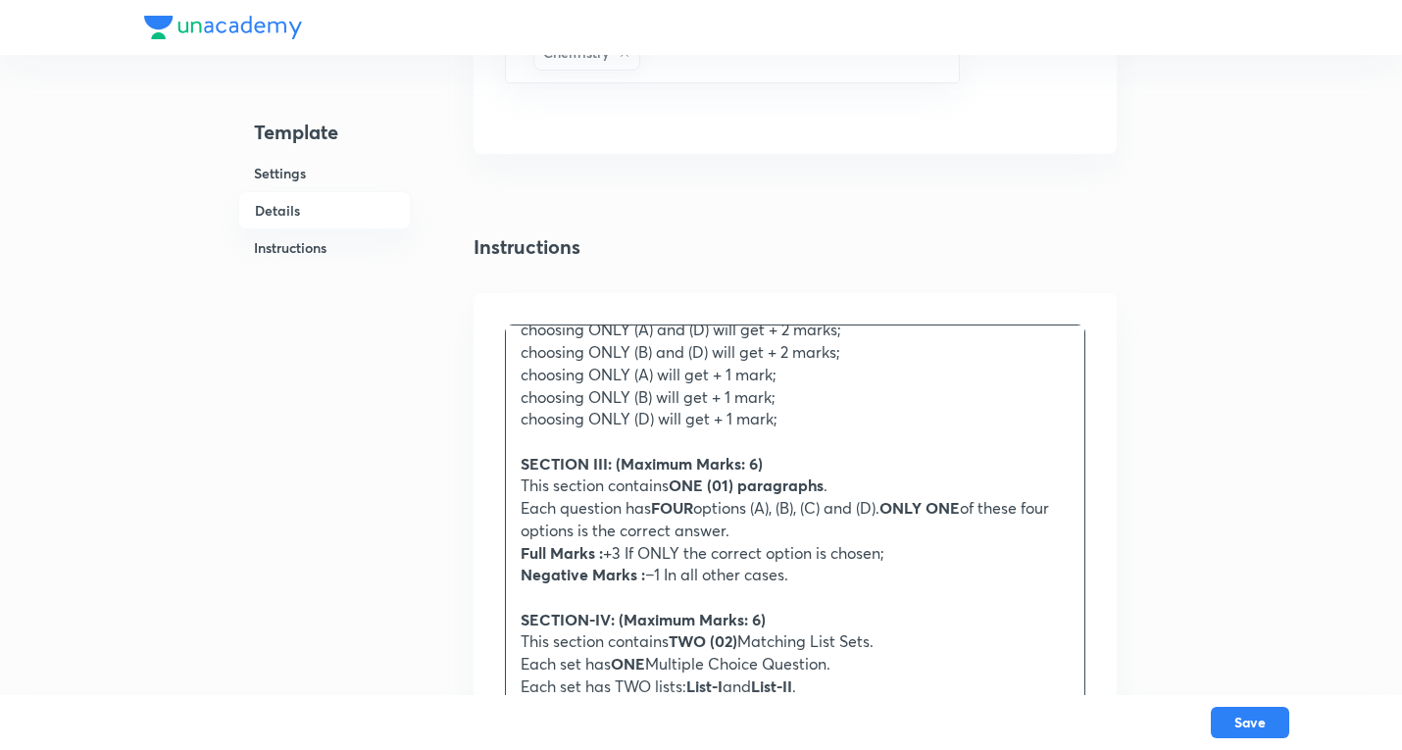
scroll to position [588, 0]
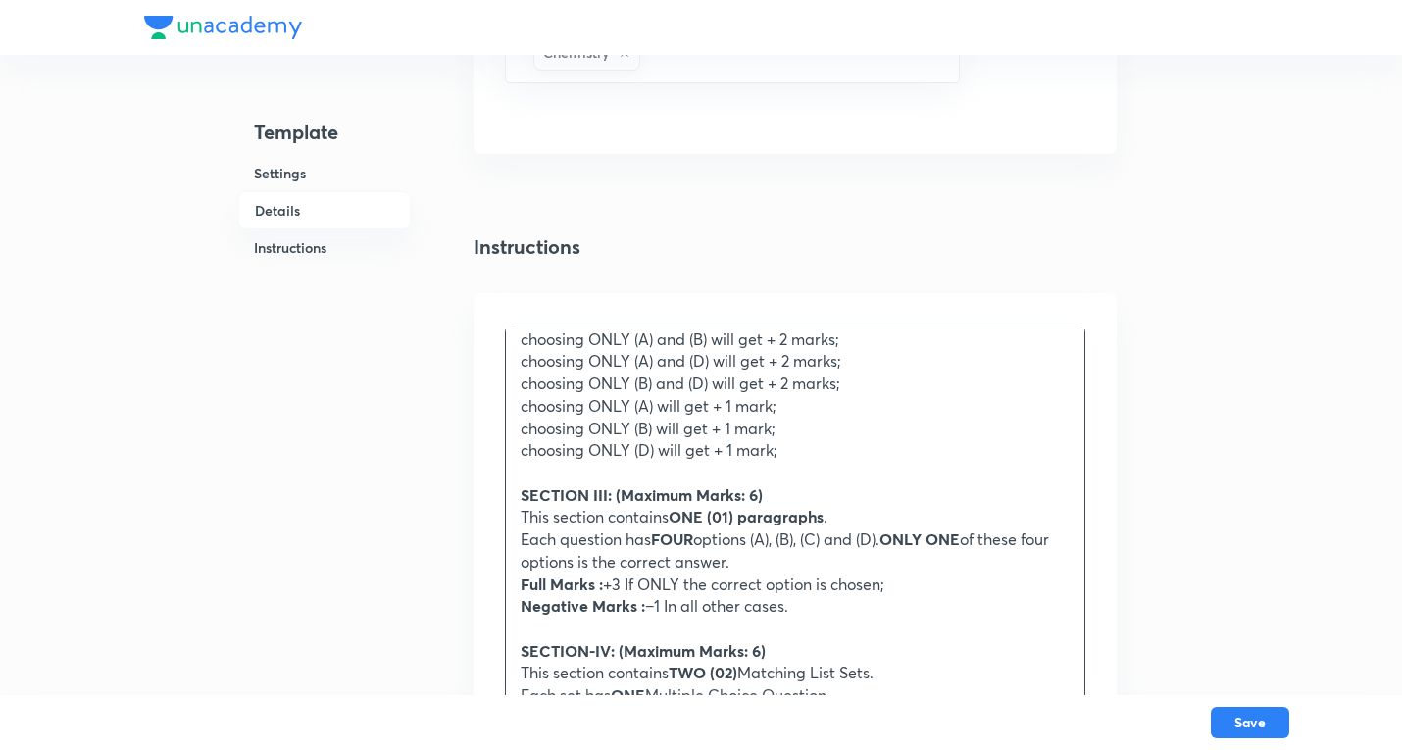
click at [712, 519] on strong "ONE (01) paragraphs" at bounding box center [746, 516] width 155 height 21
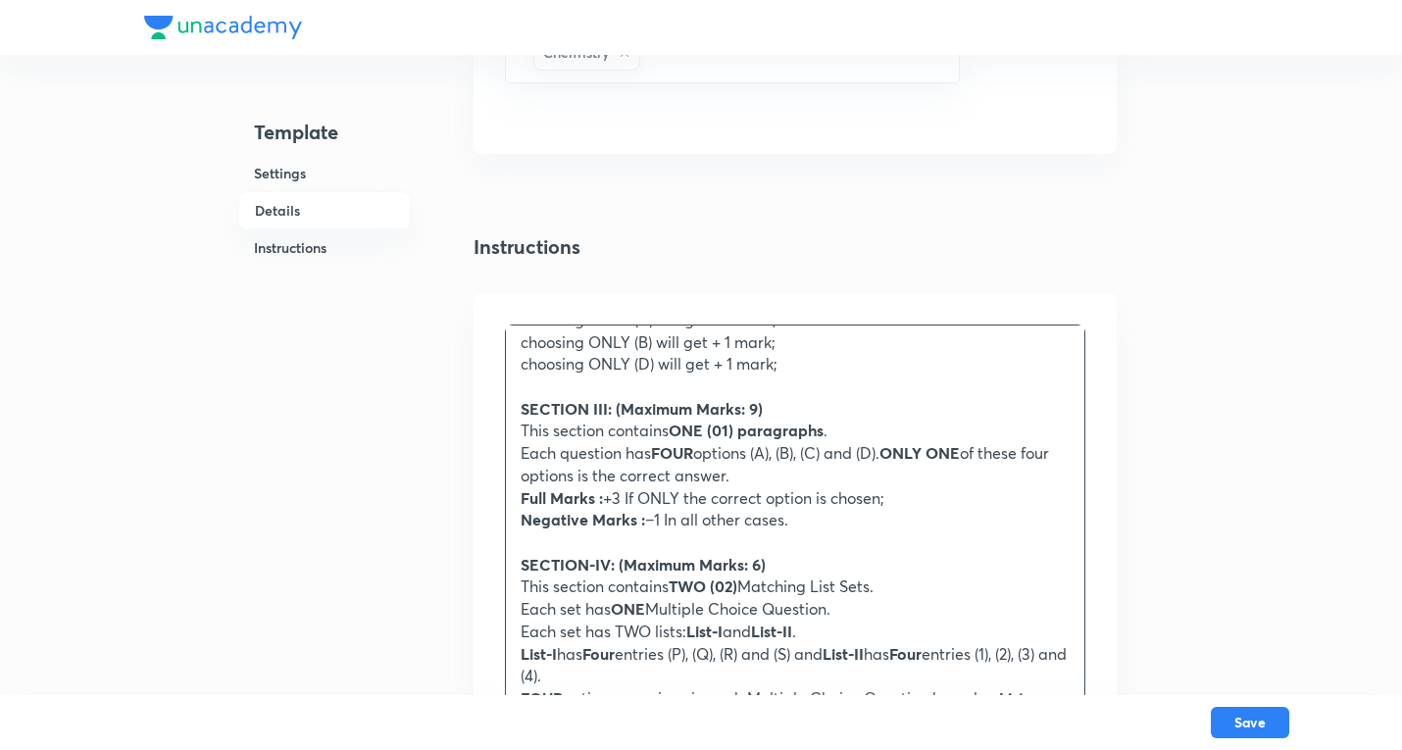
scroll to position [784, 0]
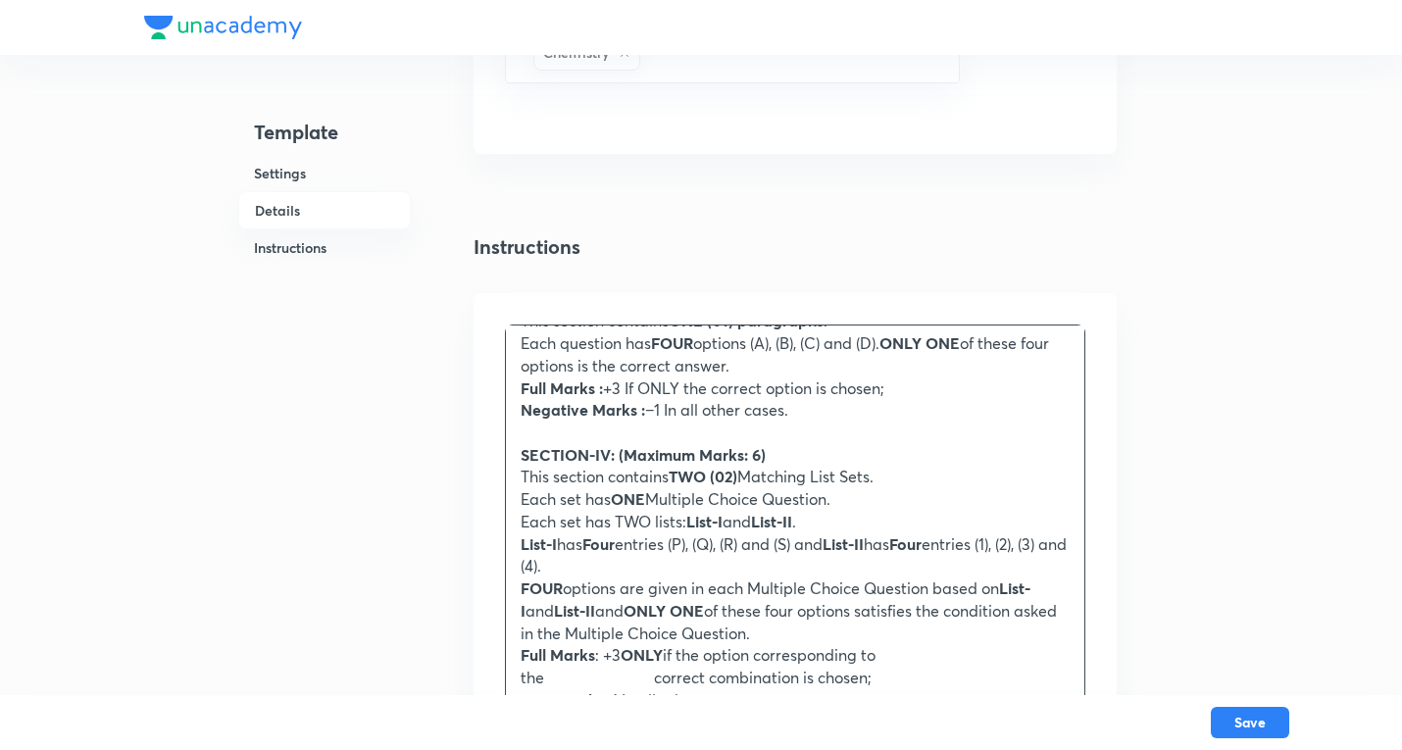
click at [715, 449] on strong "SECTION-IV: (Maximum Marks: 6)" at bounding box center [643, 454] width 245 height 21
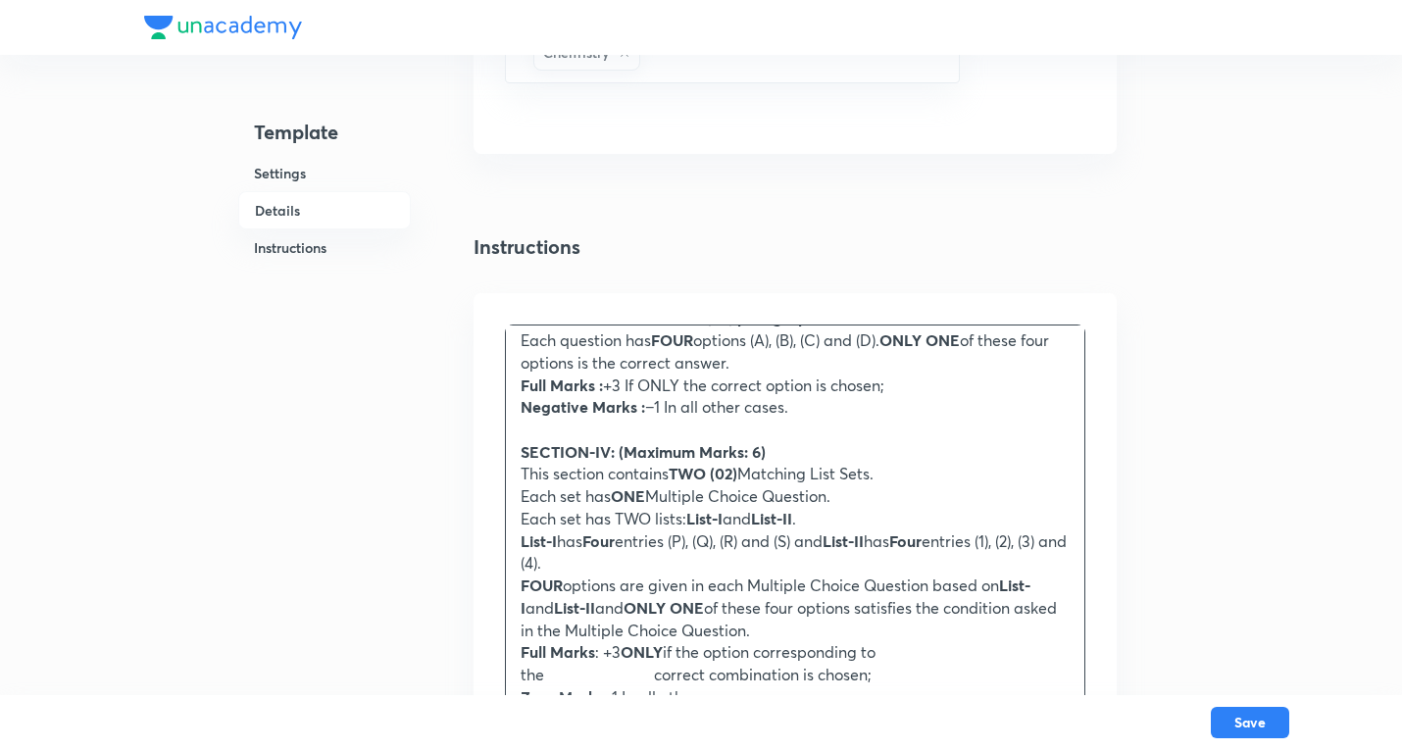
scroll to position [667, 0]
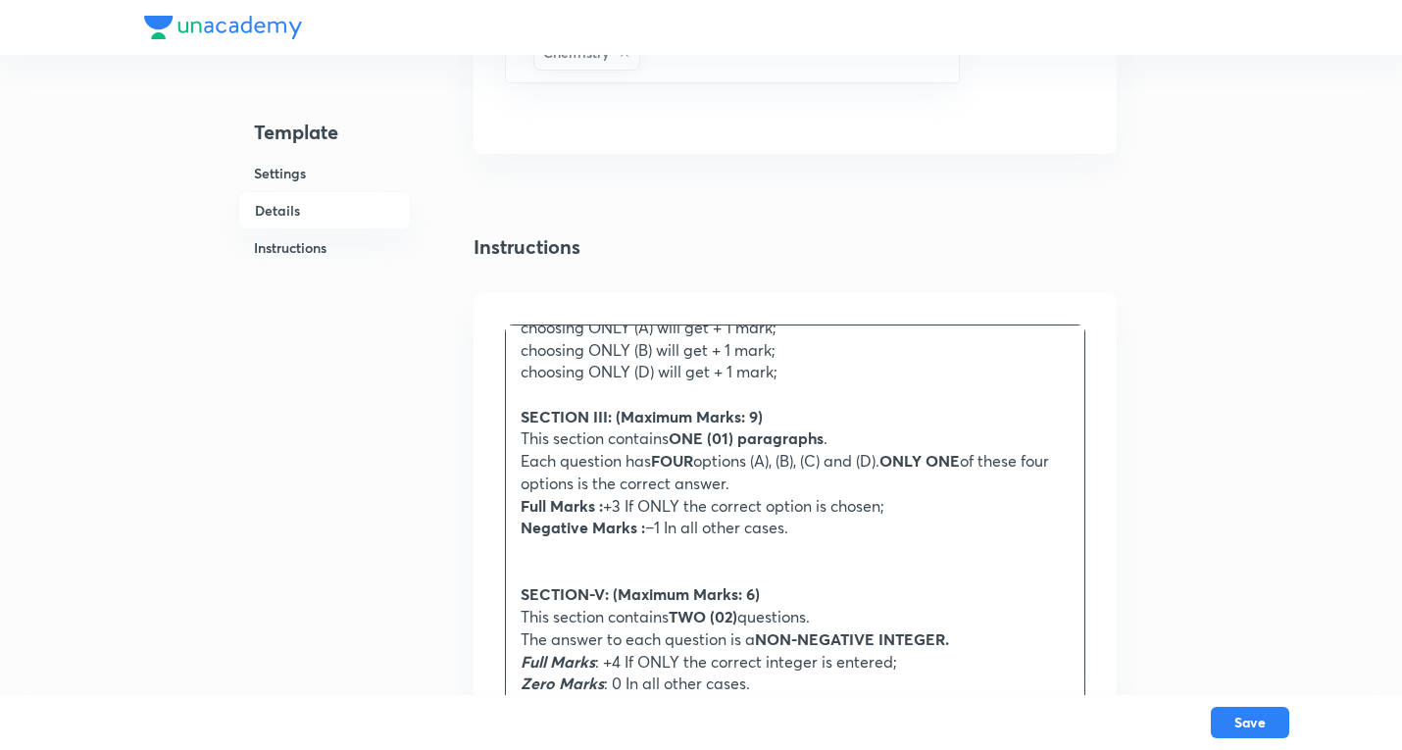
click at [595, 593] on strong "SECTION-V: (Maximum Marks: 6)" at bounding box center [640, 593] width 239 height 21
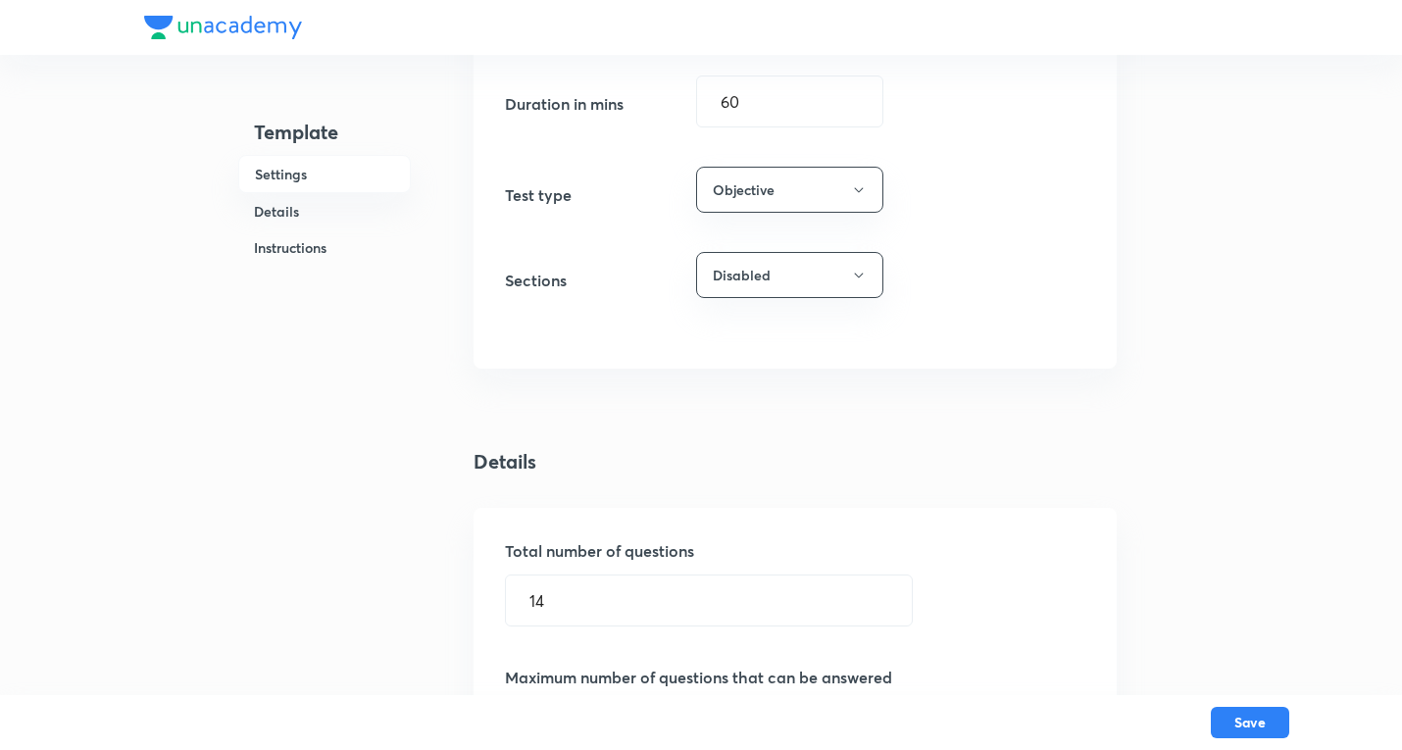
scroll to position [1, 0]
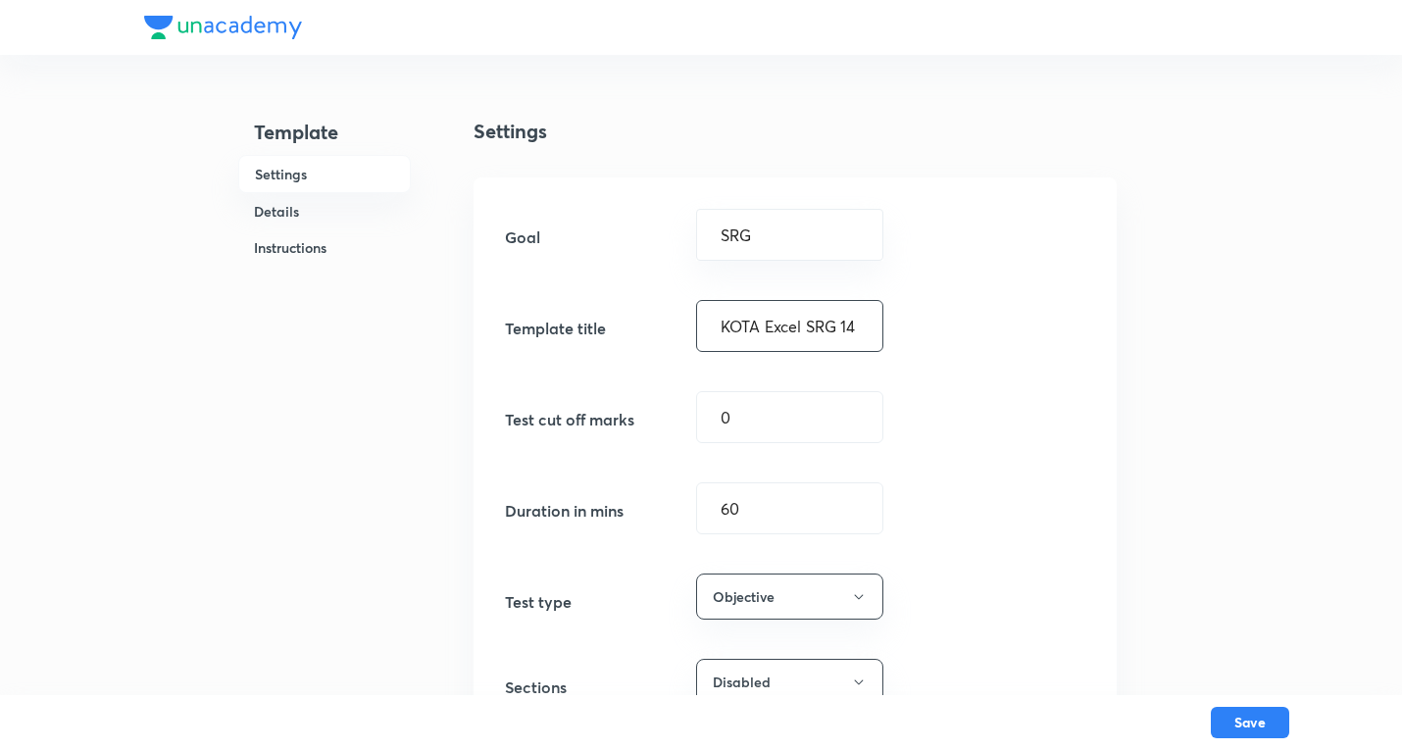
click at [785, 336] on input "KOTA Excel SRG 14 J (SCQ 3, MCQ 2, SCQP 3, INT 6)" at bounding box center [789, 326] width 185 height 50
click at [1257, 714] on button "Save" at bounding box center [1250, 720] width 78 height 31
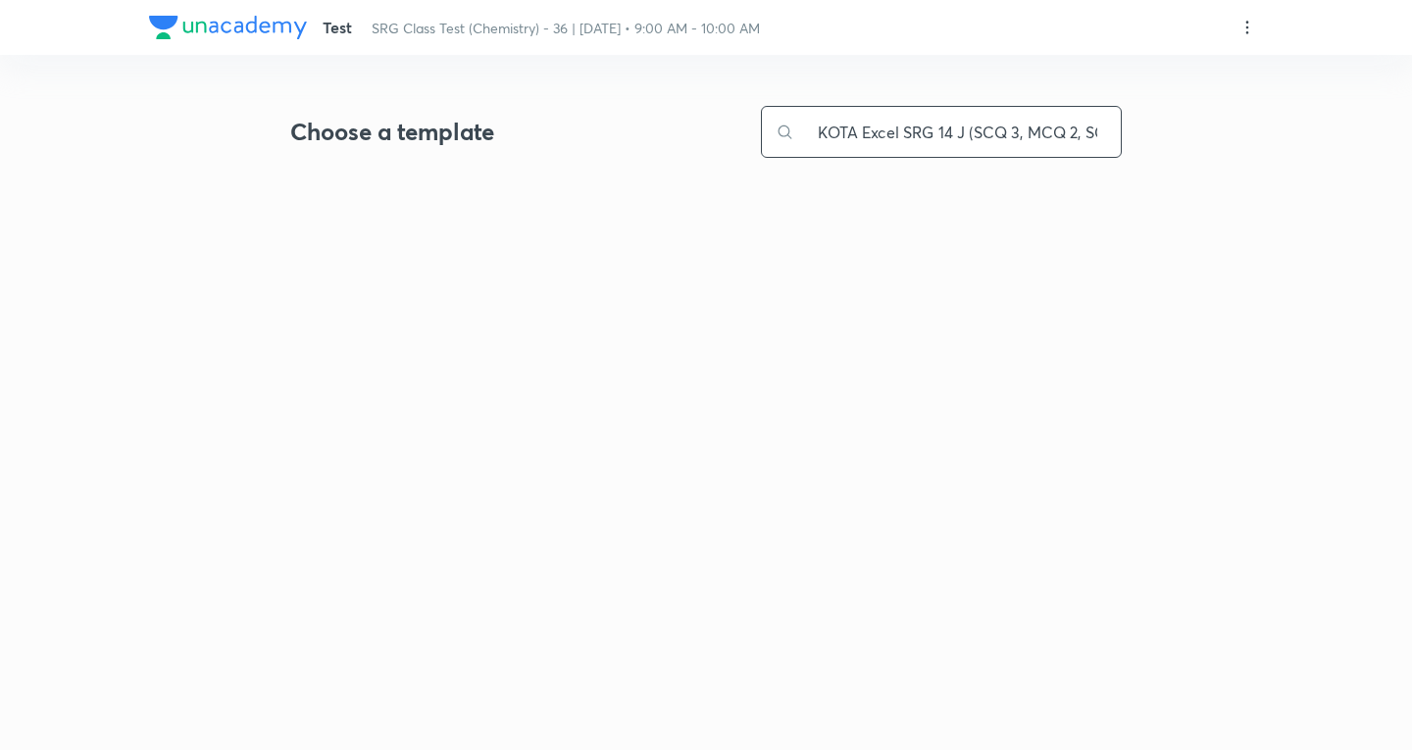
scroll to position [0, 102]
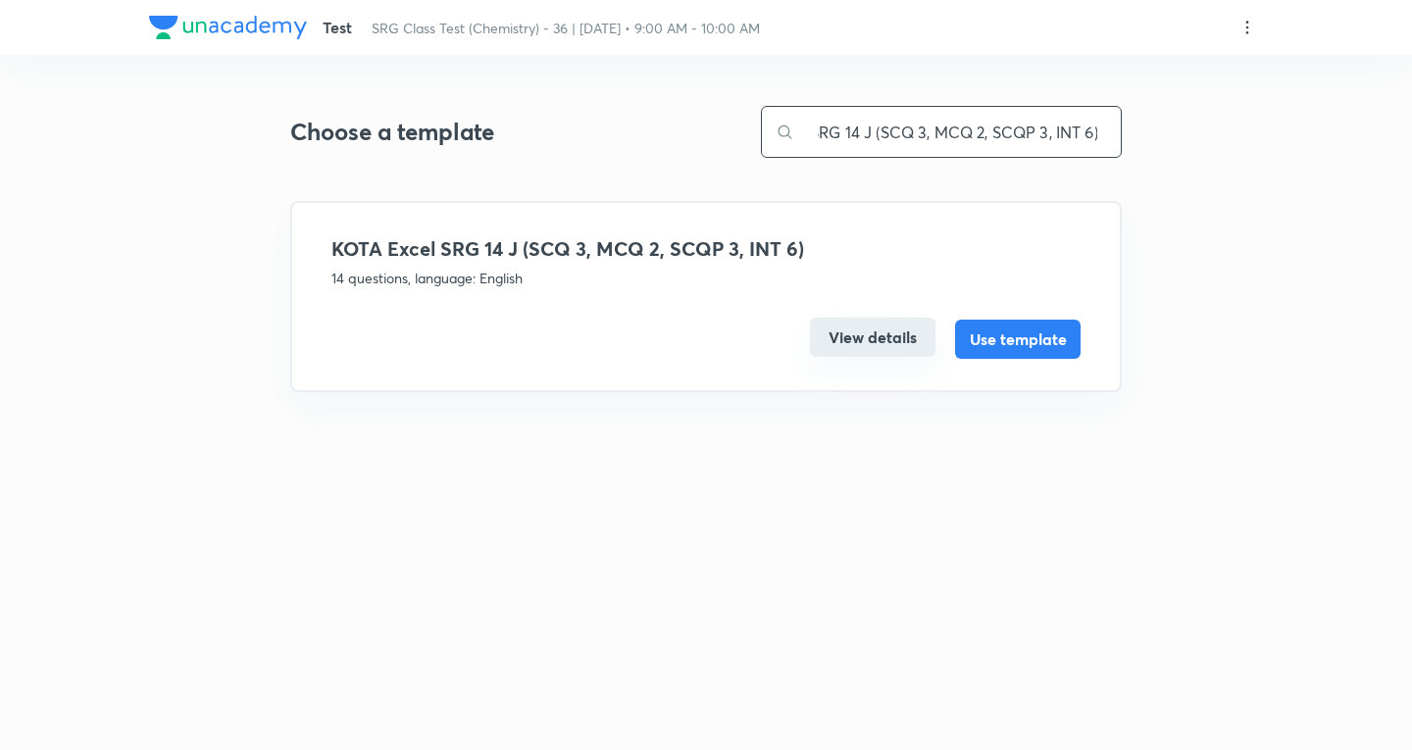
type input "KOTA Excel SRG 14 J (SCQ 3, MCQ 2, SCQP 3, INT 6)"
click at [872, 341] on button "View details" at bounding box center [873, 337] width 126 height 39
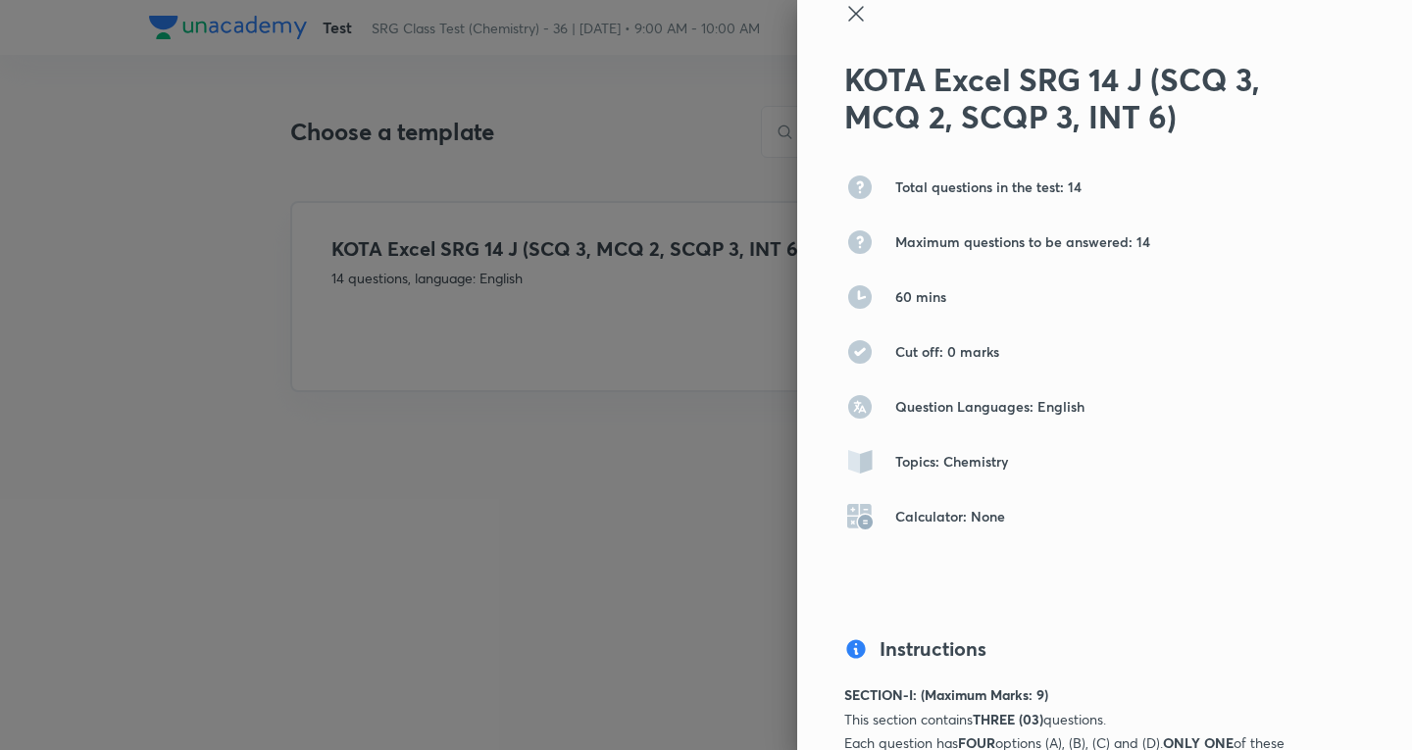
scroll to position [0, 0]
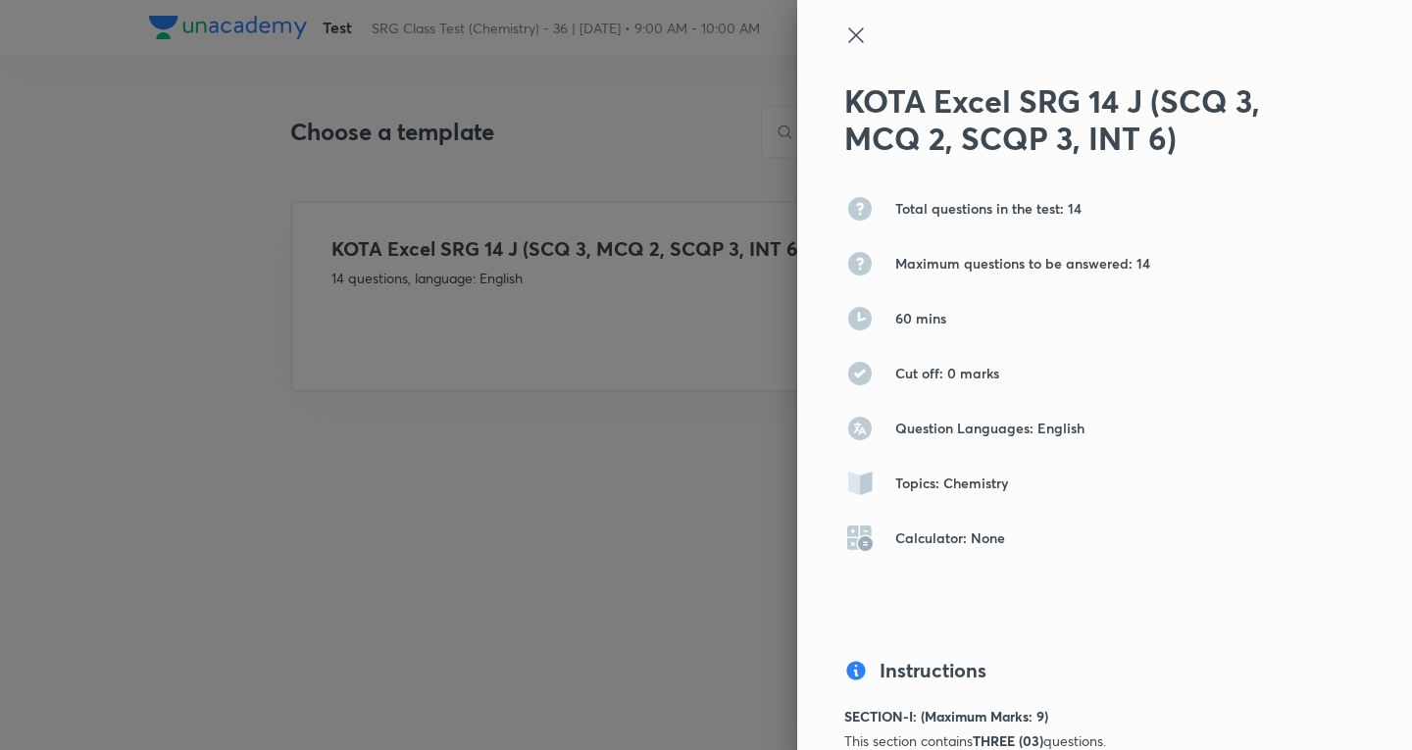
click at [844, 26] on icon at bounding box center [856, 36] width 24 height 24
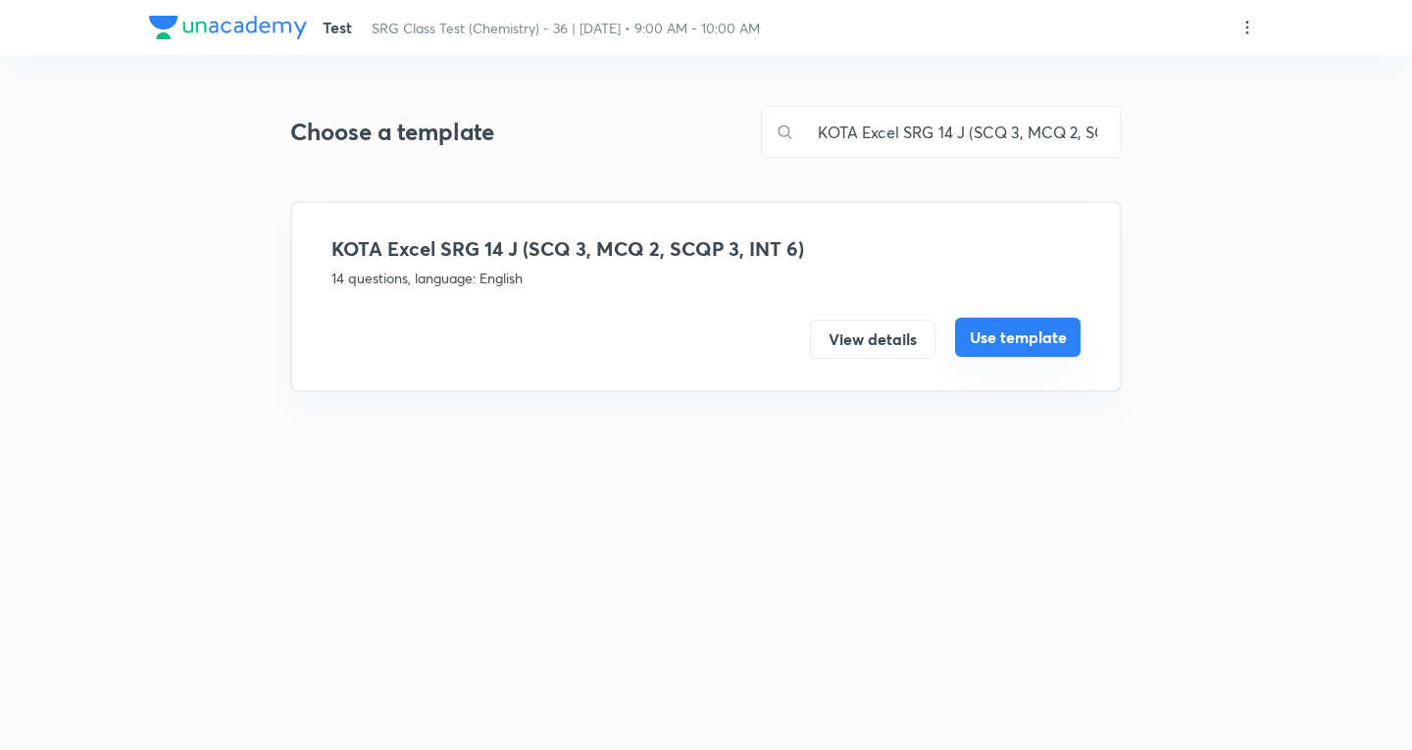
click at [1032, 331] on button "Use template" at bounding box center [1018, 337] width 126 height 39
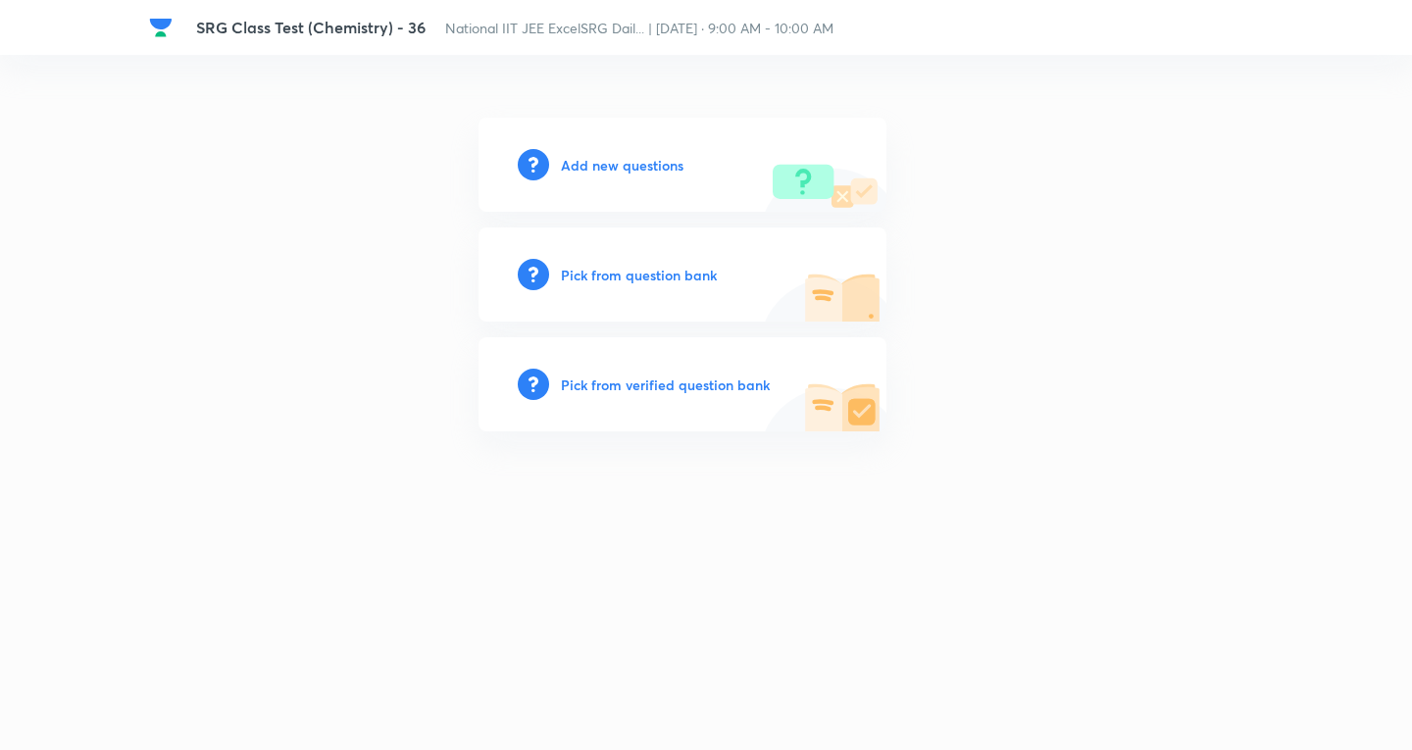
click at [635, 161] on h6 "Add new questions" at bounding box center [622, 165] width 123 height 21
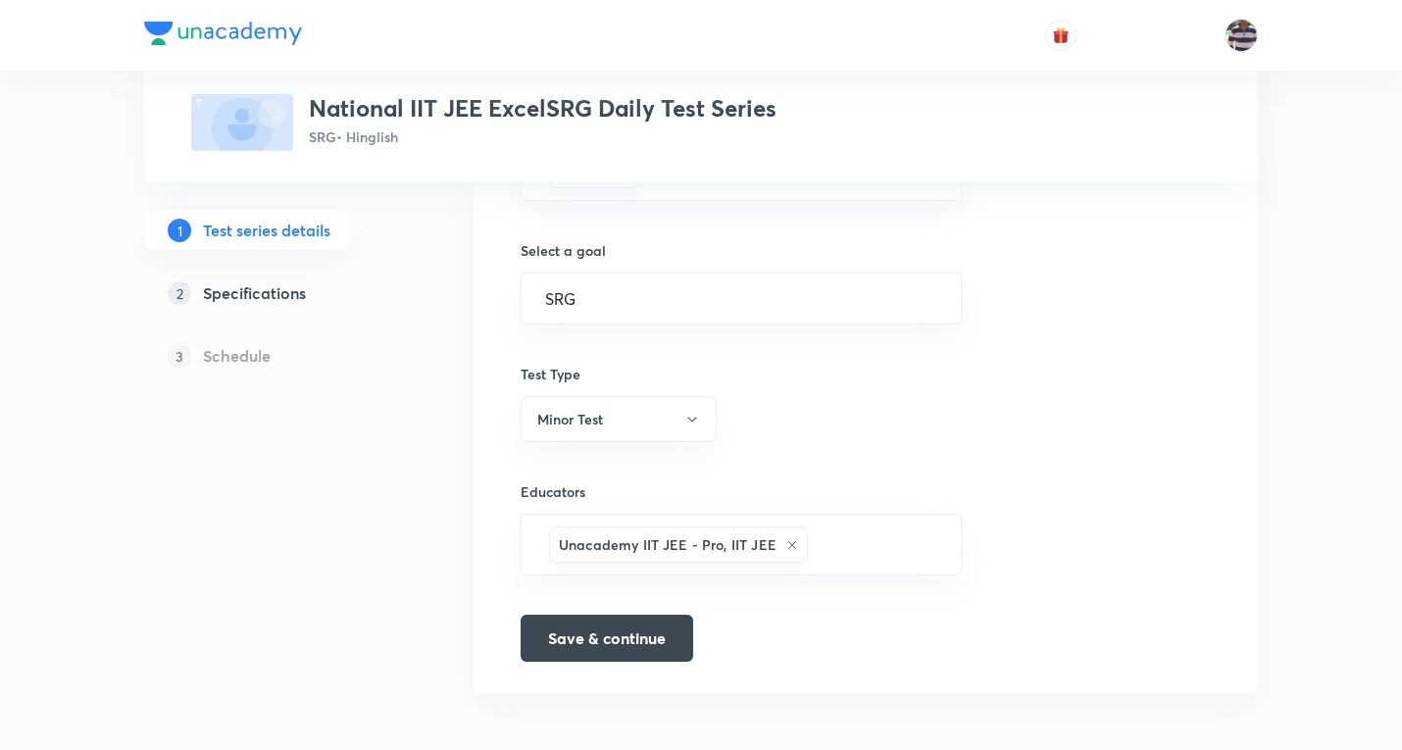
scroll to position [1172, 0]
